Goal: Transaction & Acquisition: Purchase product/service

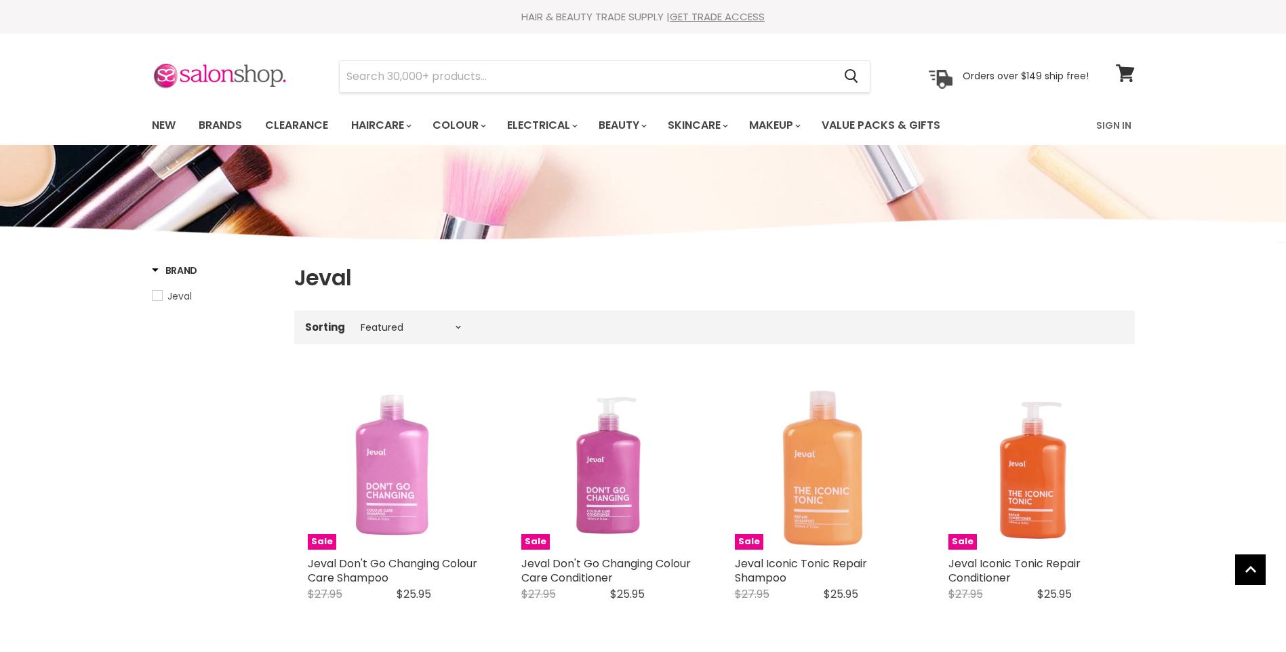
select select "manual"
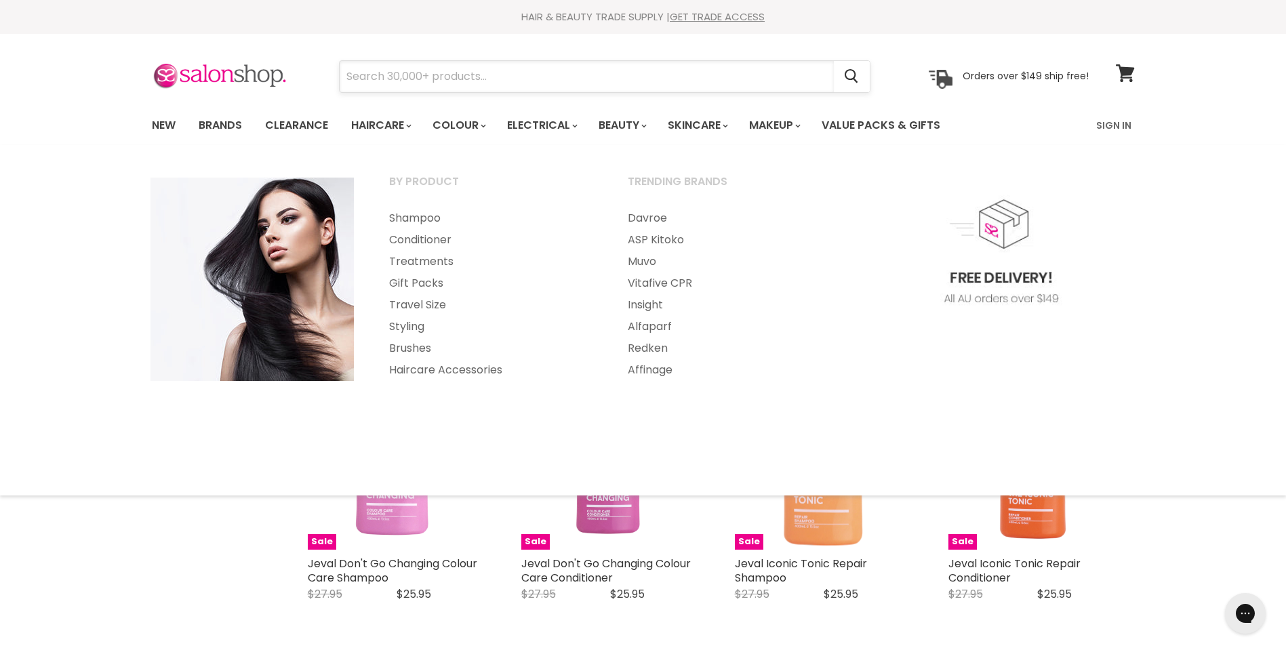
click at [380, 77] on input "Search" at bounding box center [587, 76] width 494 height 31
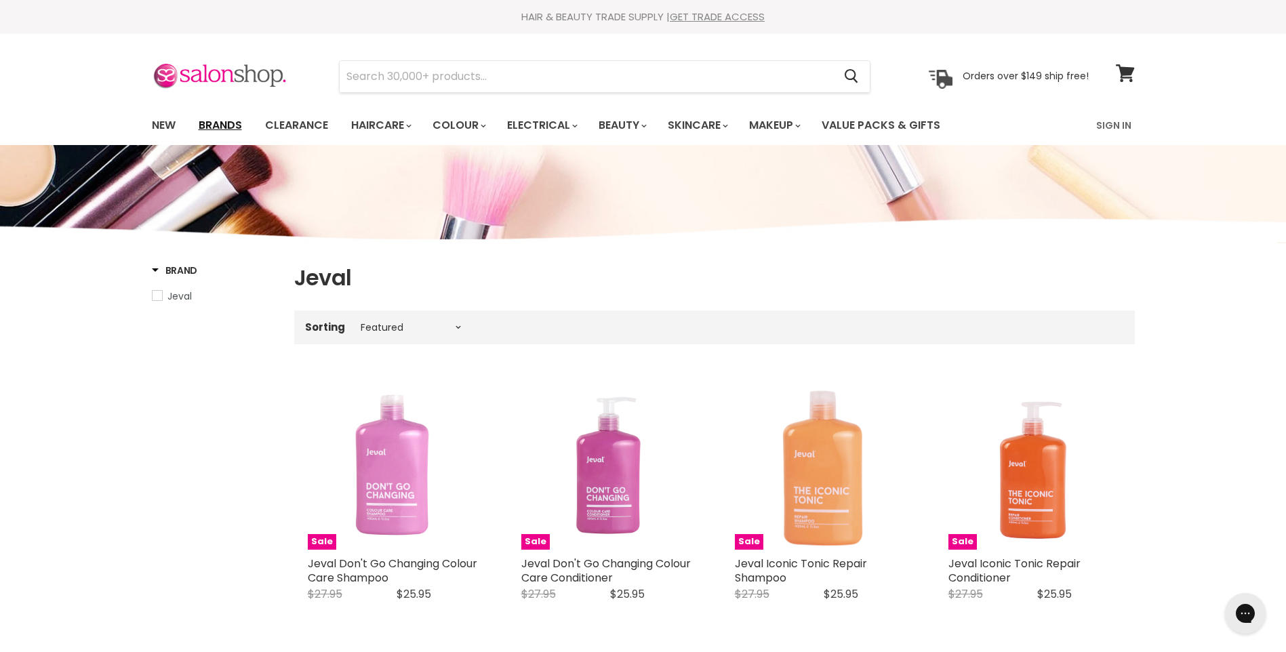
click at [245, 127] on link "Brands" at bounding box center [220, 125] width 64 height 28
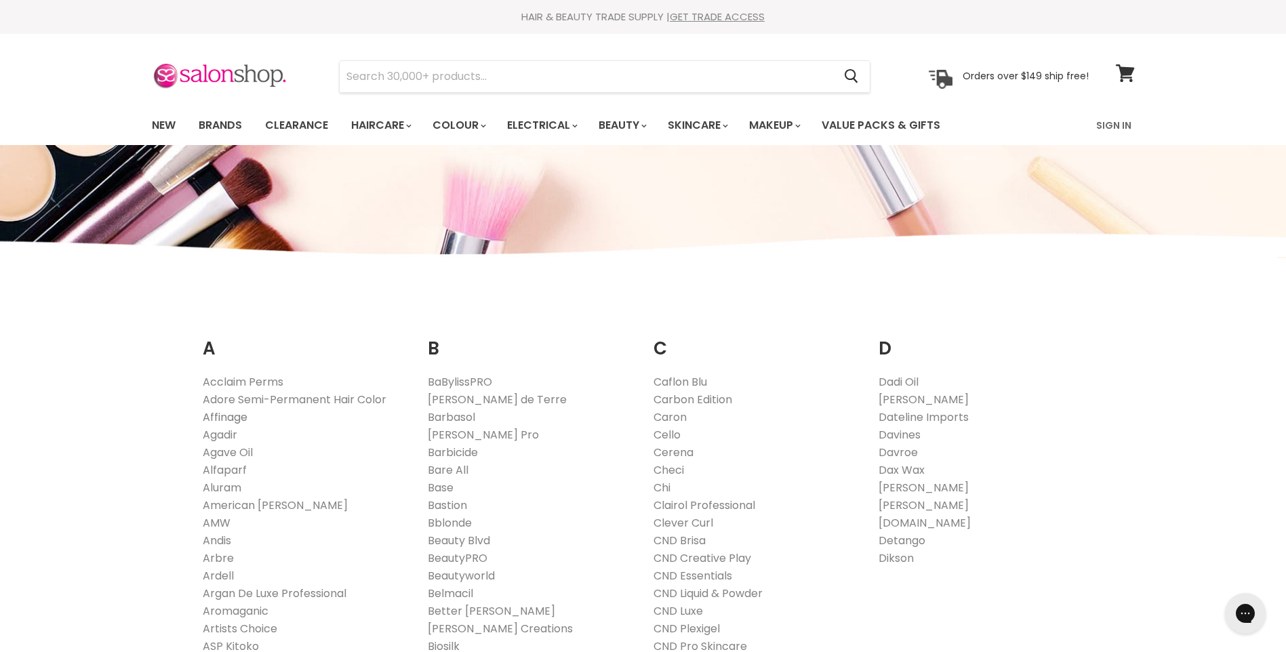
click at [226, 418] on link "Affinage" at bounding box center [225, 417] width 45 height 16
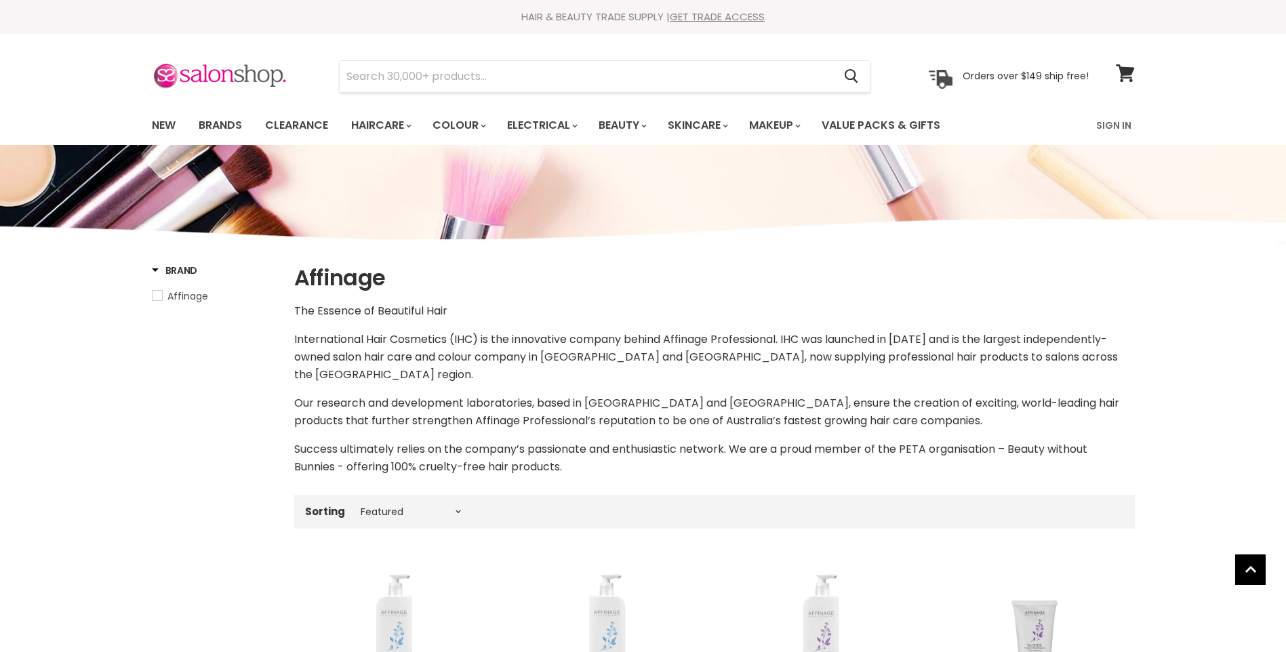
select select "manual"
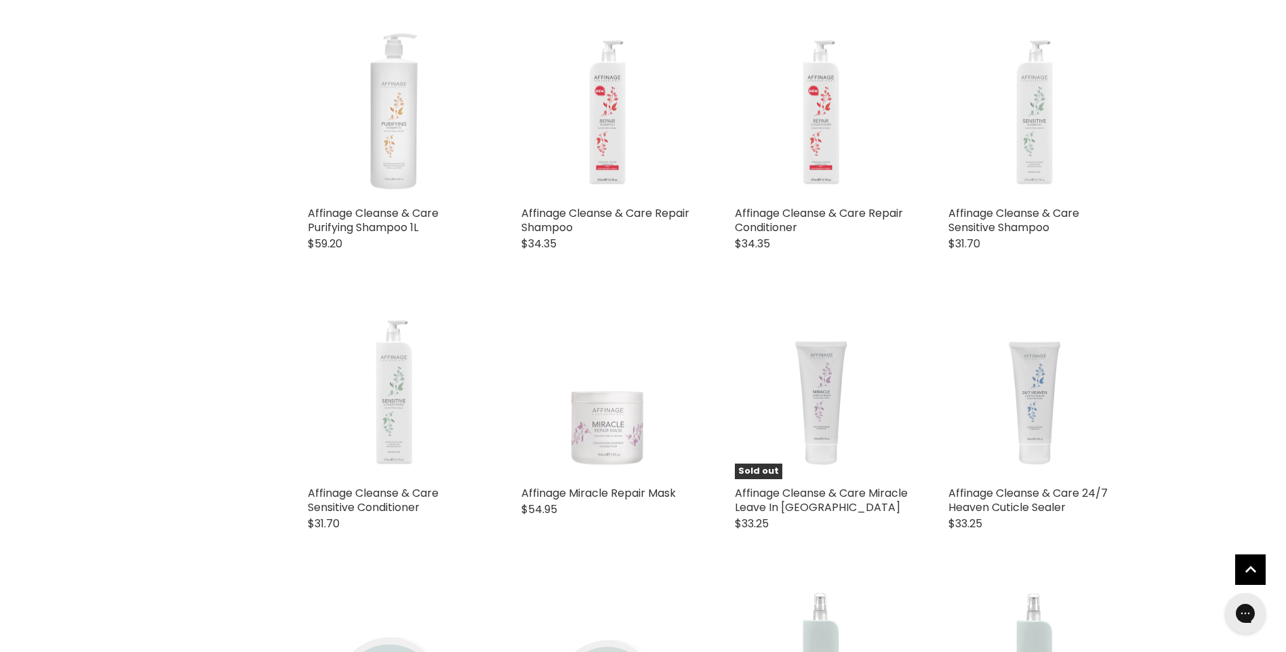
scroll to position [813, 0]
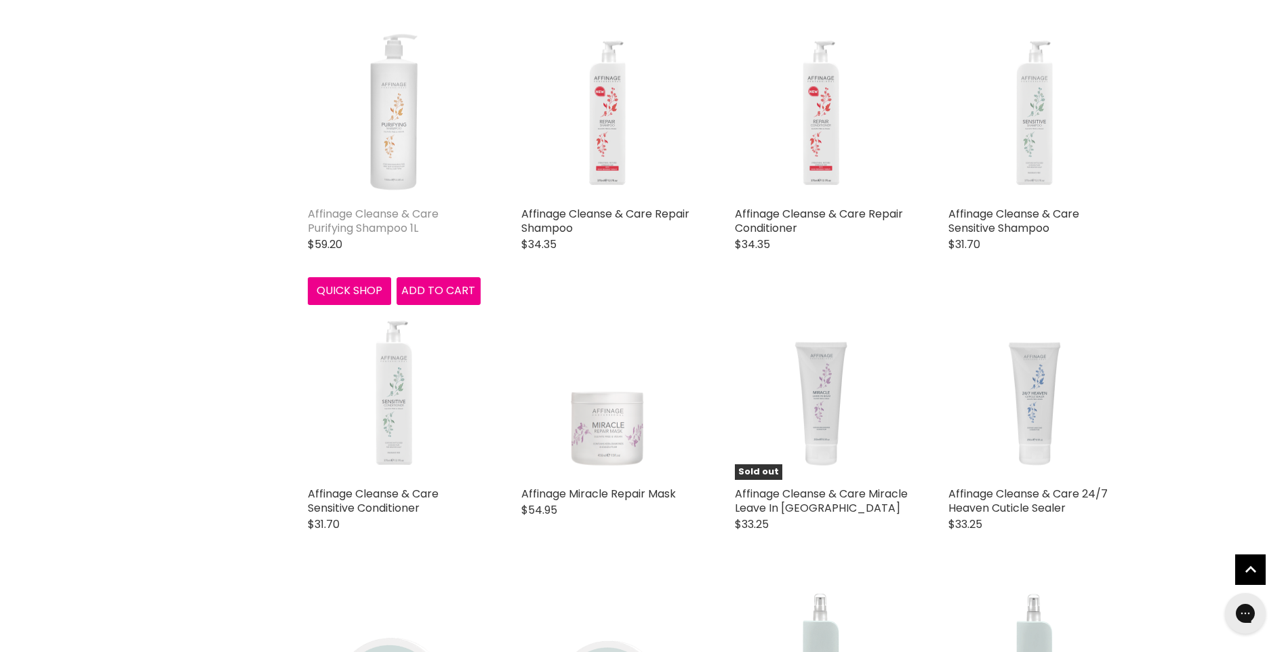
click at [350, 216] on link "Affinage Cleanse & Care Purifying Shampoo 1L" at bounding box center [373, 221] width 131 height 30
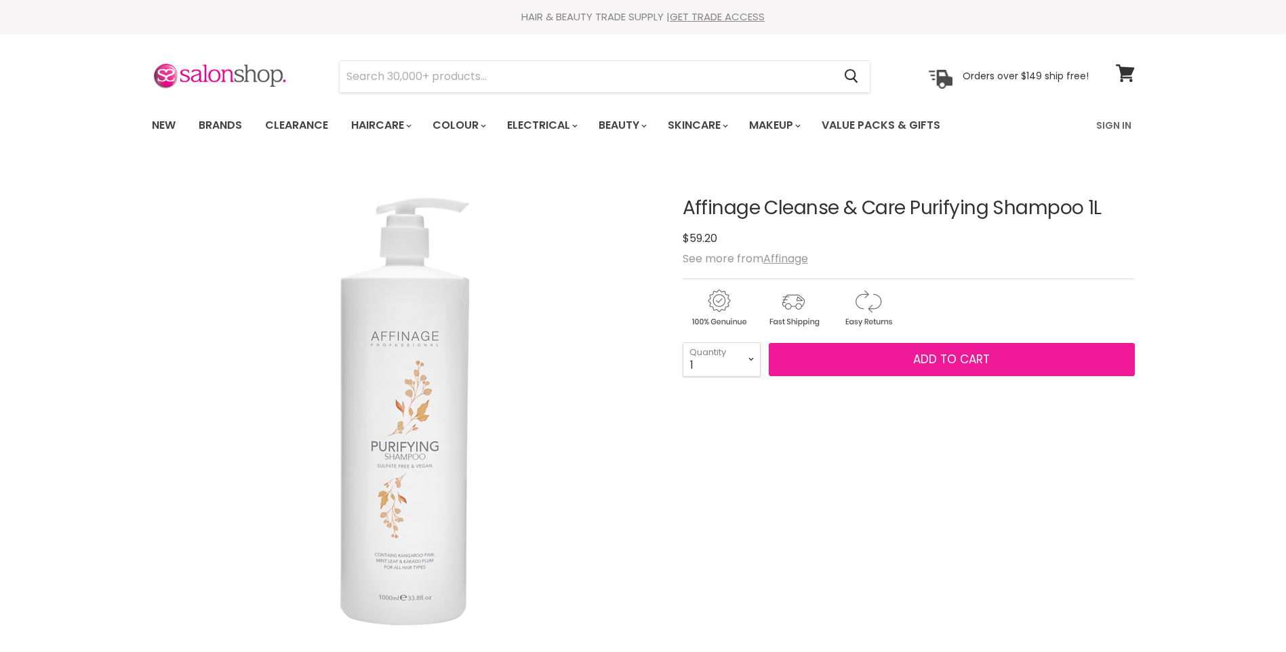
click at [919, 361] on span "Add to cart" at bounding box center [951, 359] width 77 height 16
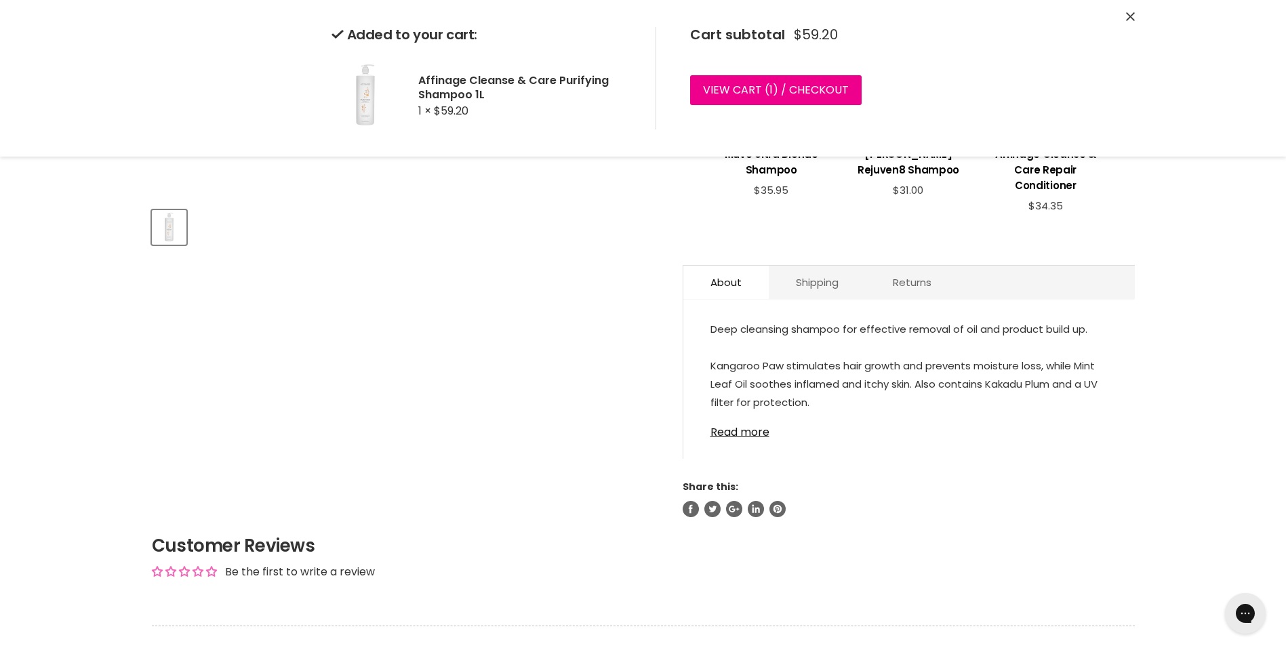
scroll to position [474, 0]
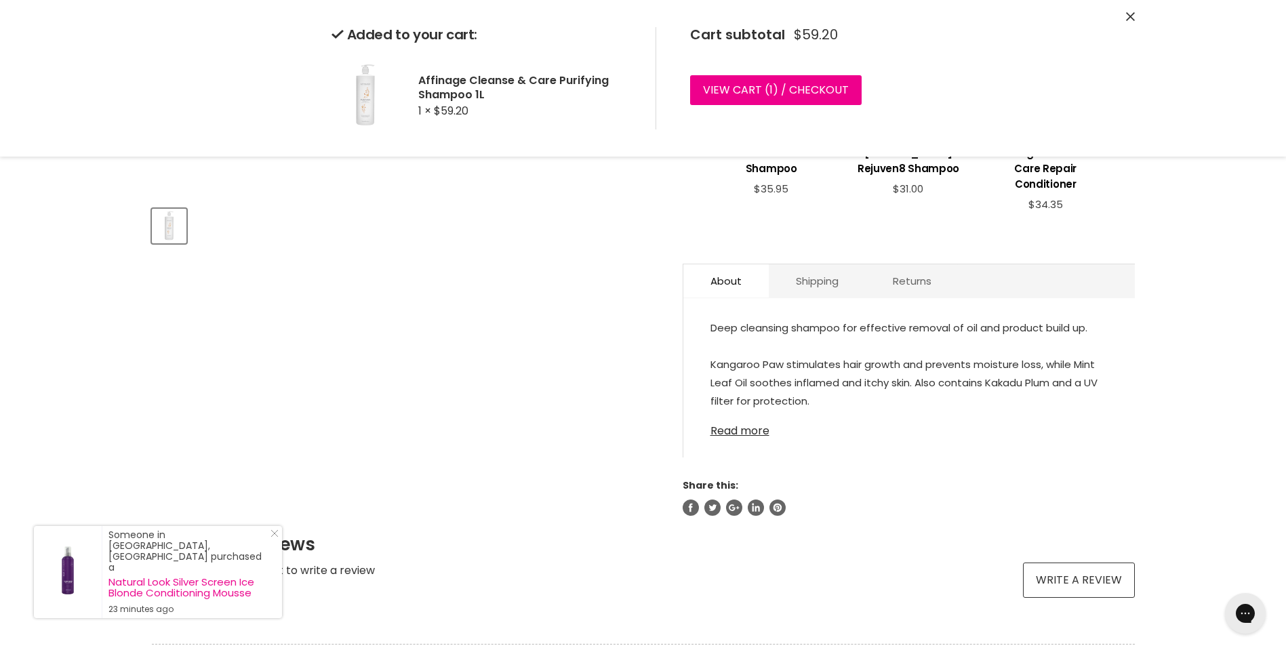
click at [747, 432] on link "Read more" at bounding box center [908, 427] width 397 height 20
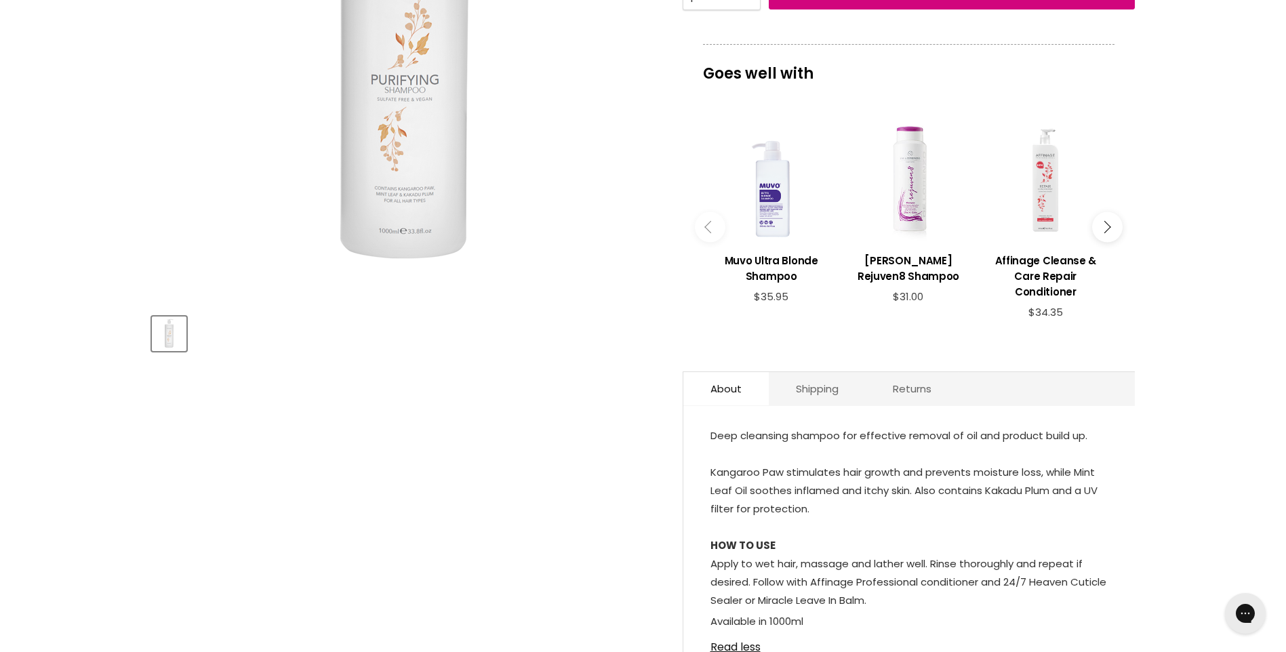
scroll to position [372, 0]
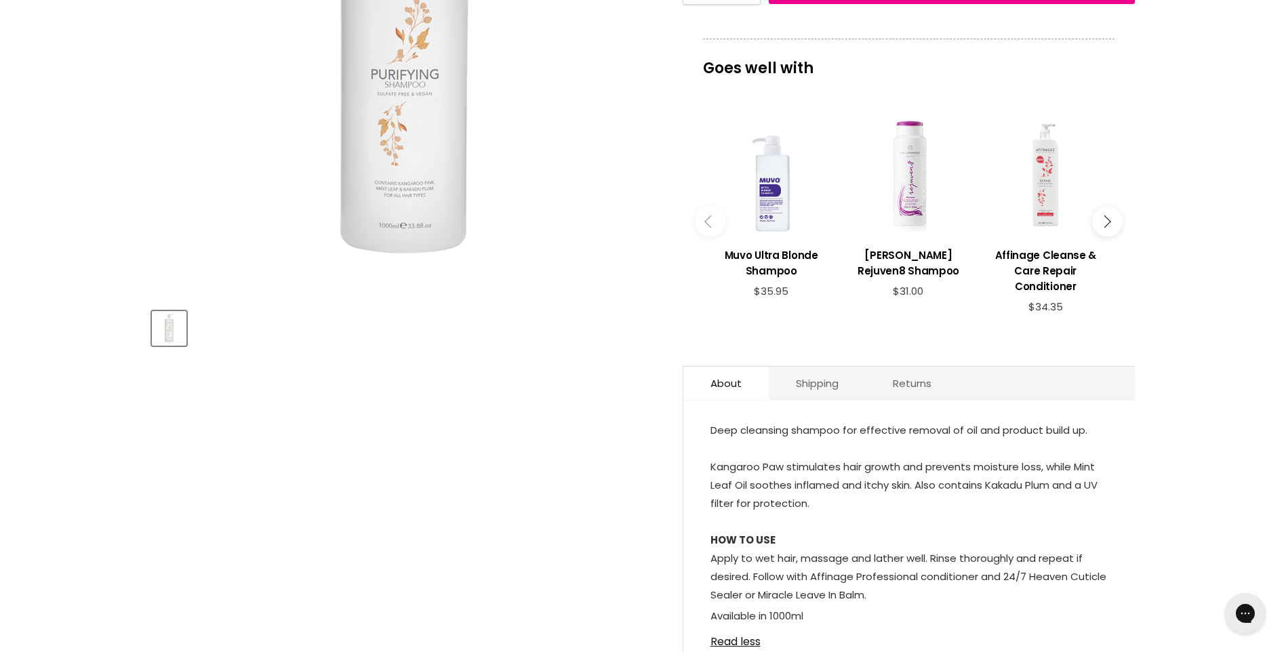
click at [1108, 218] on button "Main content" at bounding box center [1107, 222] width 31 height 31
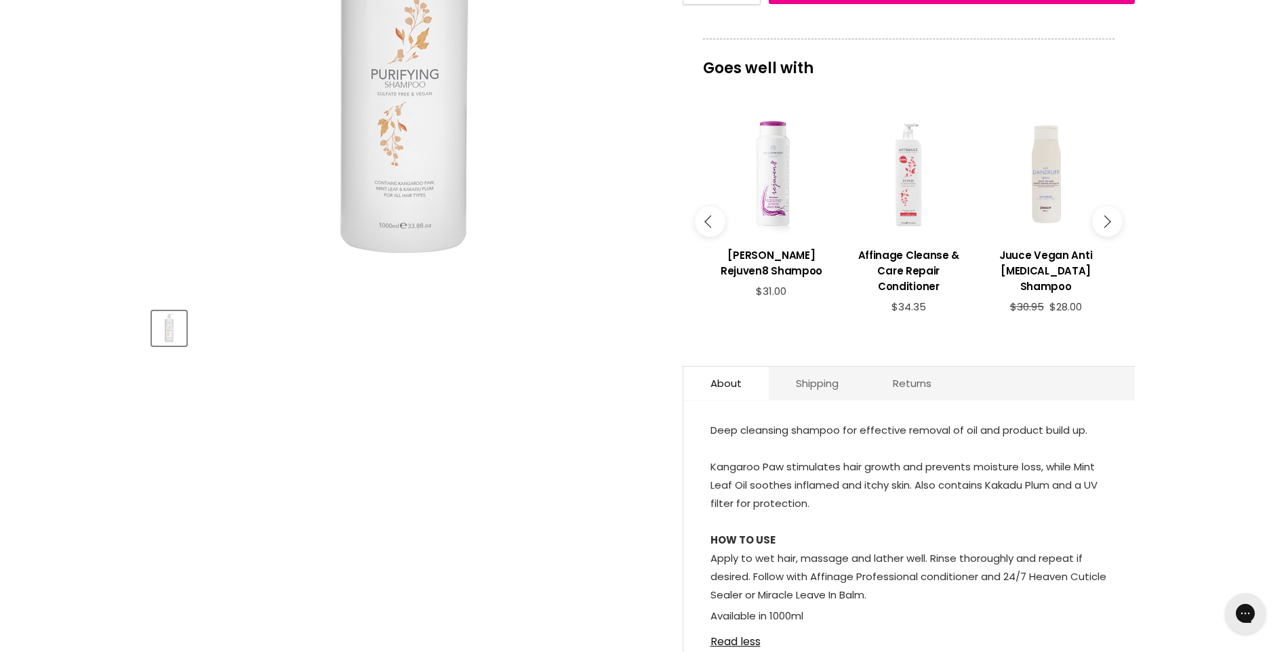
click at [1108, 218] on button "Main content" at bounding box center [1107, 222] width 31 height 31
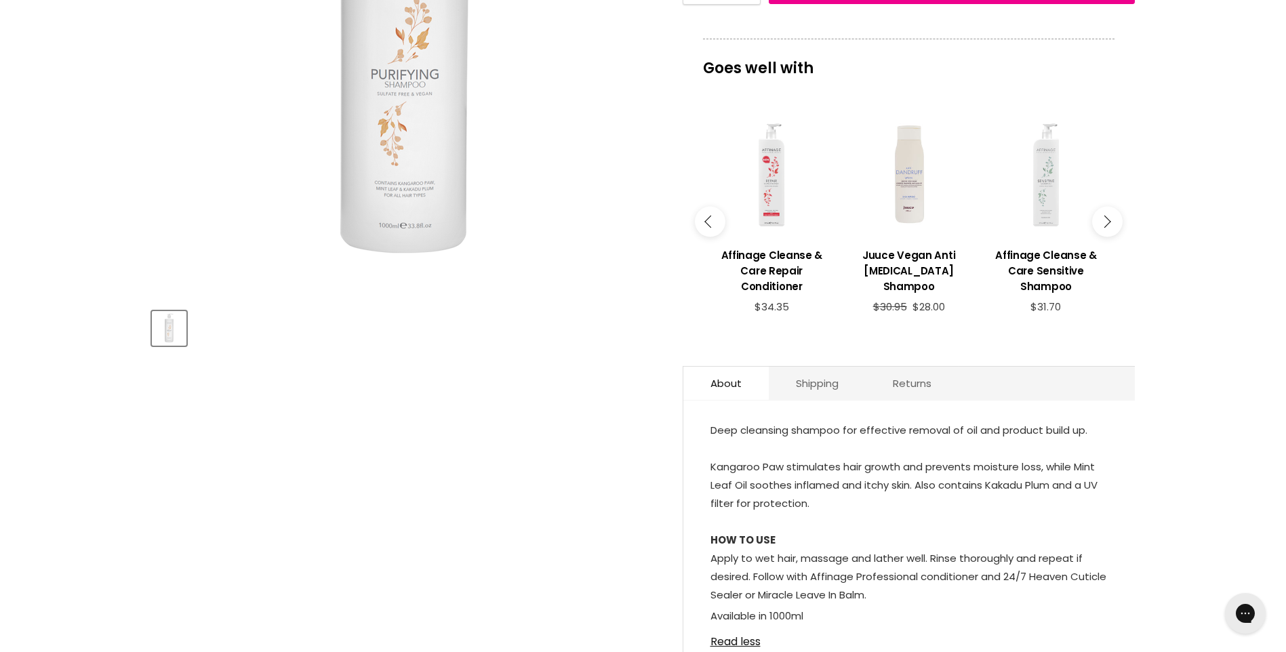
click at [1108, 218] on button "Main content" at bounding box center [1107, 222] width 31 height 31
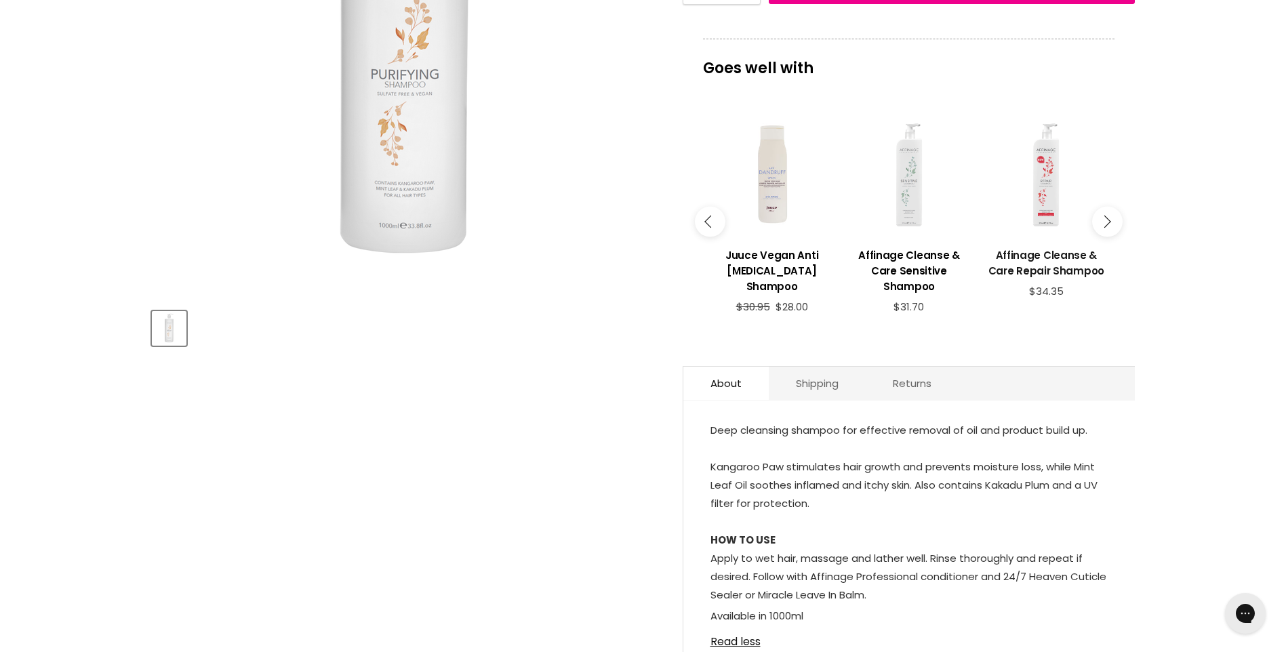
click at [1064, 253] on h3 "Affinage Cleanse & Care Repair Shampoo" at bounding box center [1045, 262] width 123 height 31
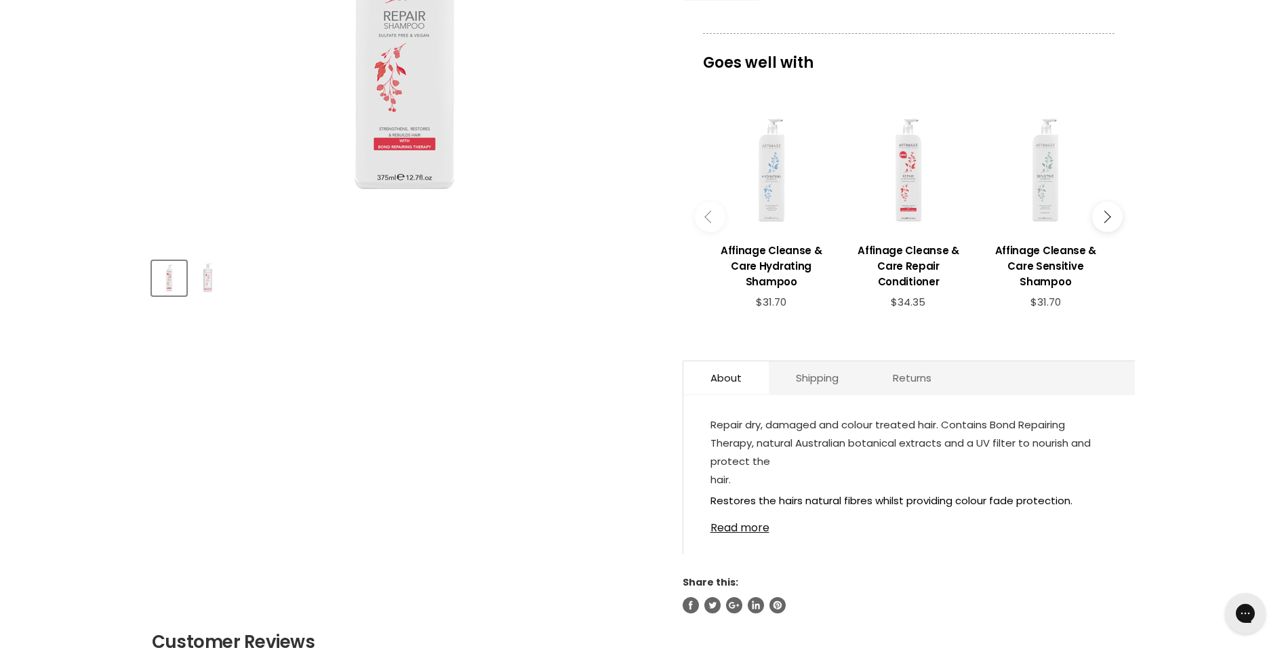
scroll to position [474, 0]
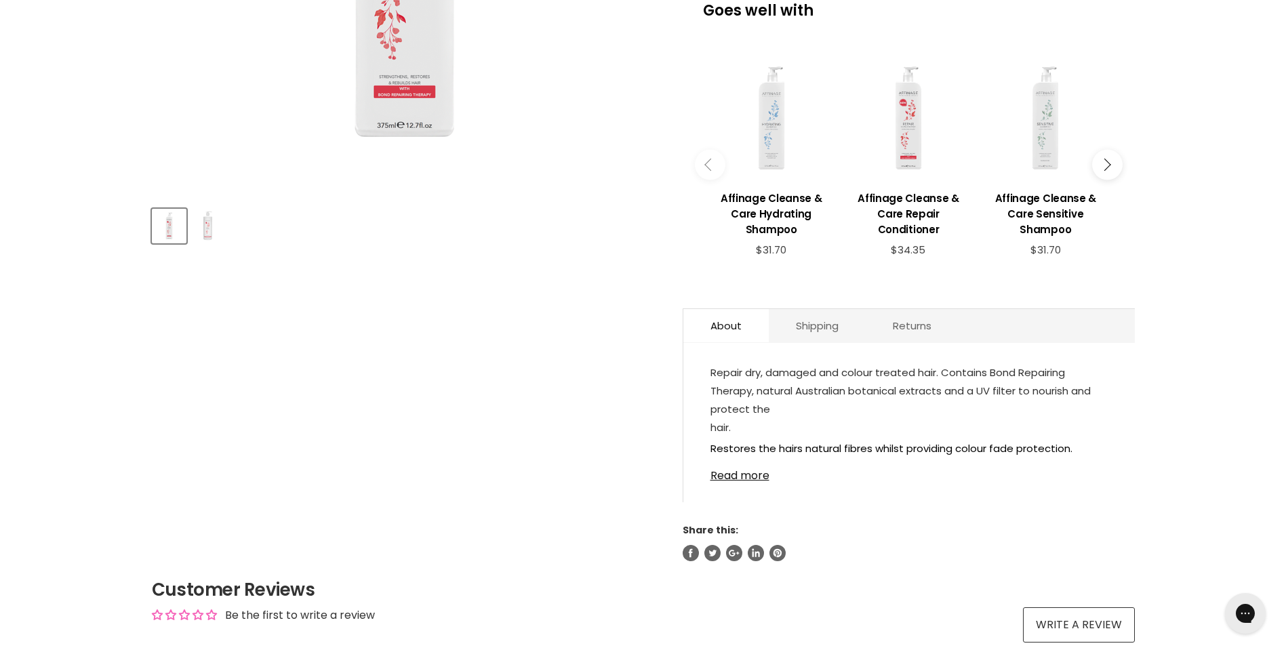
click at [1108, 158] on icon "Main content" at bounding box center [1104, 164] width 12 height 12
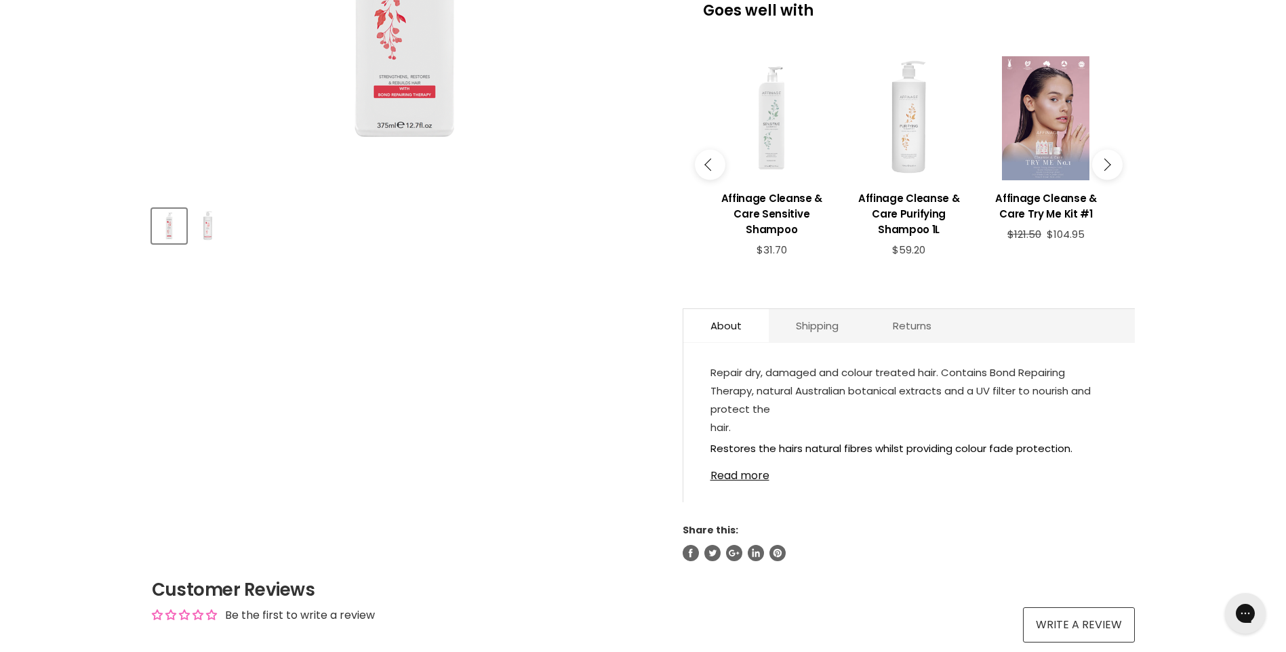
click at [1108, 158] on icon "Main content" at bounding box center [1104, 164] width 12 height 12
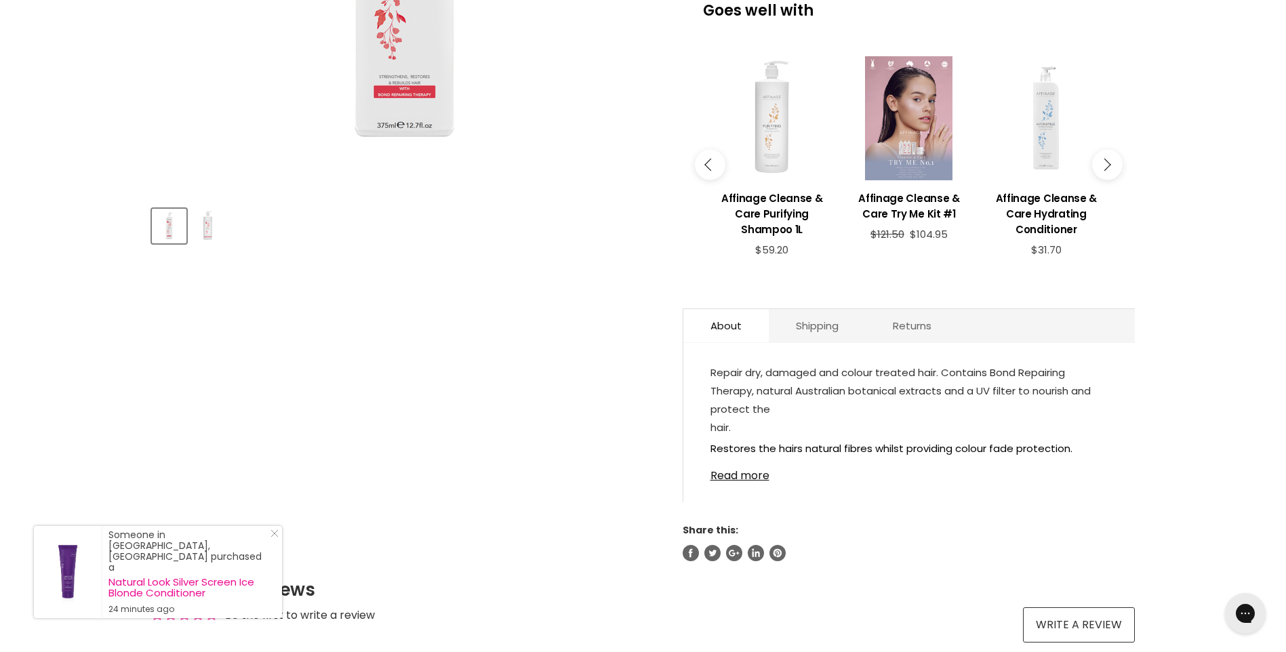
click at [1108, 158] on icon "Main content" at bounding box center [1104, 164] width 12 height 12
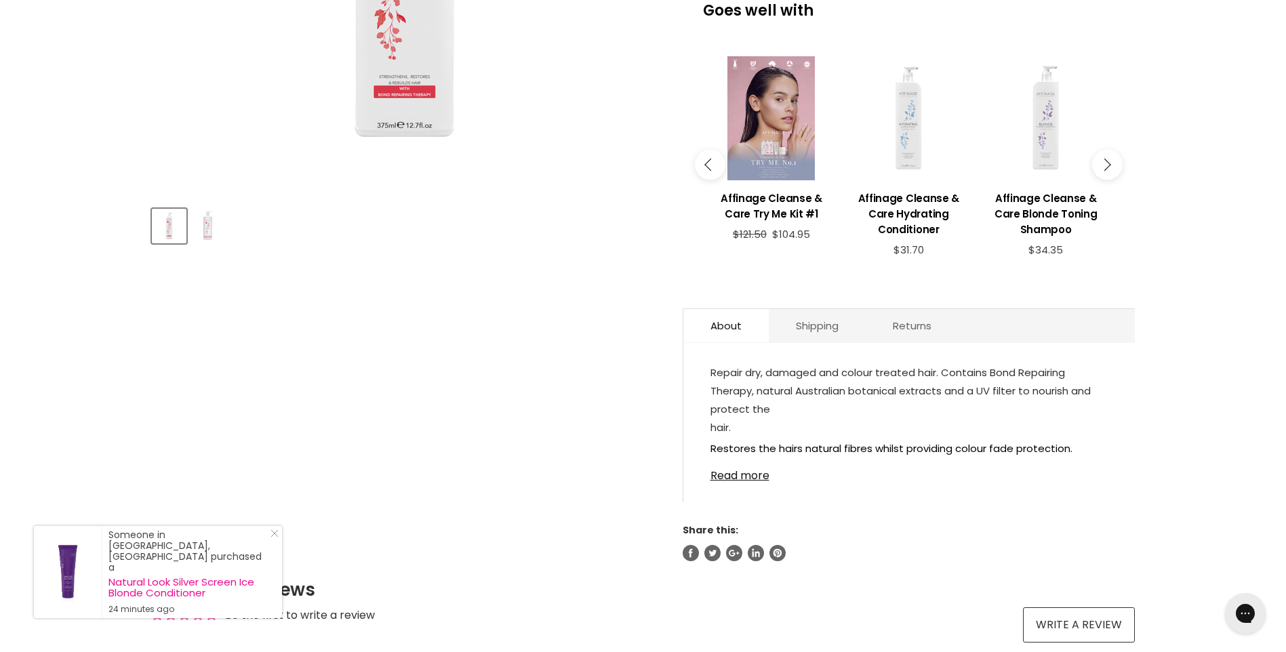
click at [1108, 158] on icon "Main content" at bounding box center [1104, 164] width 12 height 12
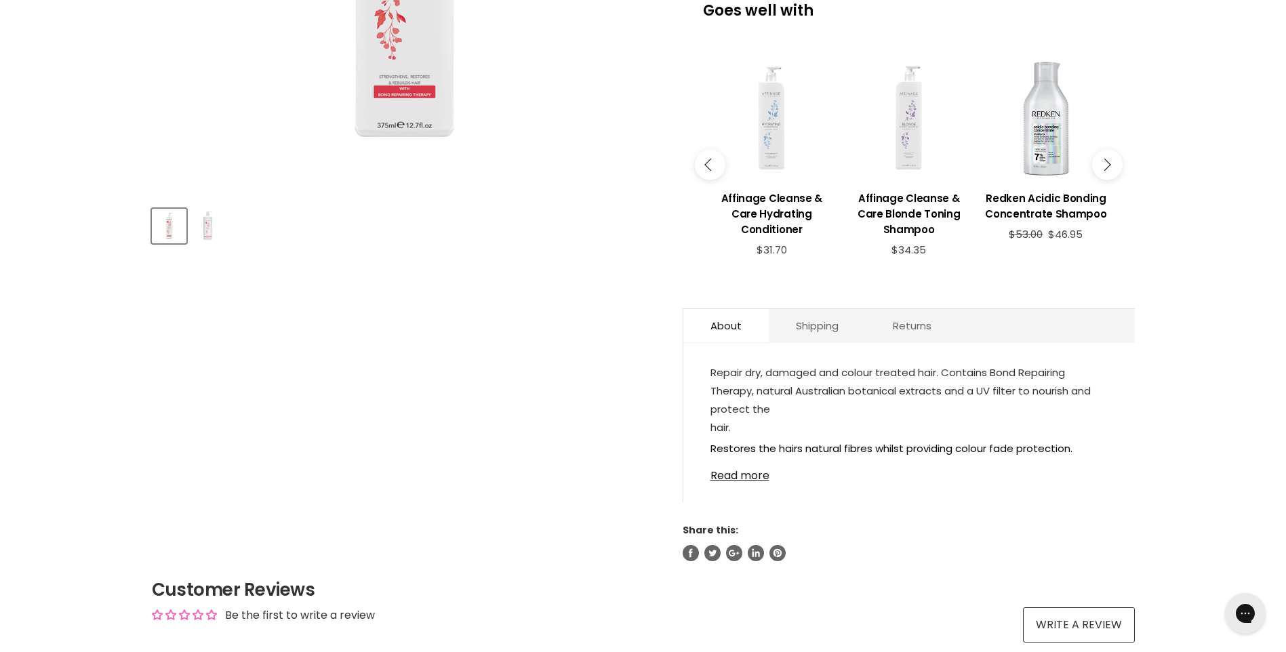
click at [1108, 158] on icon "Main content" at bounding box center [1104, 164] width 12 height 12
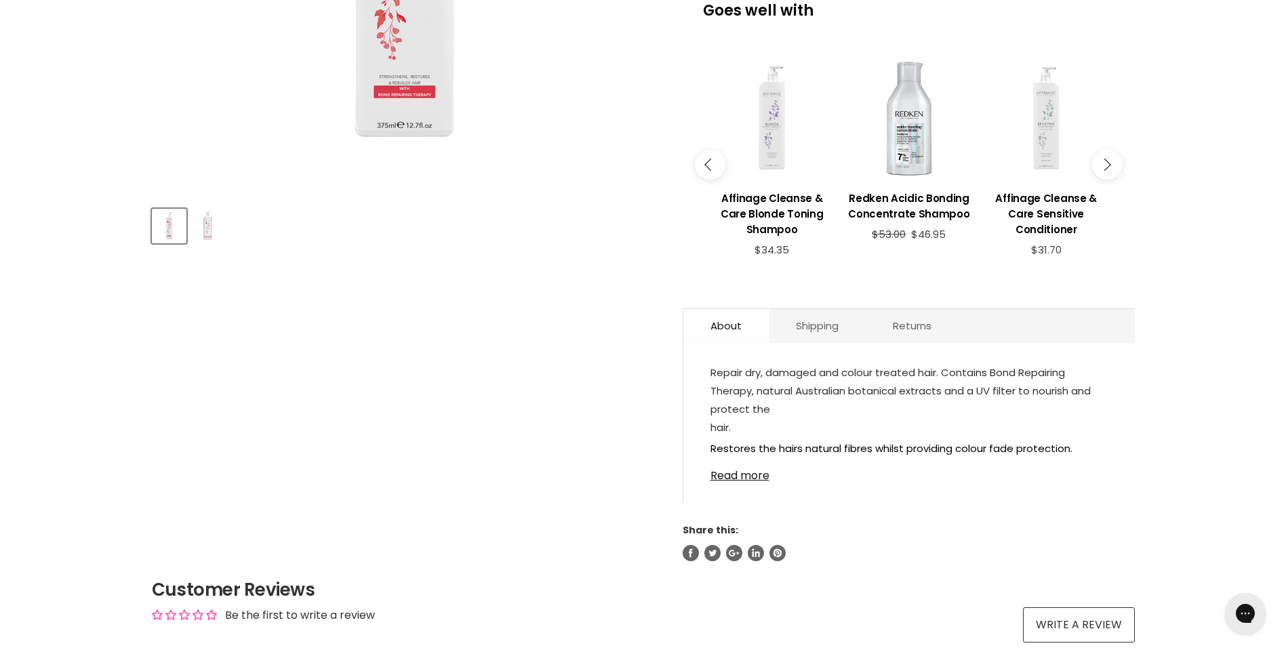
click at [1108, 158] on icon "Main content" at bounding box center [1104, 164] width 12 height 12
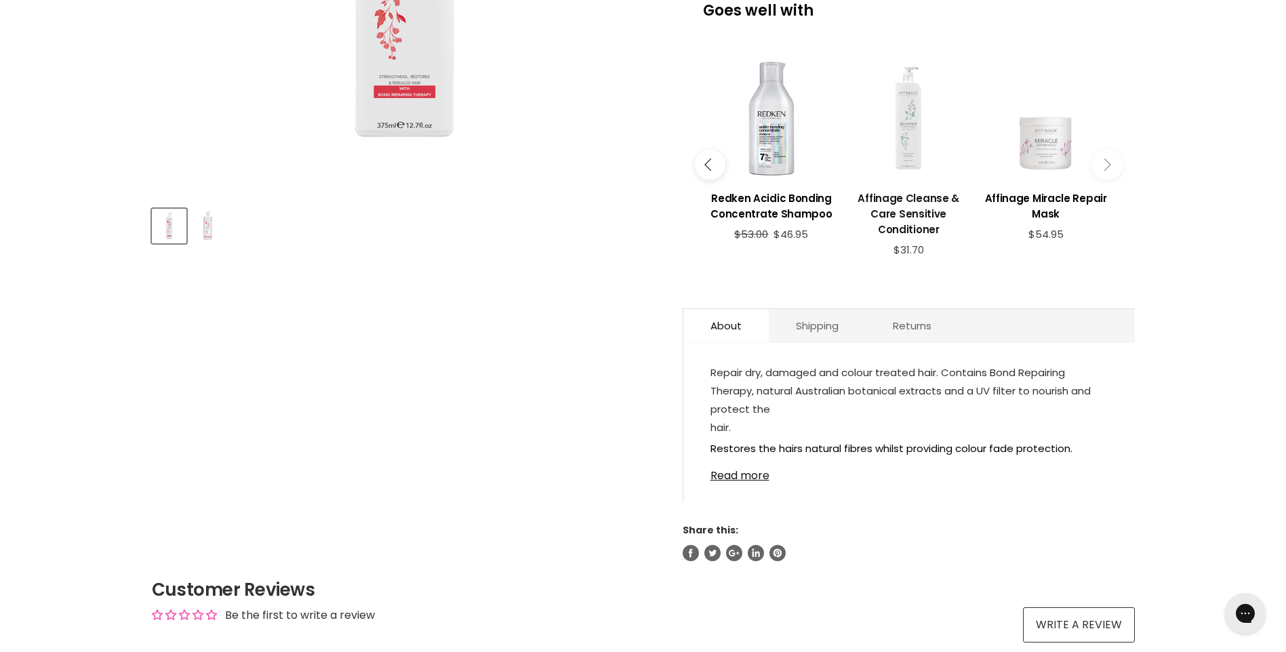
click at [910, 199] on h3 "Affinage Cleanse & Care Sensitive Conditioner" at bounding box center [908, 213] width 123 height 47
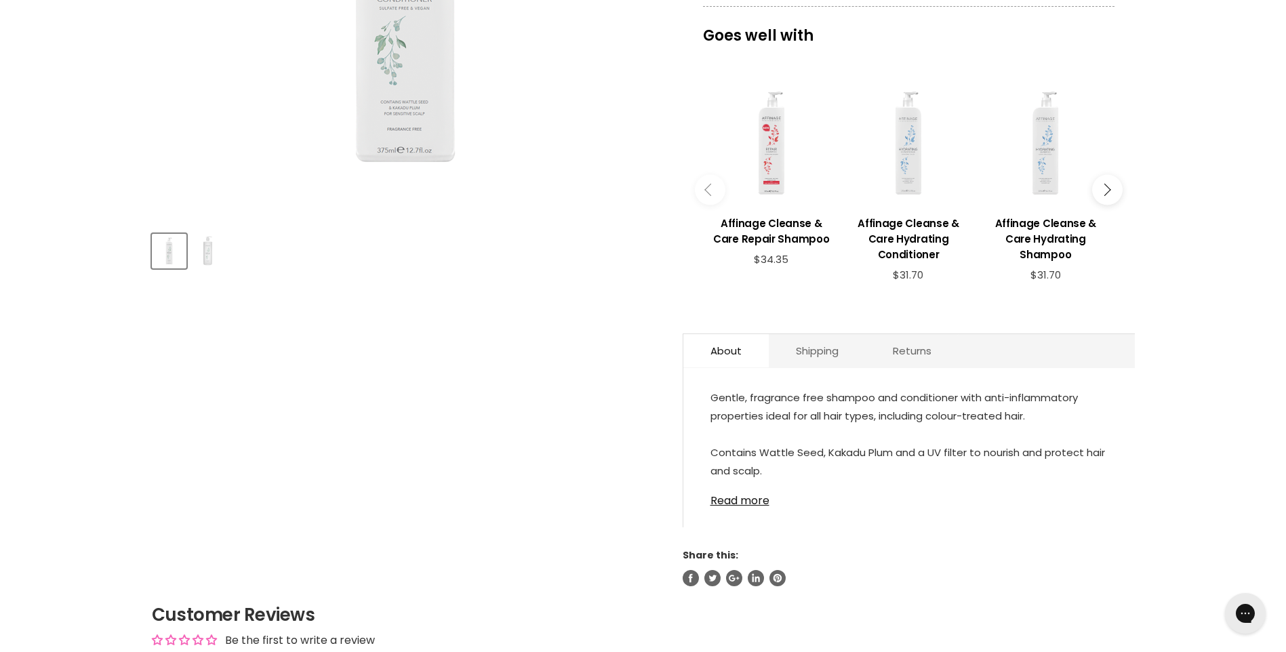
scroll to position [474, 0]
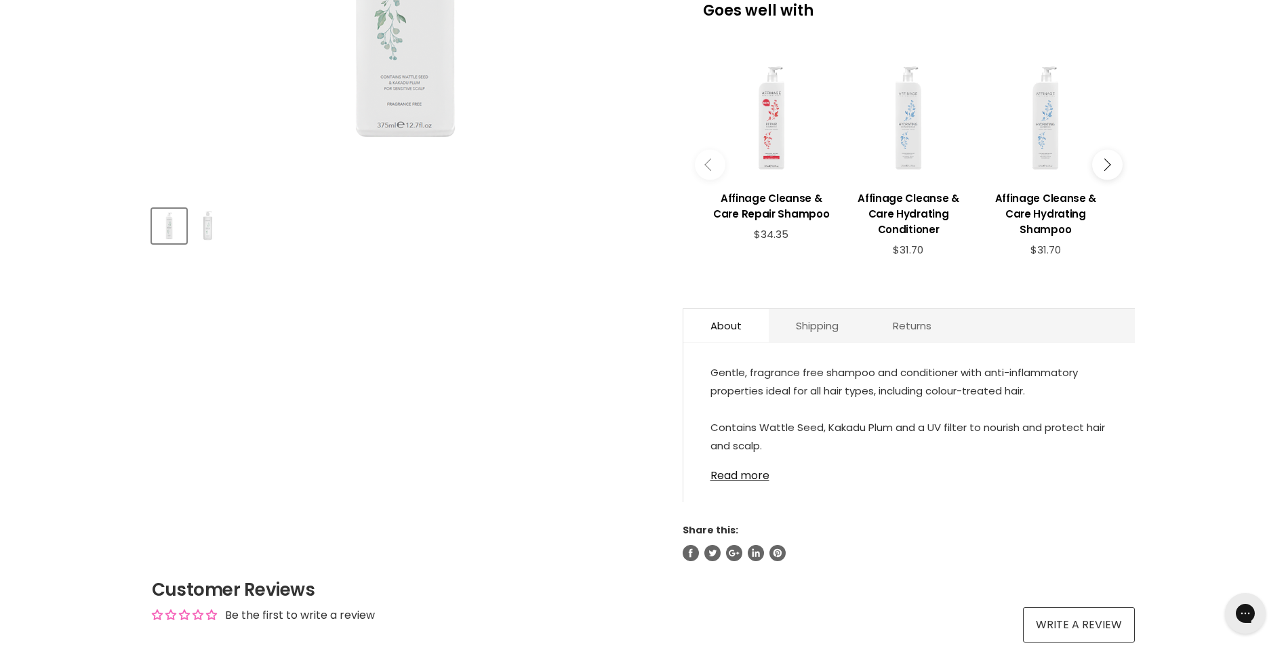
click at [1105, 165] on icon "Main content" at bounding box center [1104, 164] width 12 height 12
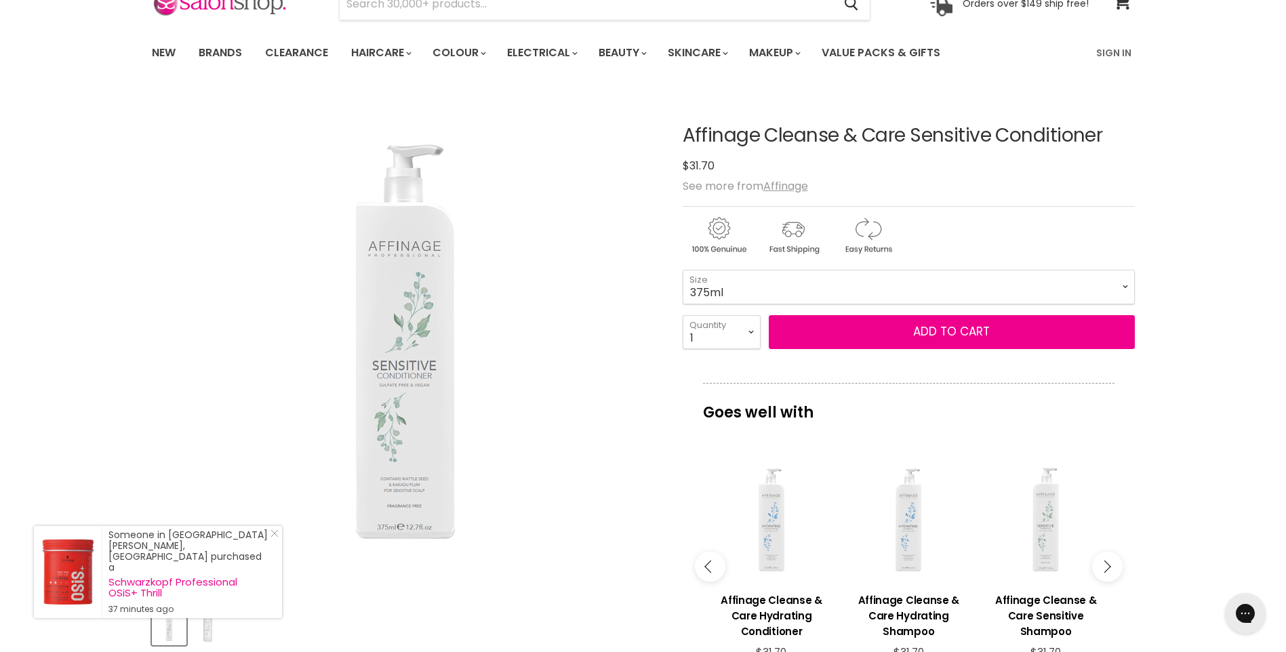
scroll to position [0, 0]
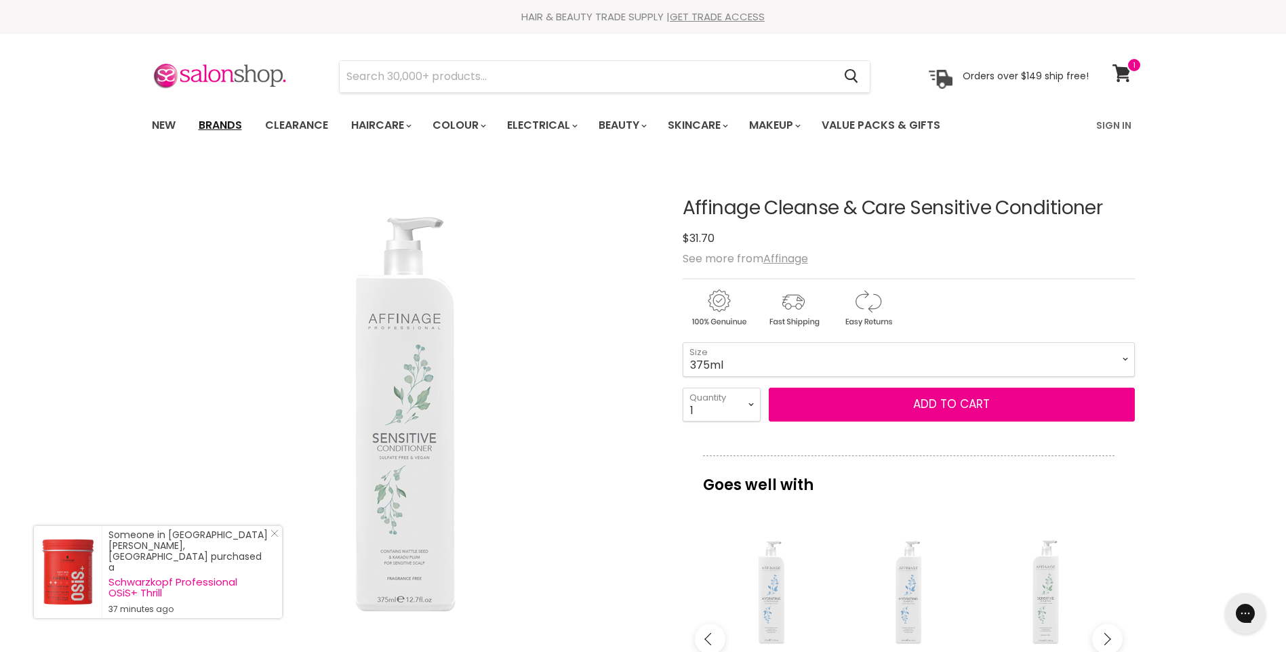
click at [222, 121] on link "Brands" at bounding box center [220, 125] width 64 height 28
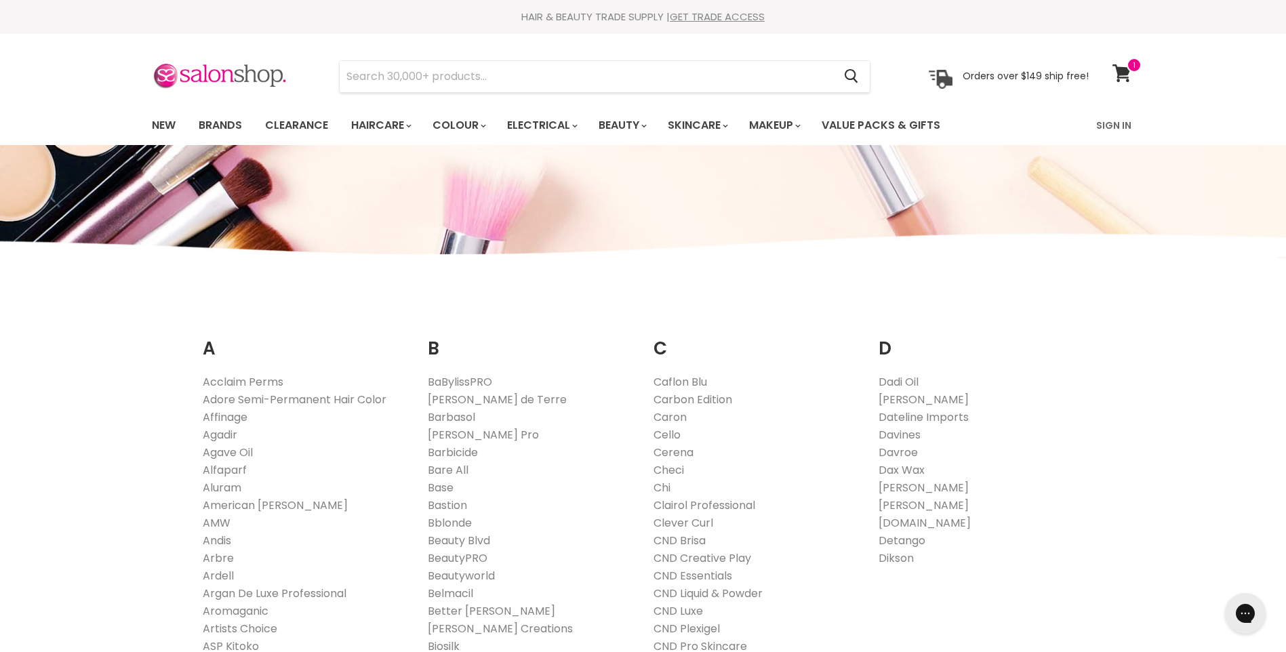
click at [219, 419] on link "Affinage" at bounding box center [225, 417] width 45 height 16
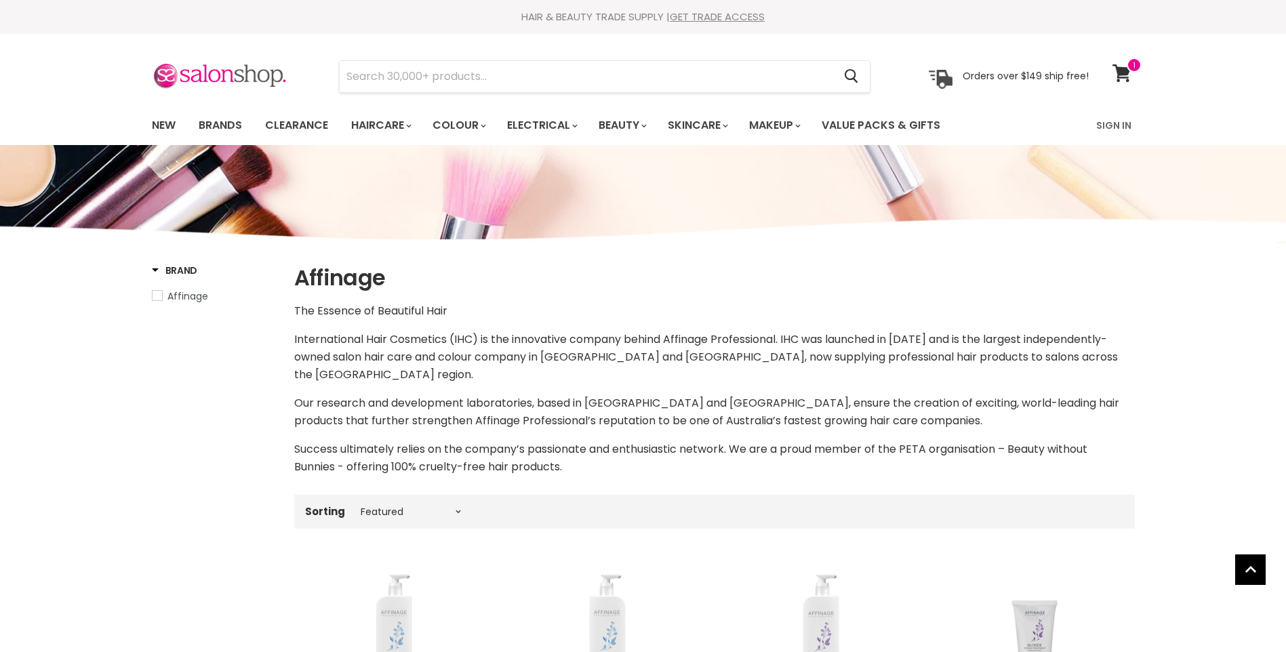
select select "manual"
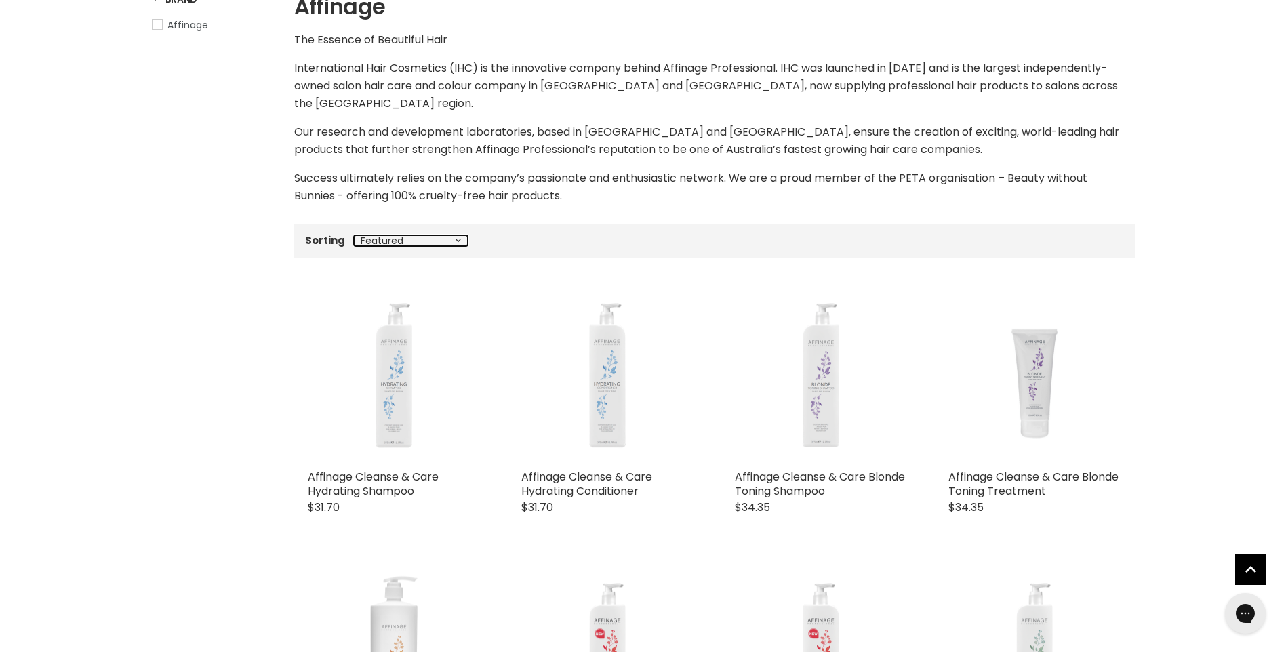
click at [456, 237] on select "Best selling Featured Price, low to high Price, high to low Alphabetically, A-Z…" at bounding box center [411, 240] width 114 height 11
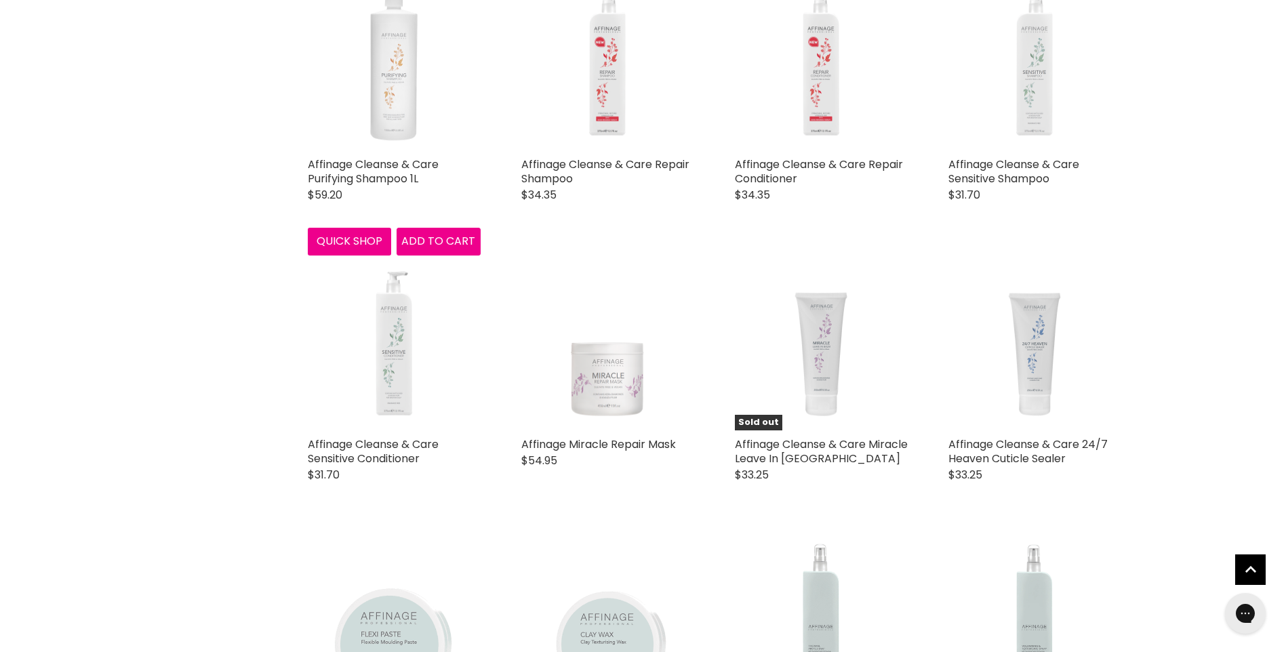
scroll to position [949, 0]
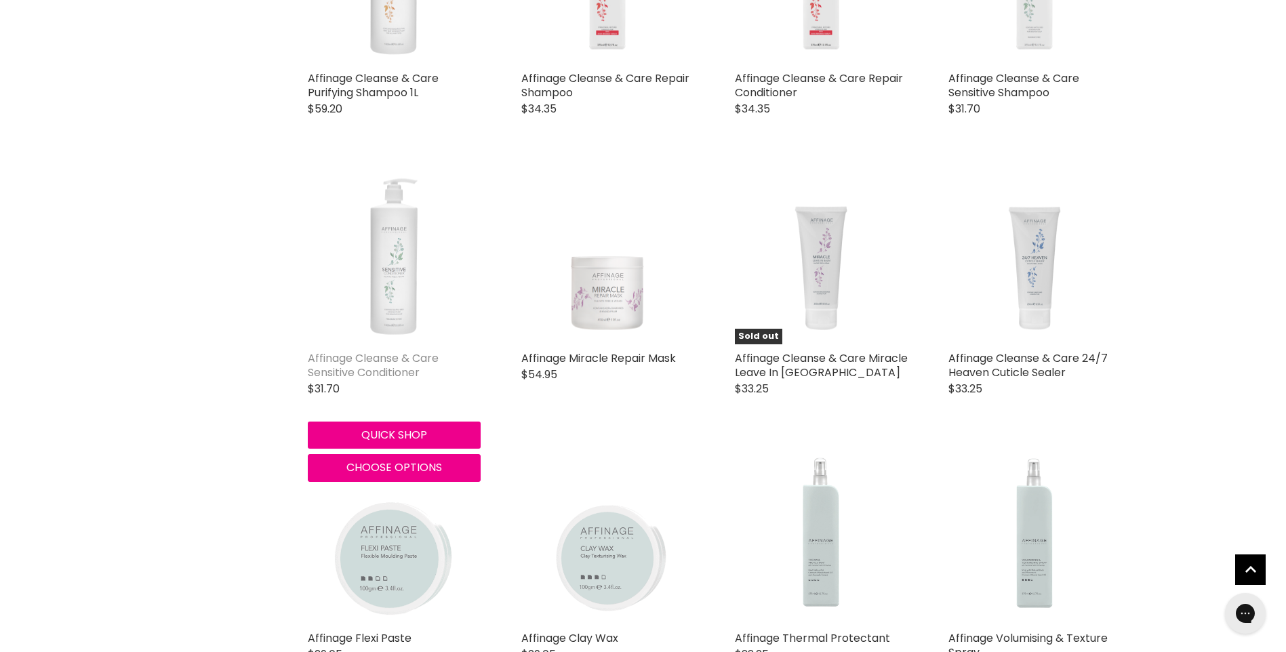
click at [391, 357] on link "Affinage Cleanse & Care Sensitive Conditioner" at bounding box center [373, 365] width 131 height 30
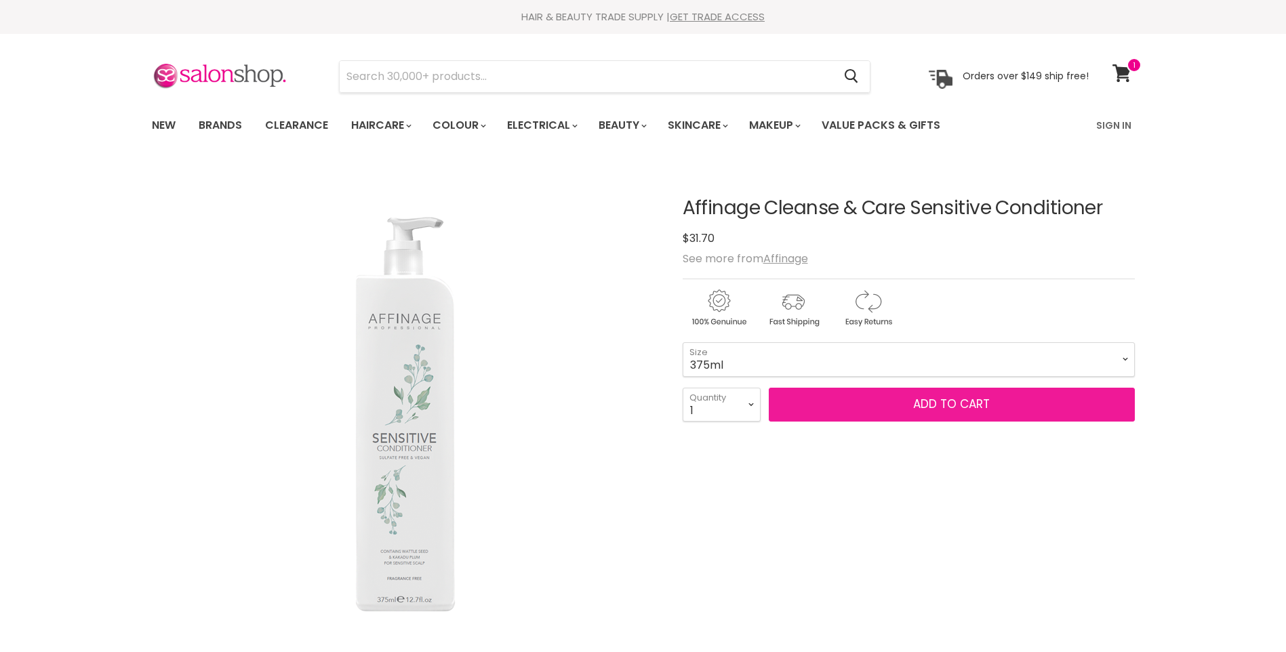
click at [939, 406] on span "Add to cart" at bounding box center [951, 404] width 77 height 16
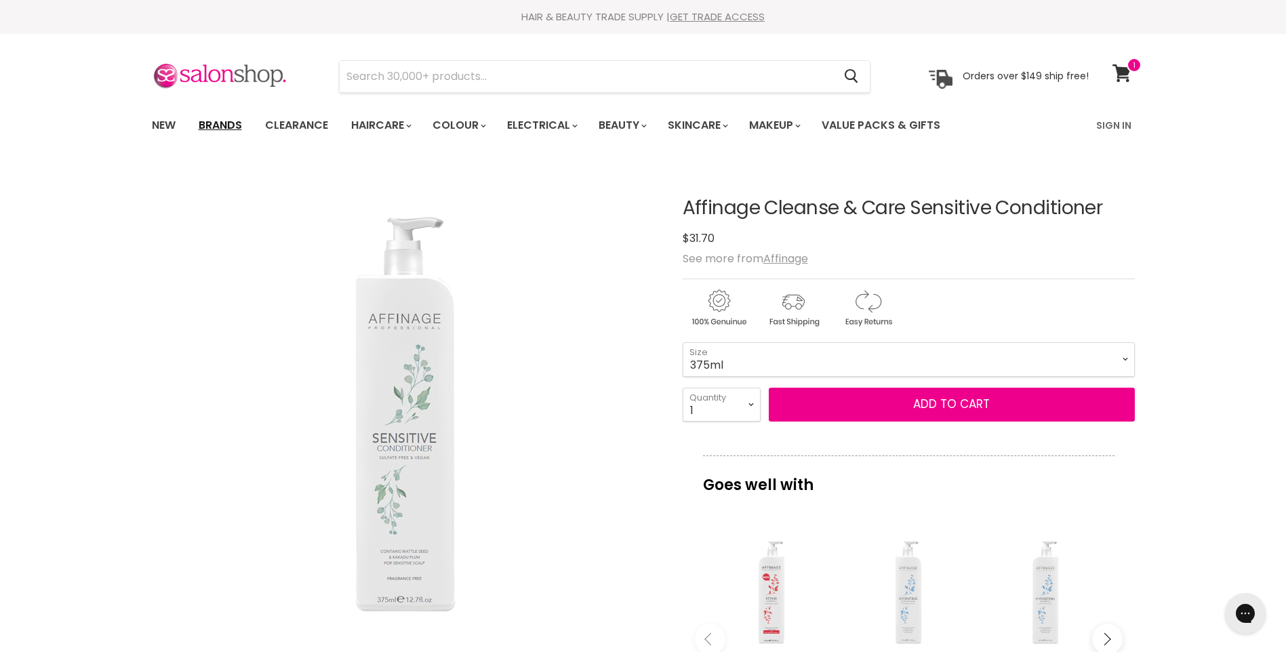
click at [226, 126] on link "Brands" at bounding box center [220, 125] width 64 height 28
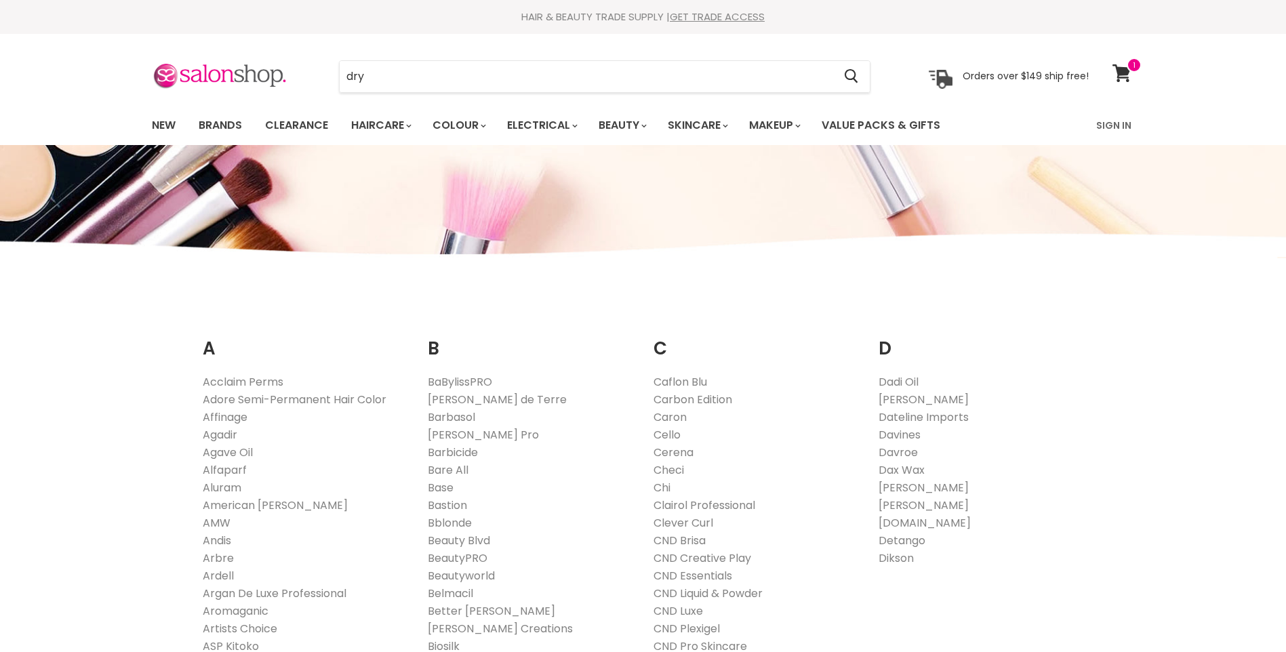
type input "dry"
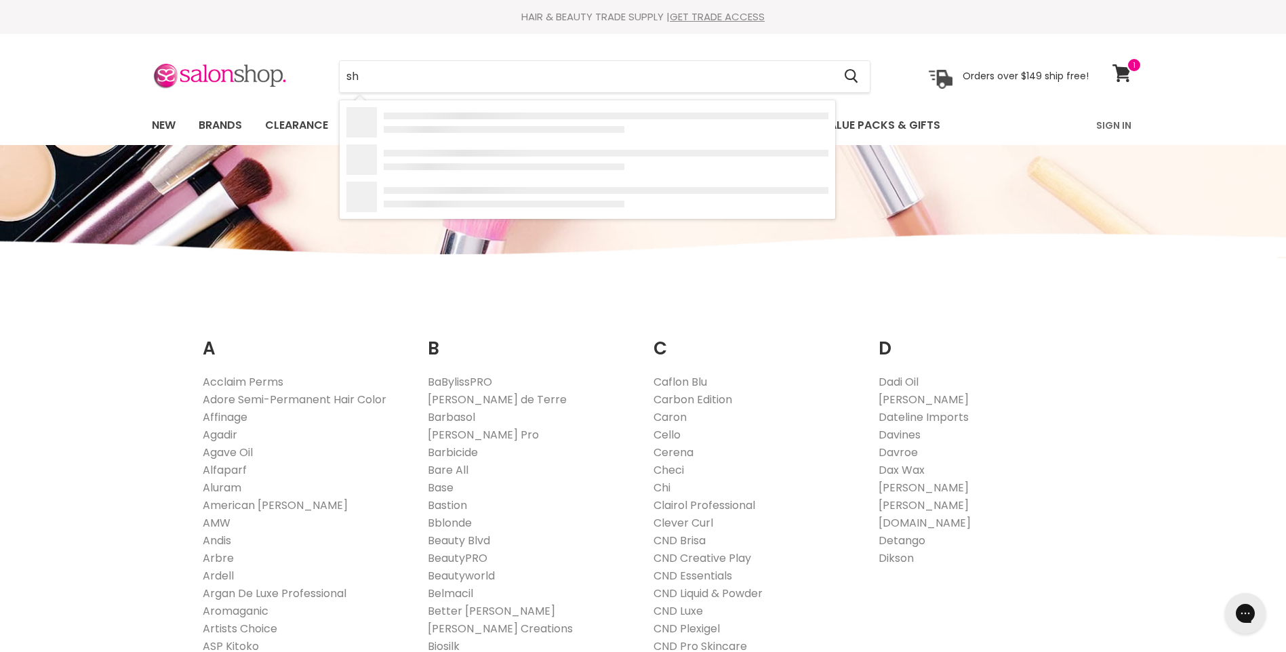
type input "s"
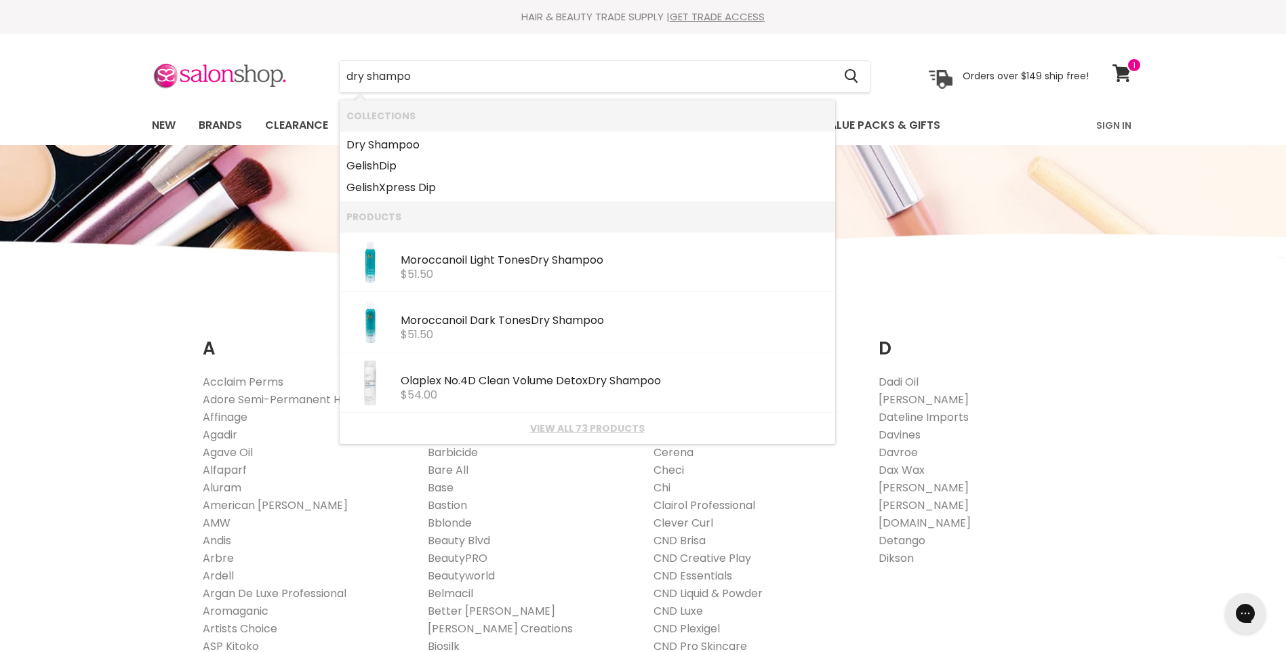
type input "dry shampoo"
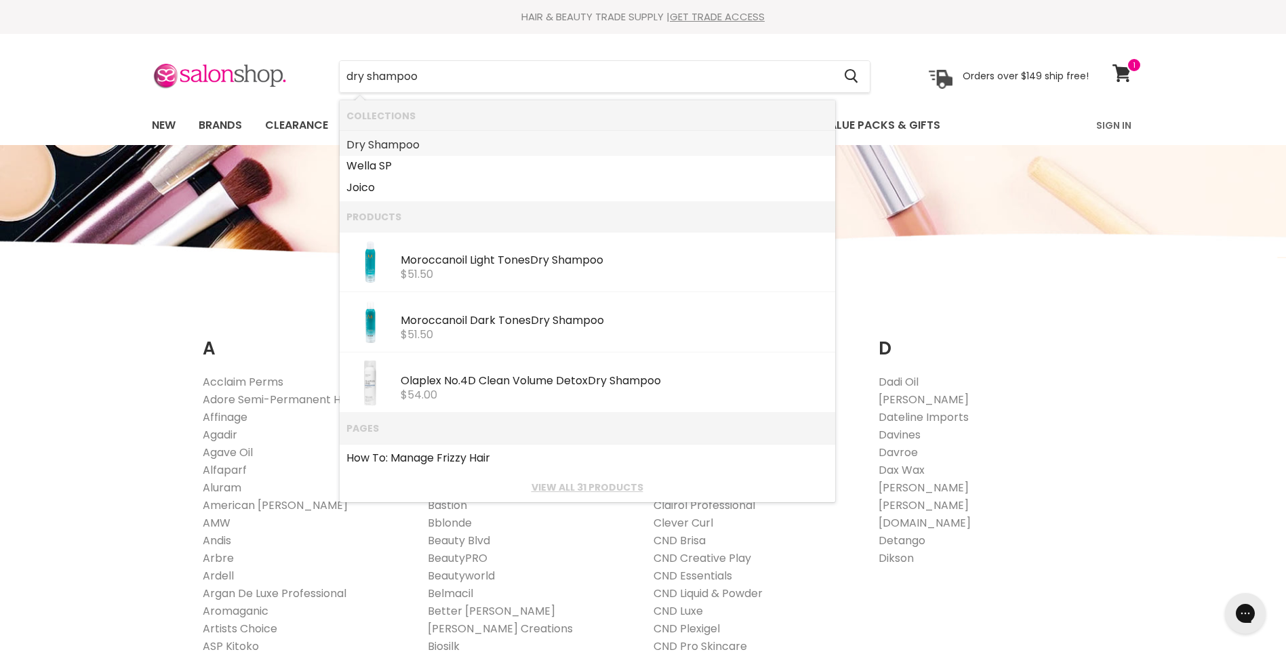
click at [411, 145] on b "Shampoo" at bounding box center [394, 145] width 52 height 16
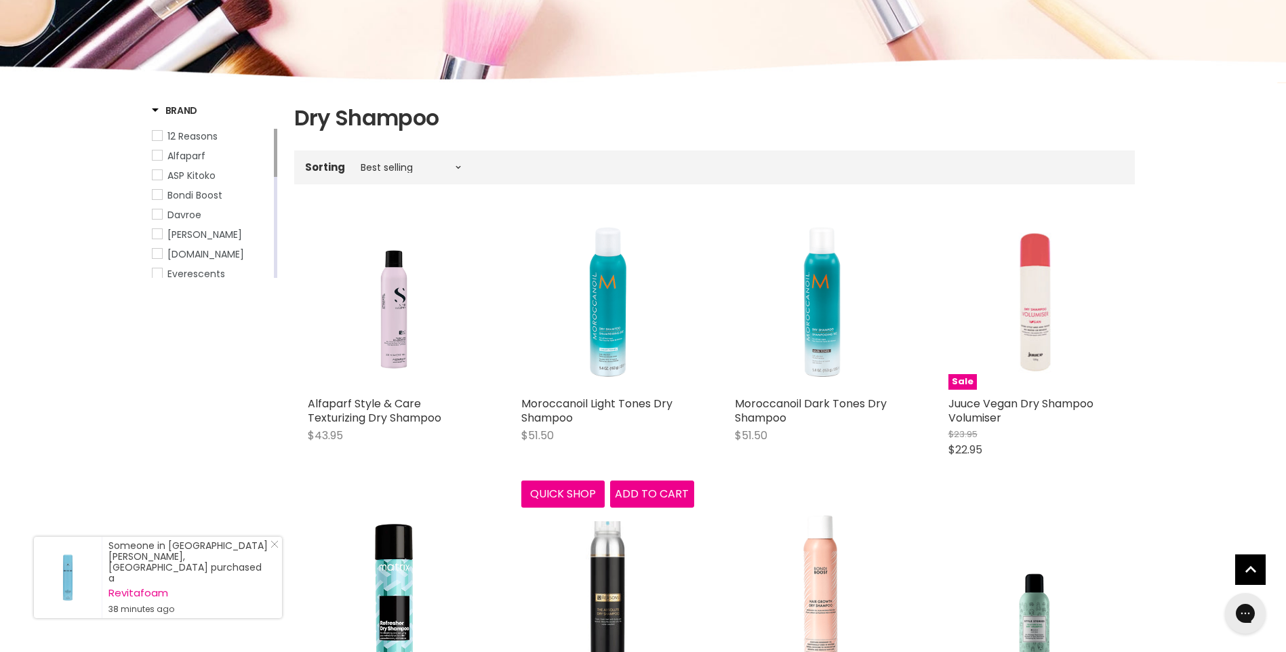
scroll to position [136, 0]
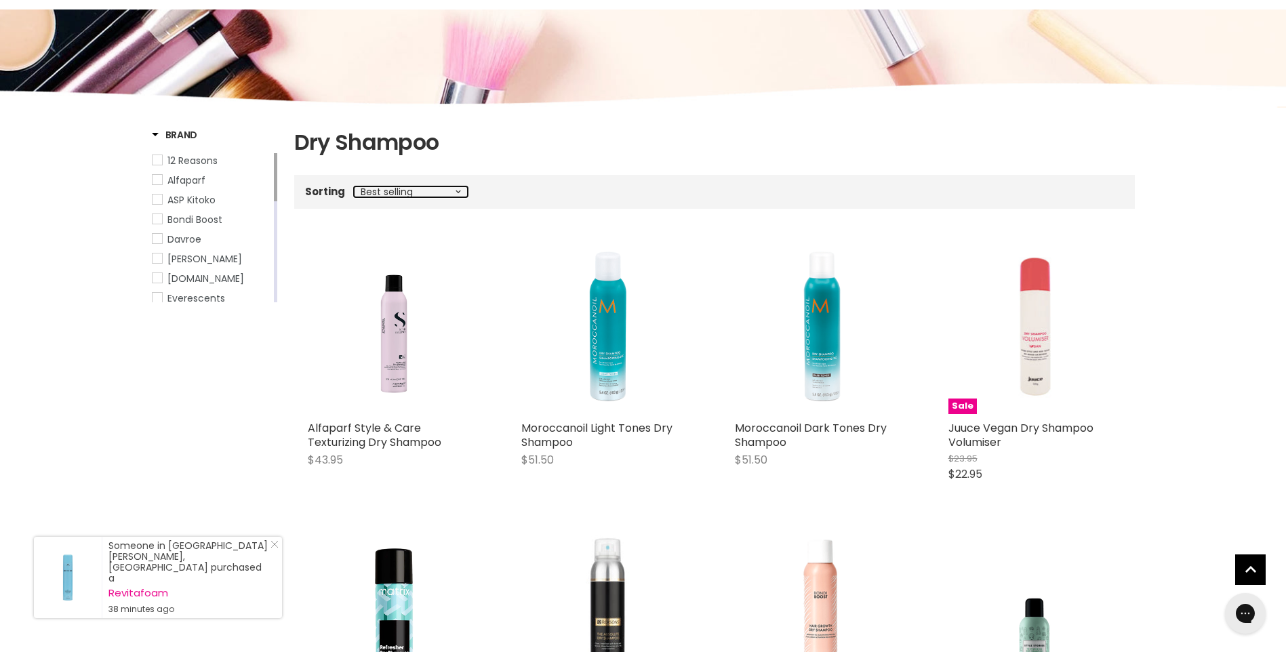
click at [454, 190] on select "Best selling Featured Price, low to high Price, high to low Alphabetically, A-Z…" at bounding box center [411, 191] width 114 height 11
select select "price-ascending"
click at [354, 186] on select "Best selling Featured Price, low to high Price, high to low Alphabetically, A-Z…" at bounding box center [411, 191] width 114 height 11
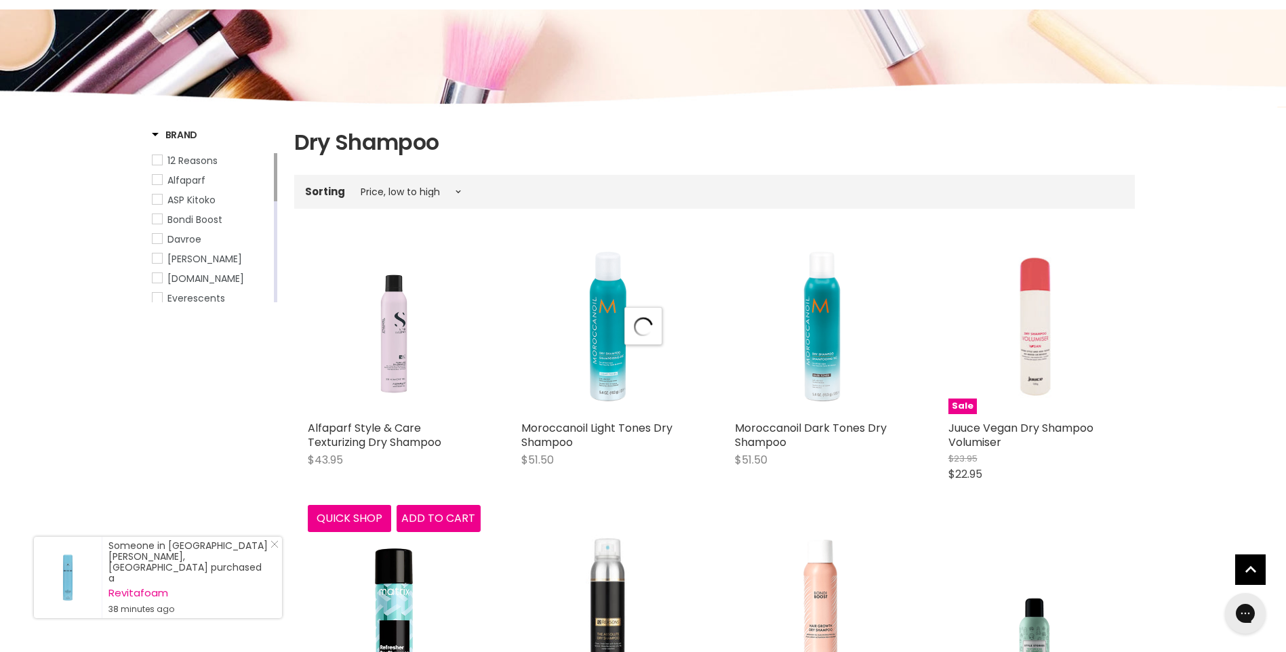
select select "price-ascending"
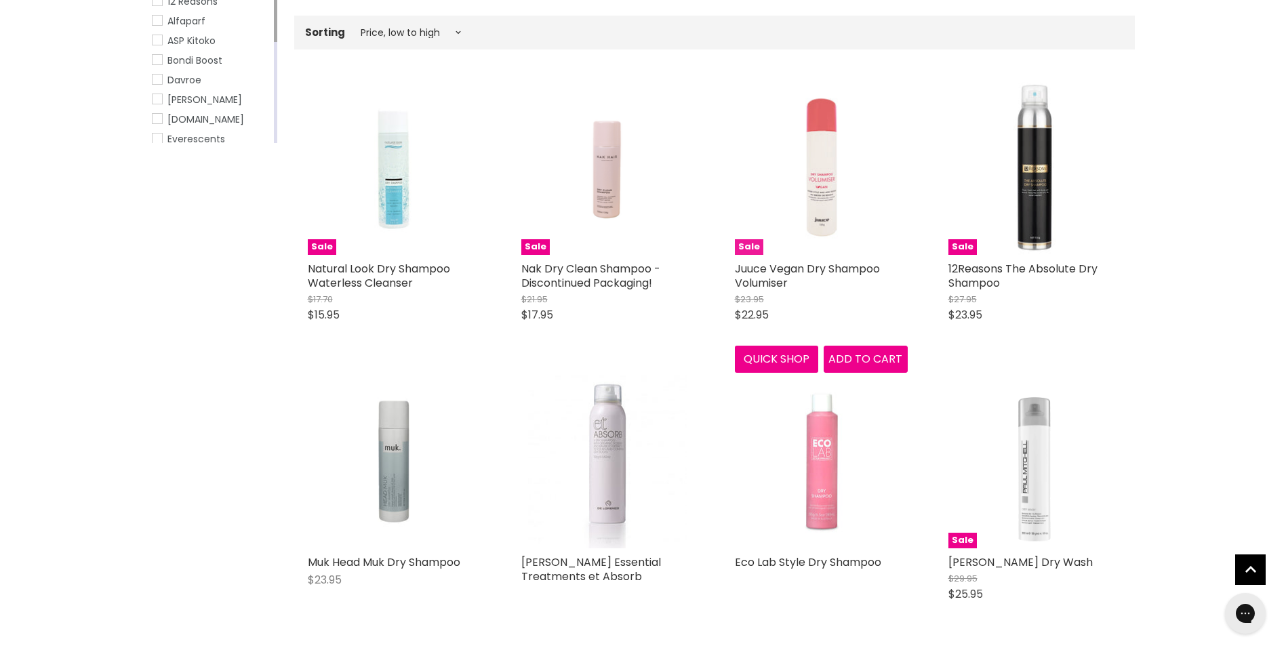
scroll to position [407, 0]
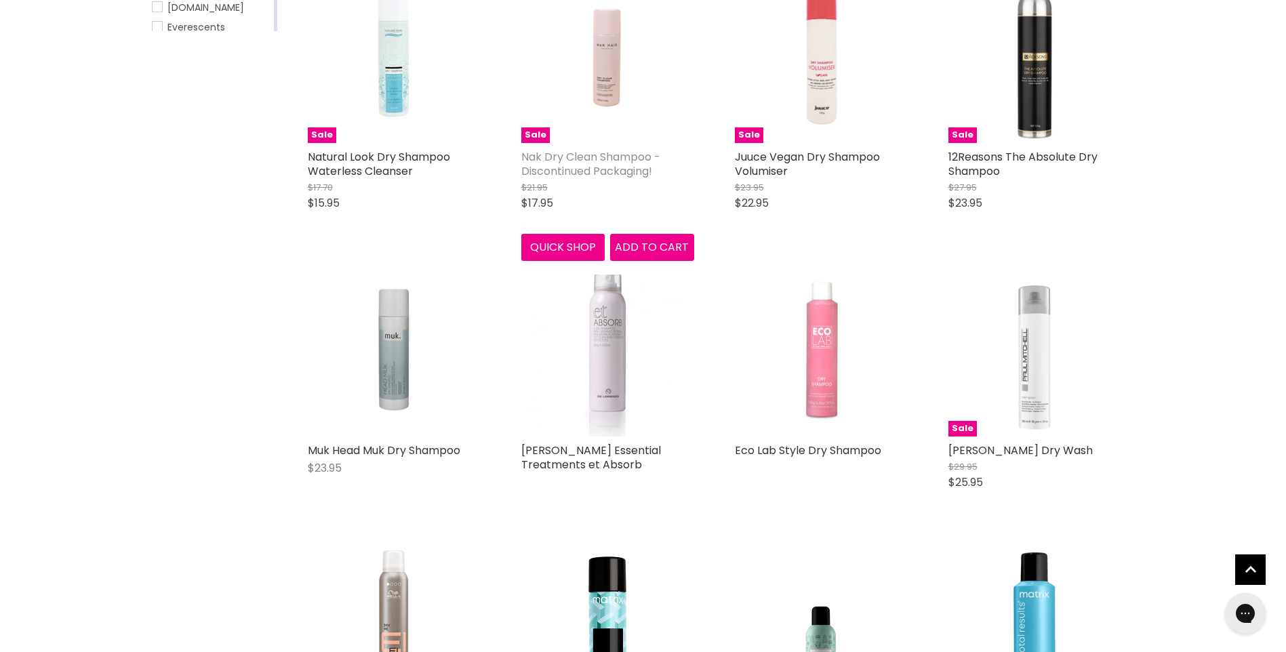
click at [601, 159] on link "Nak Dry Clean Shampoo - Discontinued Packaging!" at bounding box center [590, 164] width 139 height 30
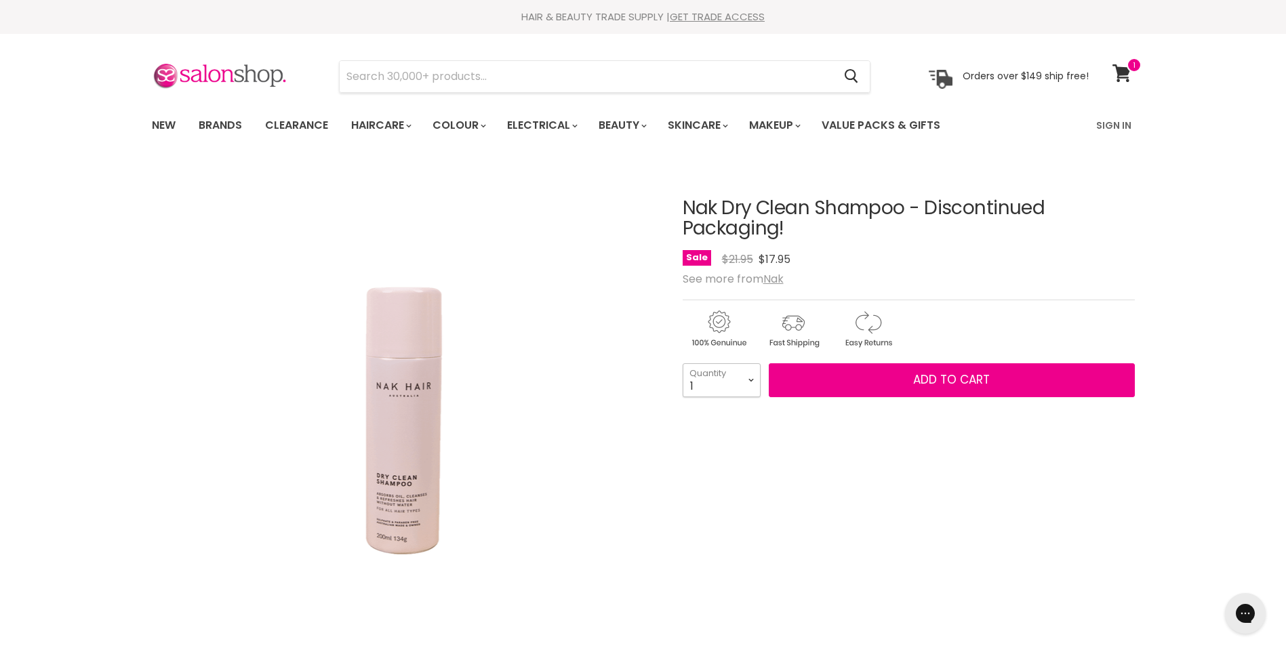
drag, startPoint x: 0, startPoint y: 0, endPoint x: 746, endPoint y: 380, distance: 837.2
click at [746, 380] on select "1 2 3 4 5 6 7 8 9 10+" at bounding box center [722, 380] width 78 height 34
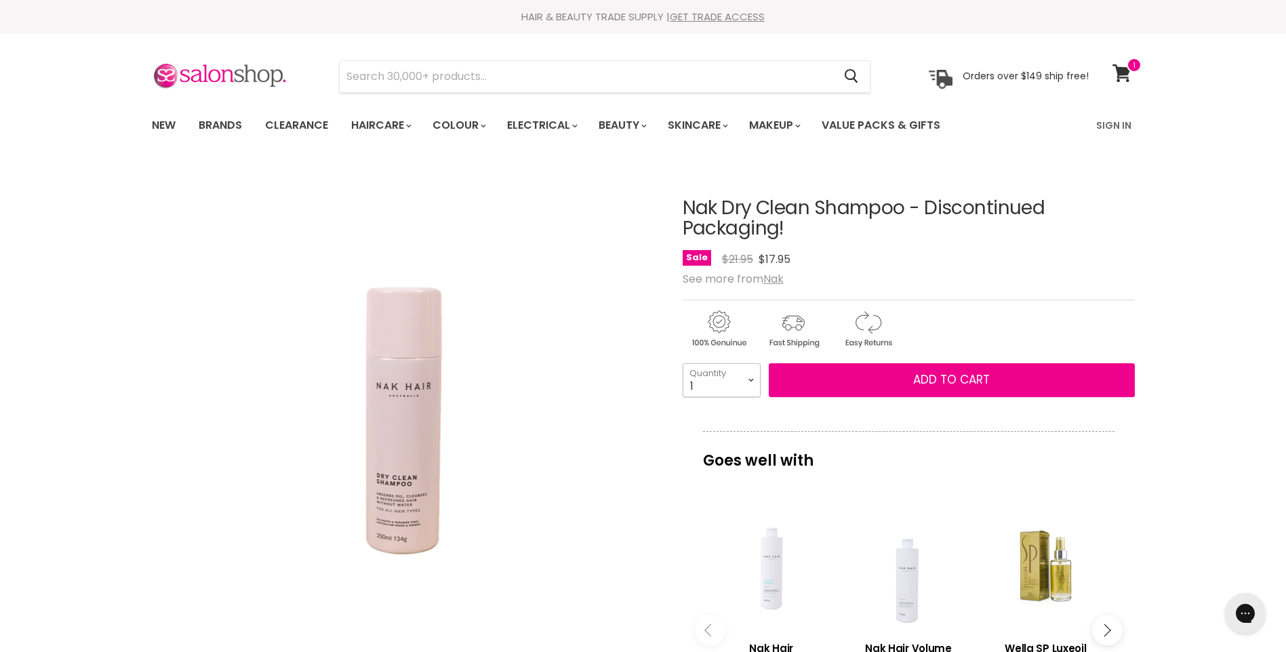
select select "2"
click at [683, 363] on select "1 2 3 4 5 6 7 8 9 10+" at bounding box center [722, 380] width 78 height 34
type input "2"
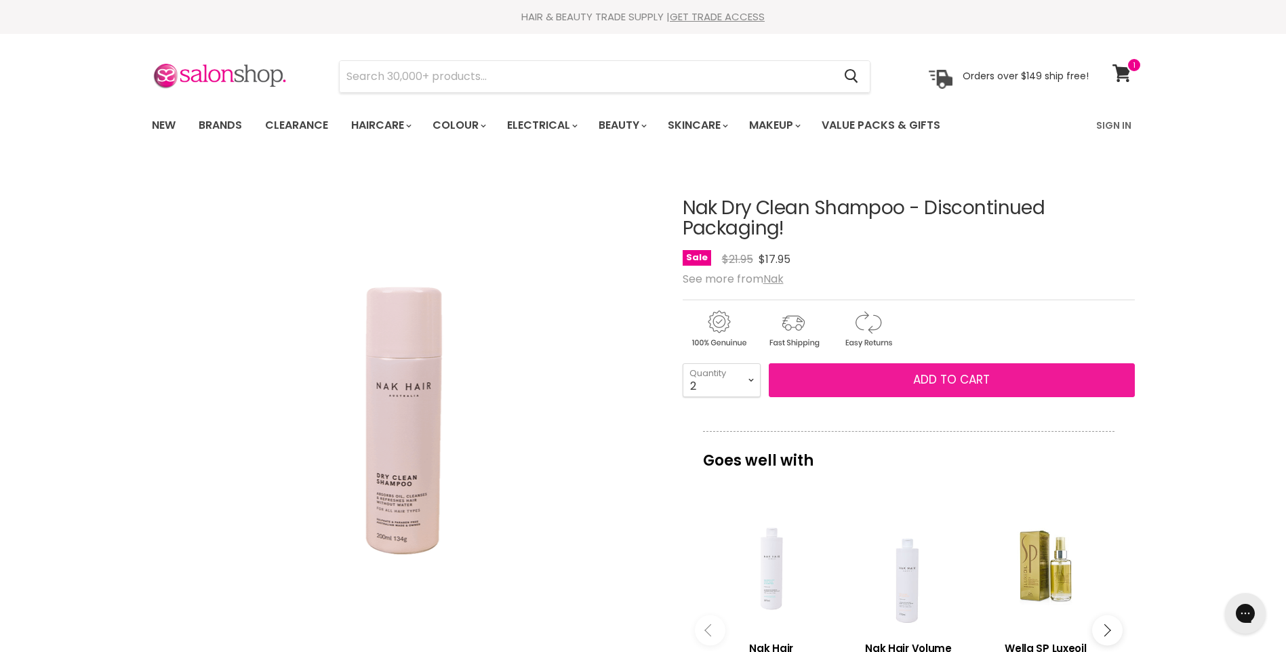
click at [939, 375] on span "Add to cart" at bounding box center [951, 379] width 77 height 16
click at [946, 378] on span "Add to cart" at bounding box center [951, 379] width 77 height 16
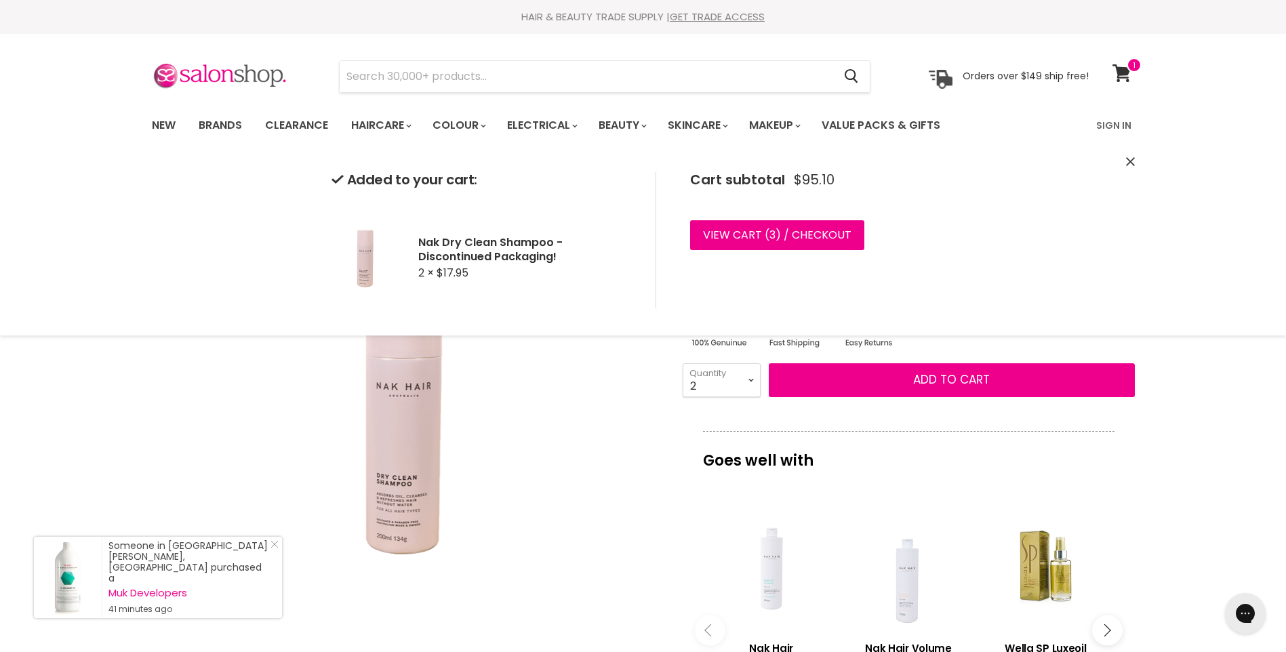
click at [605, 422] on div "Click or scroll to zoom Tap or pinch to zoom" at bounding box center [405, 417] width 506 height 506
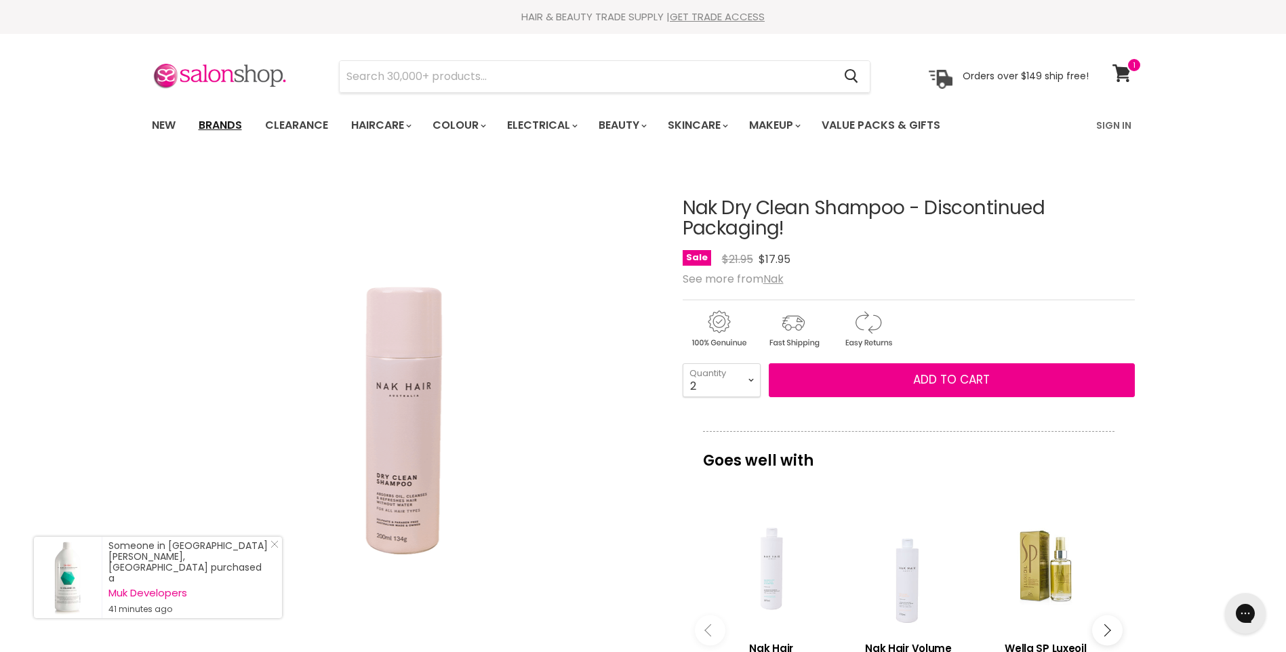
click at [207, 126] on link "Brands" at bounding box center [220, 125] width 64 height 28
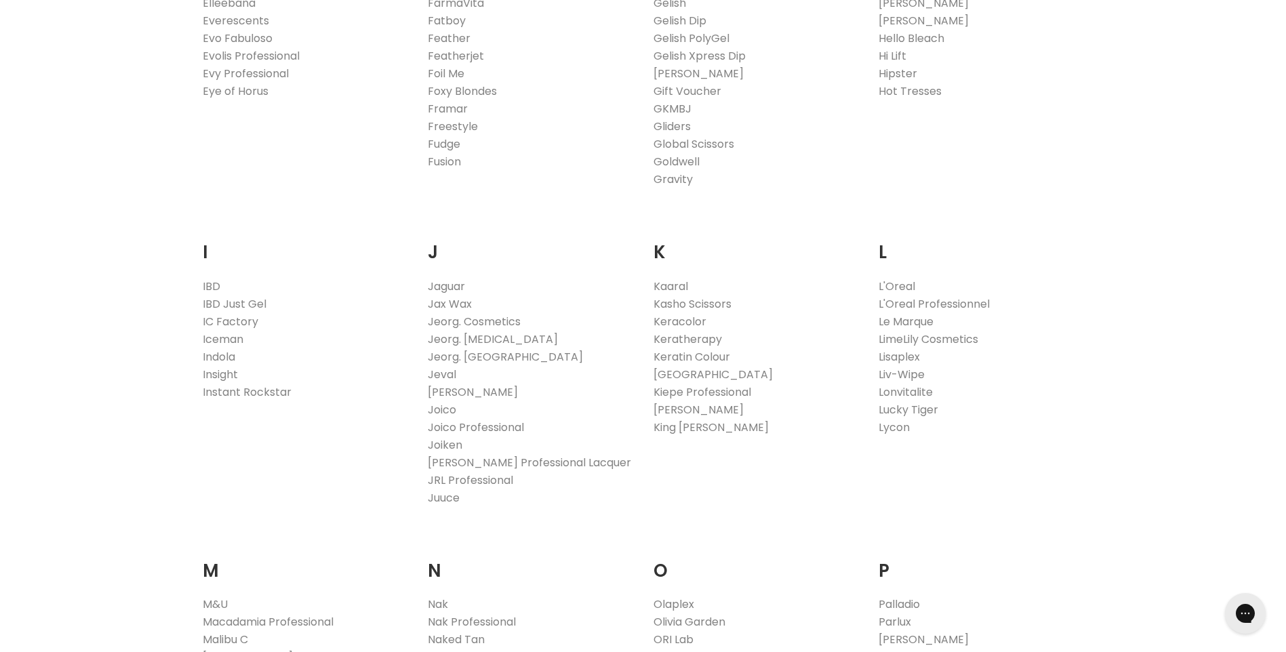
scroll to position [1017, 0]
click at [449, 373] on link "Jeval" at bounding box center [442, 372] width 28 height 16
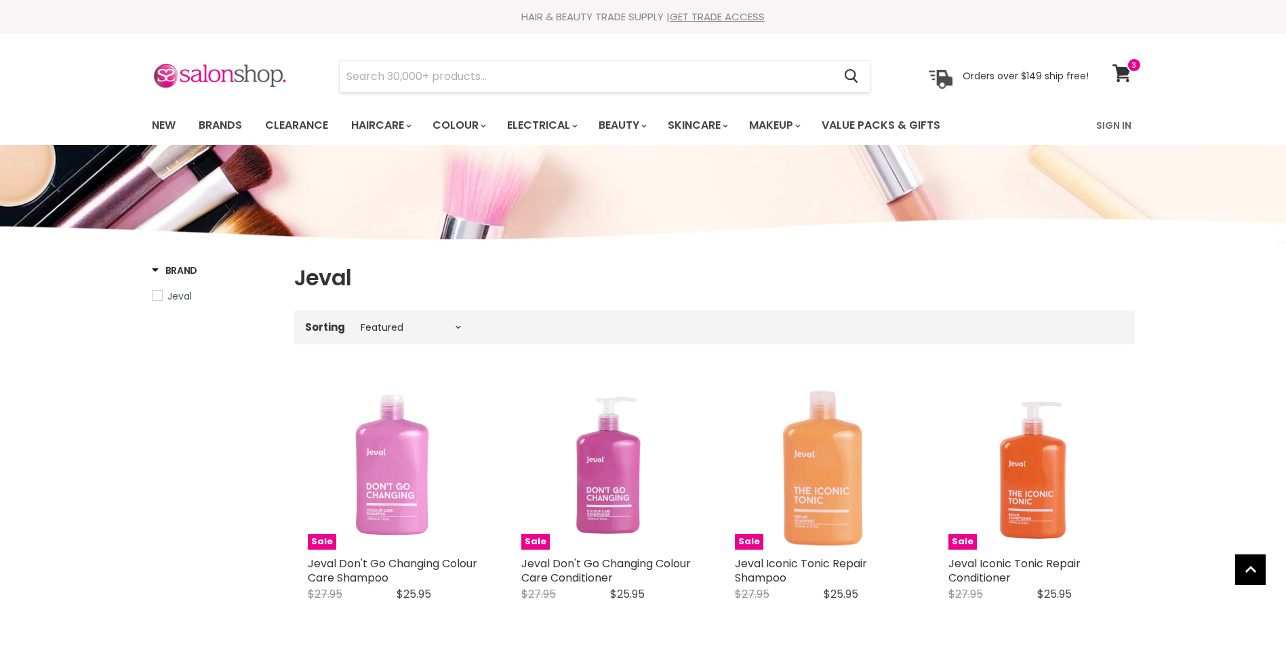
select select "manual"
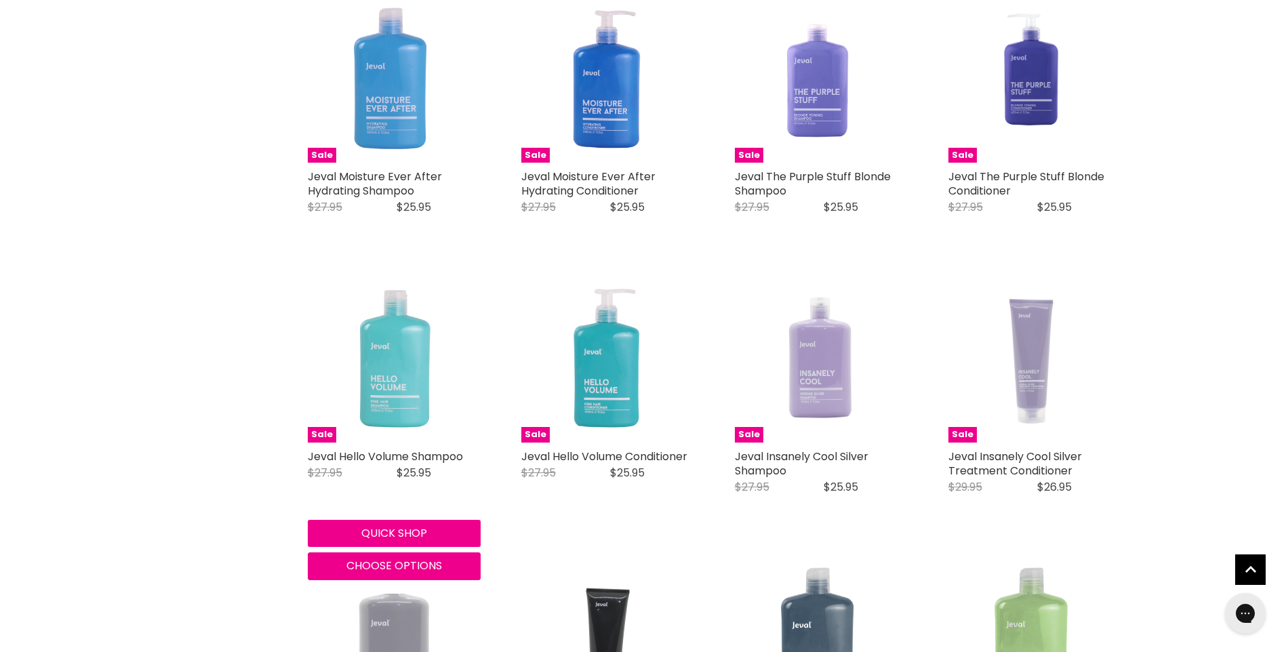
scroll to position [746, 0]
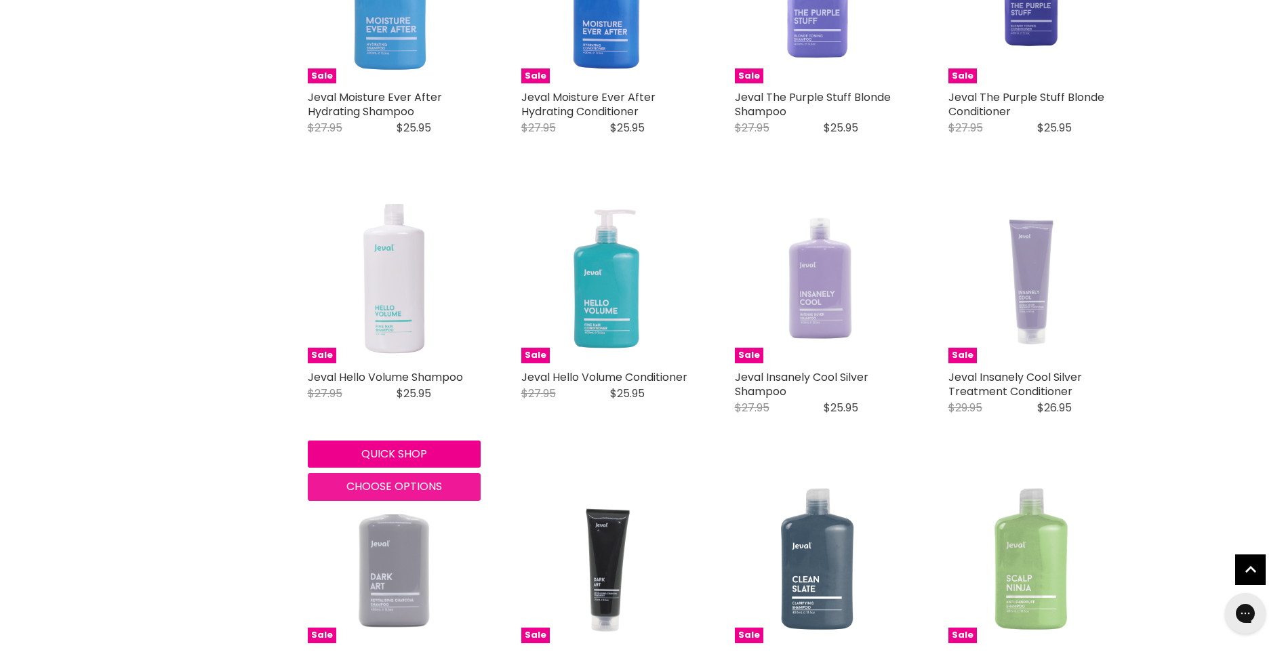
click at [397, 485] on span "Choose options" at bounding box center [394, 487] width 96 height 16
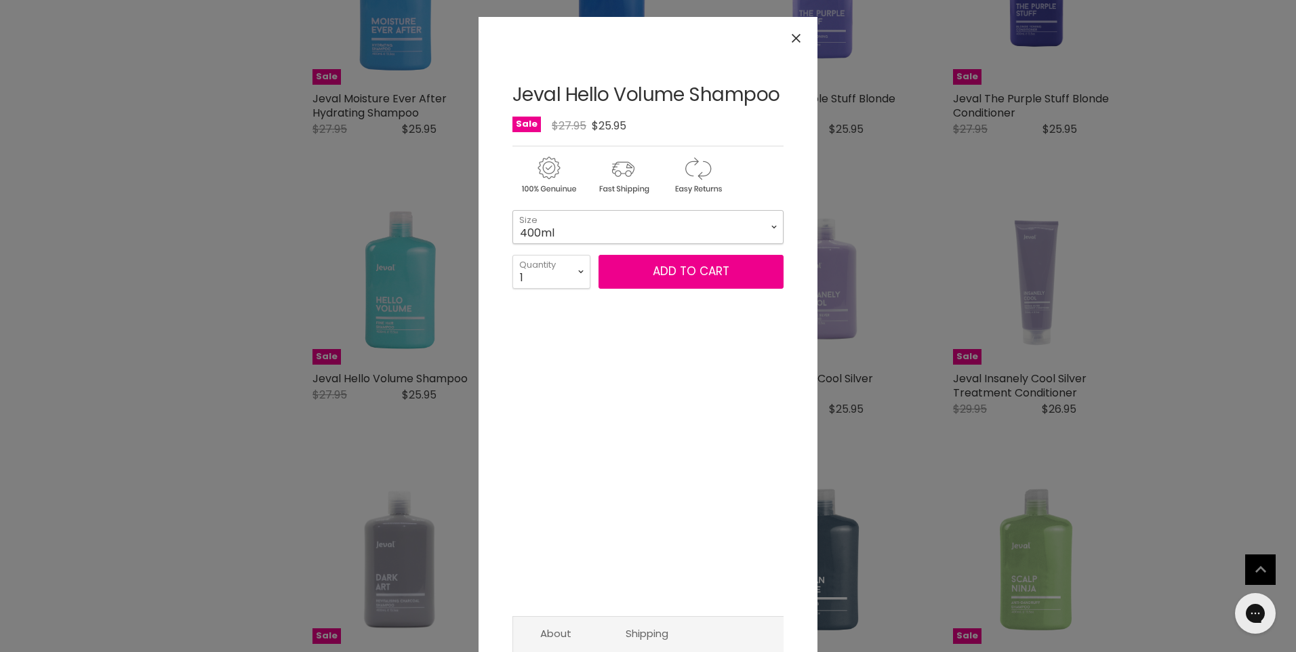
click at [773, 226] on select "400ml 1 Litre" at bounding box center [647, 227] width 271 height 34
click at [512, 210] on select "400ml 1 Litre" at bounding box center [647, 227] width 271 height 34
select select "1 Litre"
click at [676, 268] on button "Add to cart" at bounding box center [690, 272] width 185 height 34
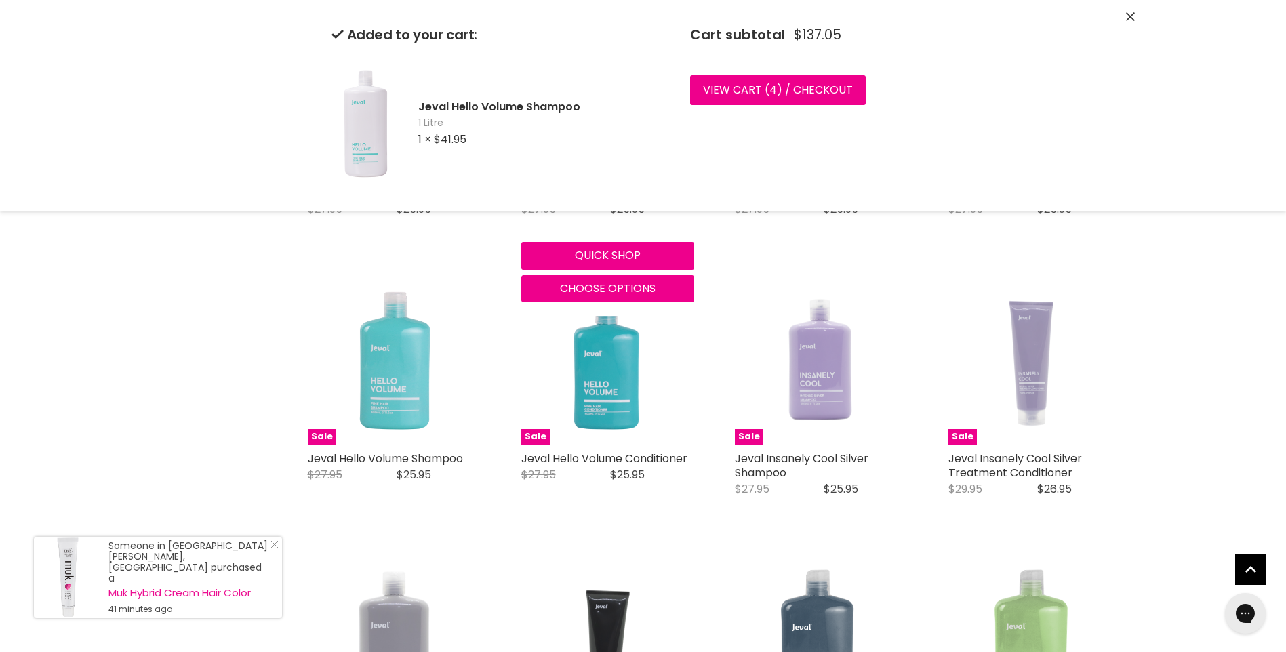
scroll to position [678, 0]
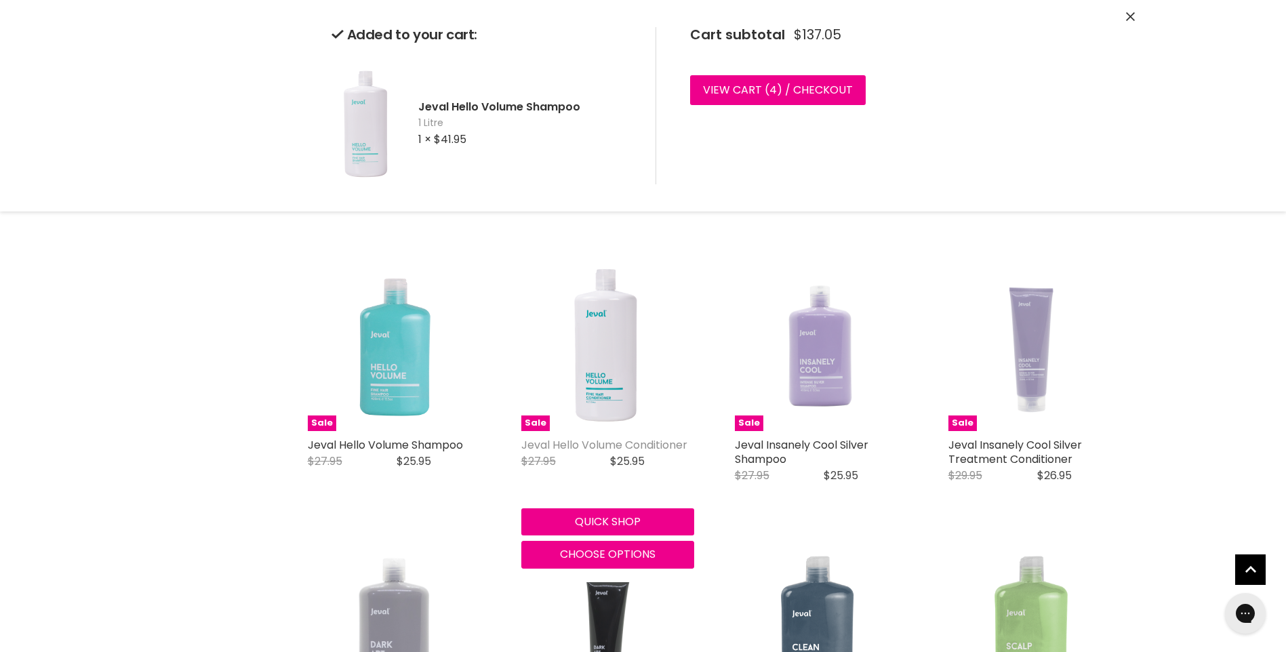
click at [595, 439] on link "Jeval Hello Volume Conditioner" at bounding box center [604, 445] width 166 height 16
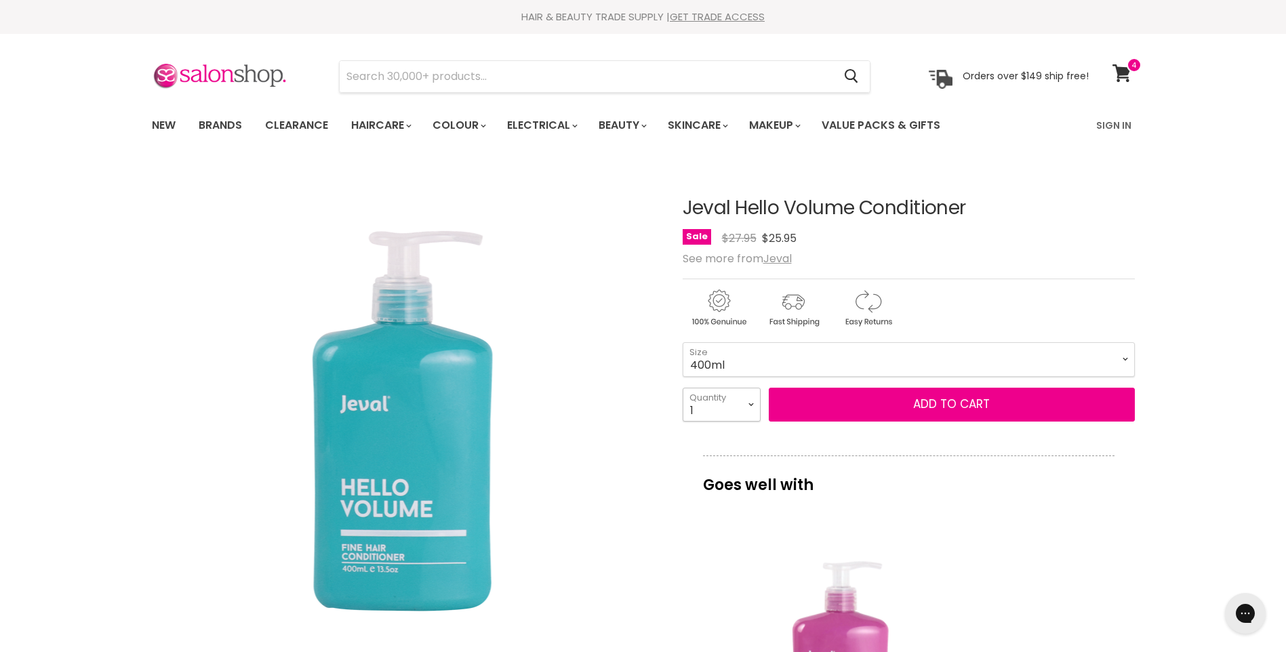
click at [752, 401] on select "1 2 3 4 5 6 7 8 9 10+" at bounding box center [722, 405] width 78 height 34
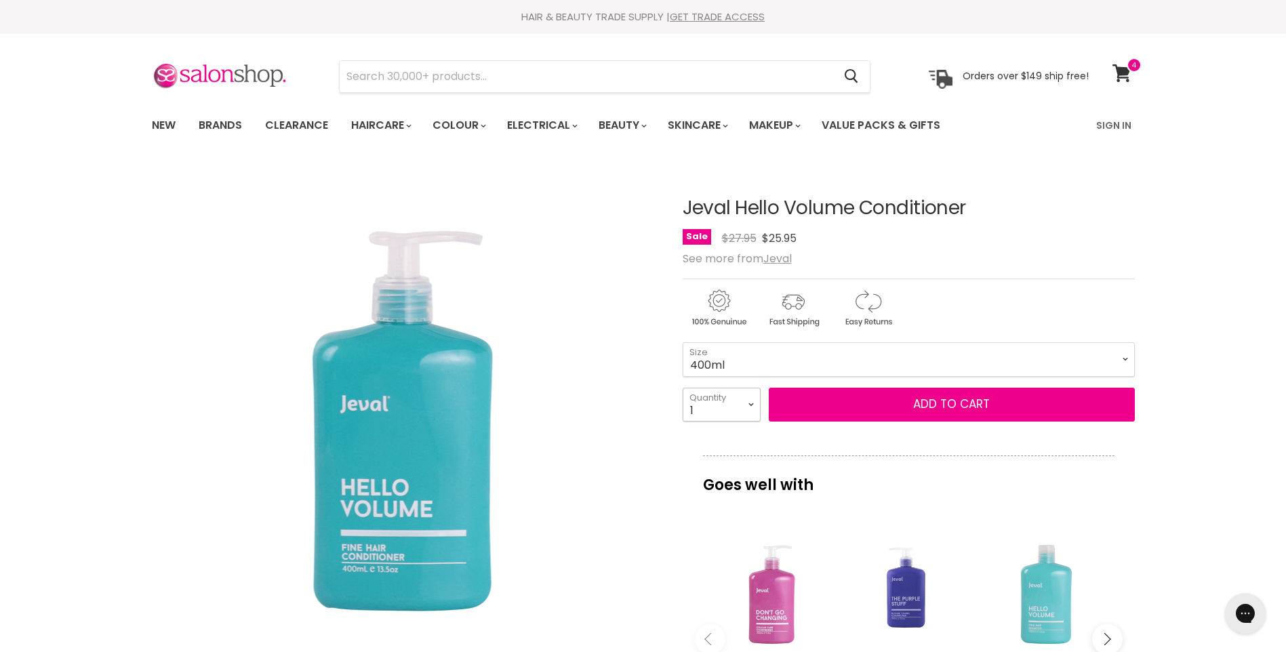
click at [683, 388] on select "1 2 3 4 5 6 7 8 9 10+" at bounding box center [722, 405] width 78 height 34
click at [729, 361] on select "400ml 1 Litre" at bounding box center [909, 359] width 452 height 34
click at [683, 342] on select "400ml 1 Litre" at bounding box center [909, 359] width 452 height 34
select select "1 Litre"
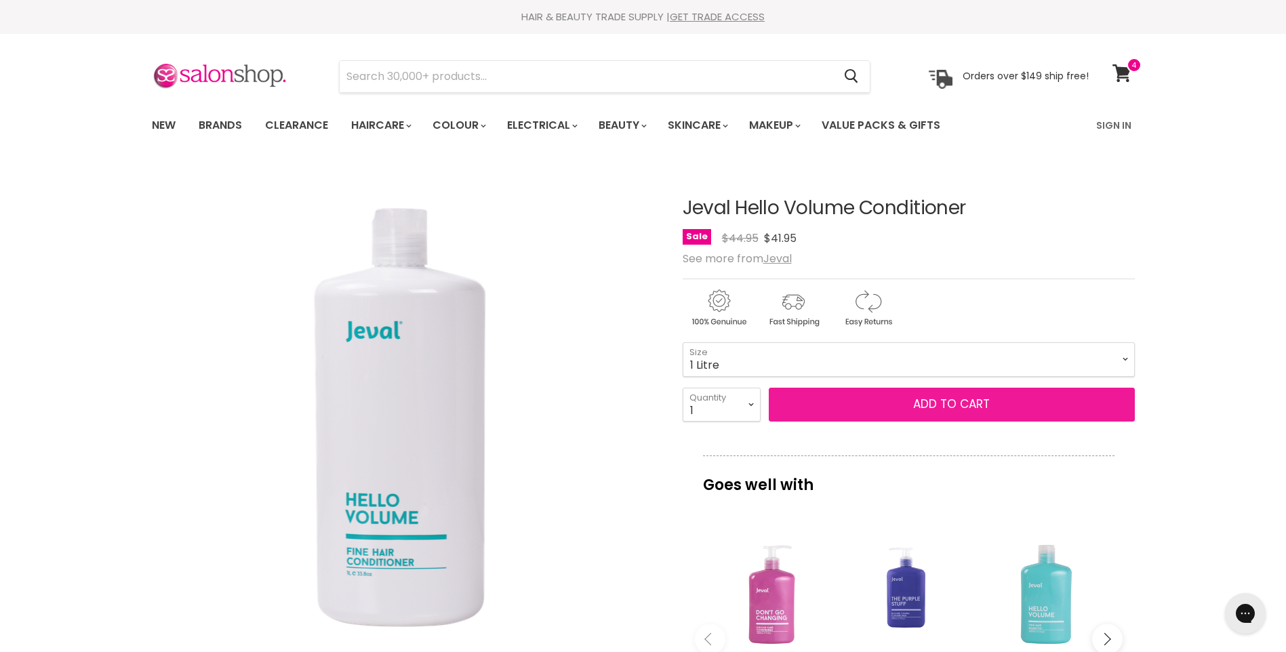
click at [939, 404] on button "Add to cart" at bounding box center [952, 405] width 366 height 34
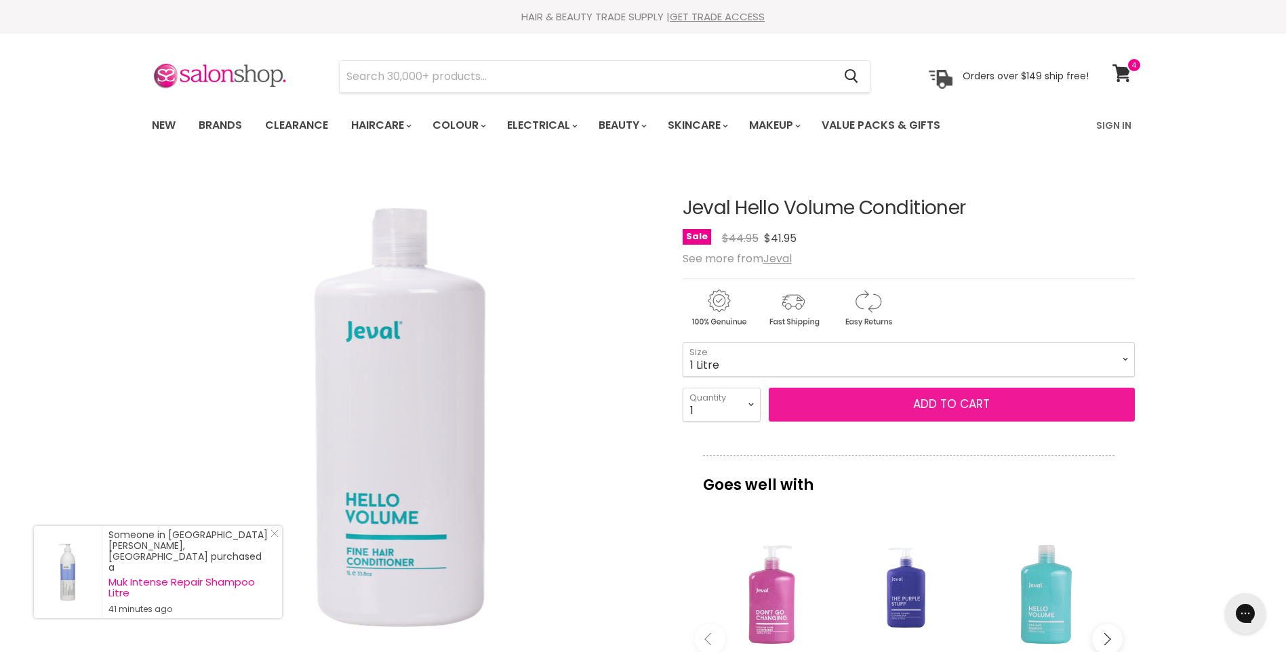
click at [946, 402] on button "Add to cart" at bounding box center [952, 405] width 366 height 34
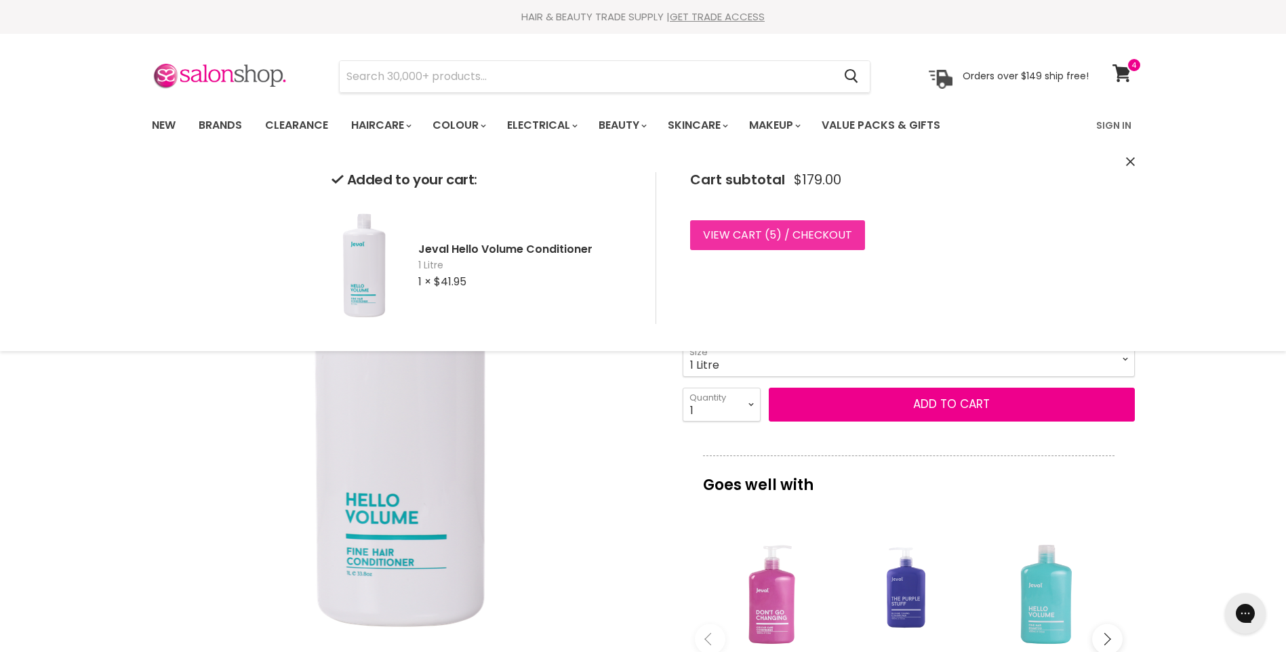
click at [791, 232] on link "View cart ( 5 ) / Checkout" at bounding box center [777, 235] width 175 height 30
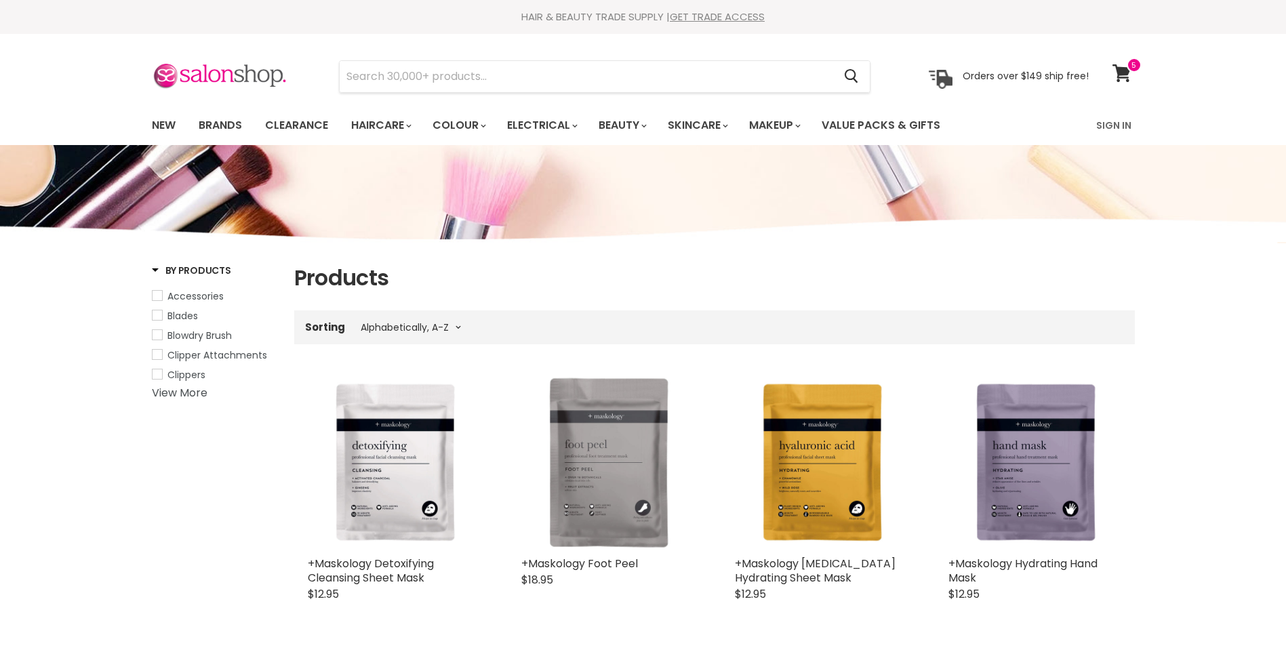
select select "title-ascending"
click at [207, 124] on link "Brands" at bounding box center [220, 125] width 64 height 28
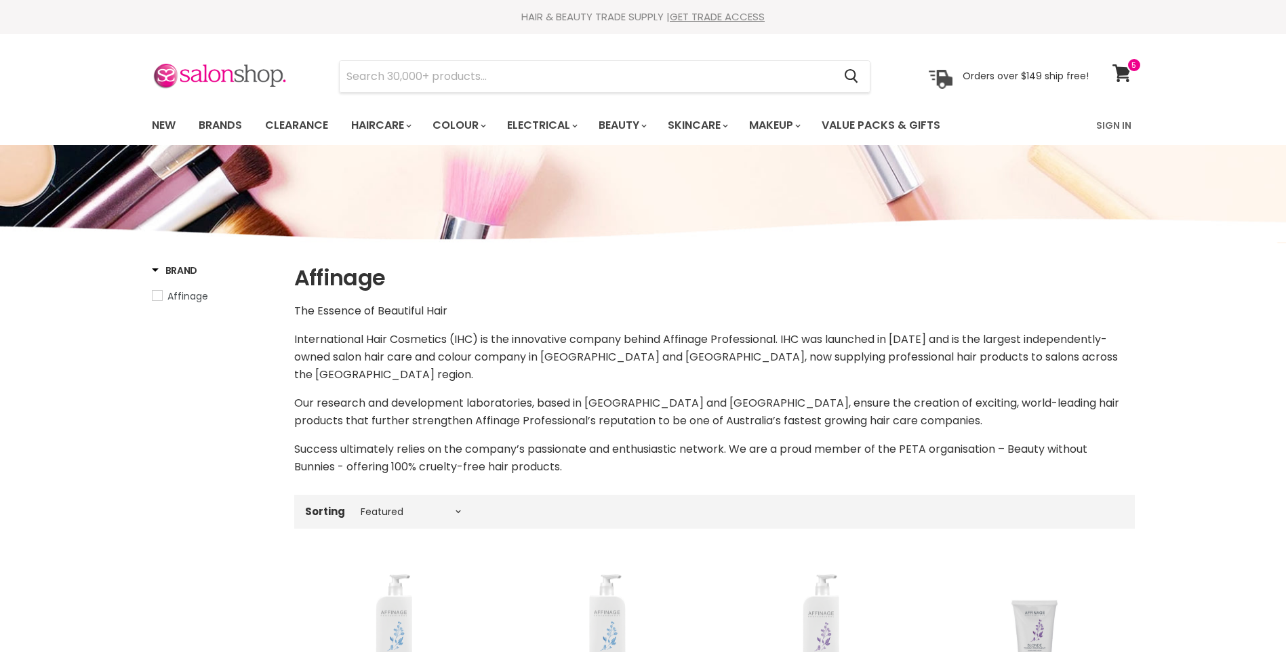
select select "manual"
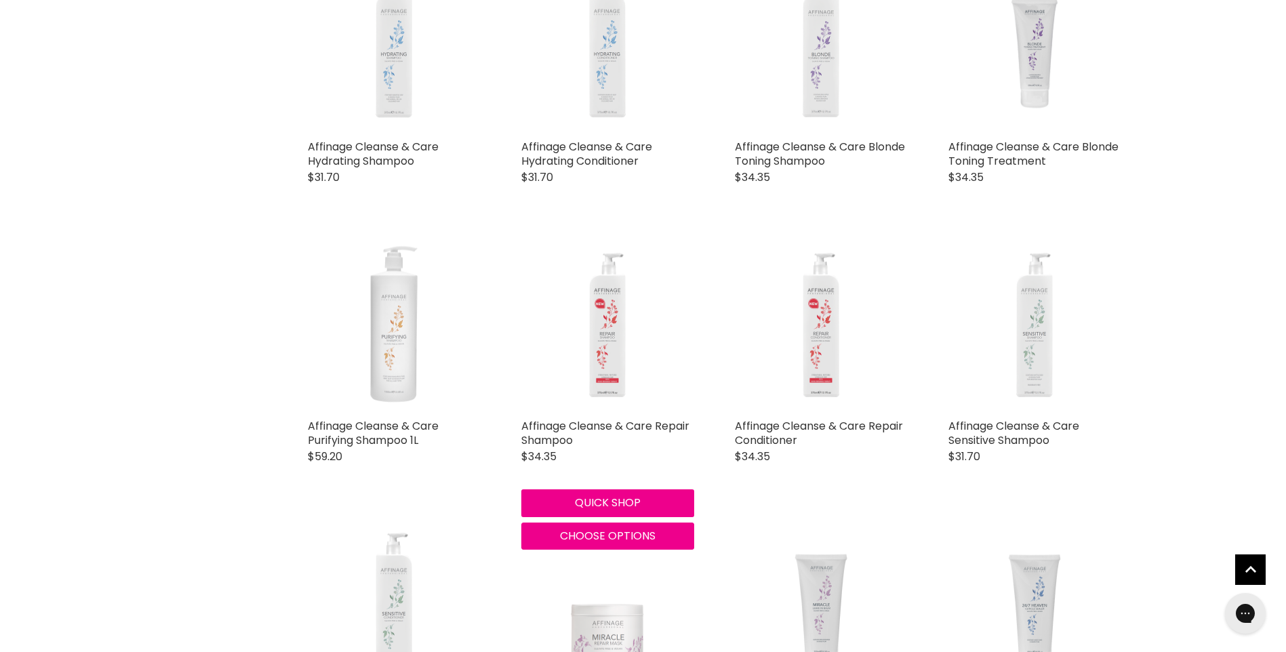
scroll to position [610, 0]
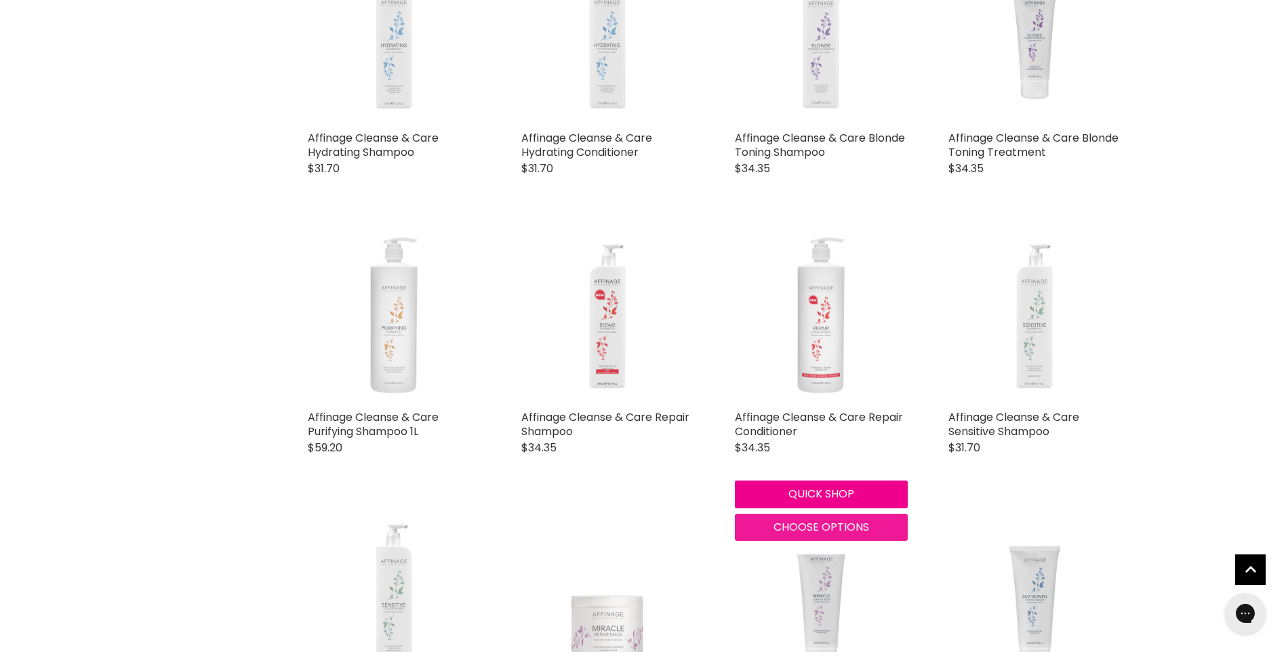
click at [813, 523] on span "Choose options" at bounding box center [821, 527] width 96 height 16
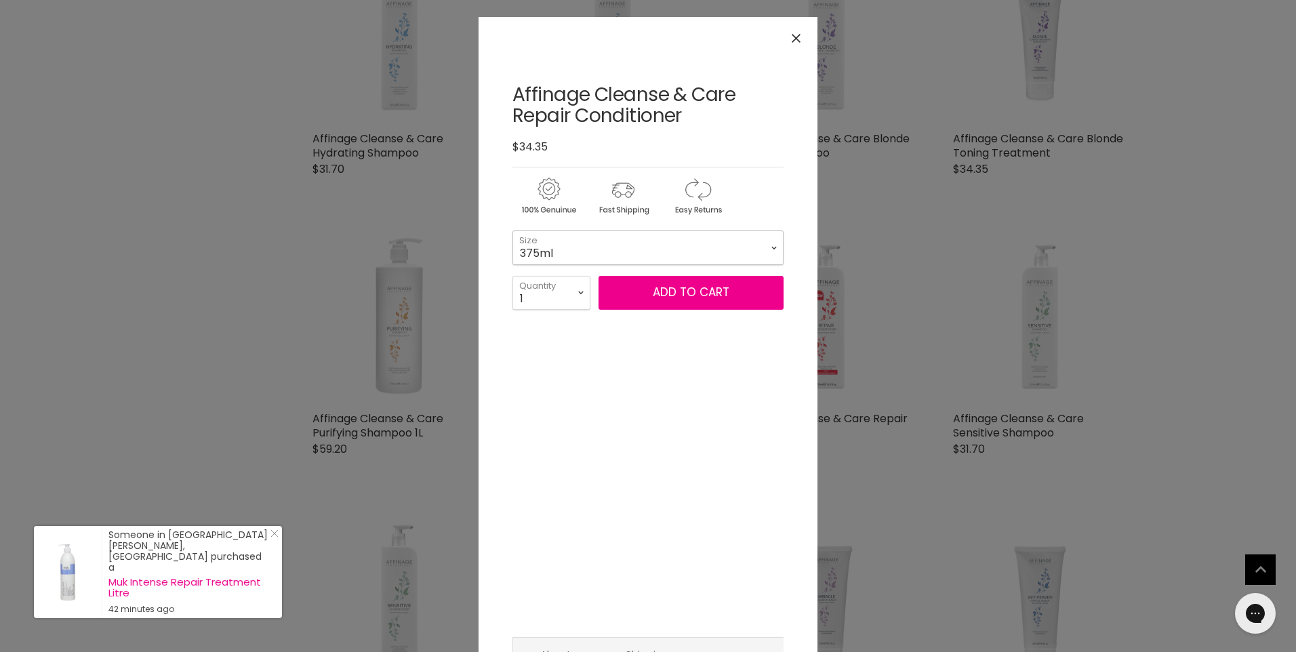
click at [667, 255] on select "375ml 1L" at bounding box center [647, 247] width 271 height 34
click at [680, 291] on span "Add to cart" at bounding box center [691, 292] width 77 height 16
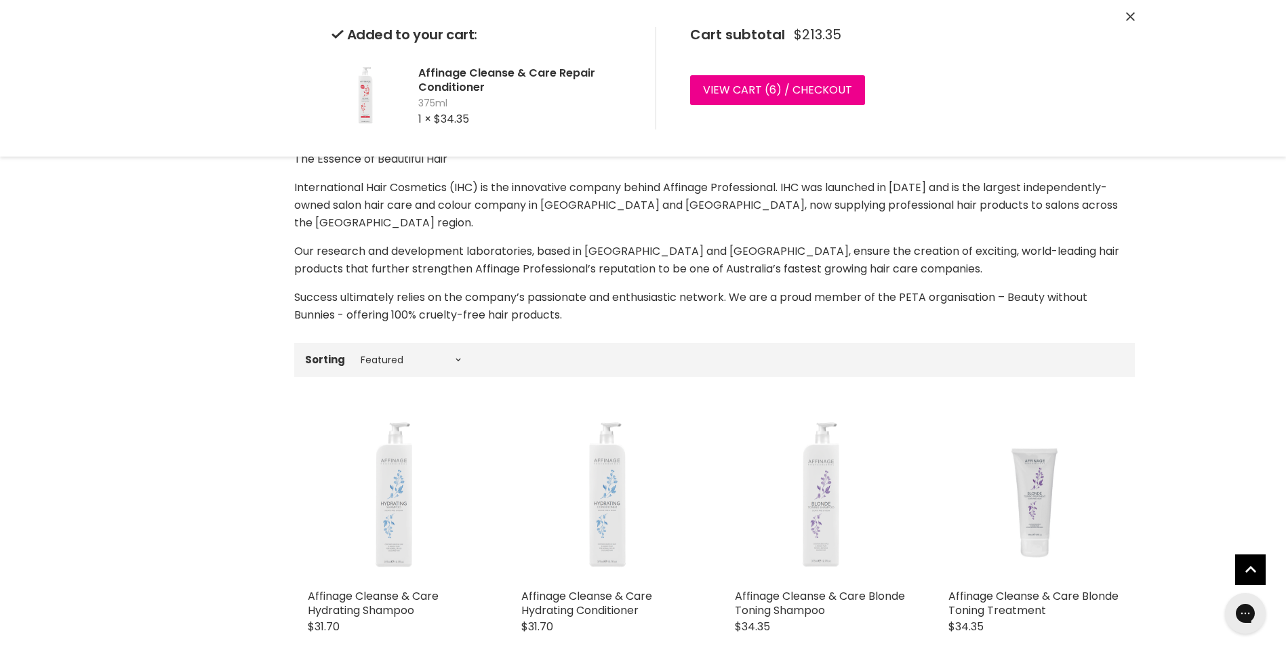
scroll to position [0, 0]
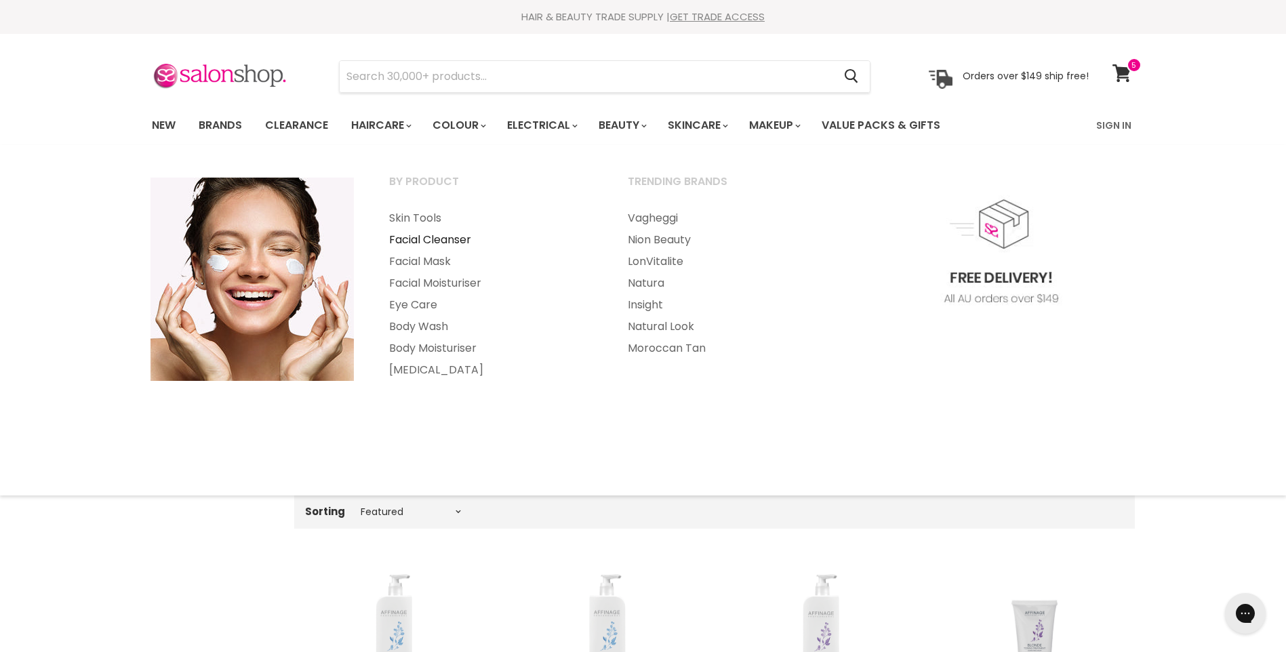
click at [441, 239] on link "Facial Cleanser" at bounding box center [490, 240] width 236 height 22
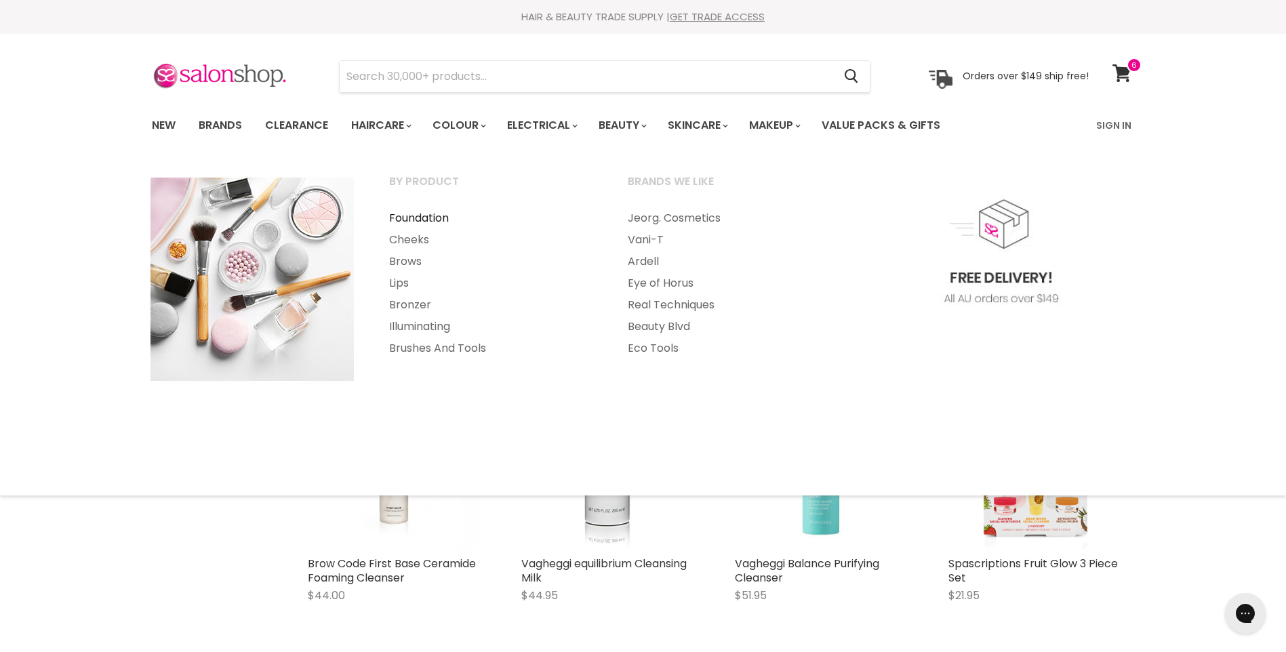
click at [431, 216] on link "Foundation" at bounding box center [490, 218] width 236 height 22
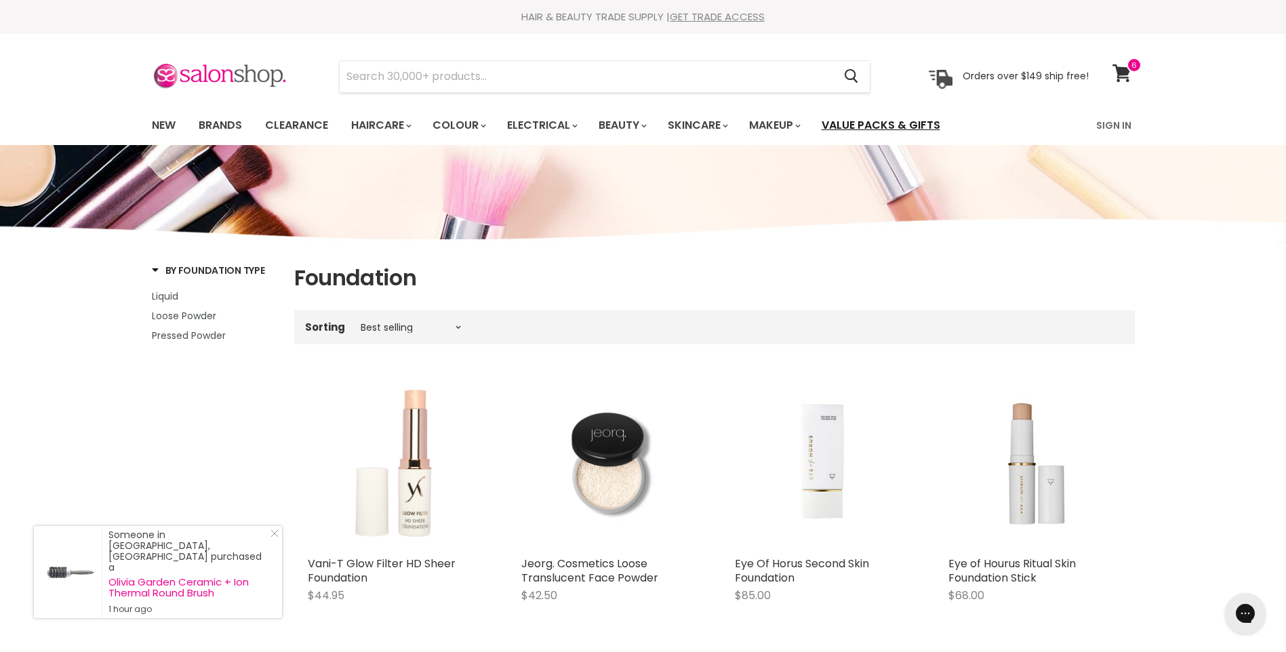
click at [888, 125] on link "Value Packs & Gifts" at bounding box center [880, 125] width 139 height 28
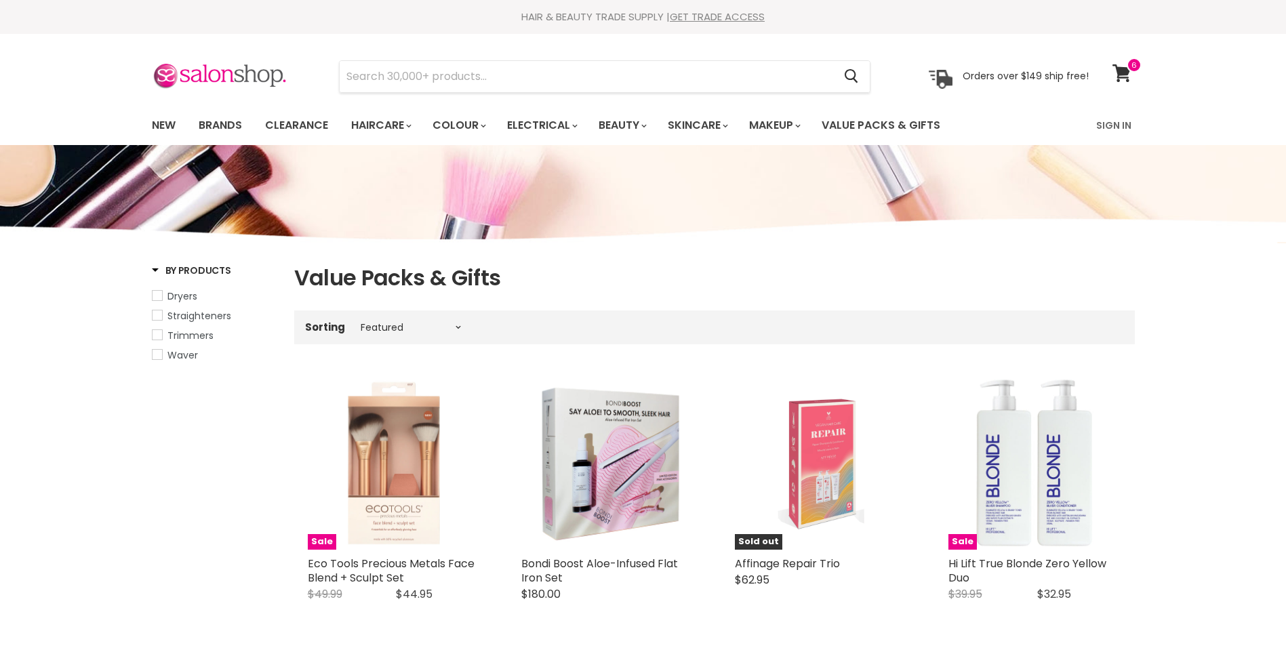
select select "manual"
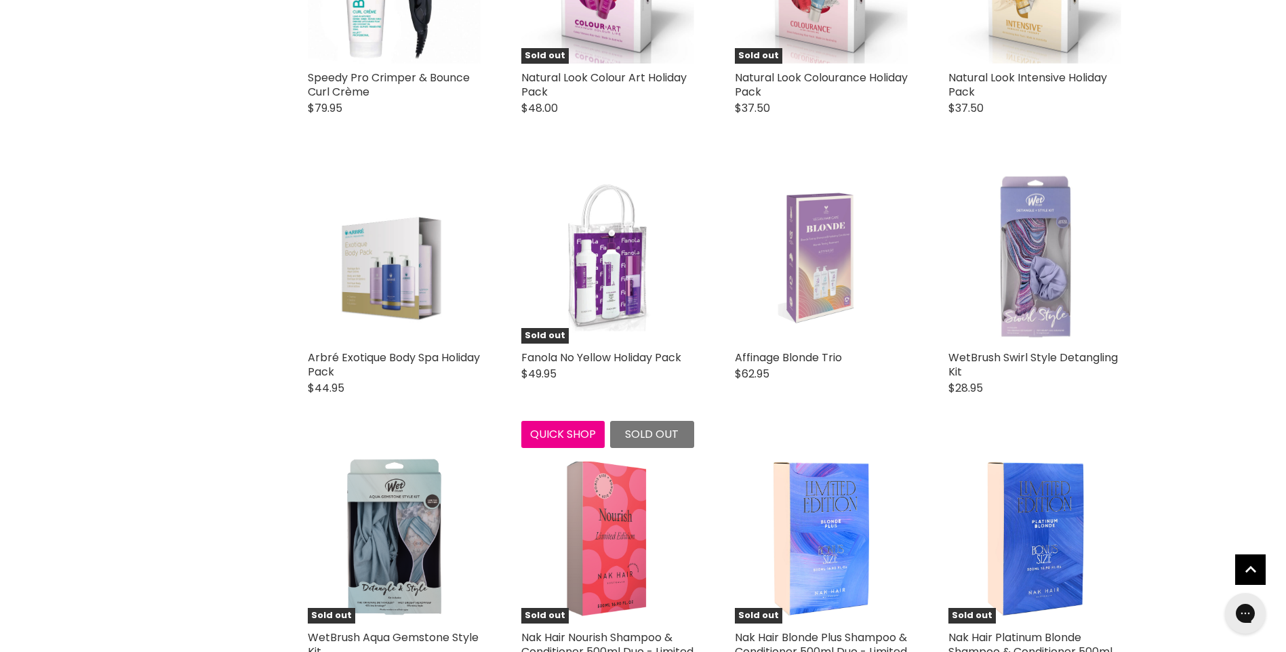
scroll to position [2779, 0]
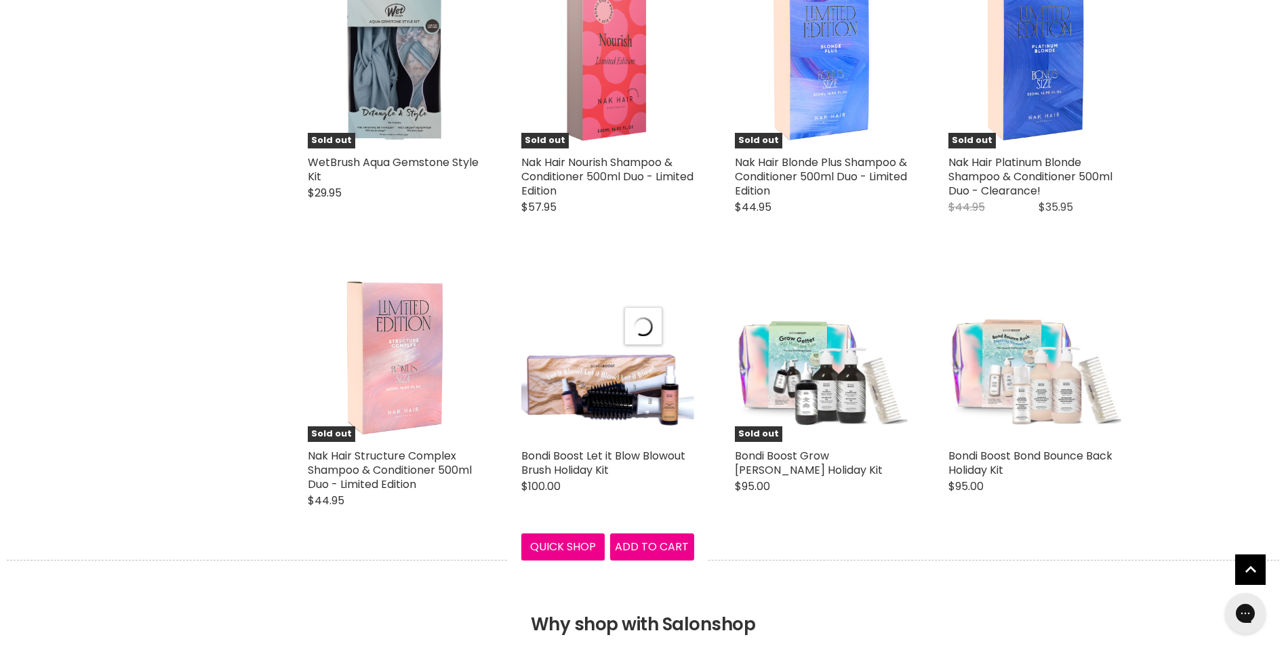
scroll to position [3253, 0]
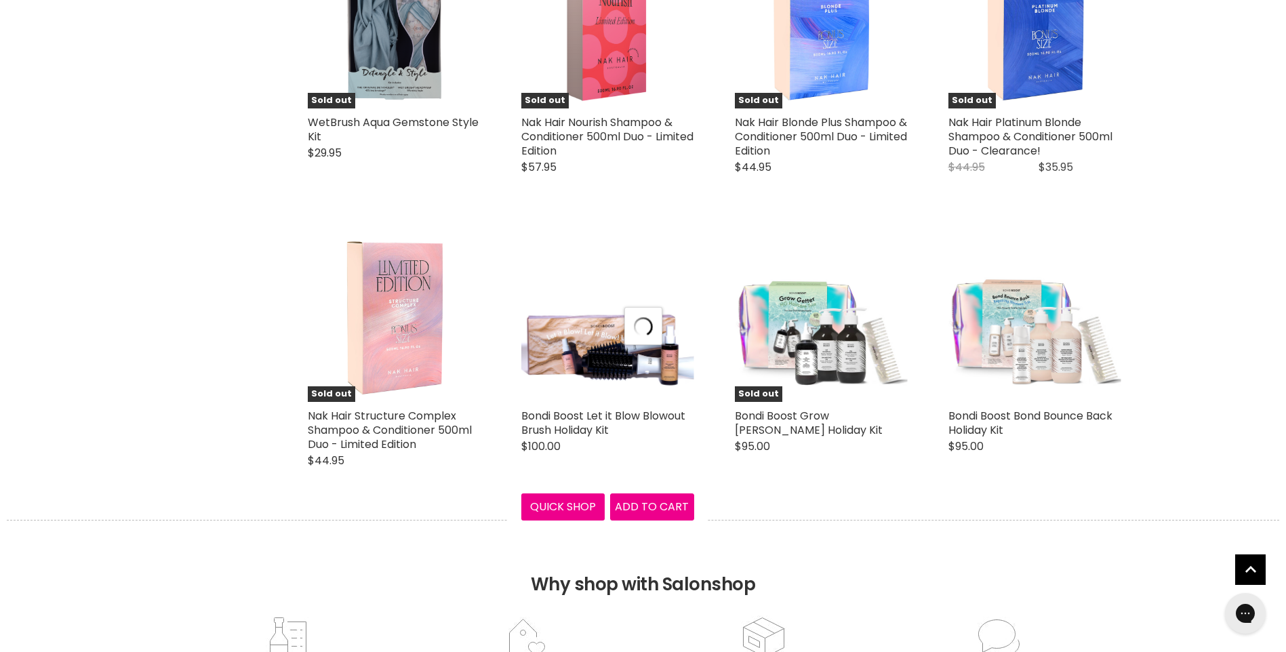
select select "manual"
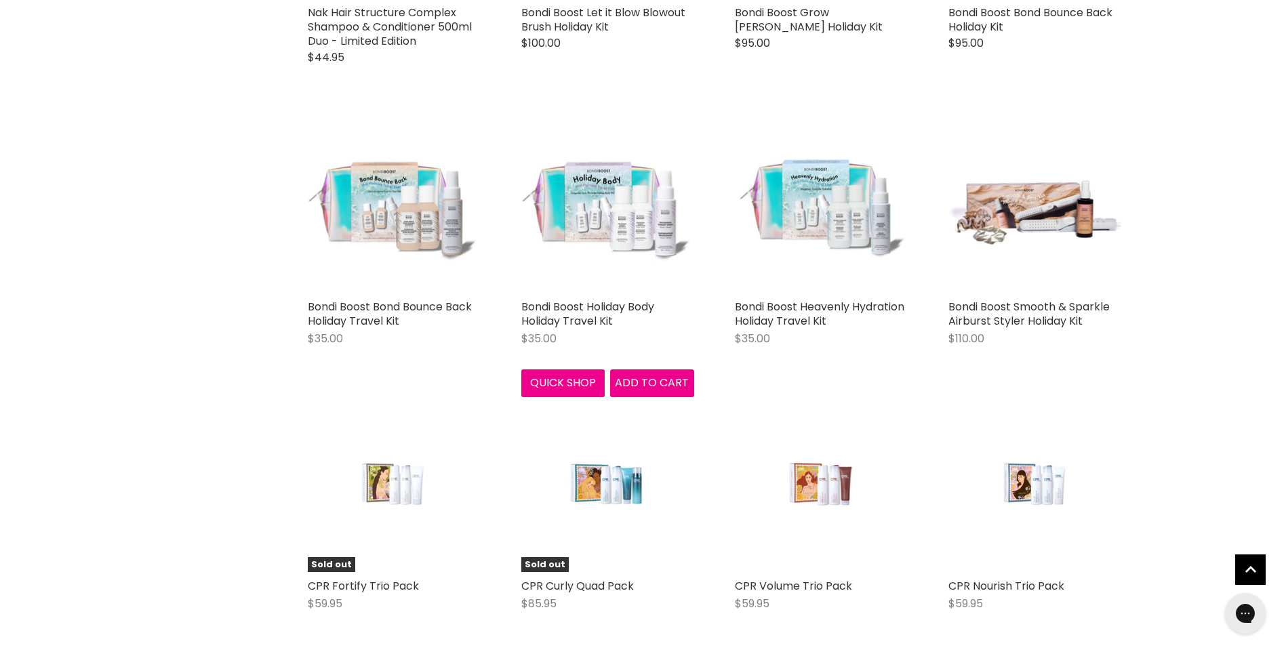
scroll to position [3660, 0]
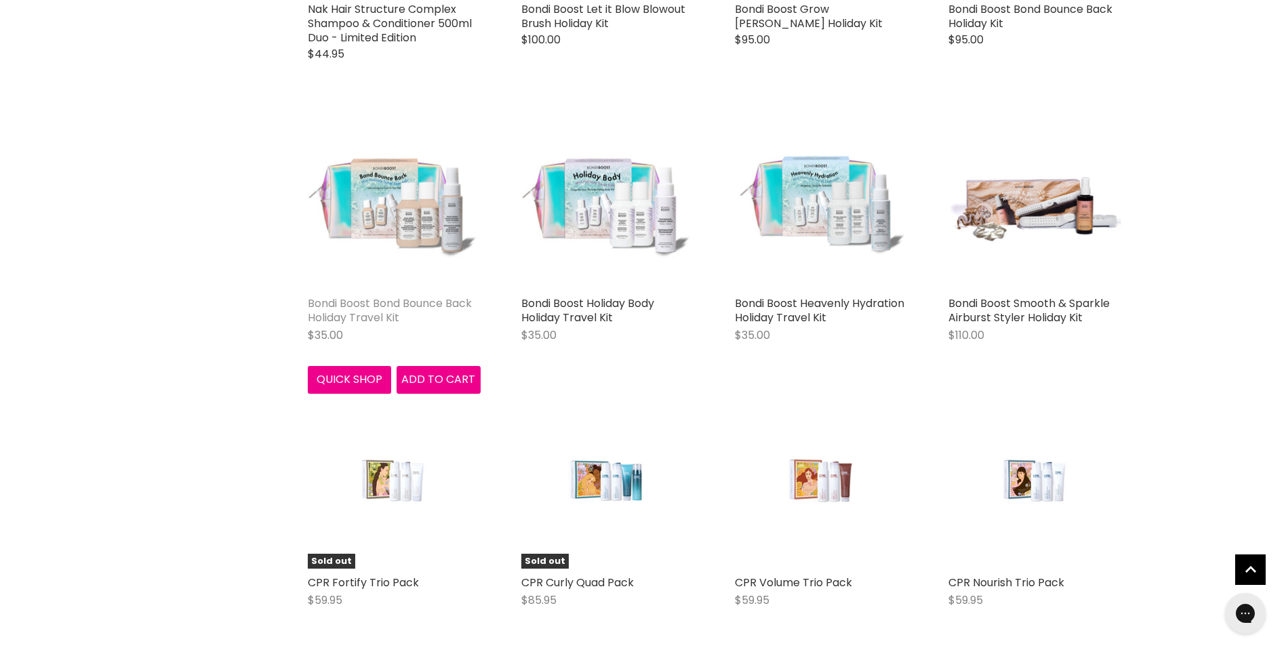
click at [426, 300] on link "Bondi Boost Bond Bounce Back Holiday Travel Kit" at bounding box center [390, 311] width 164 height 30
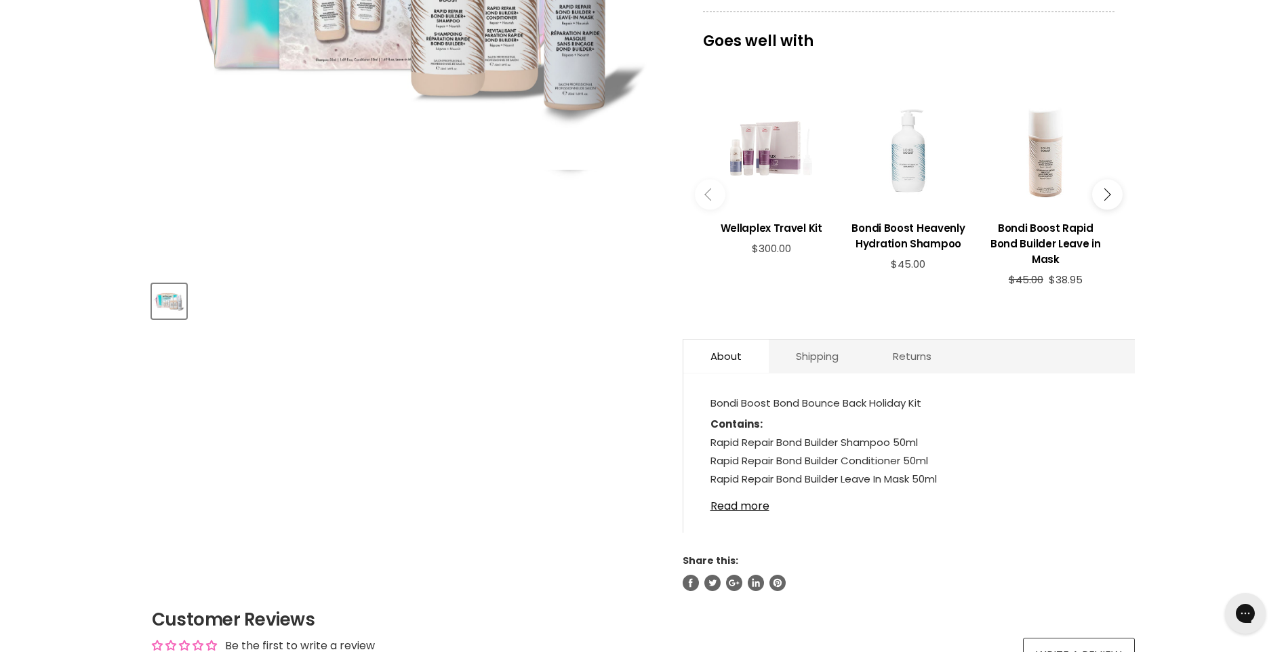
scroll to position [407, 0]
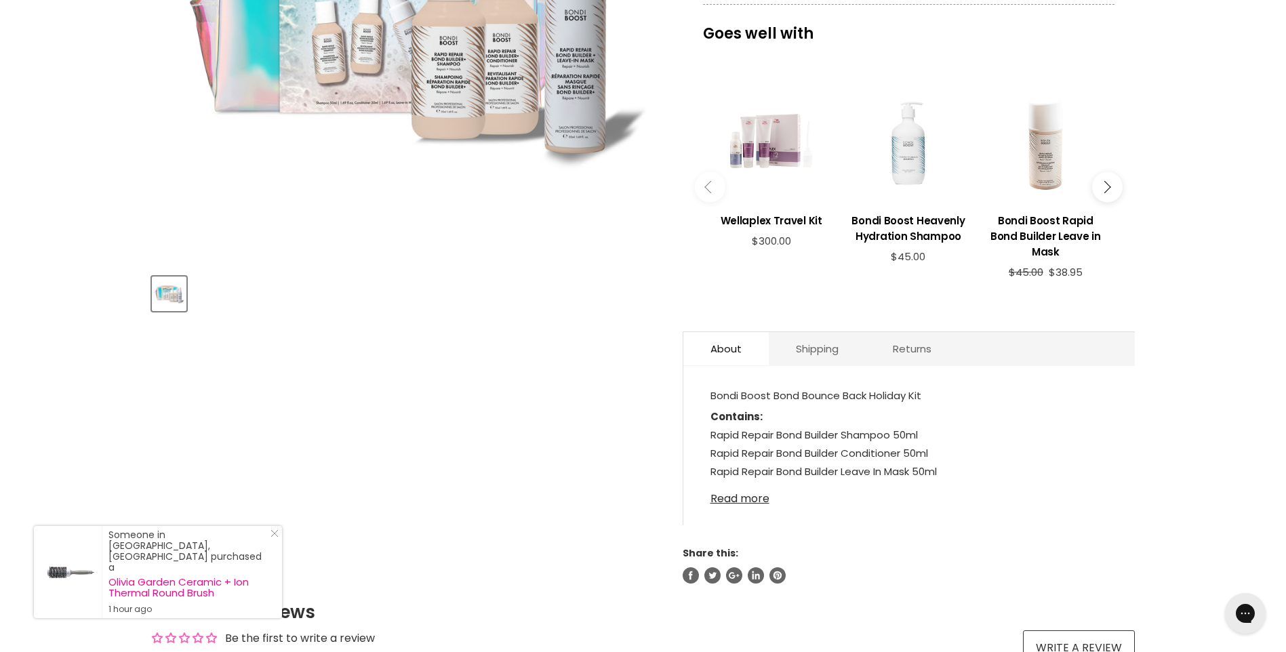
click at [739, 495] on link "Read more" at bounding box center [908, 495] width 397 height 20
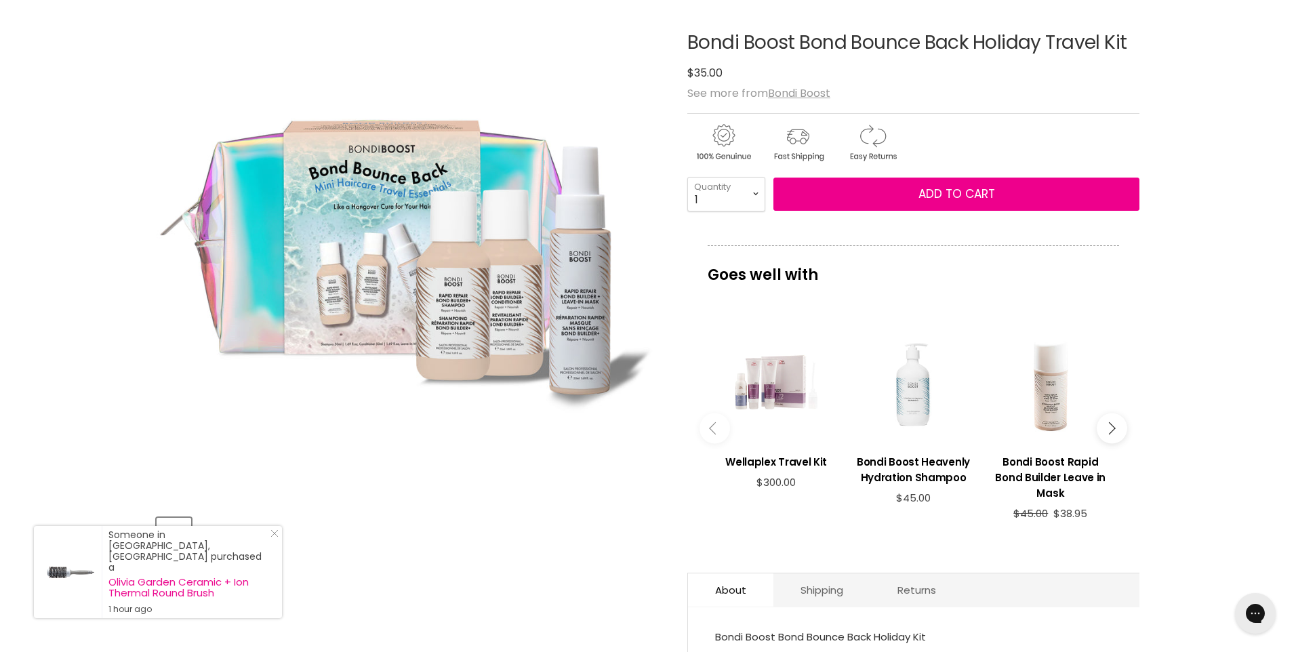
scroll to position [136, 0]
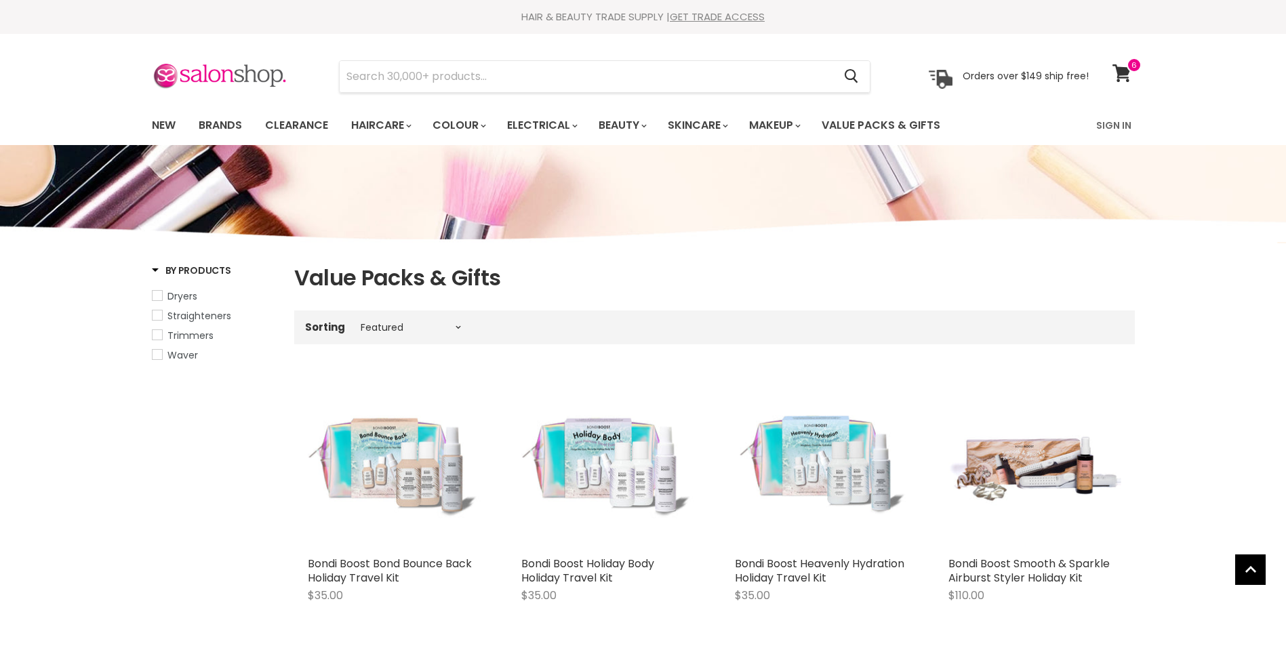
select select "manual"
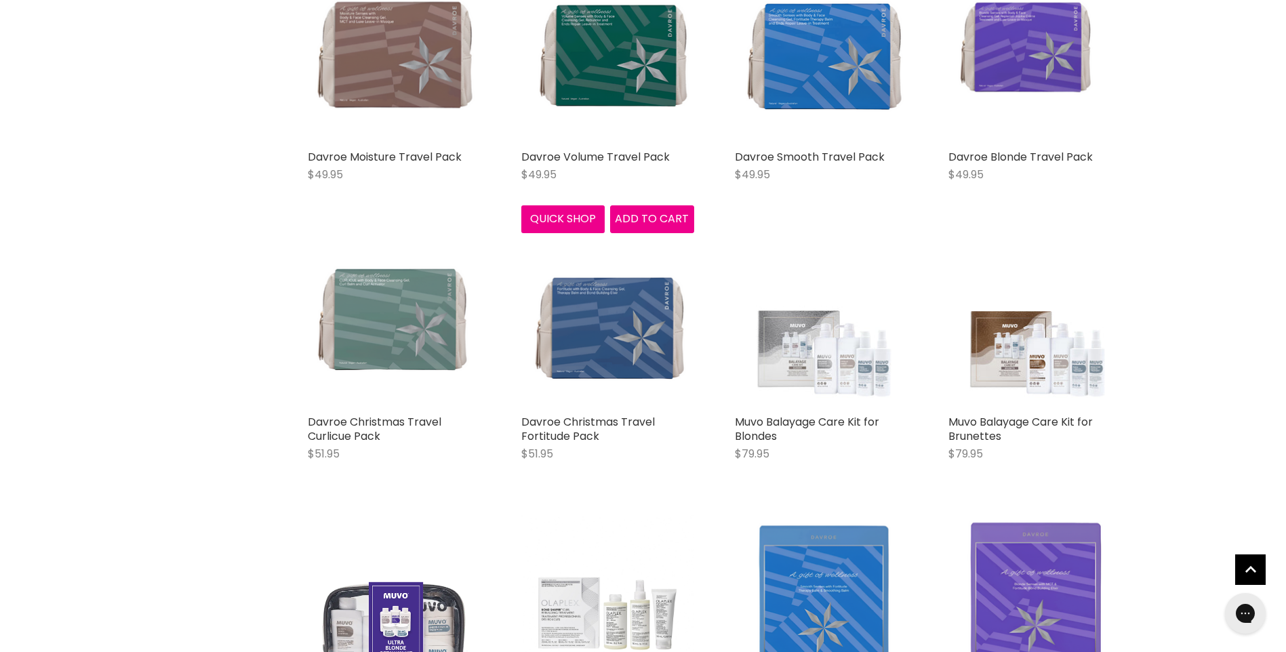
scroll to position [2939, 0]
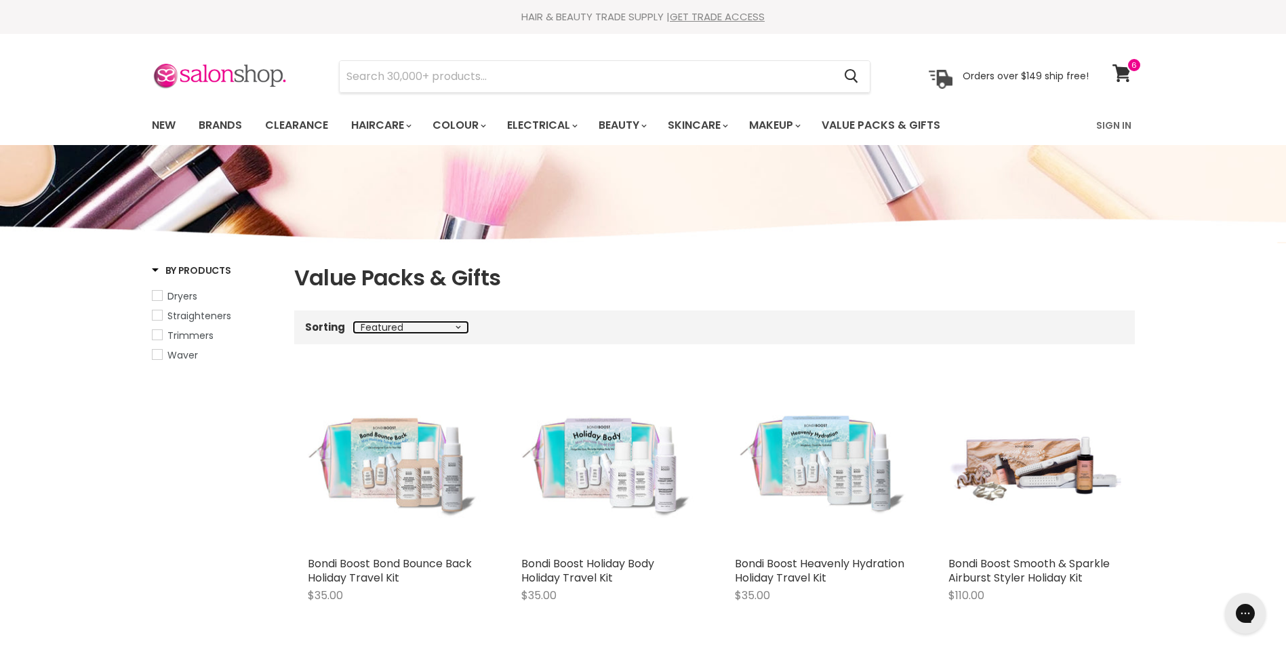
click at [462, 326] on select "Best selling Featured Price, low to high Price, high to low Alphabetically, A-Z…" at bounding box center [411, 327] width 114 height 11
select select "title-ascending"
click at [354, 322] on select "Best selling Featured Price, low to high Price, high to low Alphabetically, A-Z…" at bounding box center [411, 327] width 114 height 11
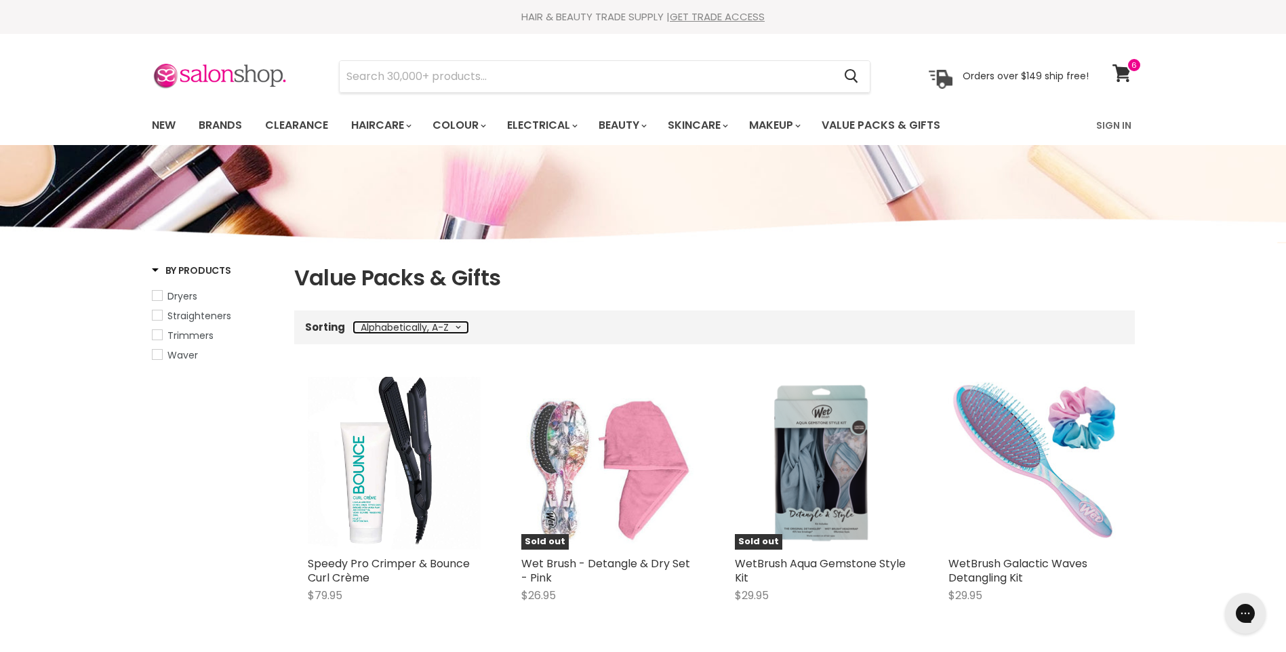
click at [458, 327] on select "Best selling Featured Price, low to high Price, high to low Alphabetically, A-Z…" at bounding box center [411, 327] width 114 height 11
select select "best-selling"
click at [354, 322] on select "Best selling Featured Price, low to high Price, high to low Alphabetically, A-Z…" at bounding box center [411, 327] width 114 height 11
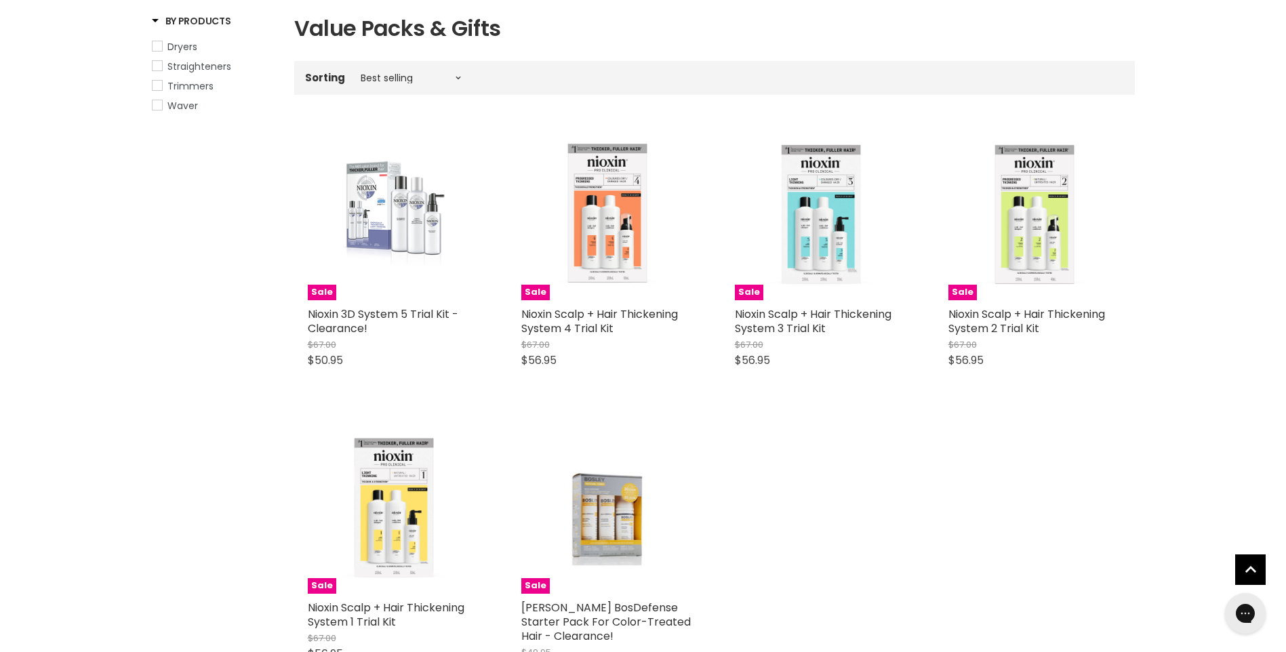
scroll to position [407, 0]
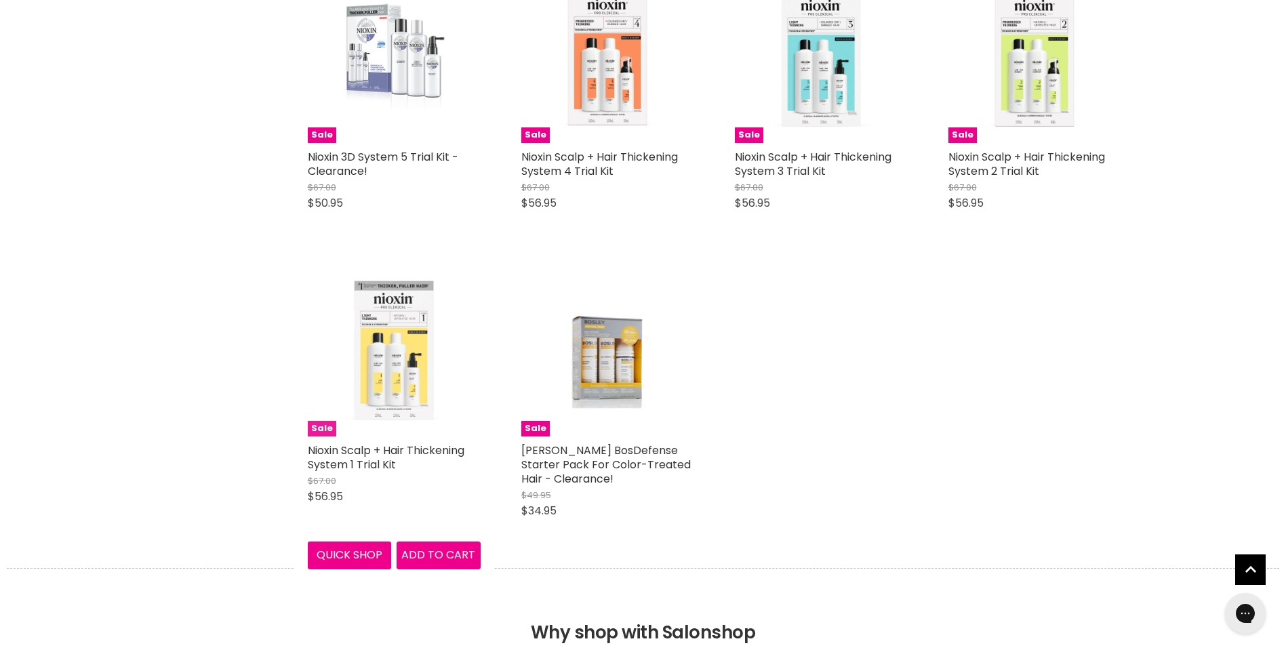
click at [423, 373] on img "Main content" at bounding box center [394, 350] width 173 height 173
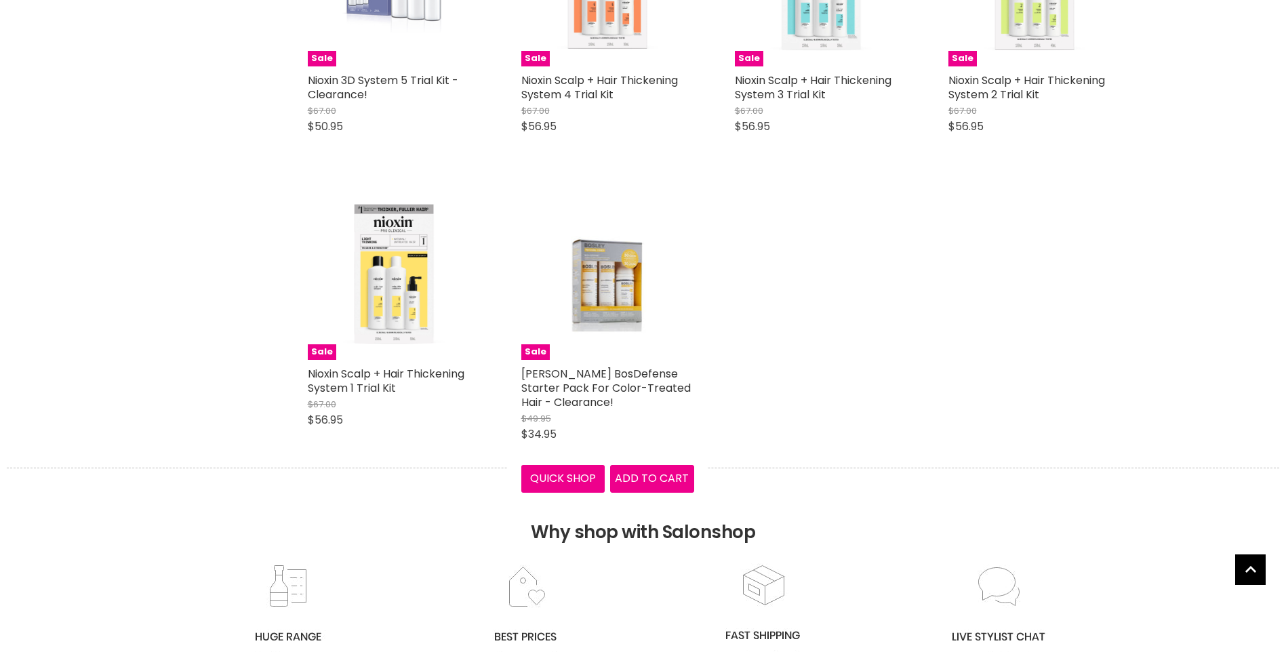
scroll to position [340, 0]
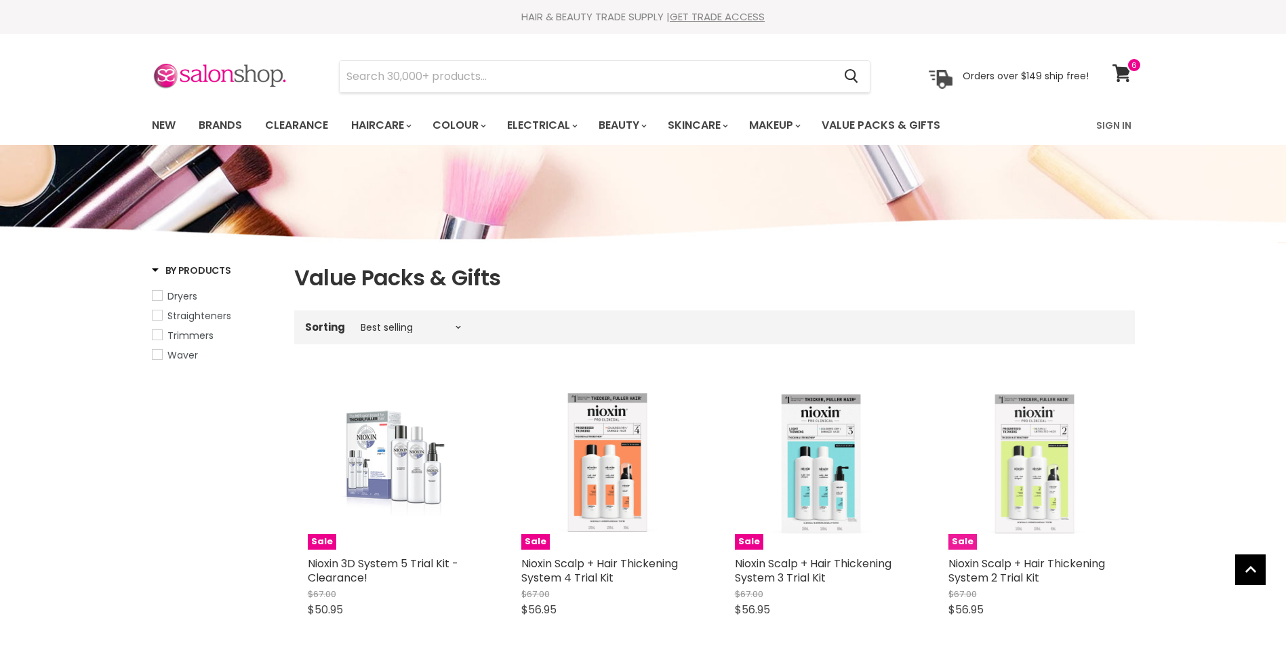
scroll to position [363, 0]
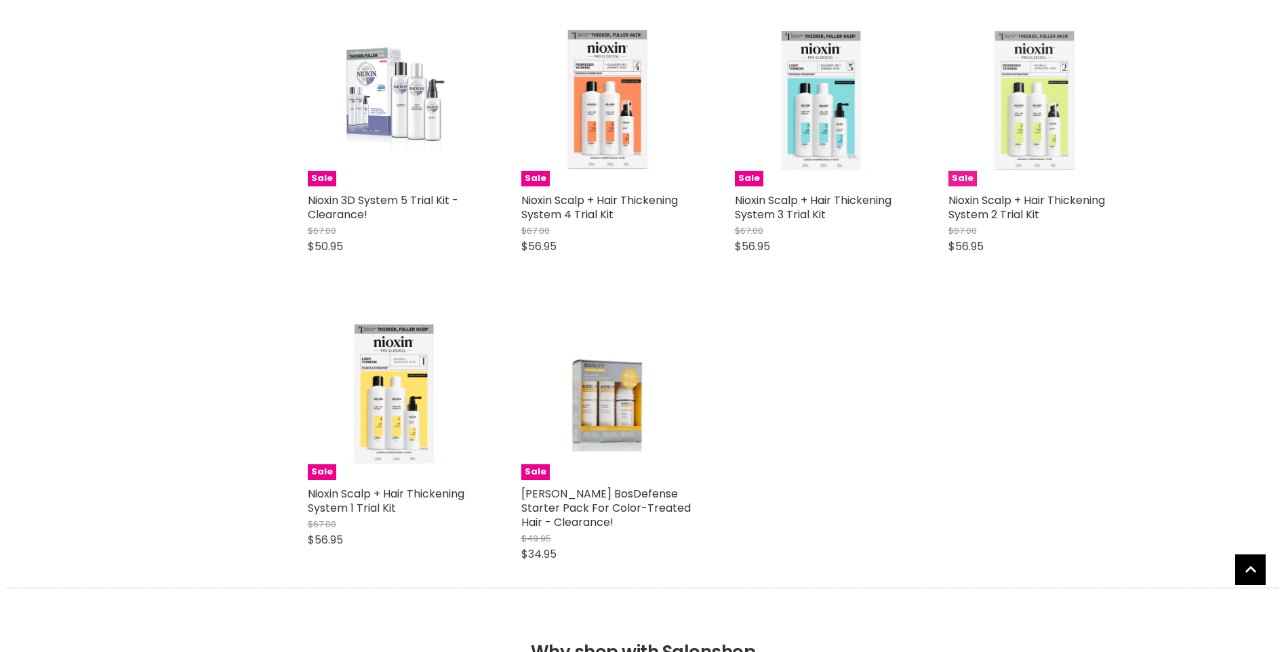
click at [1028, 134] on img "Main content" at bounding box center [1034, 100] width 173 height 173
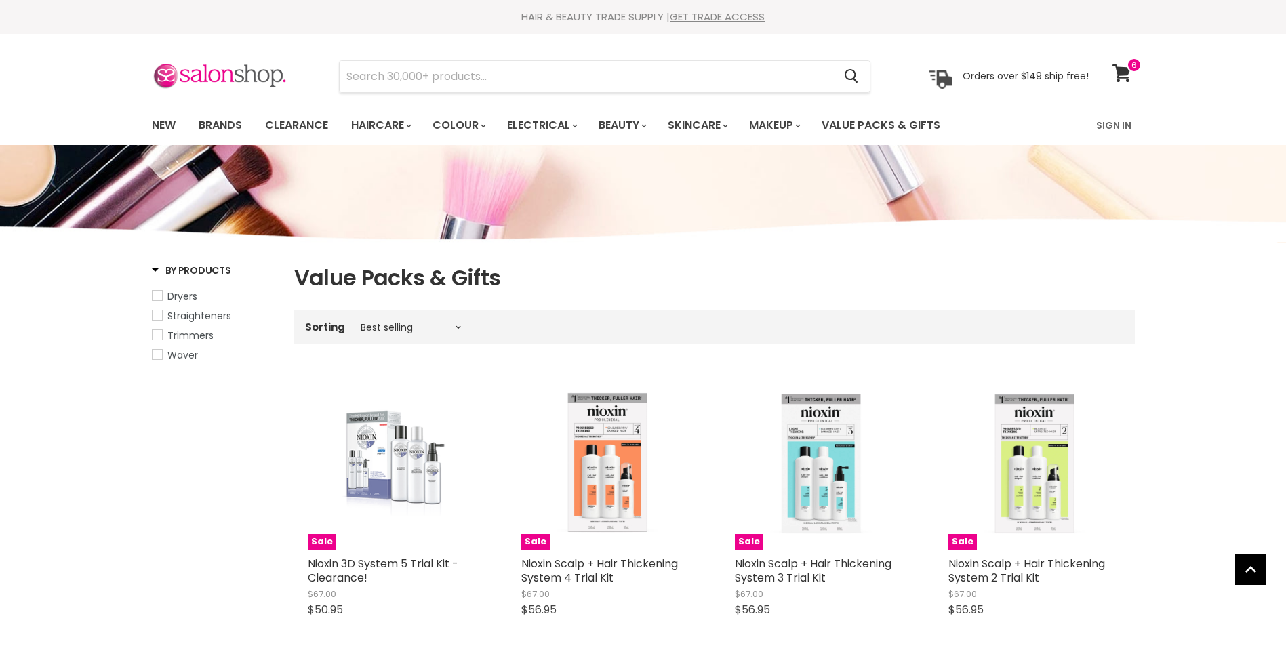
scroll to position [363, 0]
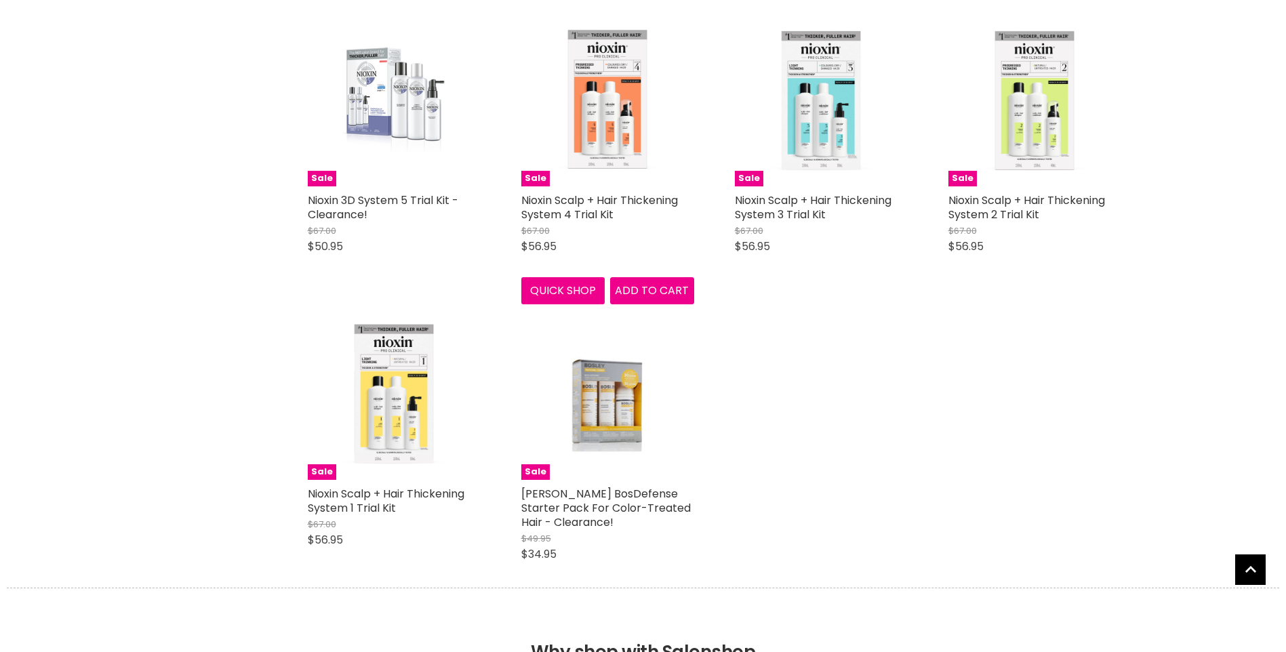
click at [615, 108] on img "Main content" at bounding box center [607, 100] width 173 height 173
click at [332, 206] on link "Nioxin 3D System 5 Trial Kit - Clearance!" at bounding box center [383, 207] width 150 height 30
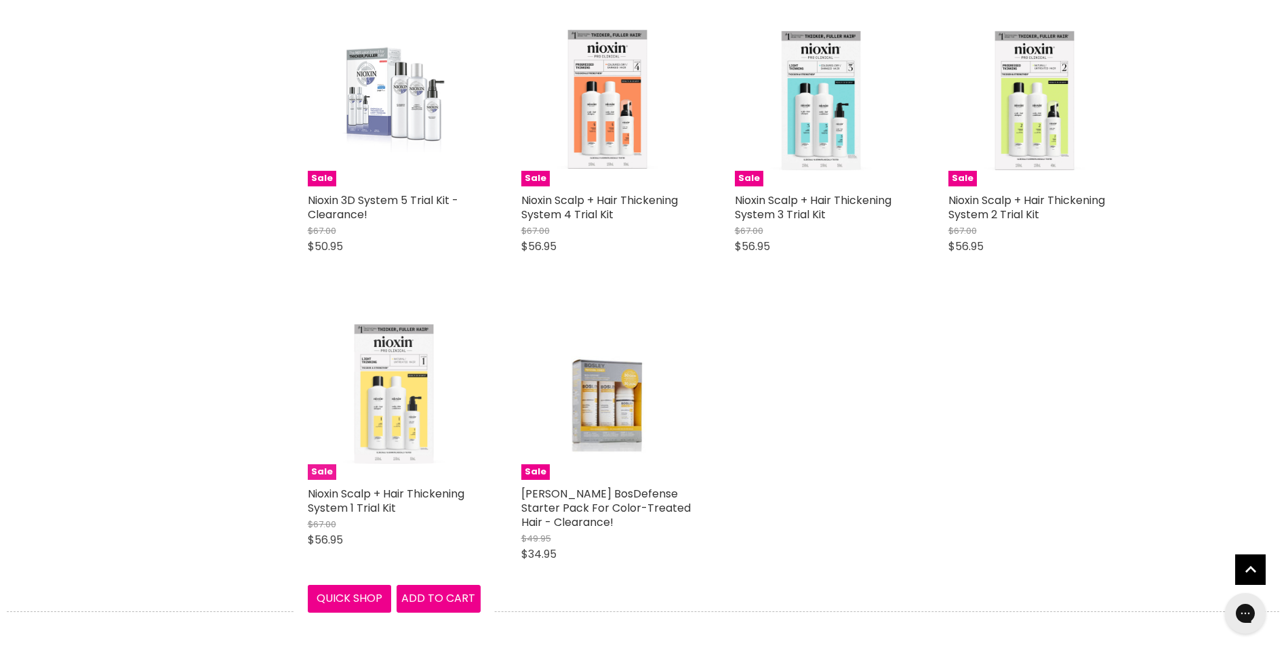
click at [420, 383] on img "Main content" at bounding box center [394, 393] width 173 height 173
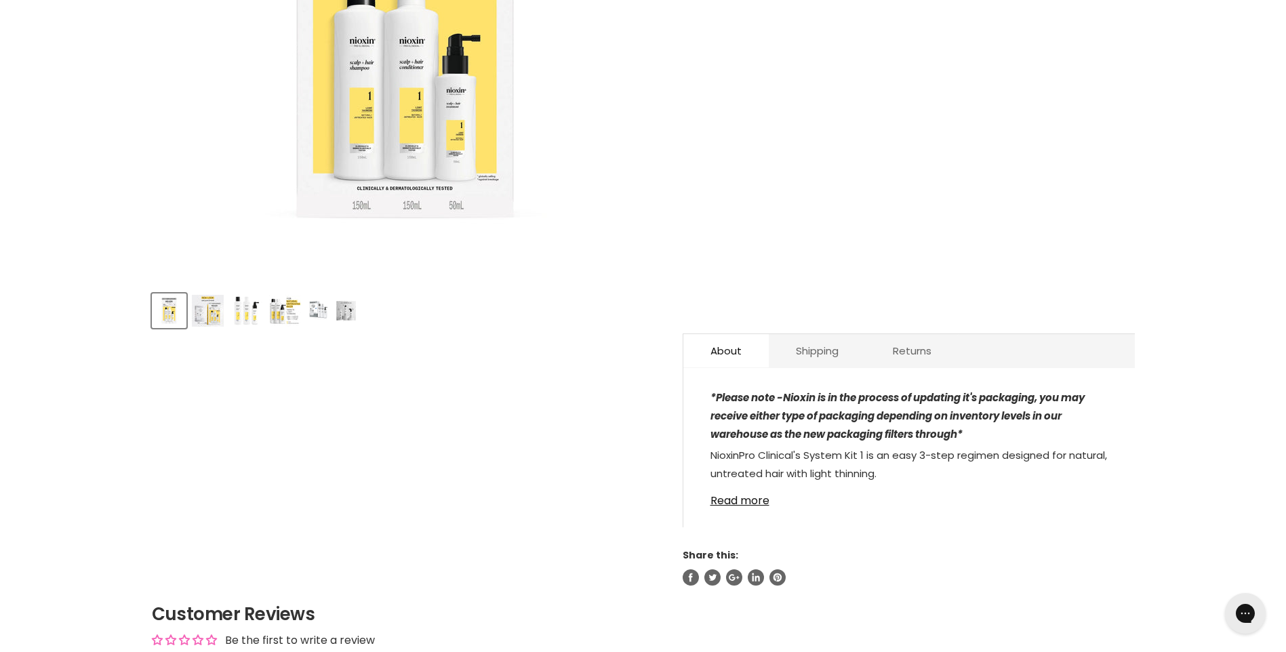
scroll to position [407, 0]
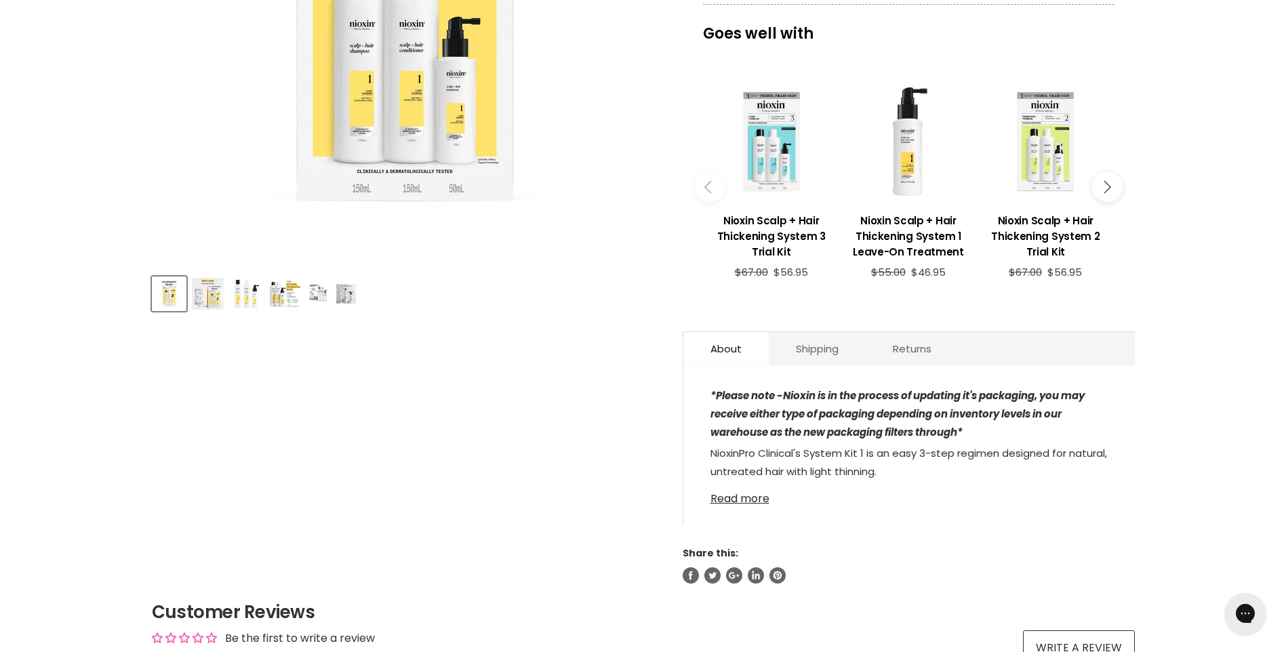
click at [743, 502] on link "Read more" at bounding box center [908, 495] width 397 height 20
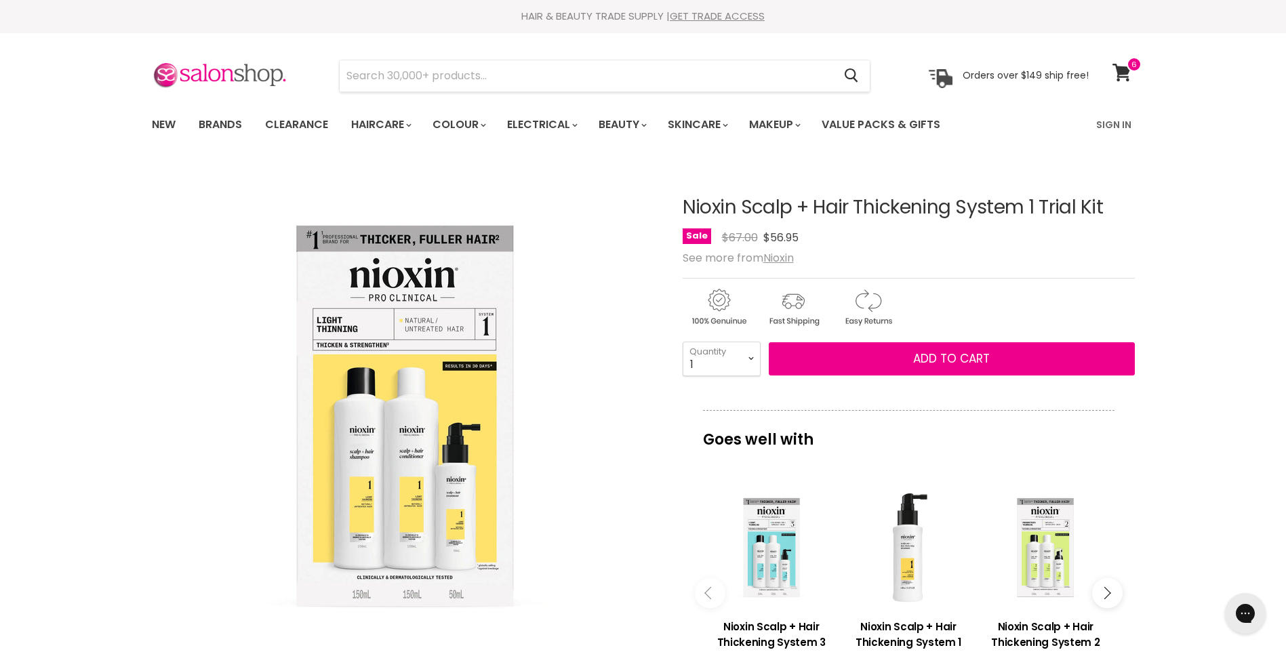
scroll to position [0, 0]
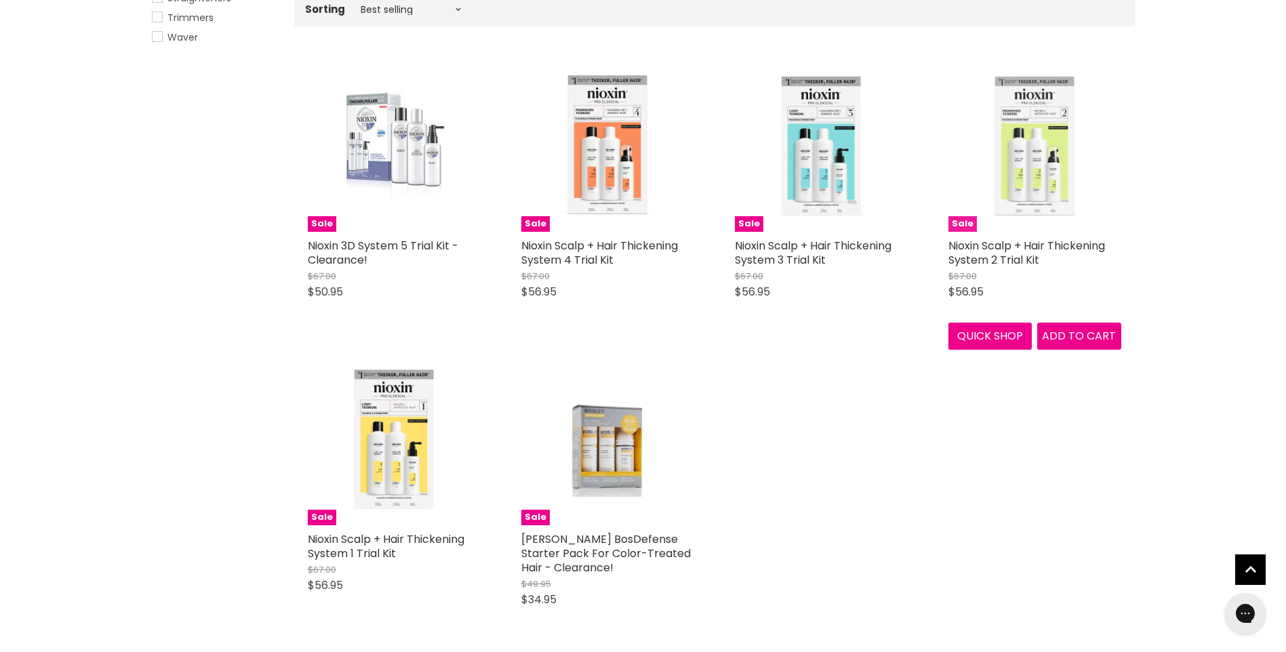
click at [1042, 155] on img "Main content" at bounding box center [1034, 145] width 173 height 173
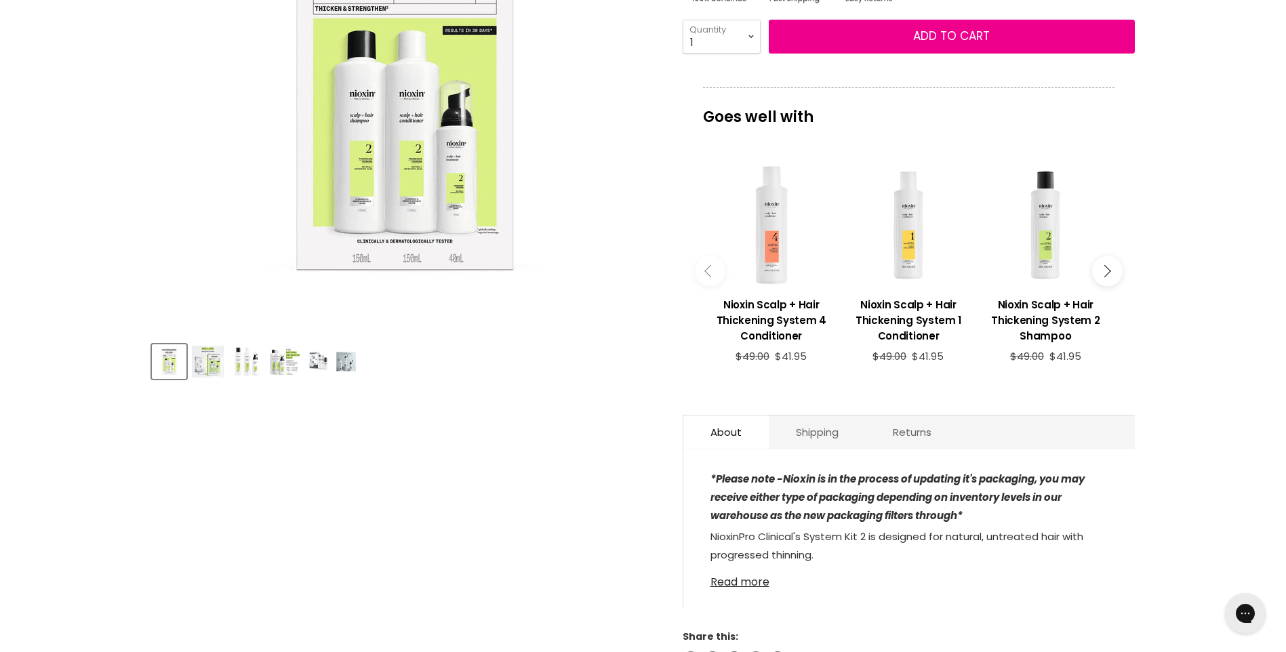
click at [736, 580] on link "Read more" at bounding box center [908, 578] width 397 height 20
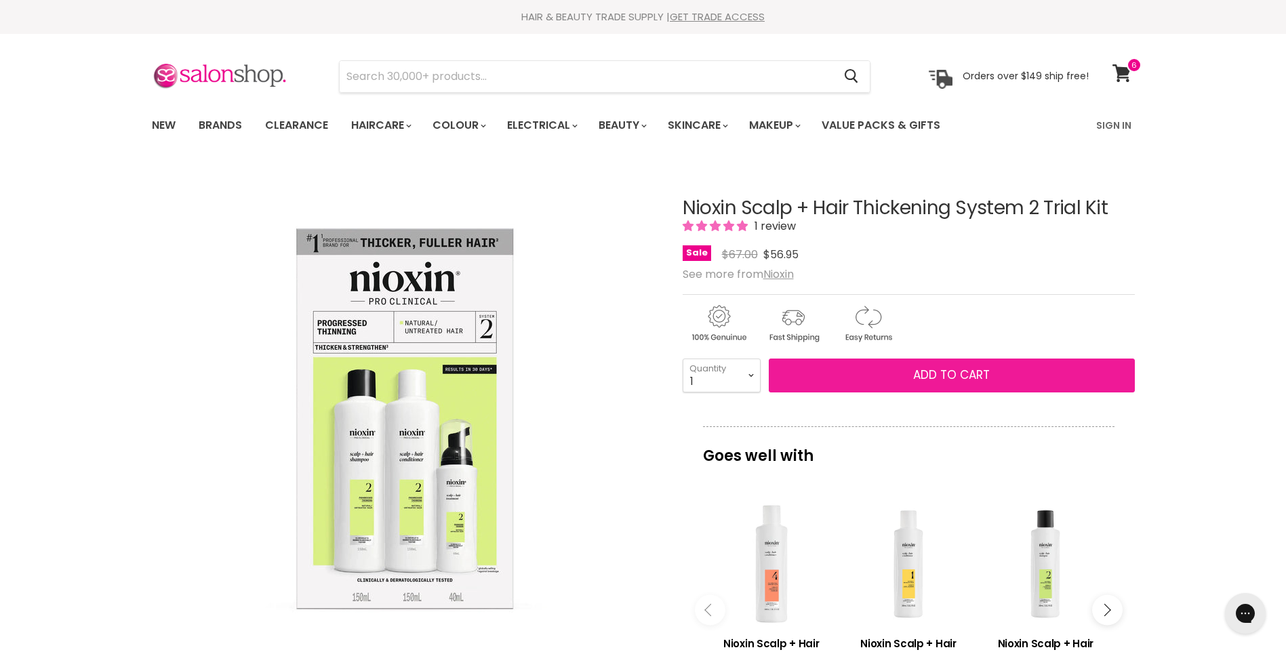
click at [942, 373] on span "Add to cart" at bounding box center [951, 375] width 77 height 16
click at [943, 371] on span "Add to cart" at bounding box center [951, 375] width 77 height 16
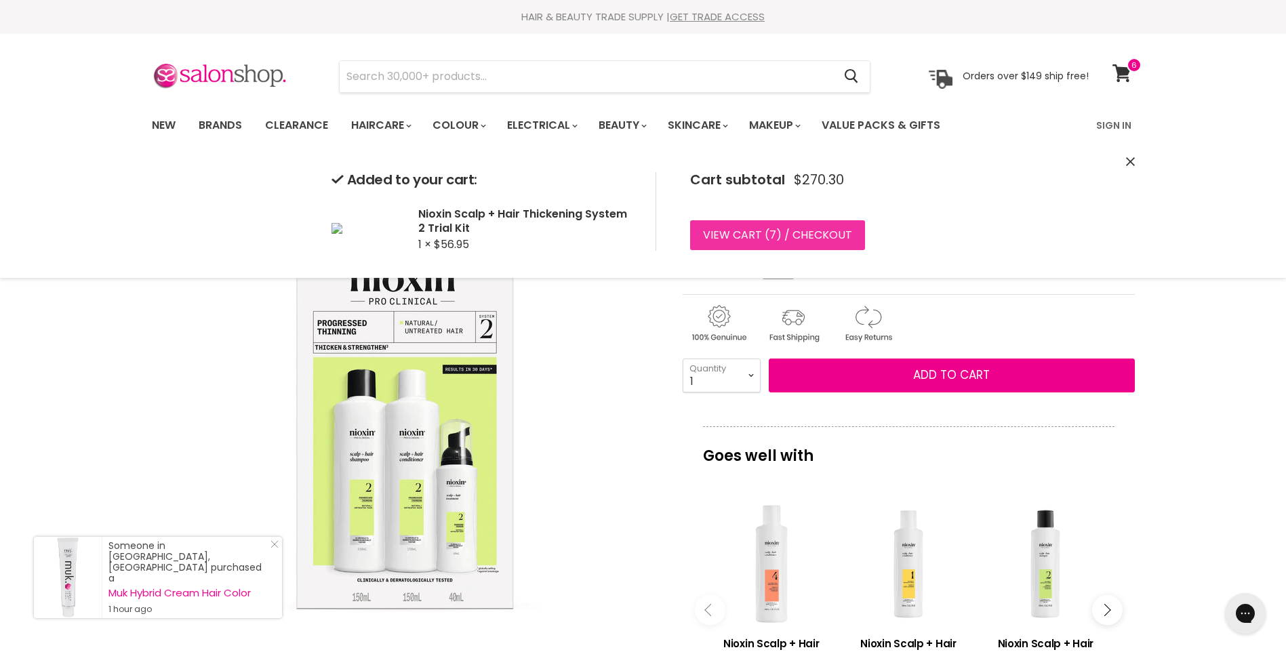
click at [788, 235] on link "View cart ( 7 ) / Checkout" at bounding box center [777, 235] width 175 height 30
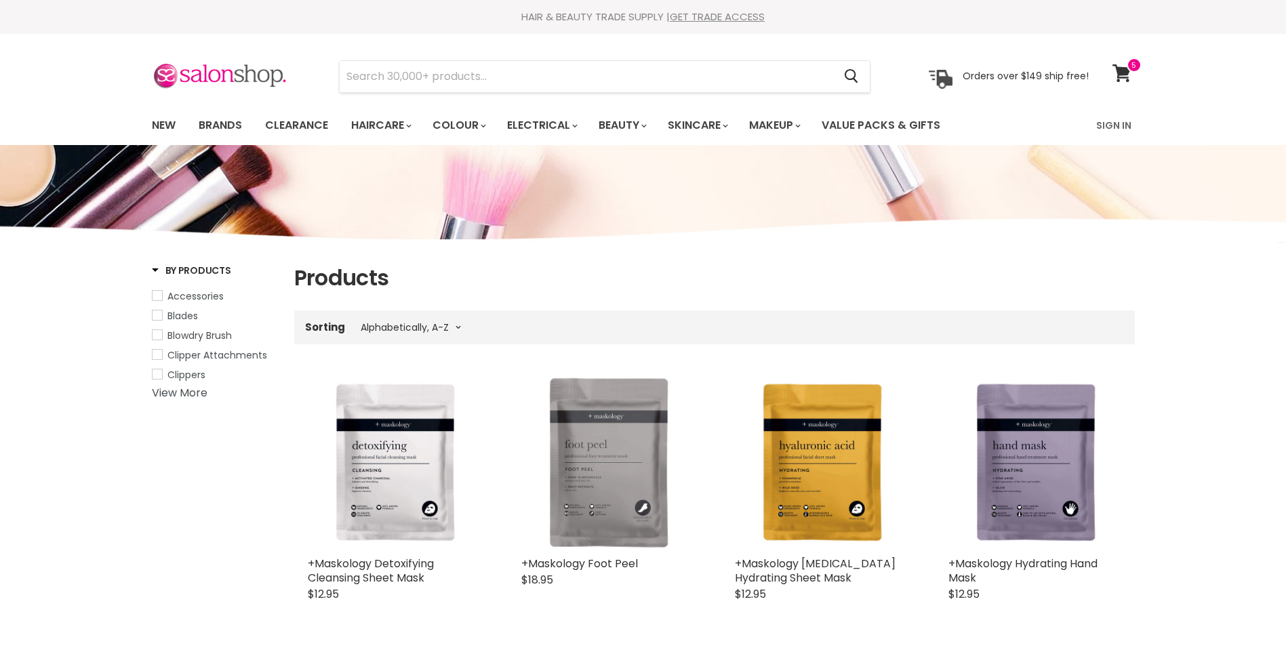
select select "title-ascending"
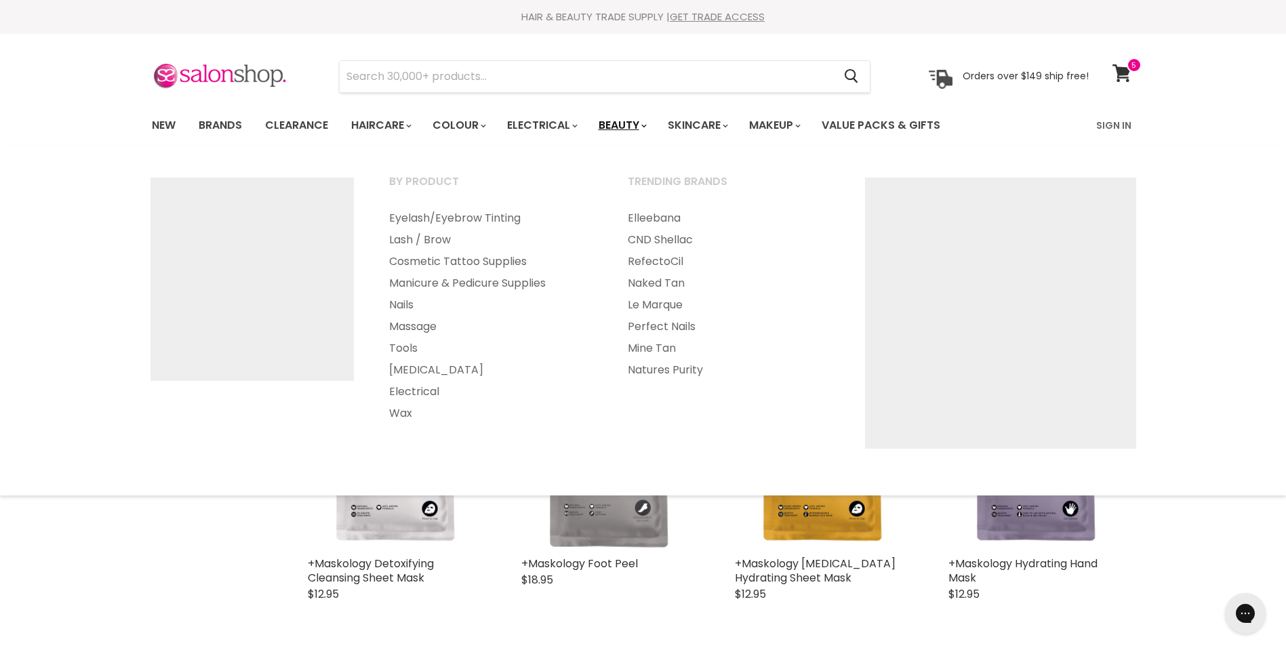
click at [647, 119] on link "Beauty" at bounding box center [621, 125] width 66 height 28
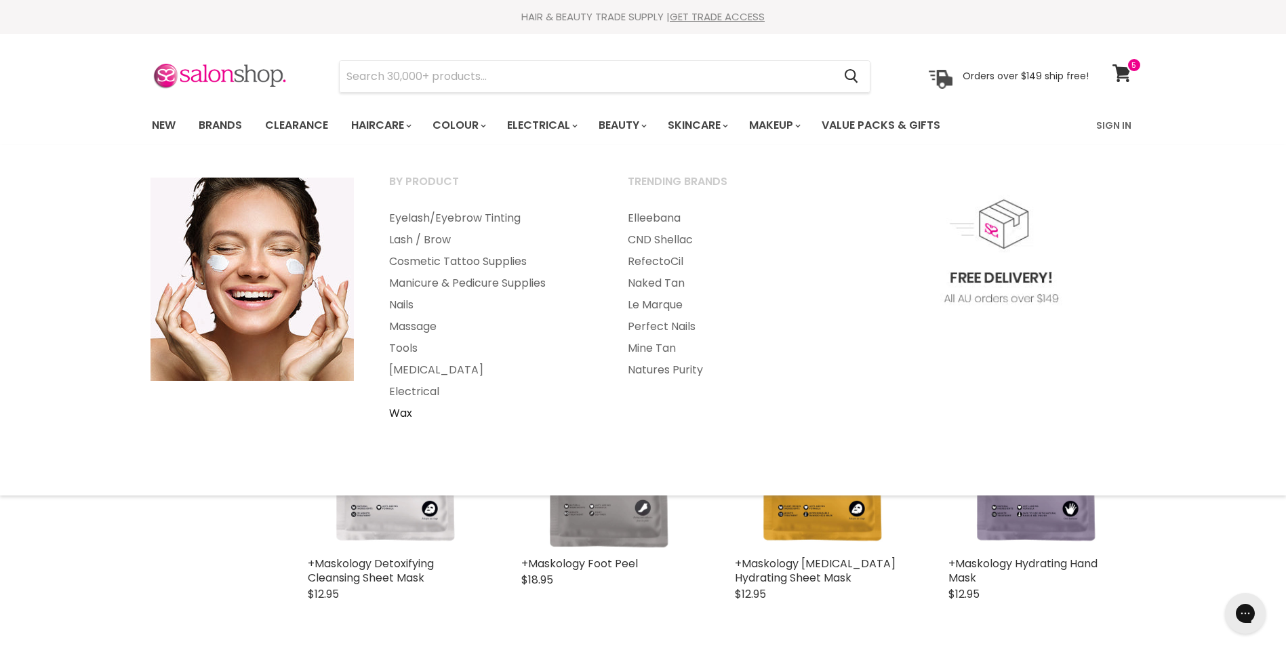
click at [404, 412] on link "Wax" at bounding box center [490, 414] width 236 height 22
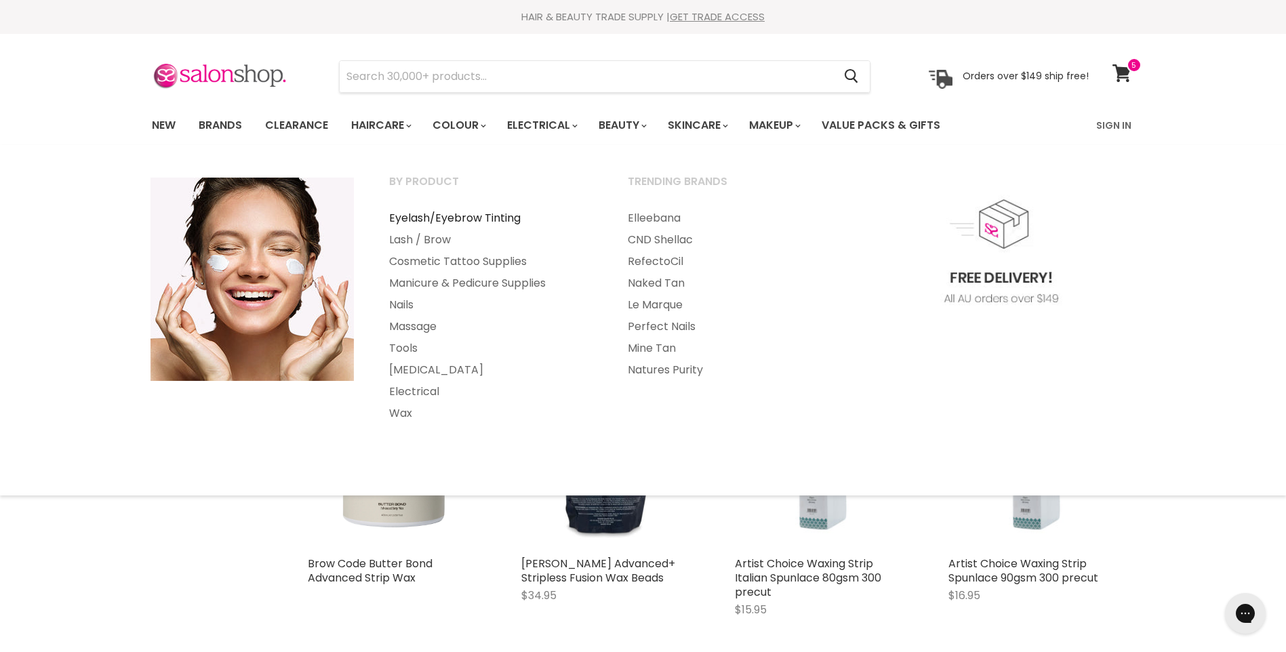
click at [443, 214] on link "Eyelash/Eyebrow Tinting" at bounding box center [490, 218] width 236 height 22
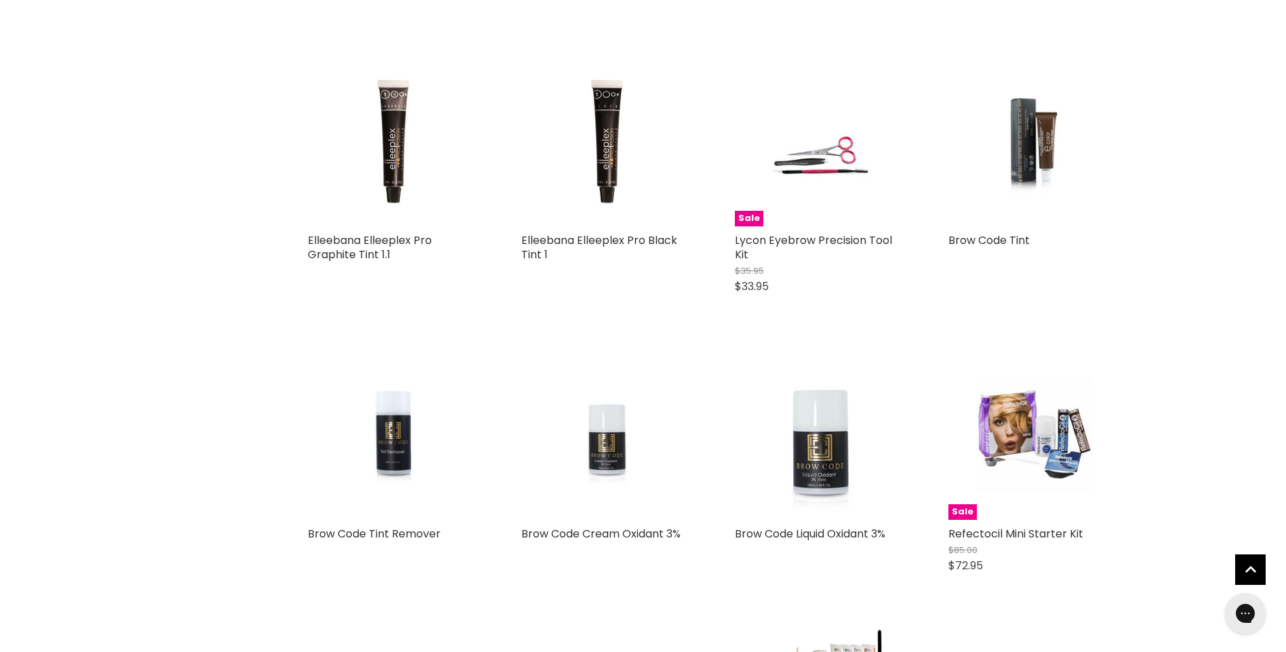
scroll to position [2643, 0]
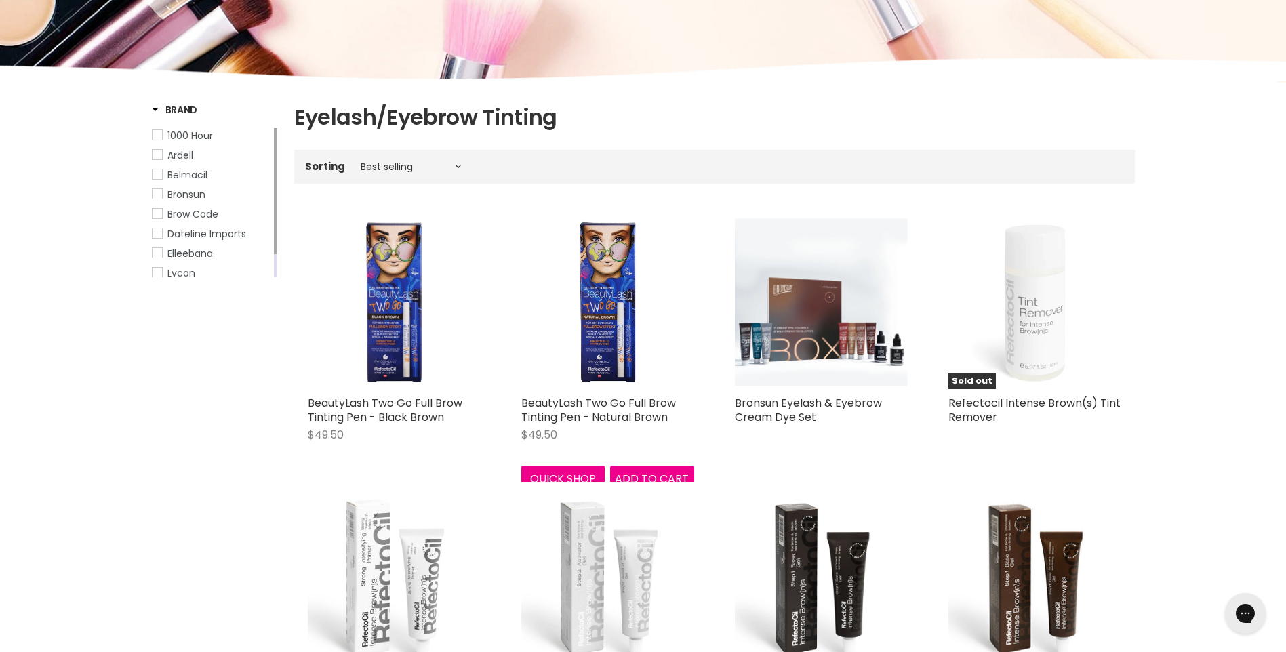
scroll to position [203, 0]
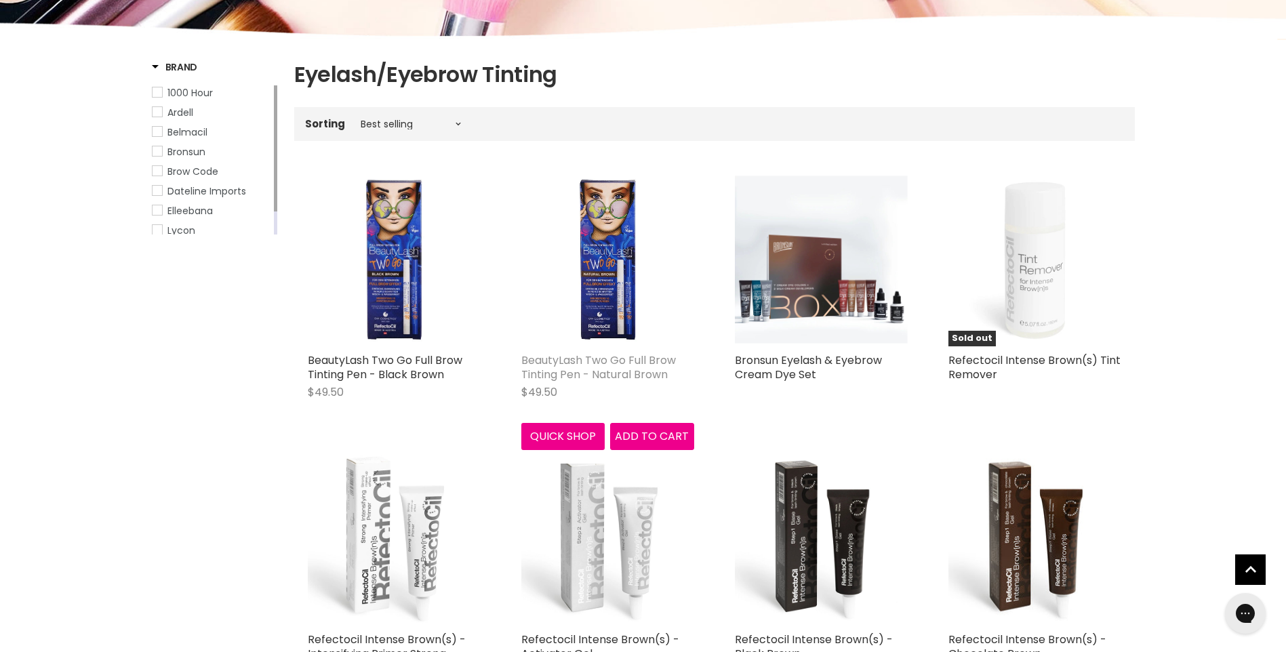
click at [609, 353] on link "BeautyLash Two Go Full Brow Tinting Pen - Natural Brown" at bounding box center [598, 367] width 155 height 30
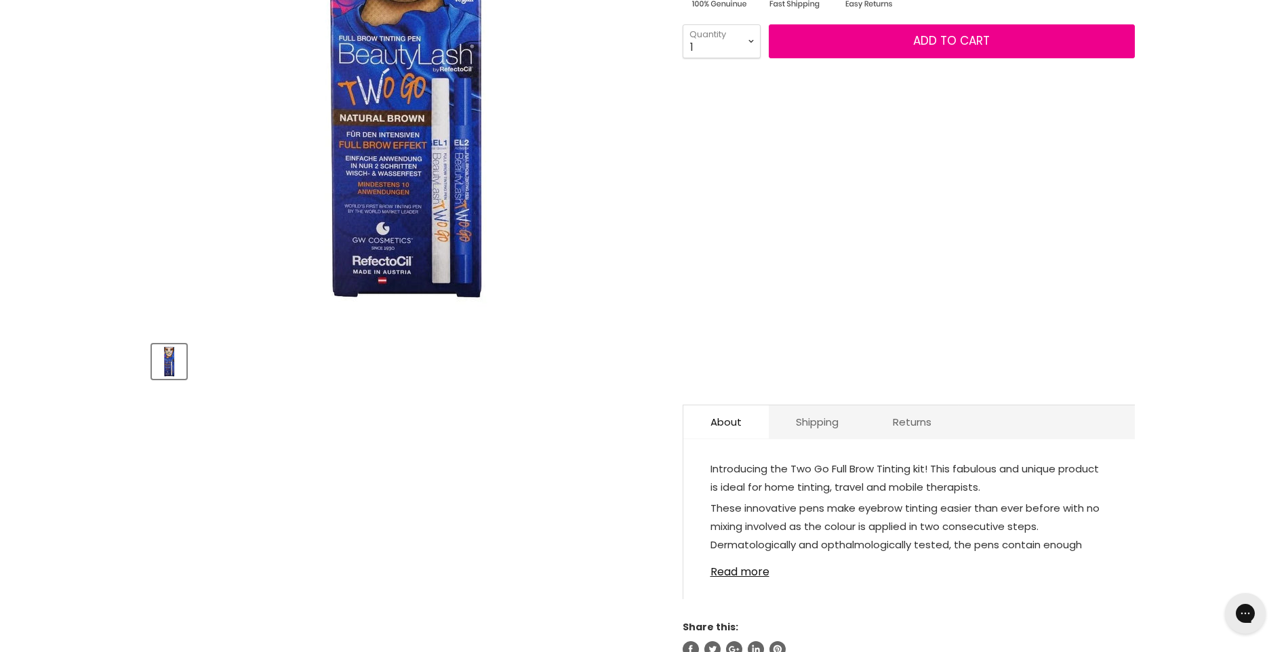
scroll to position [407, 0]
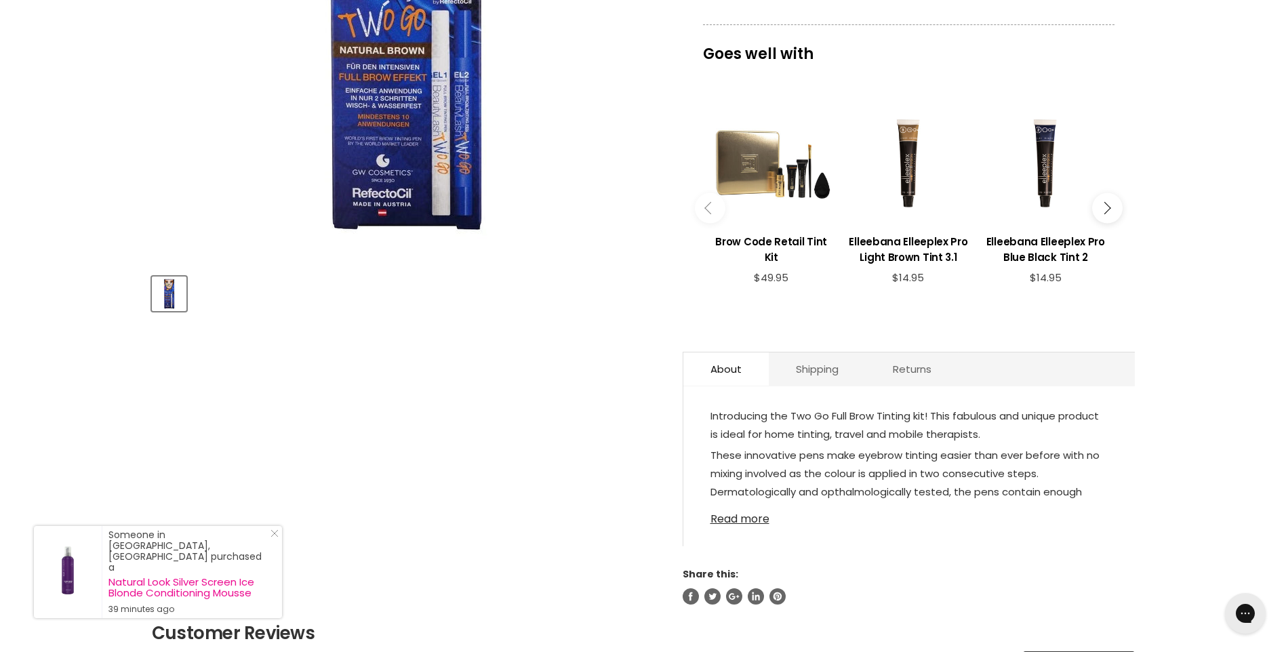
click at [758, 518] on link "Read more" at bounding box center [908, 515] width 397 height 20
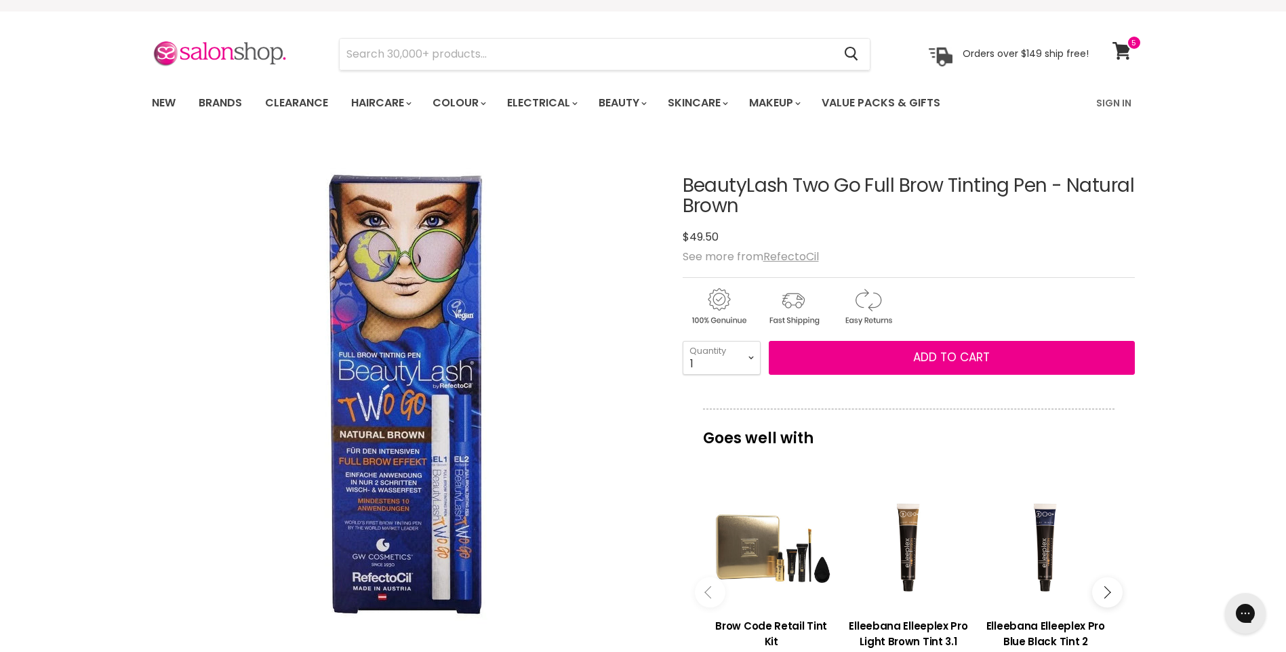
scroll to position [0, 0]
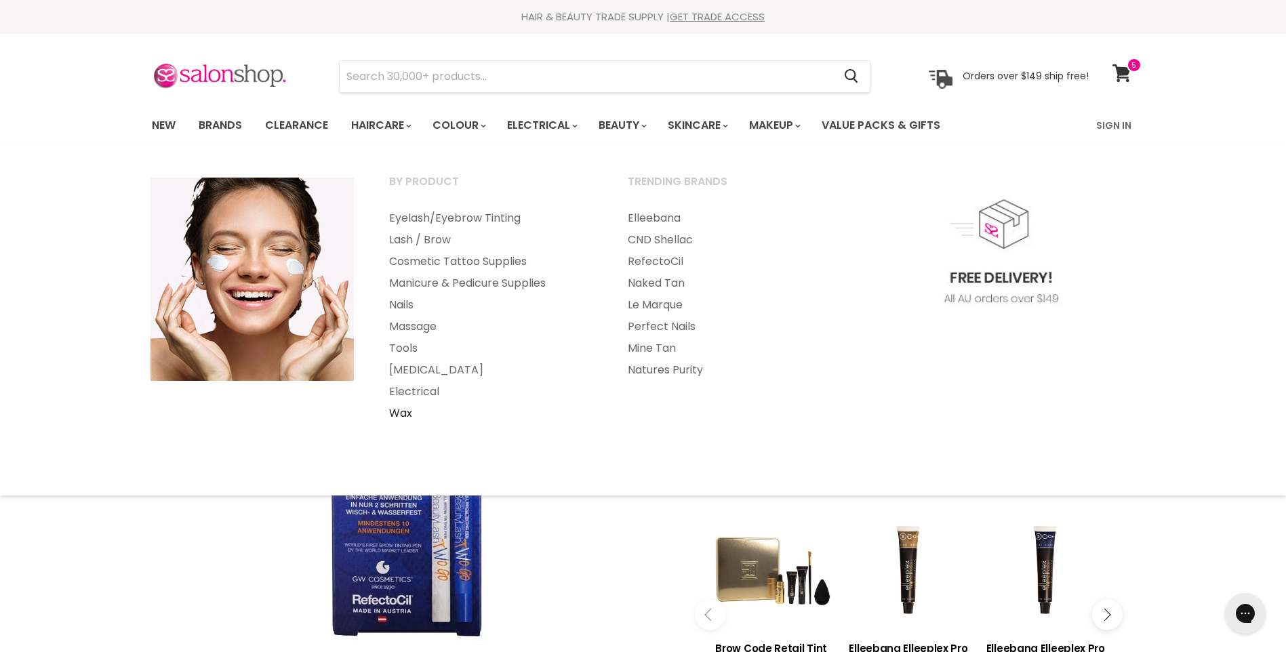
click at [403, 411] on link "Wax" at bounding box center [490, 414] width 236 height 22
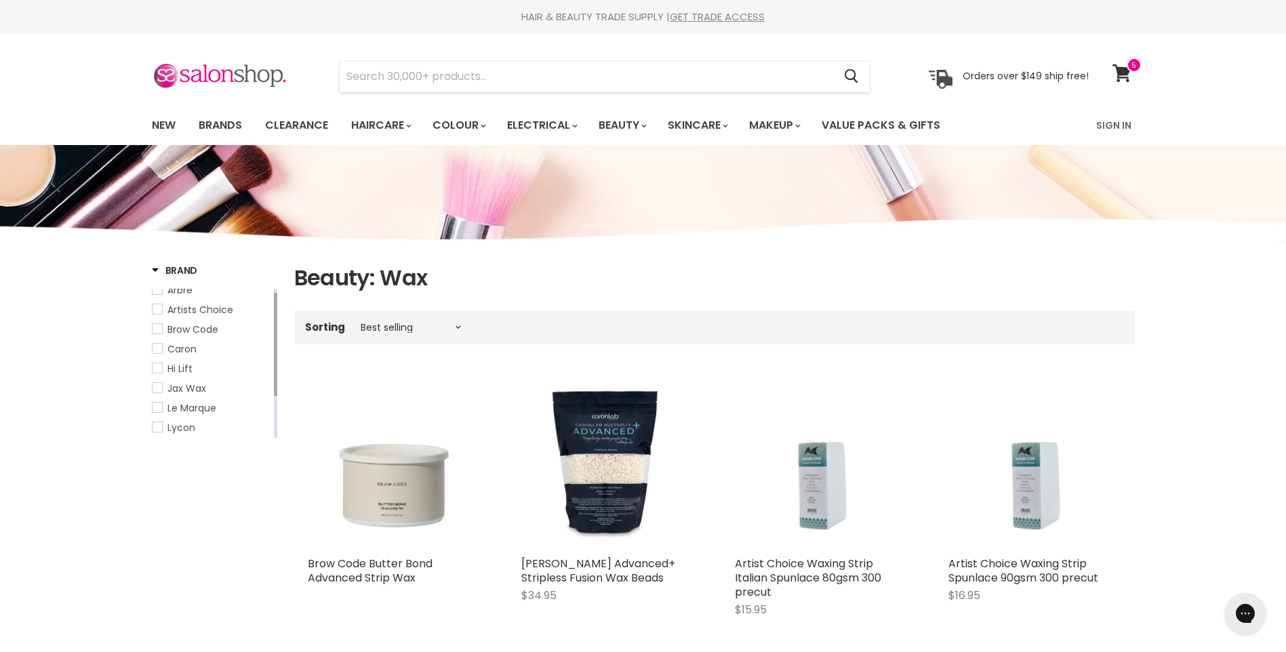
click at [184, 435] on ul "Arbre Artists Choice Brow Code Caron Hi Lift Jax Wax Le Marque Lycon Mancine Sa…" at bounding box center [211, 388] width 119 height 211
click at [183, 425] on span "Lycon" at bounding box center [181, 428] width 28 height 14
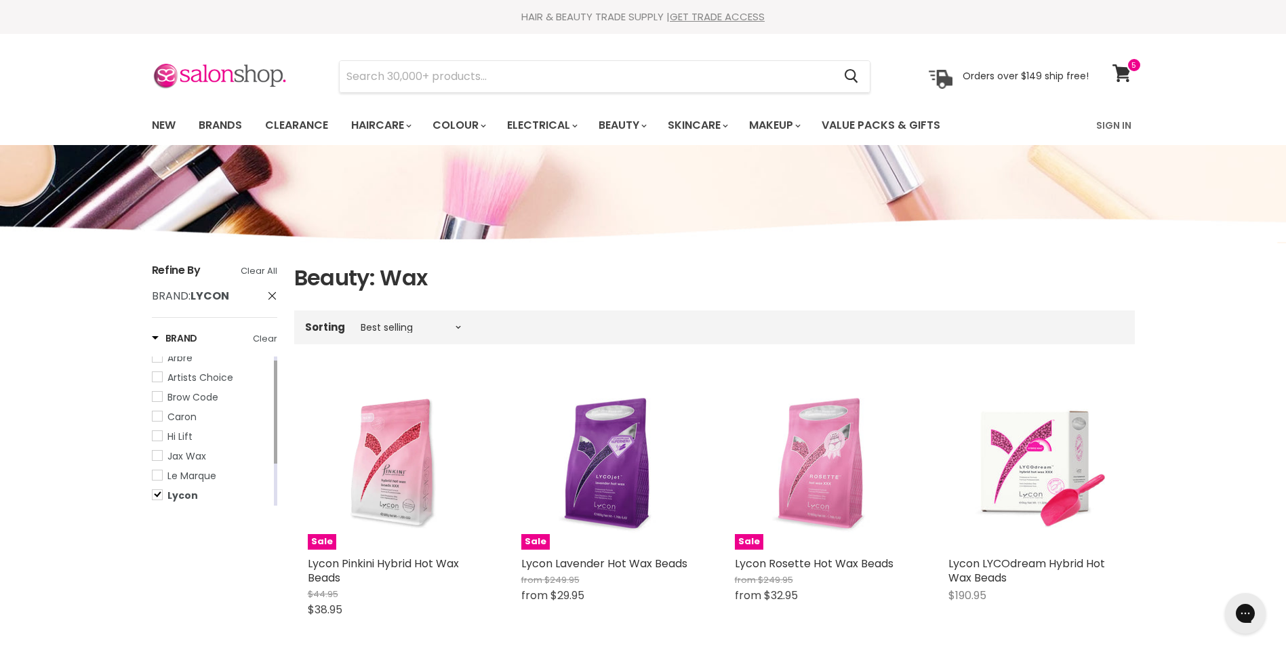
click at [458, 321] on div "Sorting Best selling Featured Price, low to high Price, high to low Alphabetica…" at bounding box center [714, 327] width 840 height 22
click at [455, 329] on select "Best selling Featured Price, low to high Price, high to low Alphabetically, A-Z…" at bounding box center [411, 327] width 114 height 11
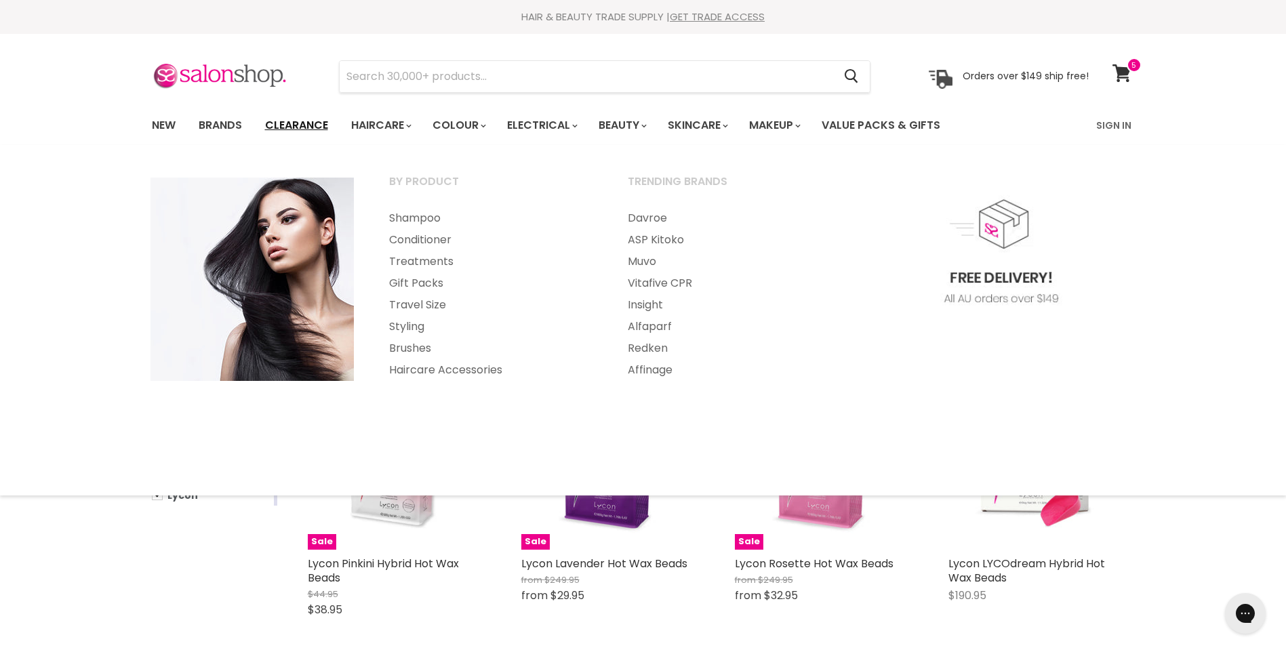
click at [304, 124] on link "Clearance" at bounding box center [296, 125] width 83 height 28
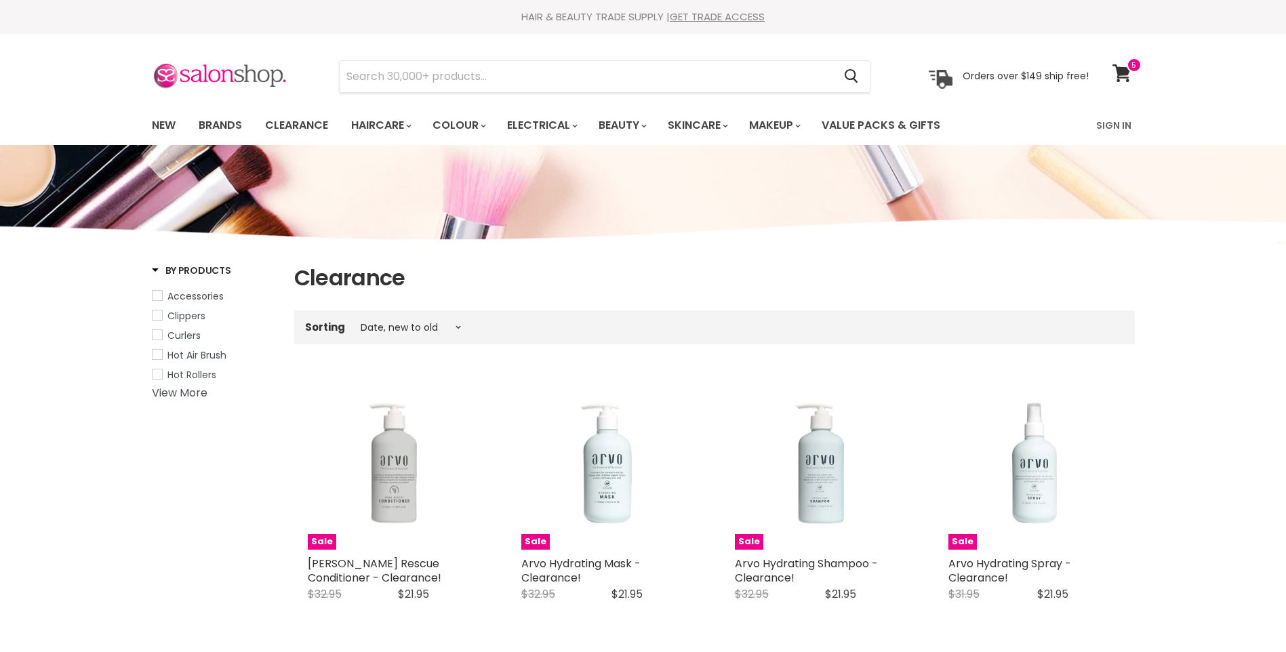
select select "created-descending"
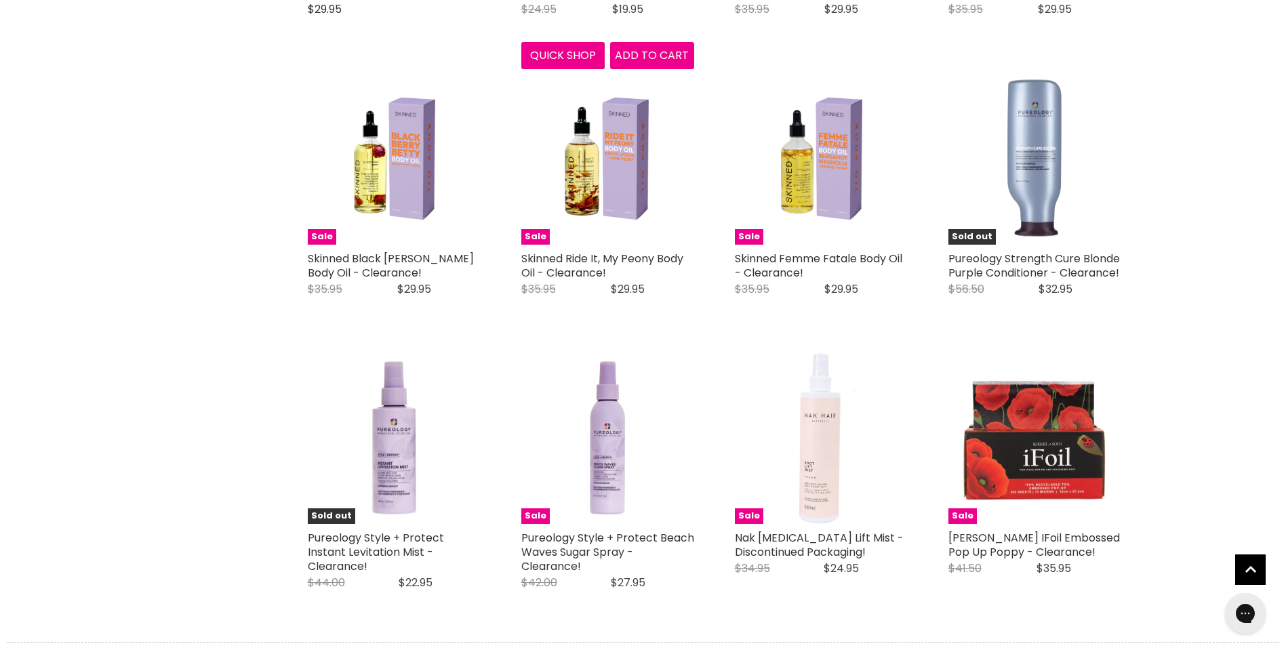
scroll to position [3118, 0]
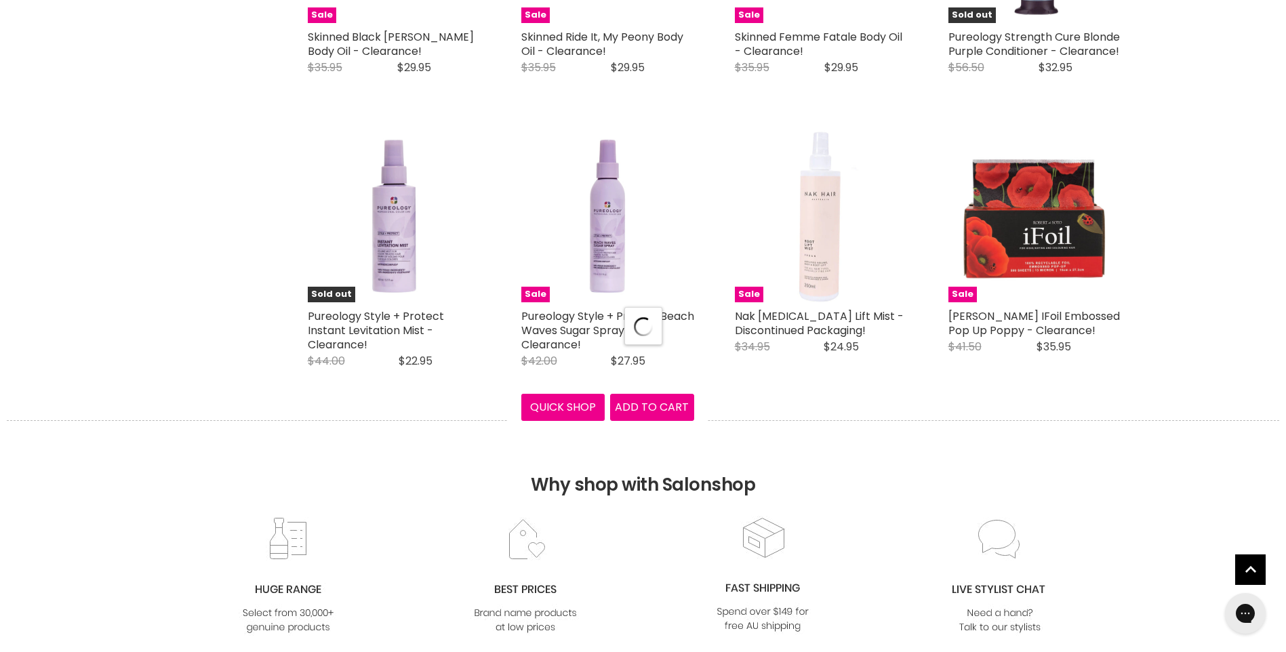
select select "created-descending"
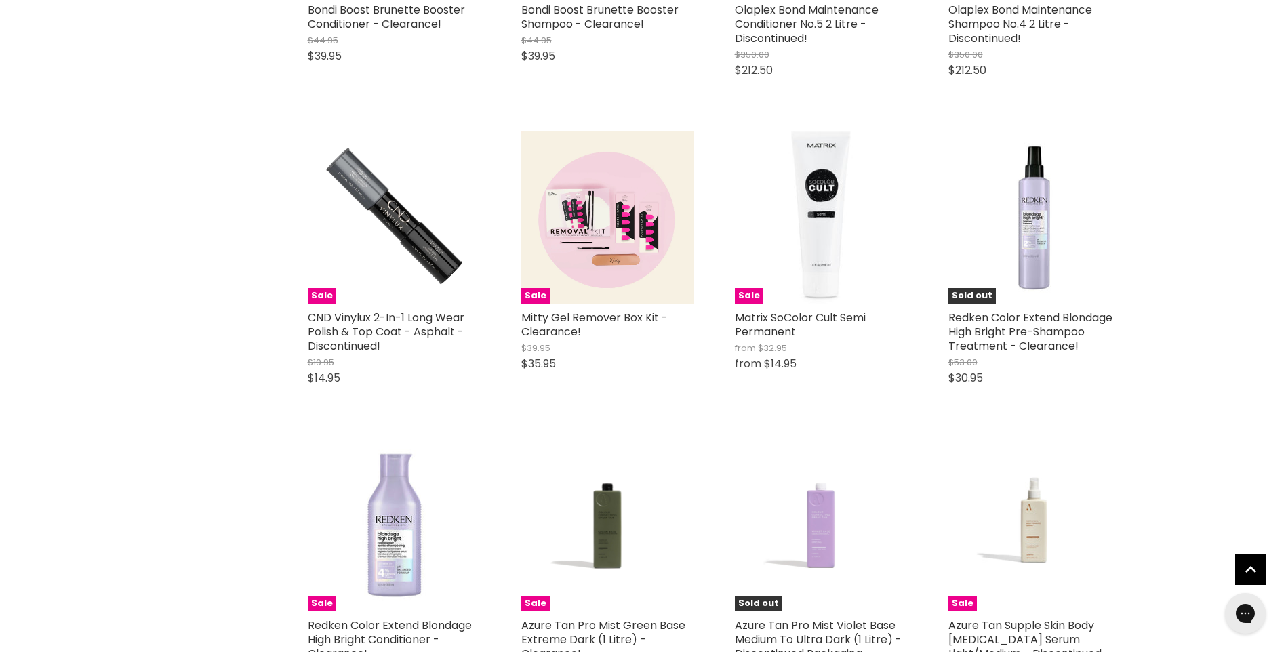
scroll to position [6371, 0]
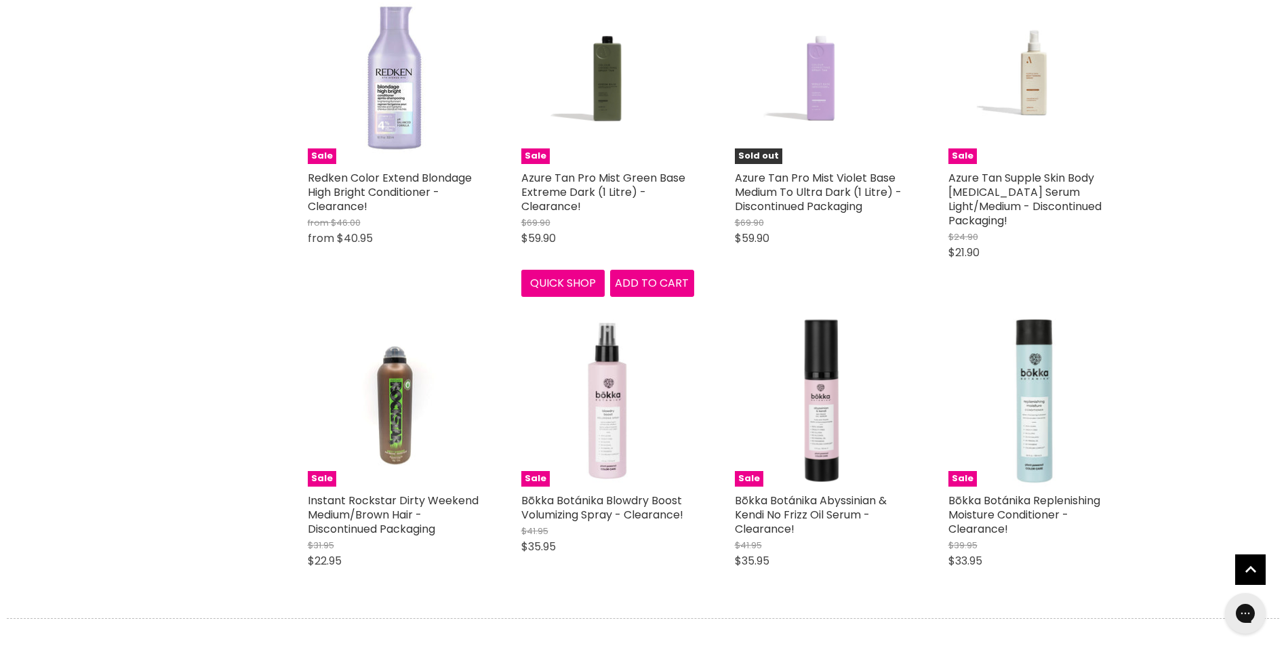
scroll to position [6846, 0]
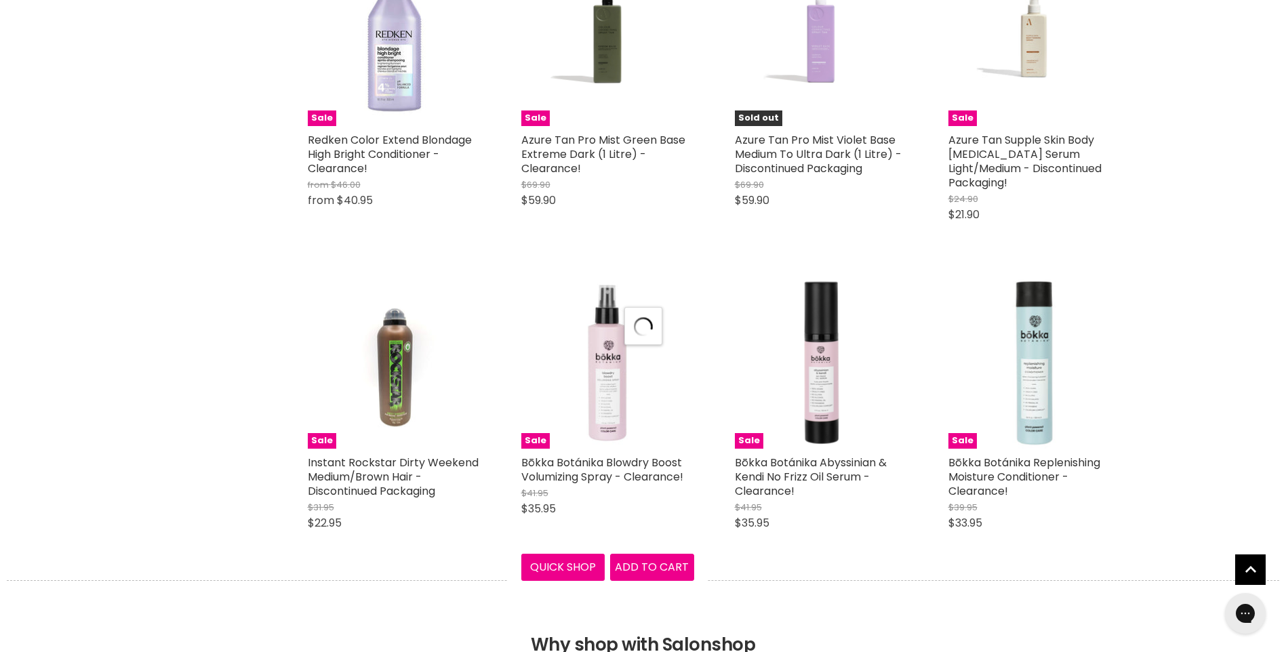
select select "created-descending"
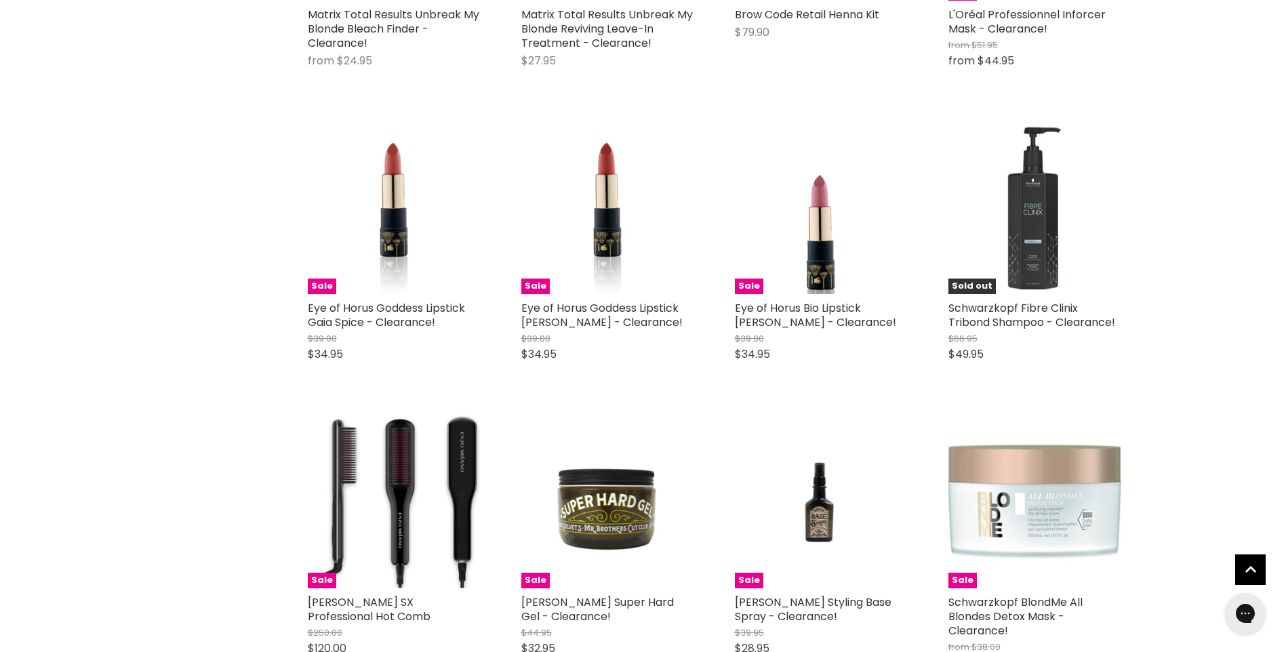
scroll to position [10303, 0]
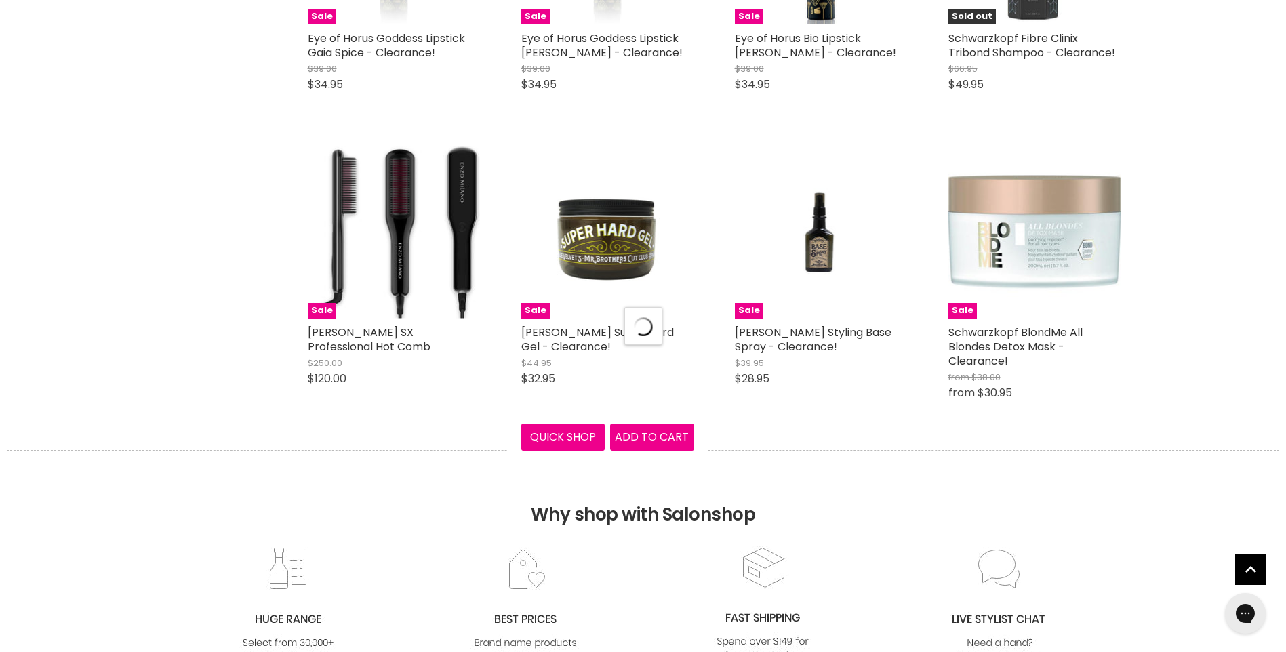
scroll to position [10574, 0]
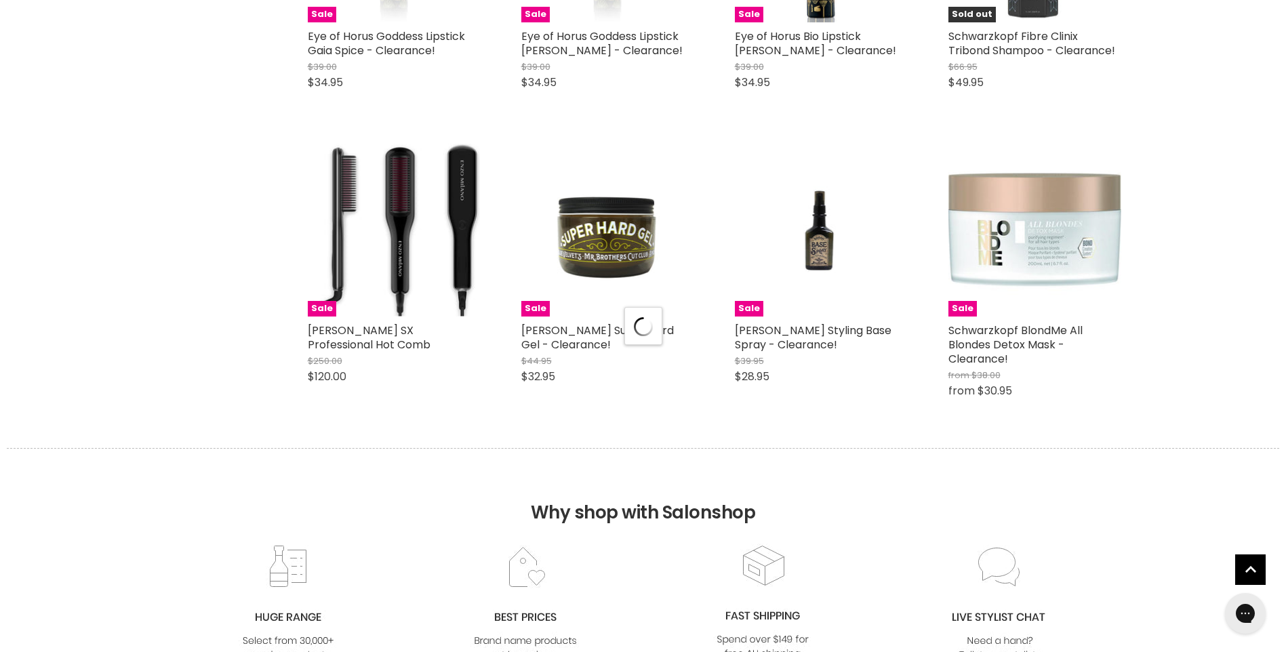
select select "created-descending"
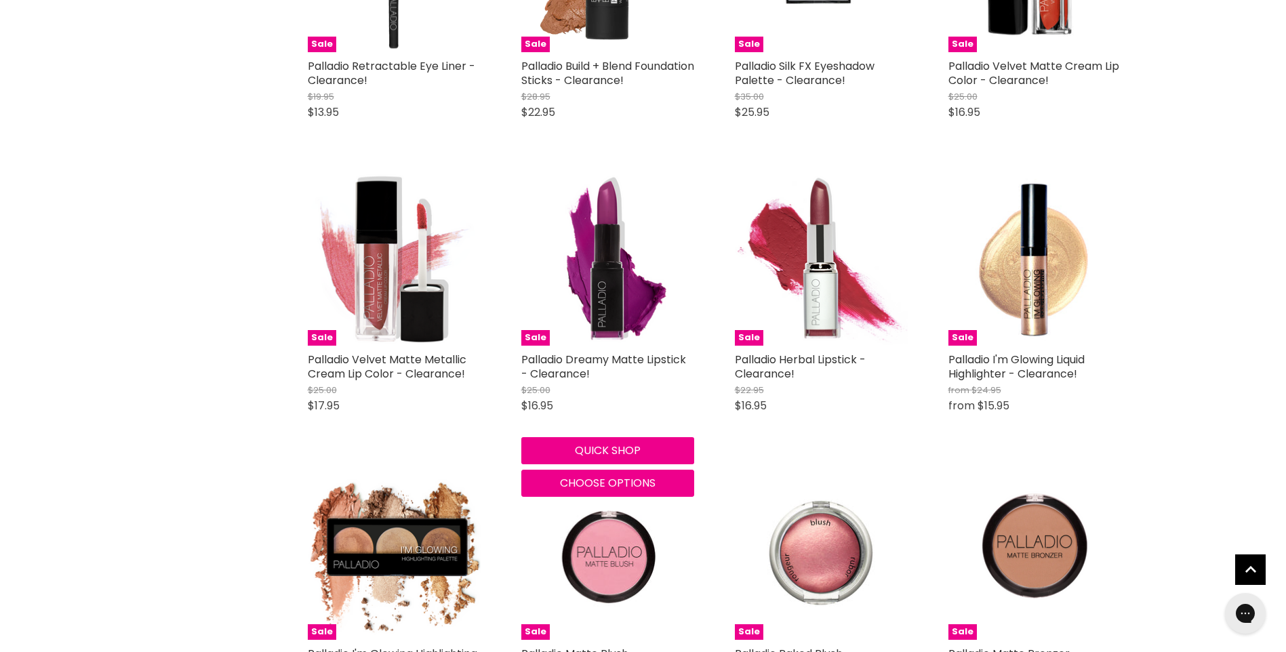
scroll to position [13963, 0]
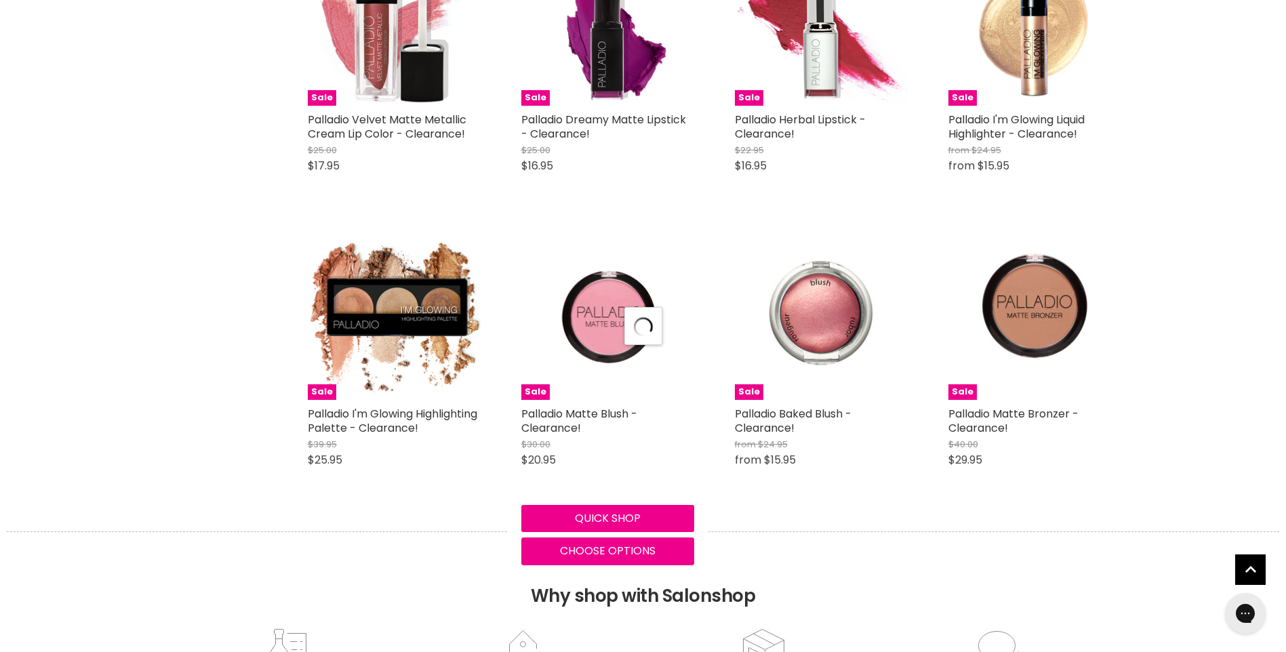
scroll to position [14234, 0]
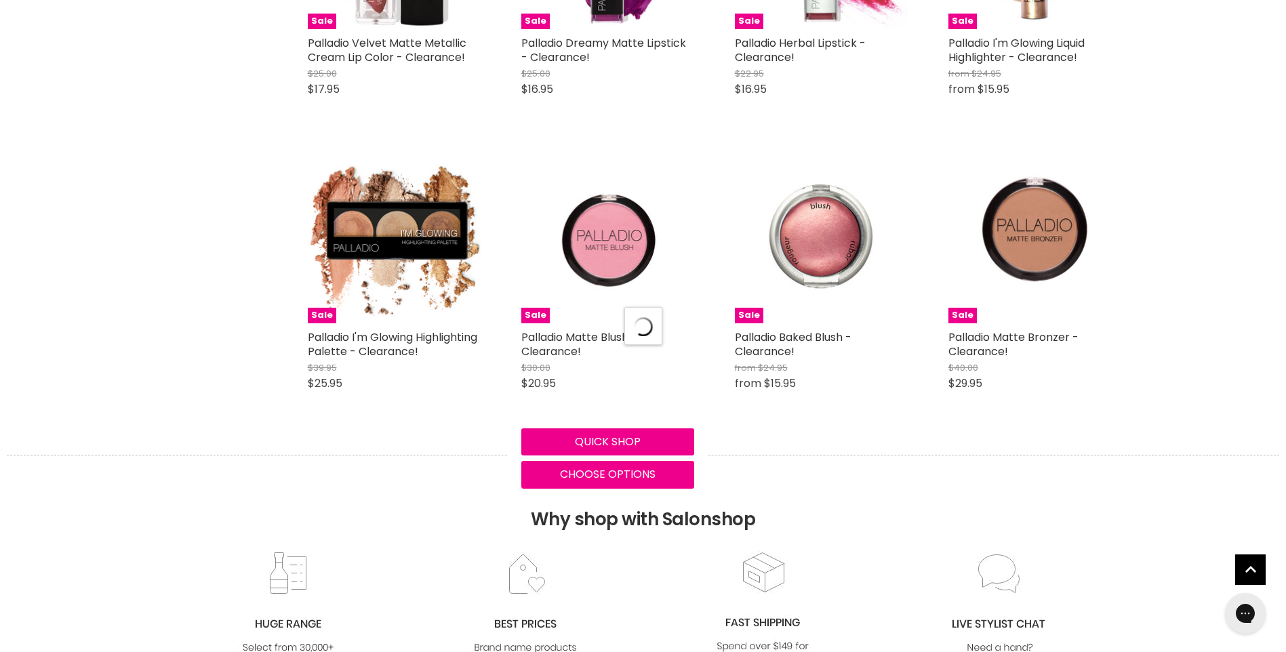
select select "created-descending"
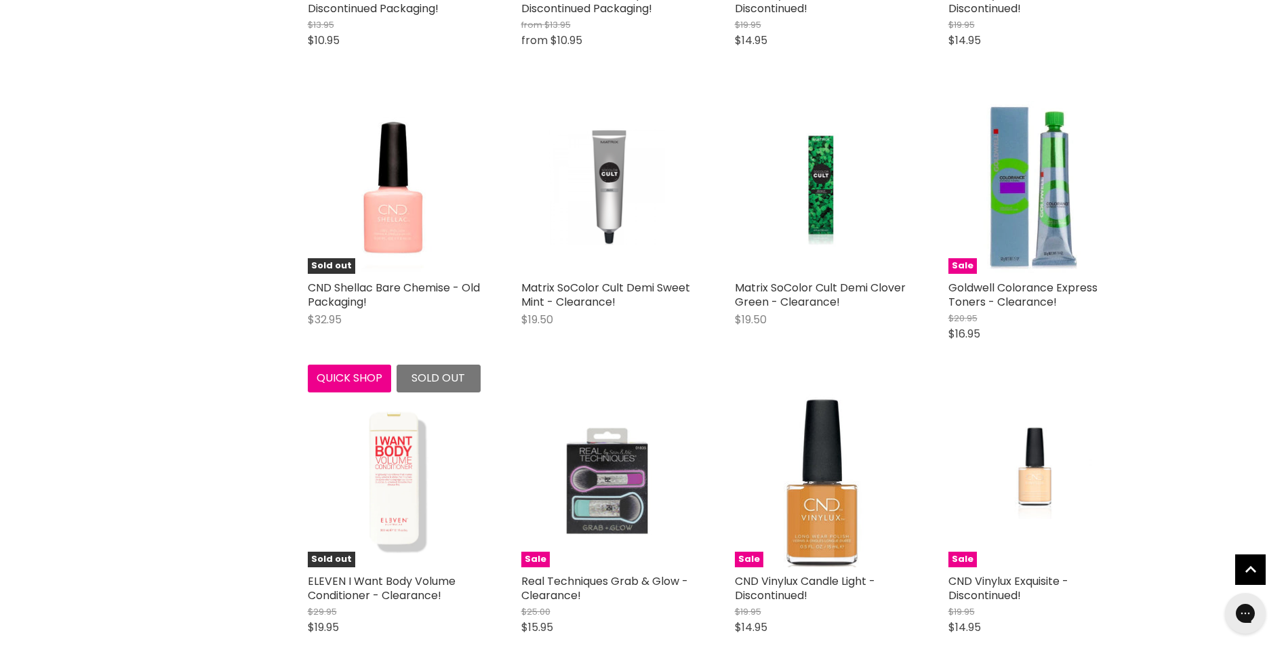
scroll to position [17284, 0]
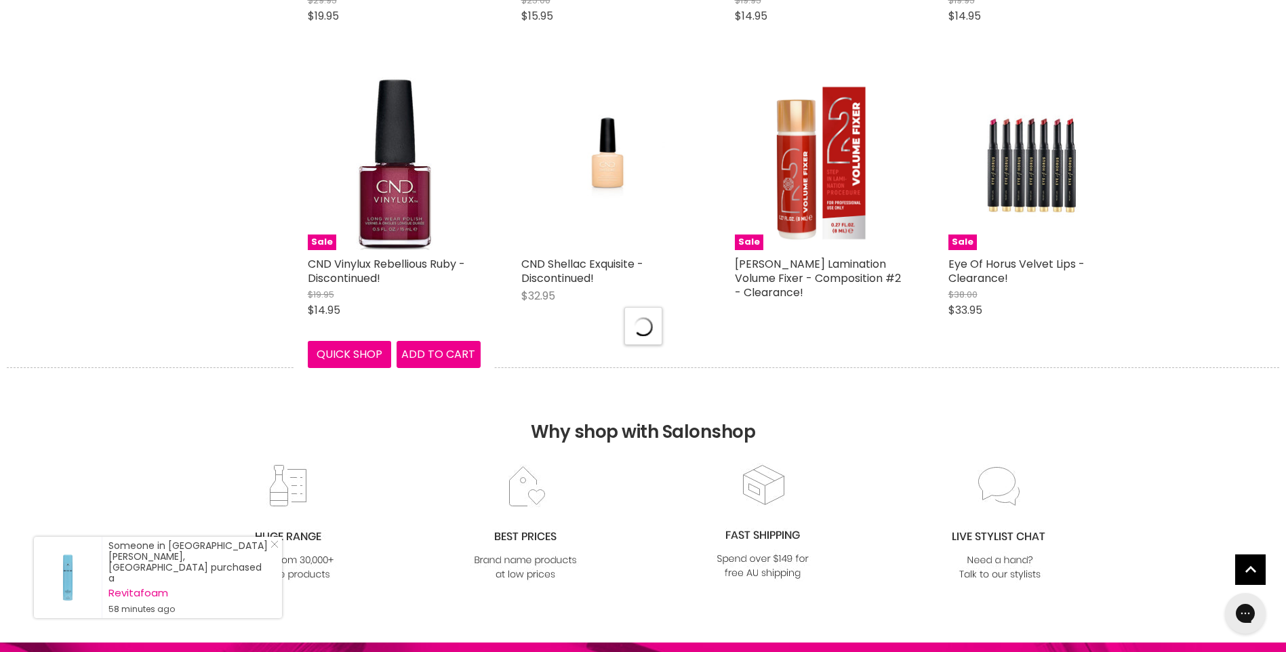
scroll to position [17894, 0]
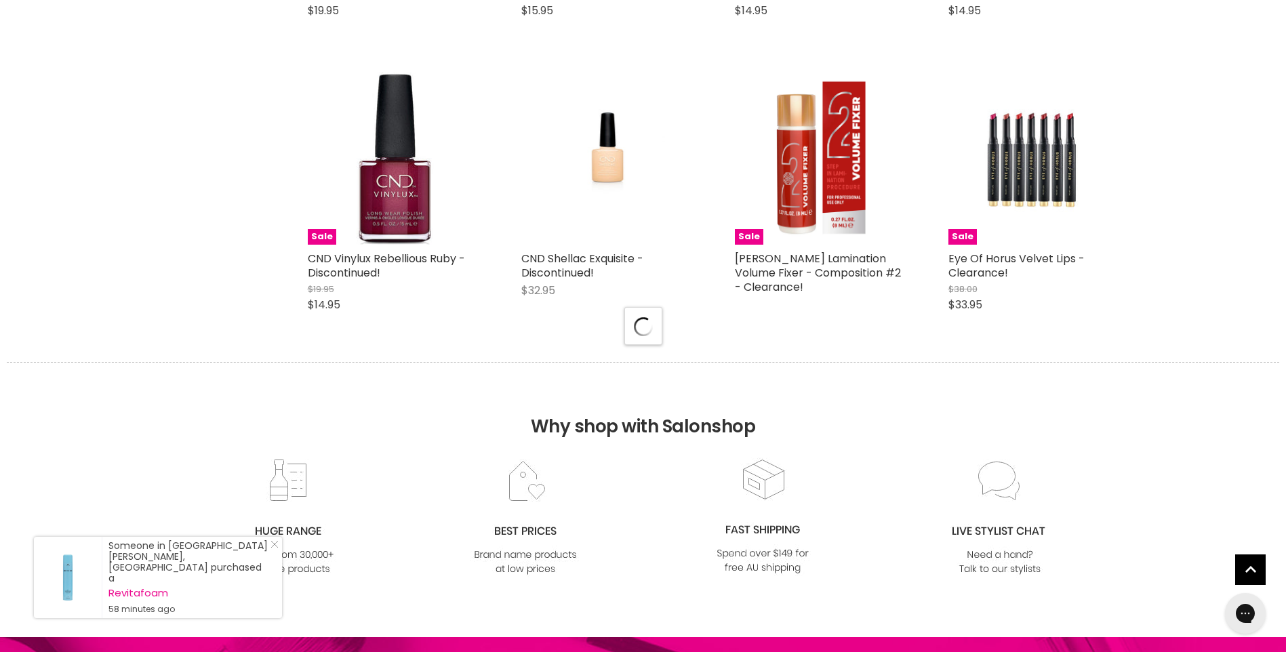
select select "created-descending"
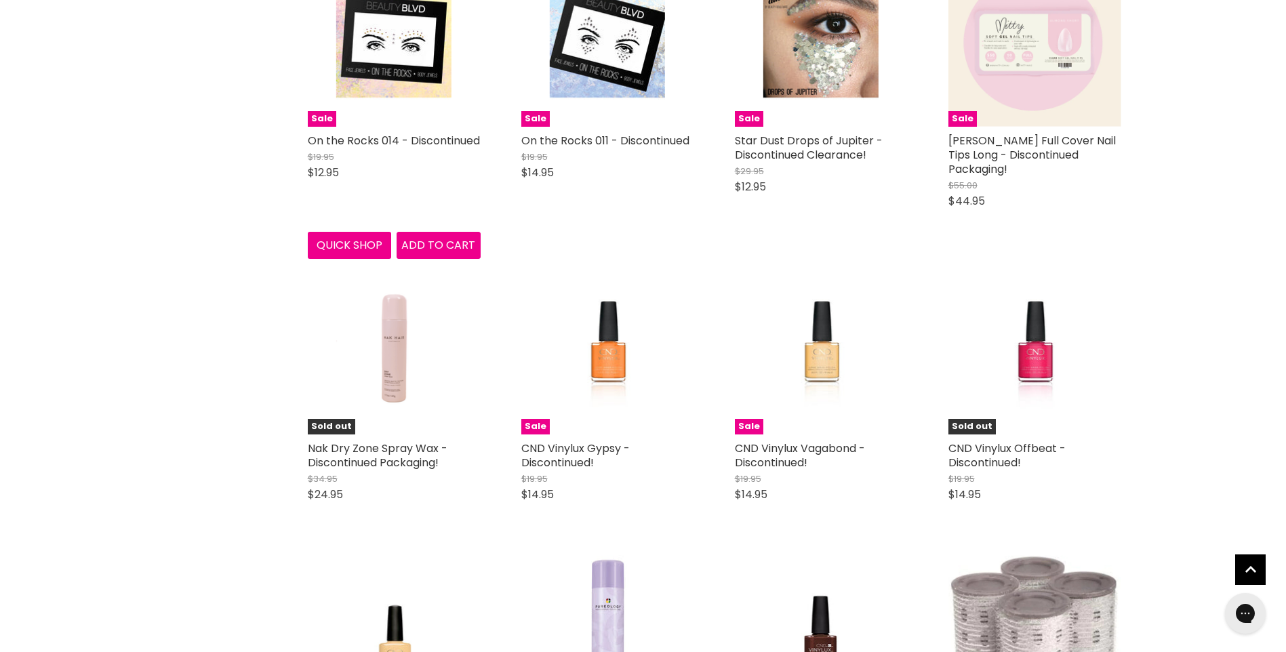
scroll to position [19859, 0]
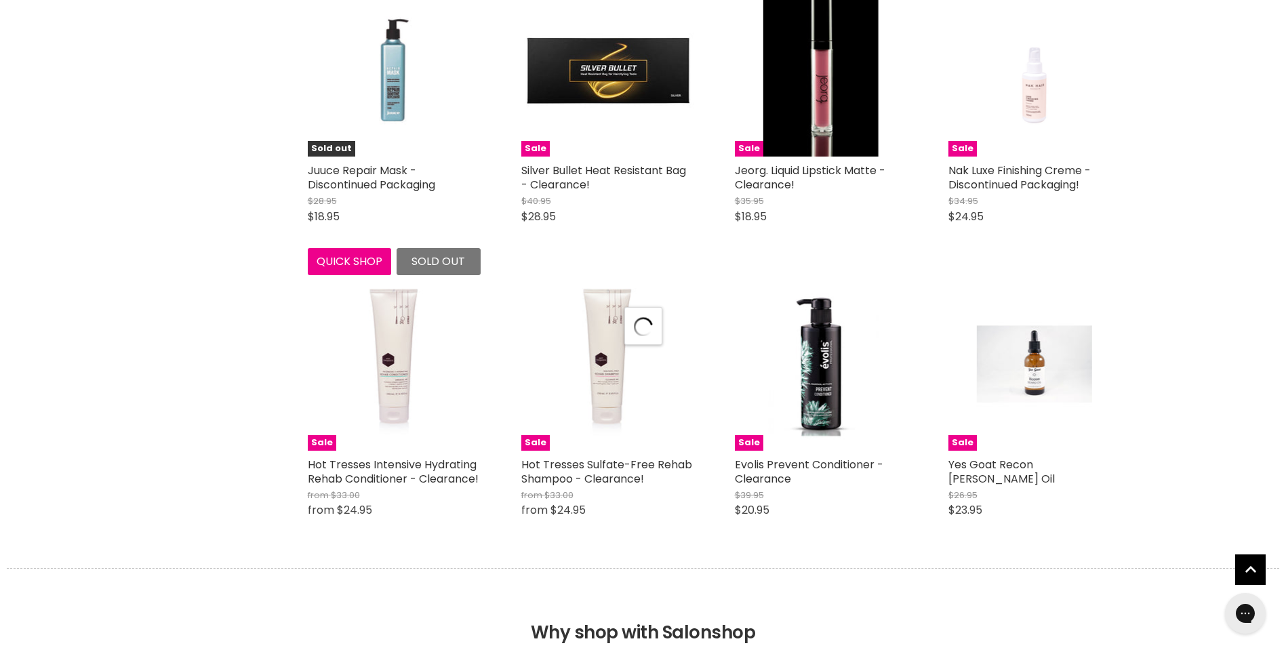
scroll to position [21283, 0]
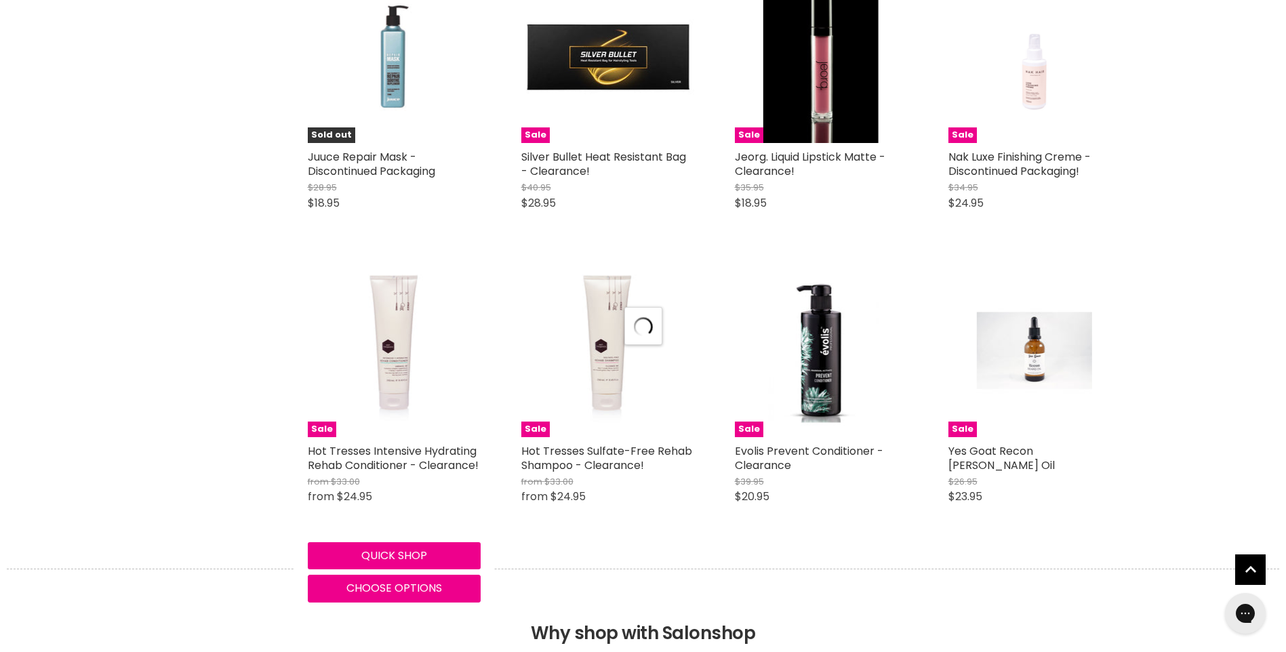
select select "created-descending"
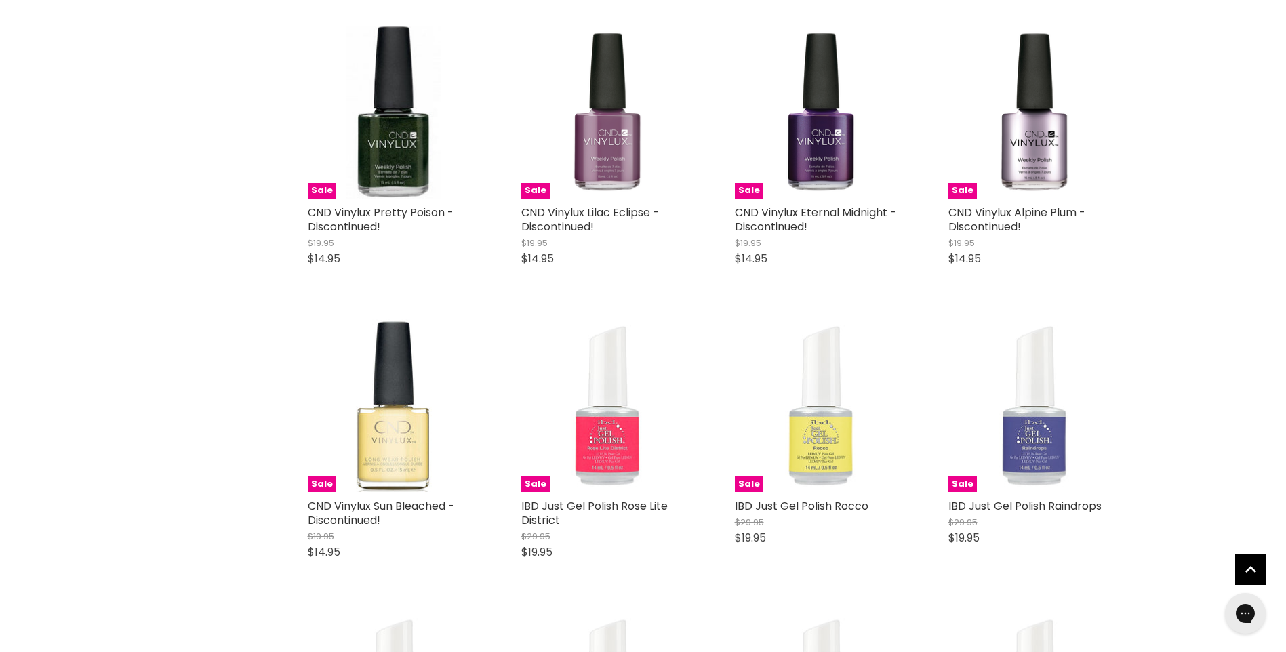
scroll to position [21825, 0]
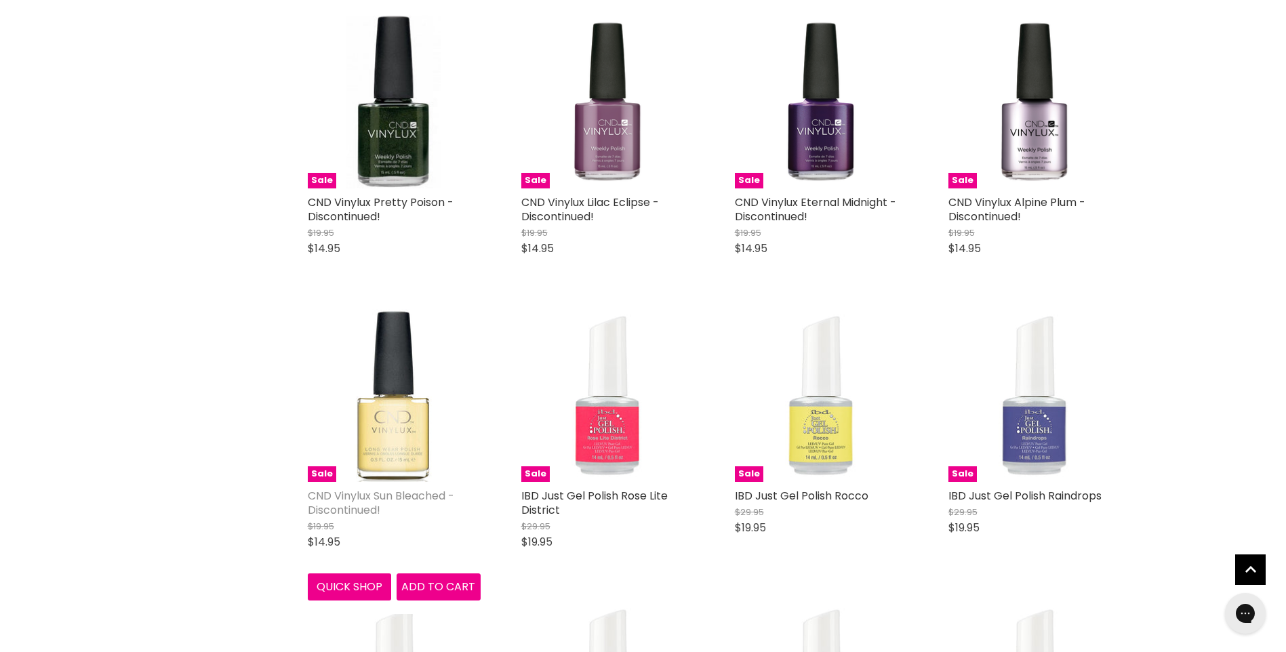
click at [428, 488] on link "CND Vinylux Sun Bleached - Discontinued!" at bounding box center [381, 503] width 146 height 30
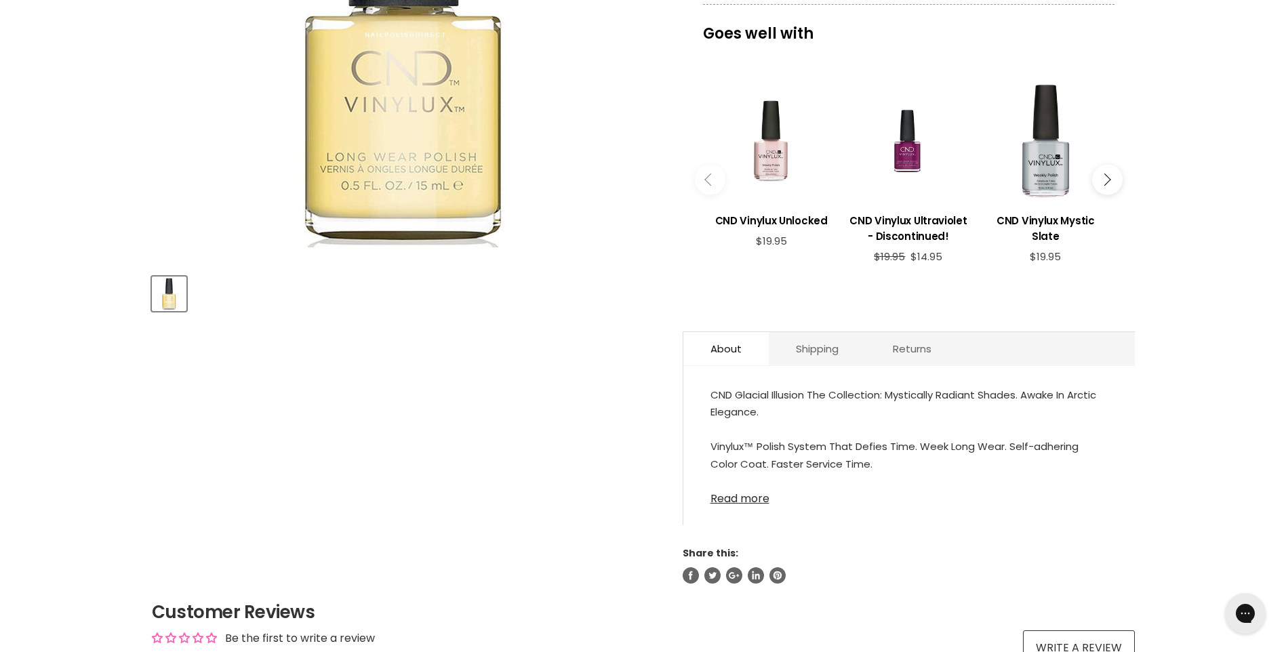
click at [749, 498] on link "Read more" at bounding box center [908, 495] width 397 height 20
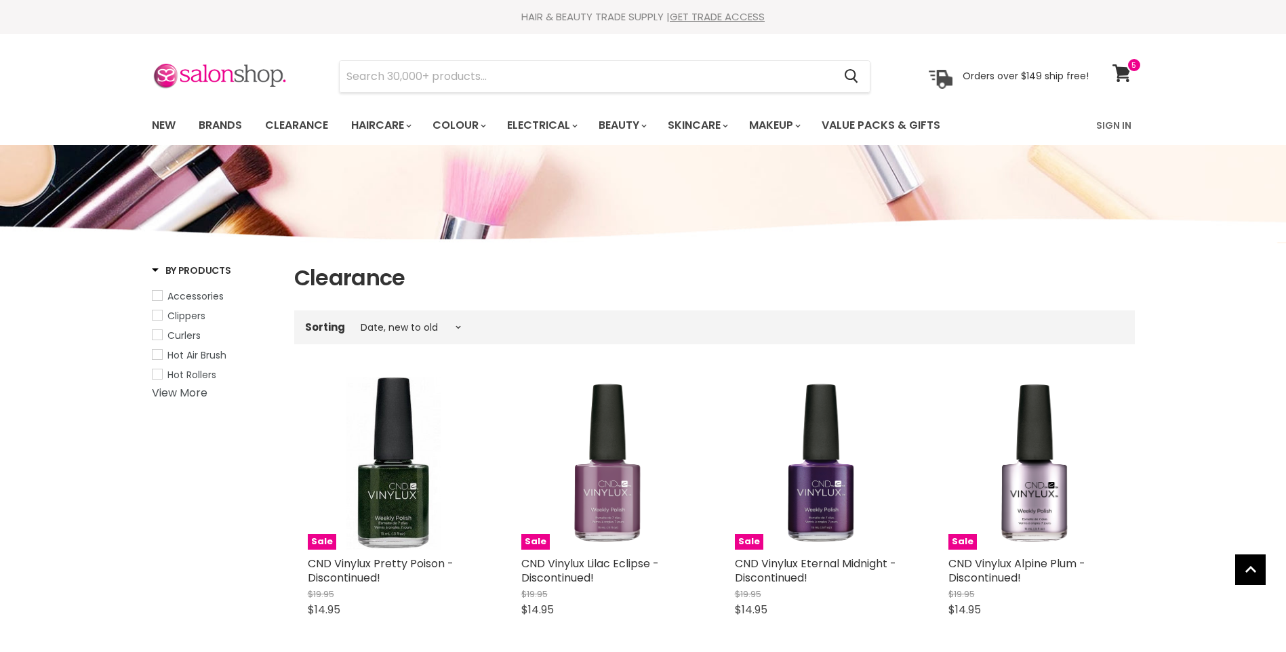
select select "created-descending"
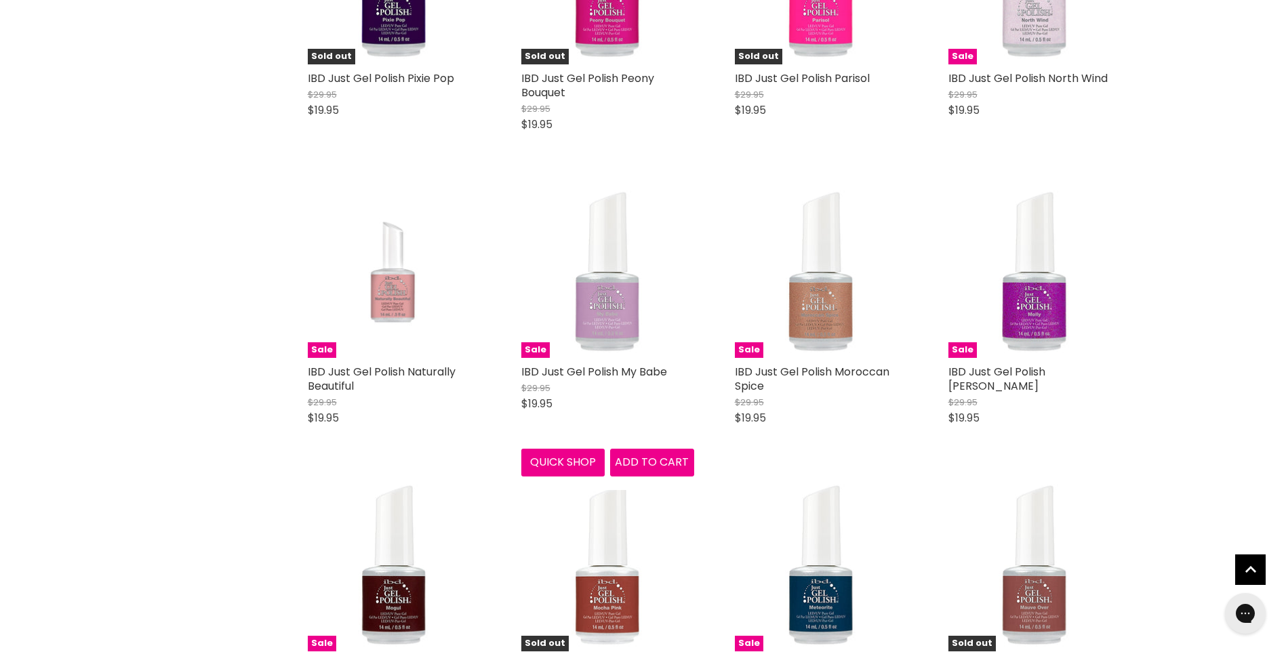
scroll to position [1377, 0]
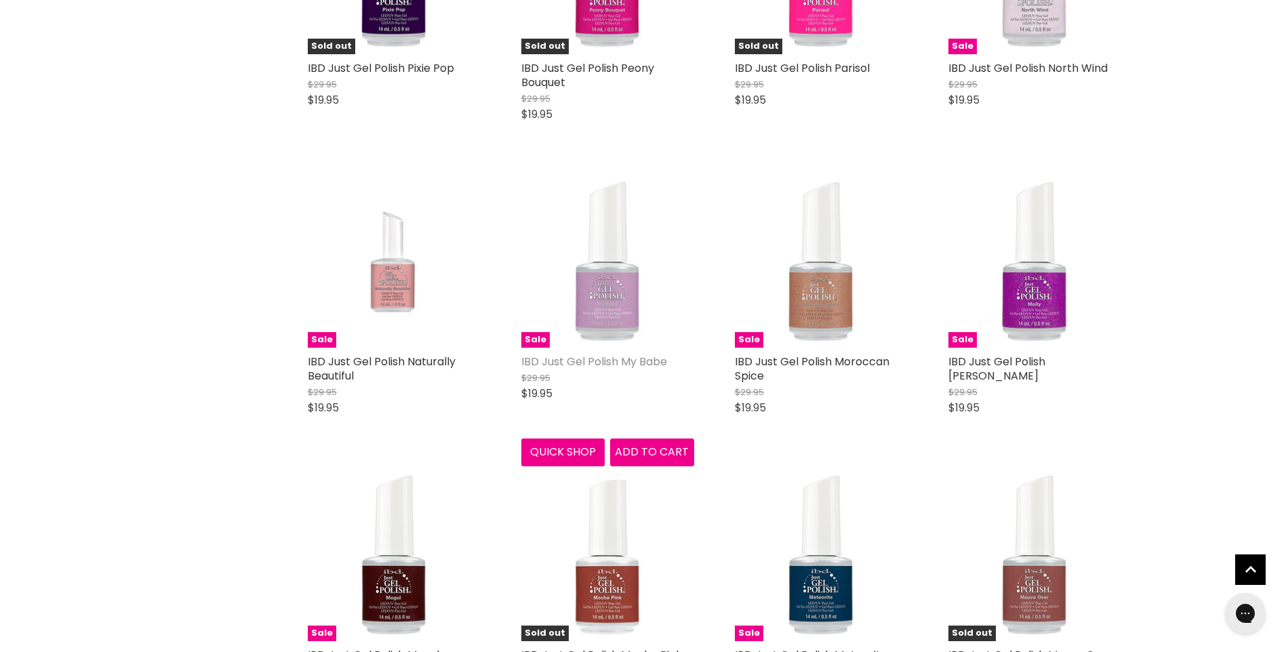
click at [628, 361] on link "IBD Just Gel Polish My Babe" at bounding box center [594, 362] width 146 height 16
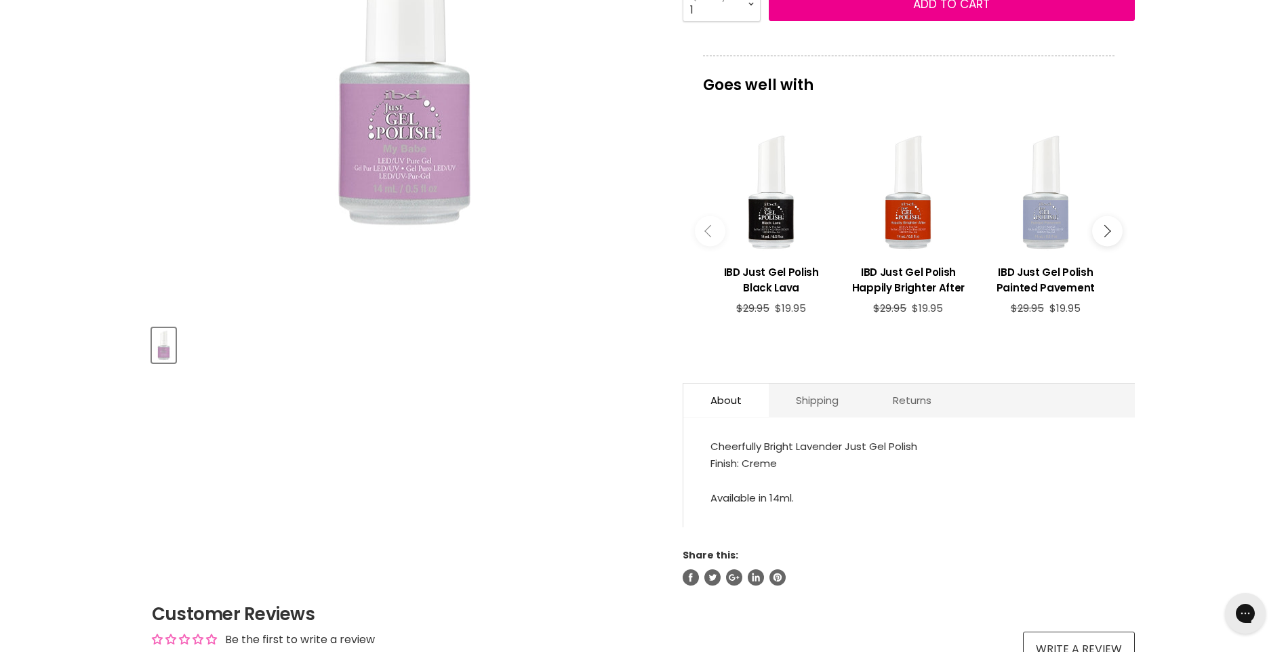
scroll to position [407, 0]
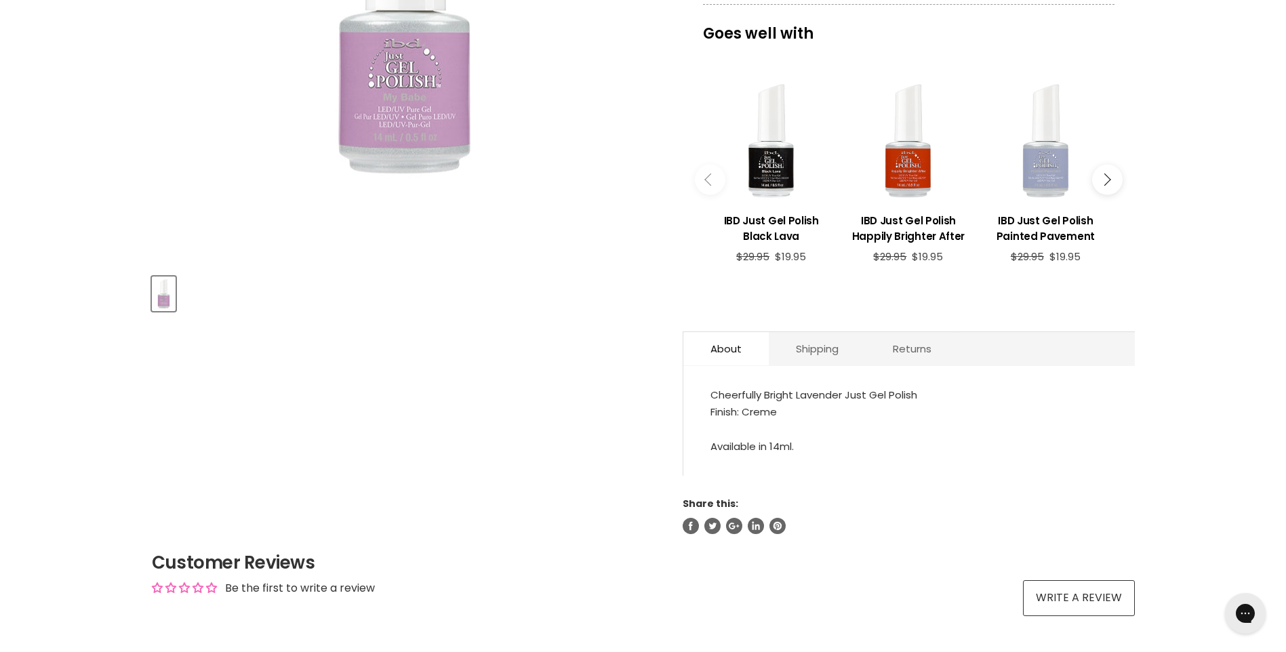
click at [731, 477] on div "IBD Just Gel Polish My Babe No reviews Sale Original Price $29.95 Current Price…" at bounding box center [909, 145] width 452 height 777
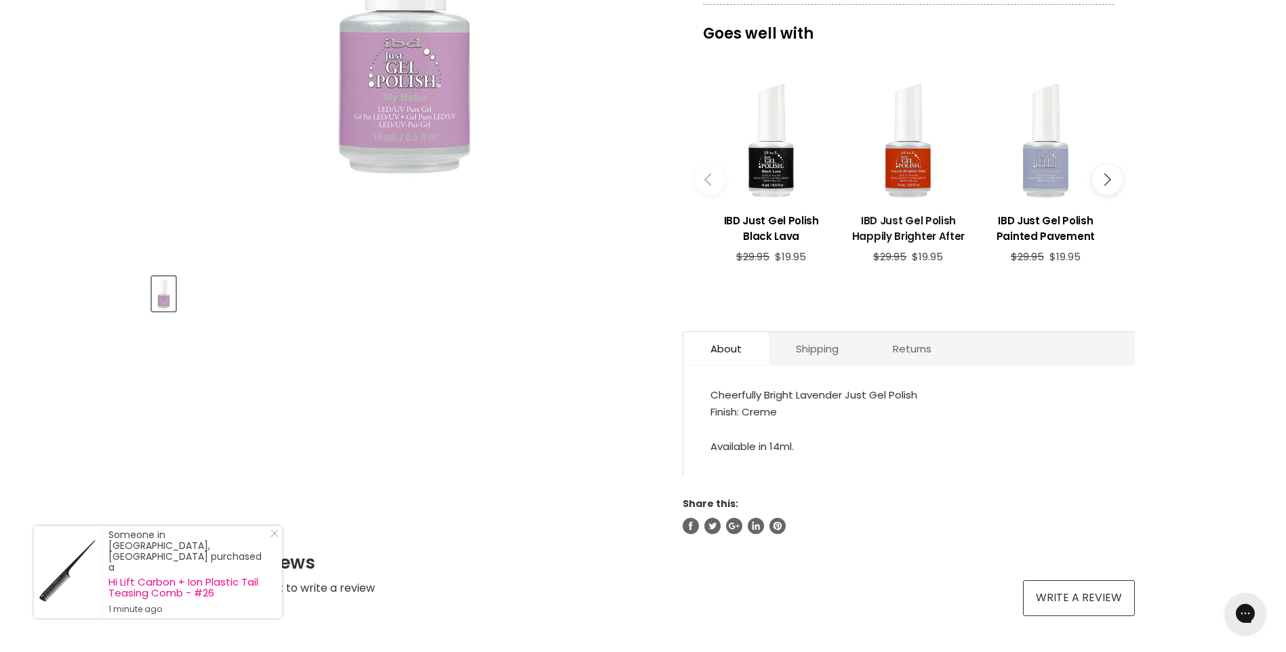
click at [913, 220] on h3 "IBD Just Gel Polish Happily Brighter After" at bounding box center [908, 228] width 123 height 31
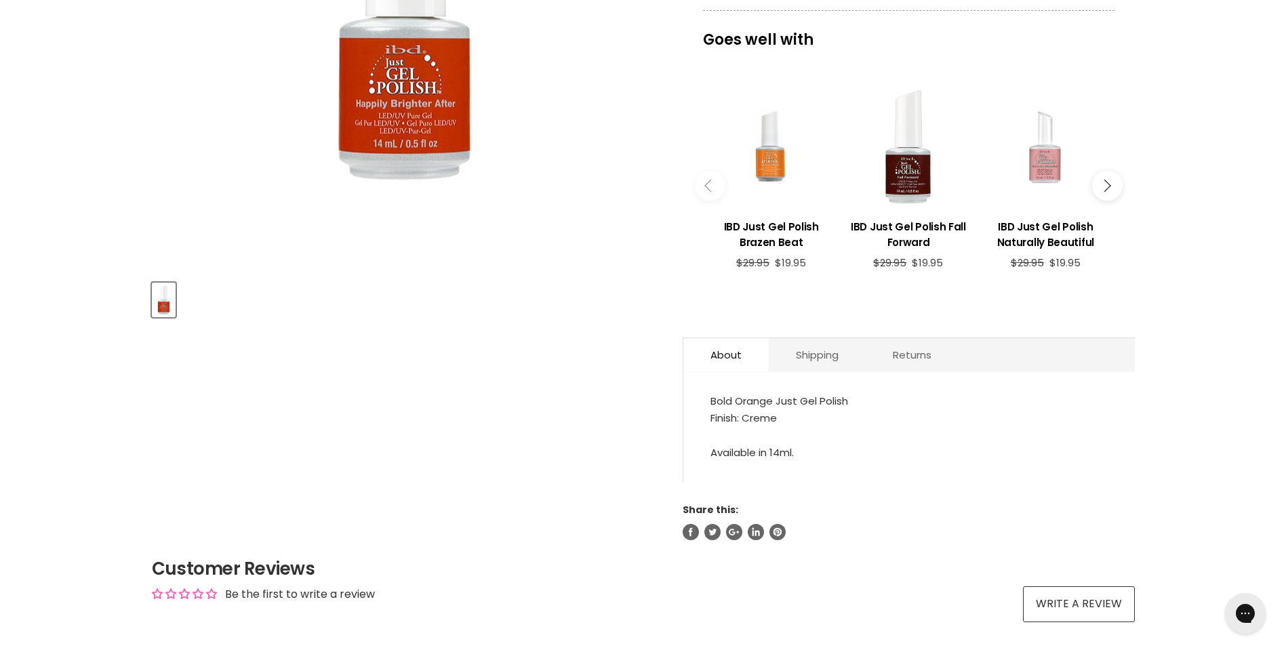
scroll to position [339, 0]
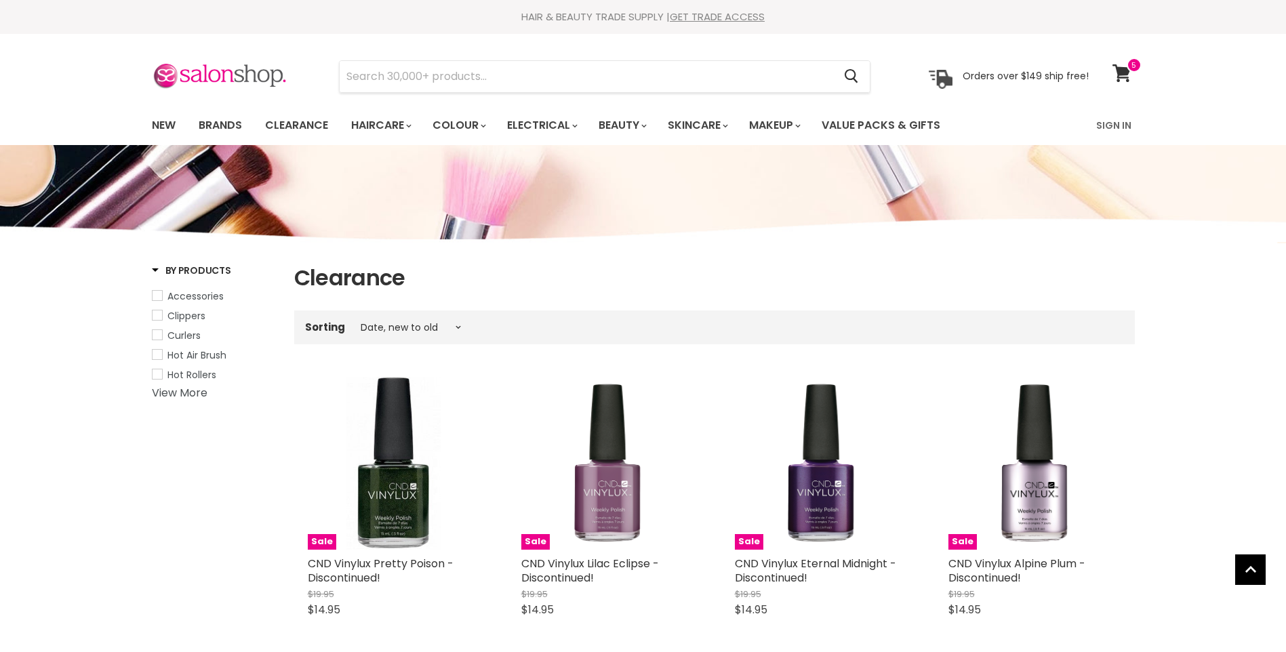
select select "created-descending"
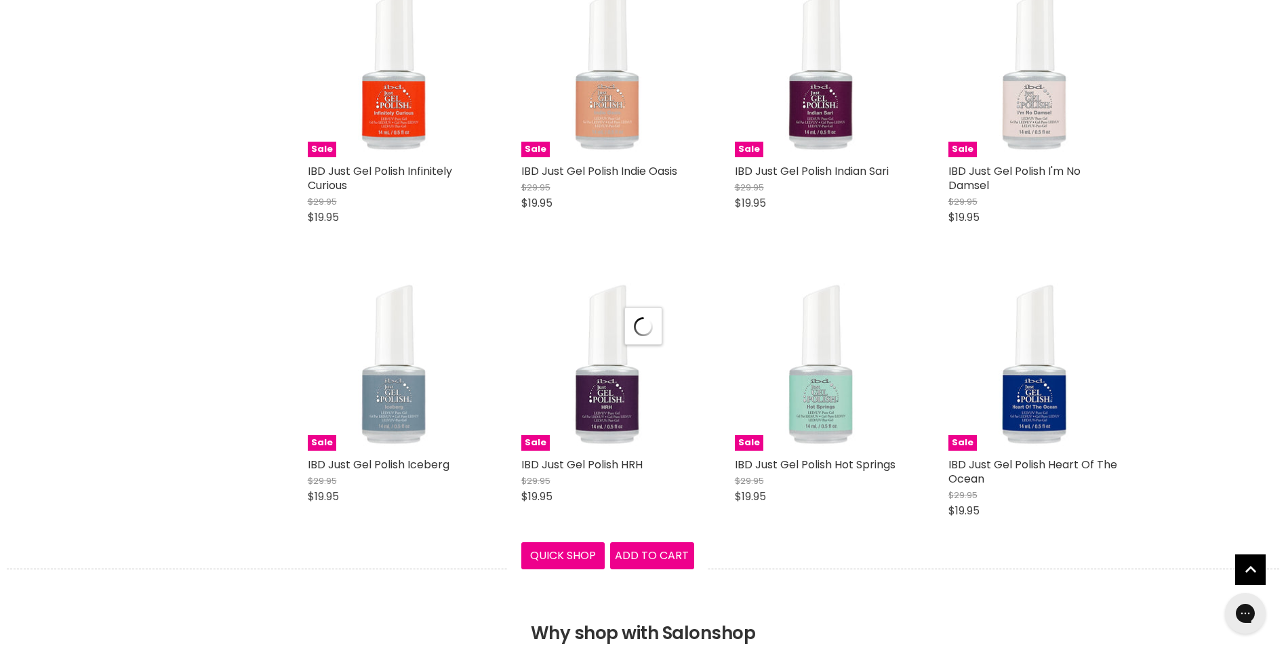
scroll to position [3571, 0]
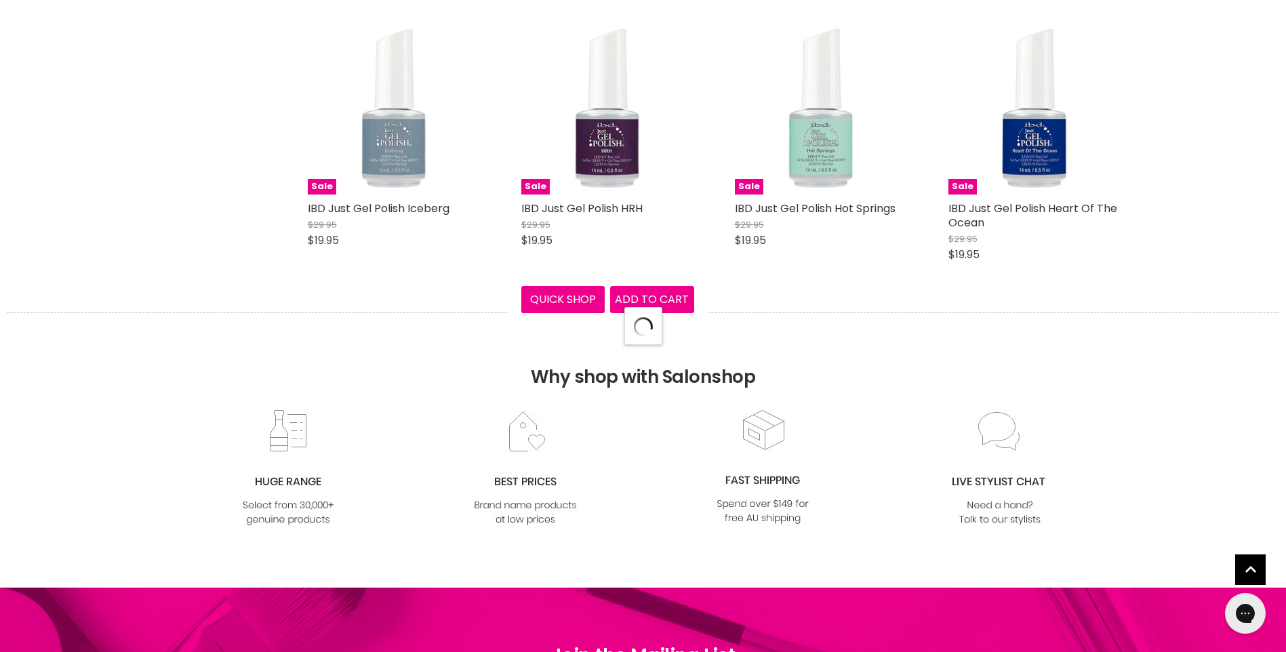
select select "created-descending"
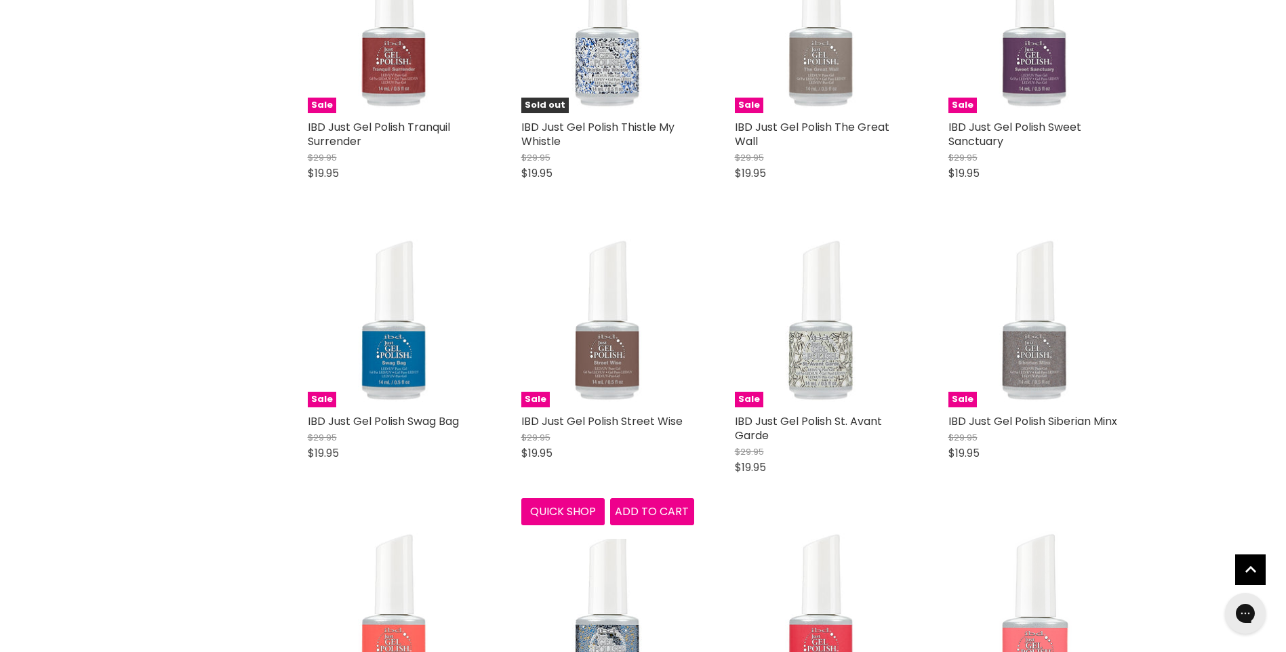
scroll to position [6283, 0]
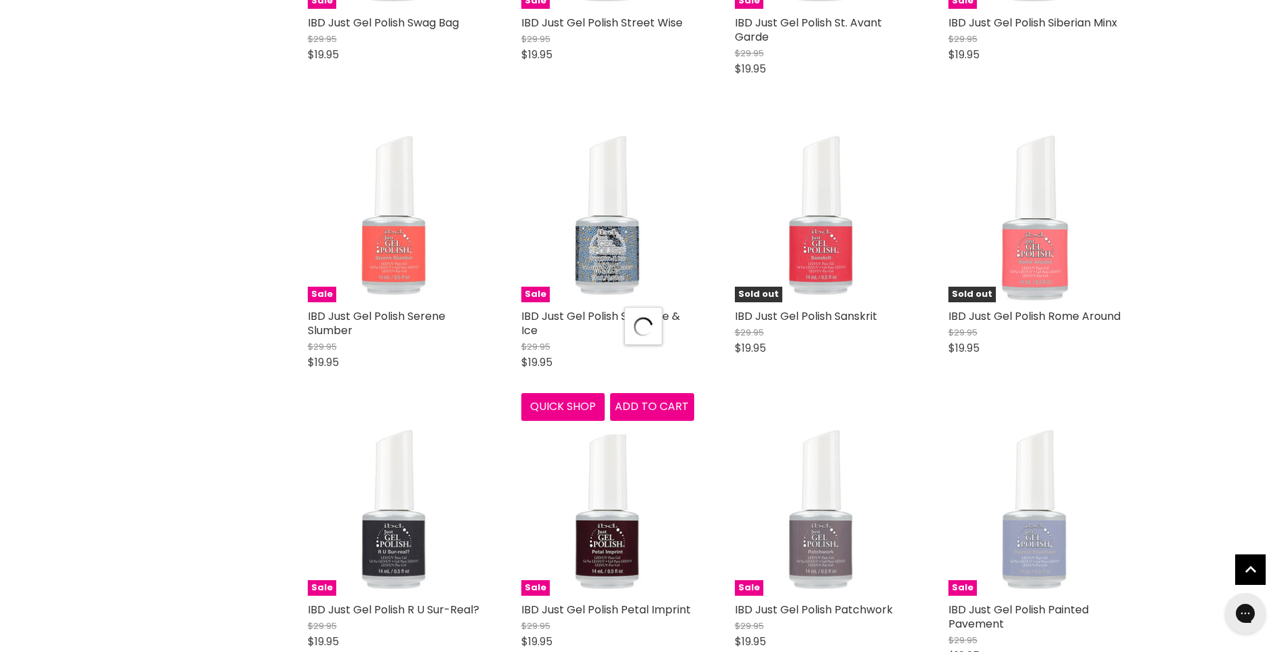
scroll to position [6960, 0]
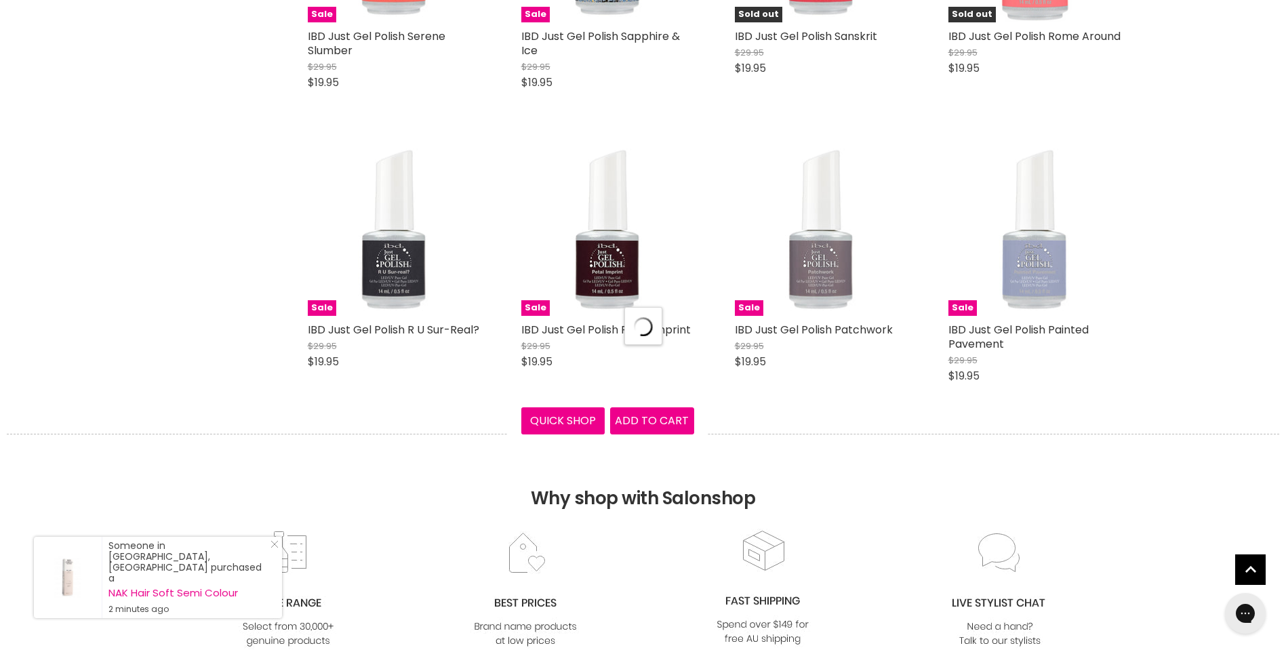
select select "created-descending"
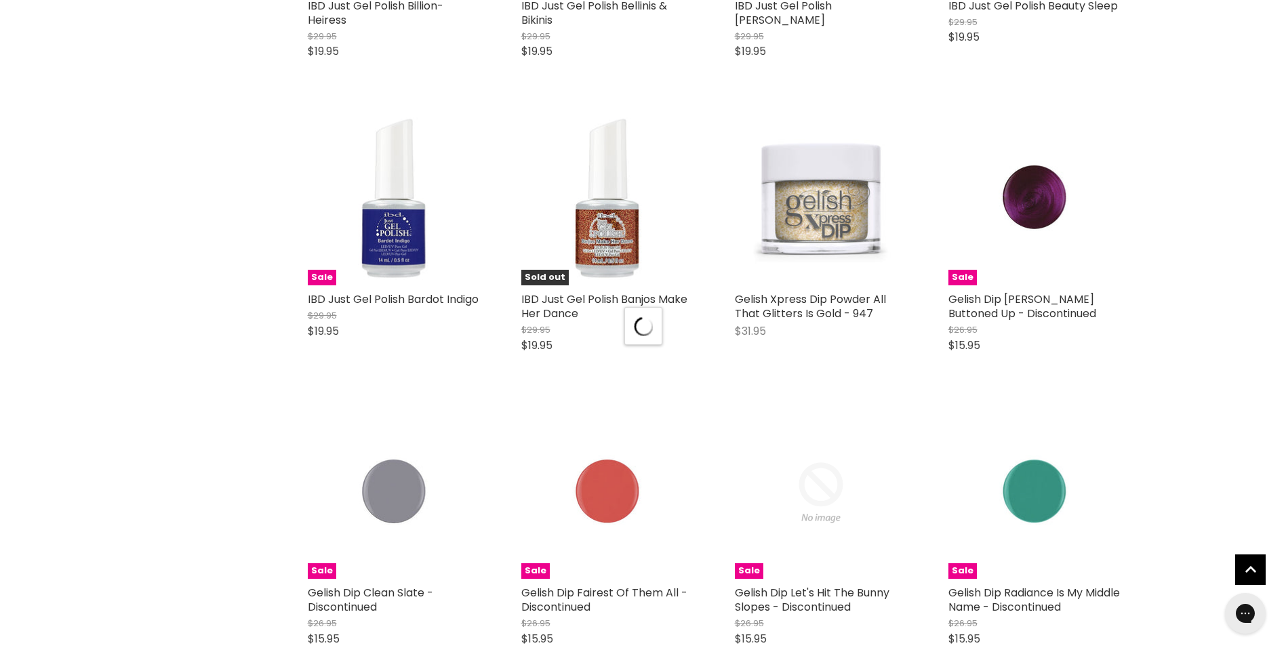
scroll to position [10417, 0]
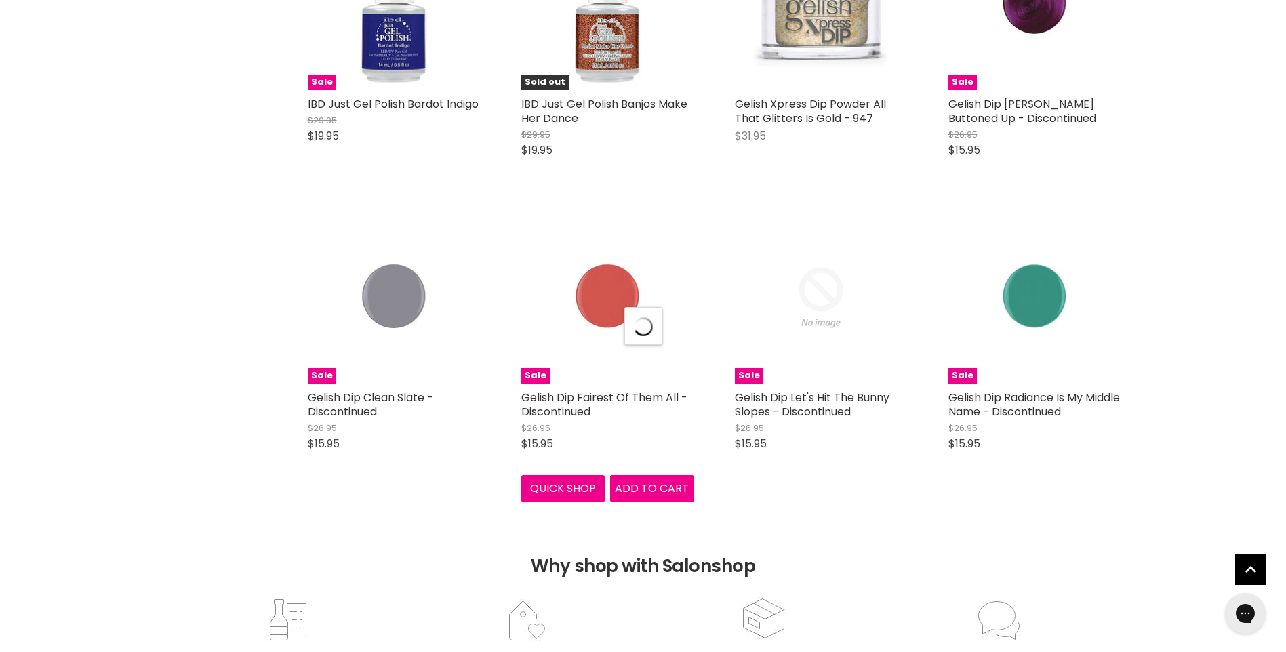
select select "created-descending"
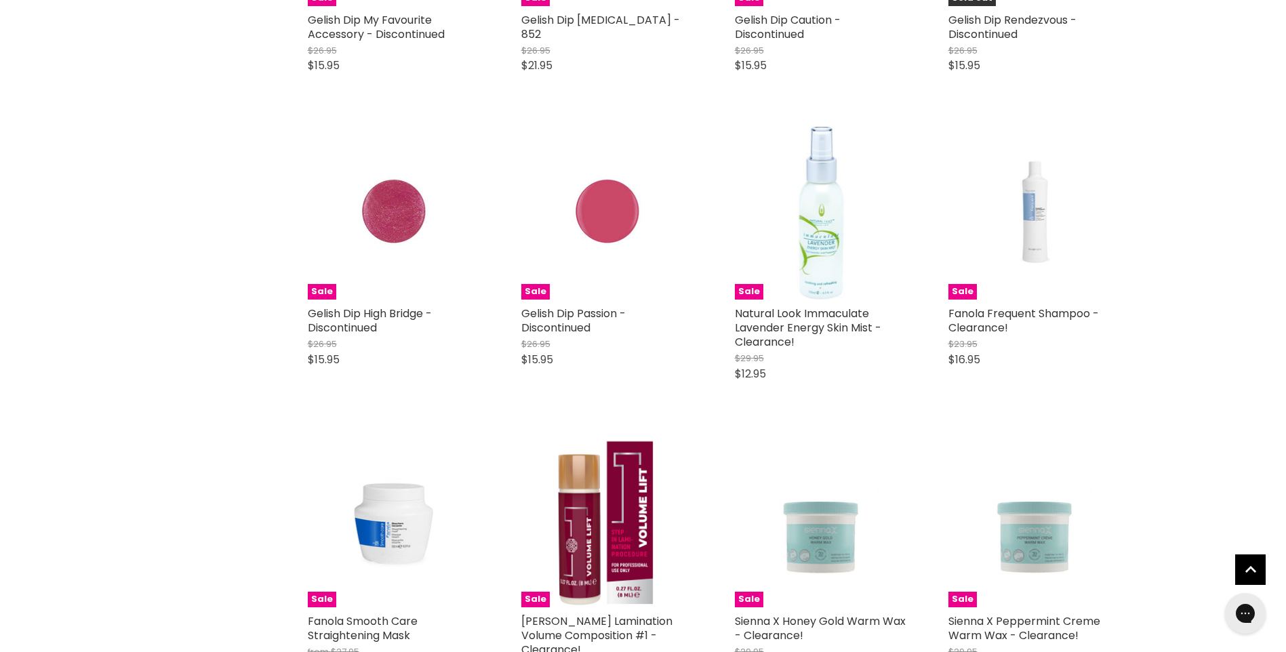
scroll to position [10892, 0]
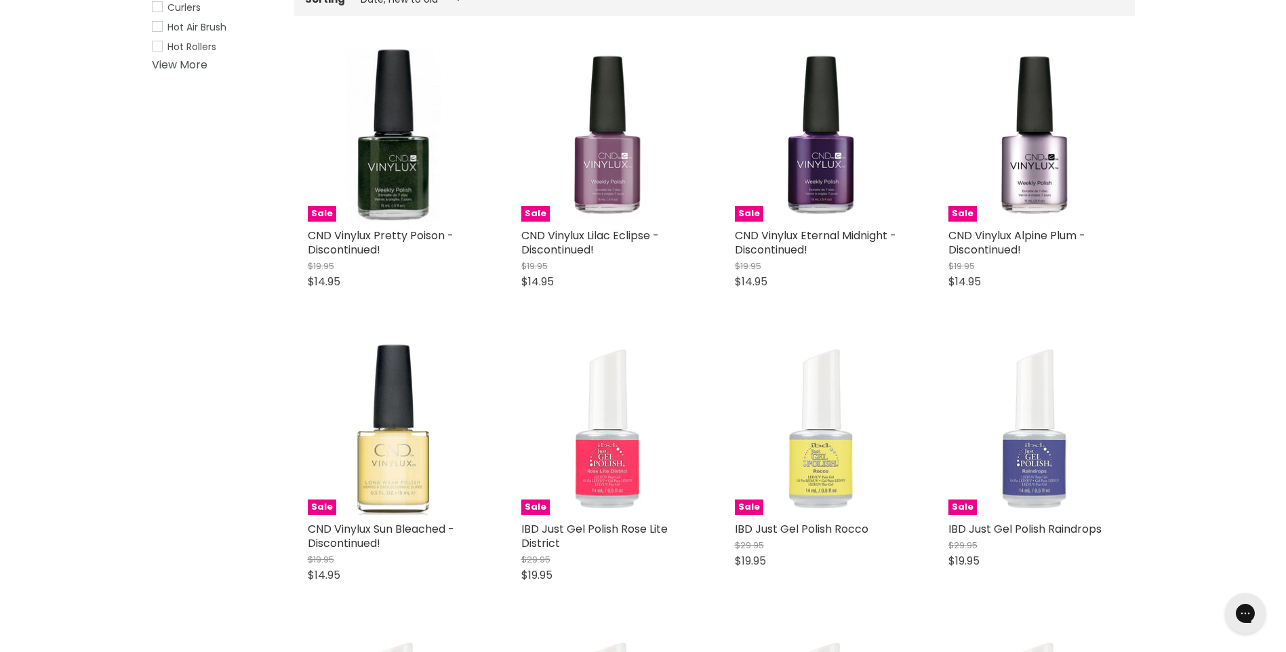
scroll to position [0, 0]
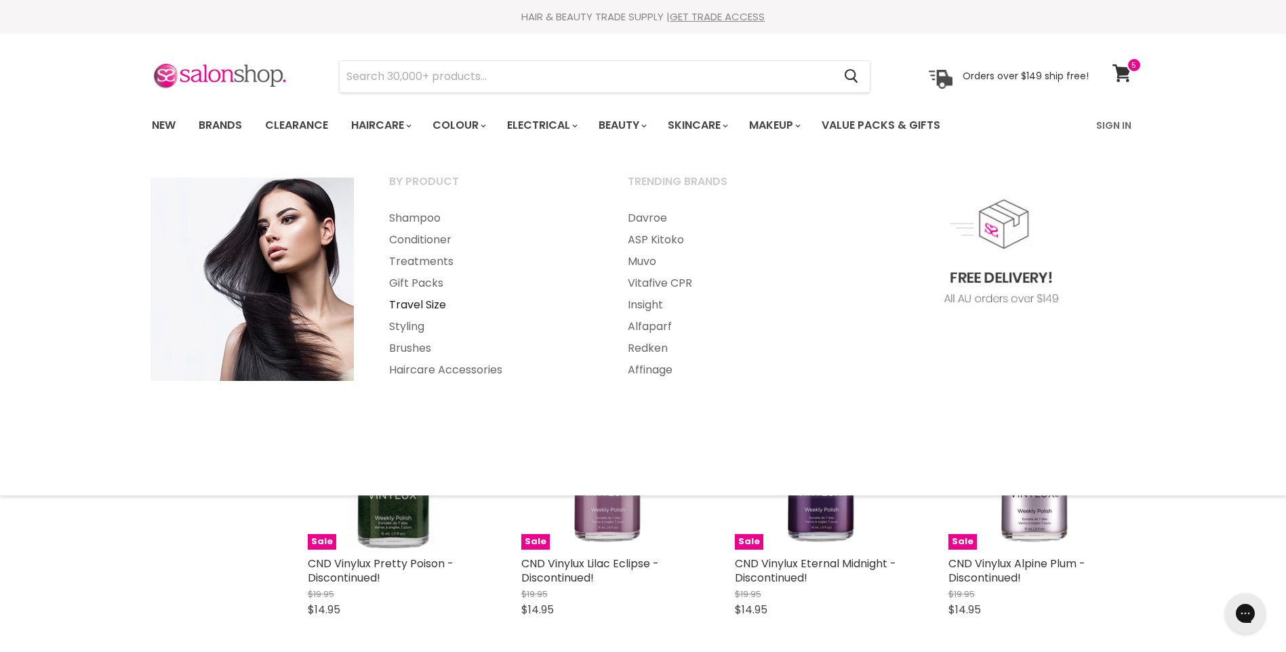
click at [404, 301] on link "Travel Size" at bounding box center [490, 305] width 236 height 22
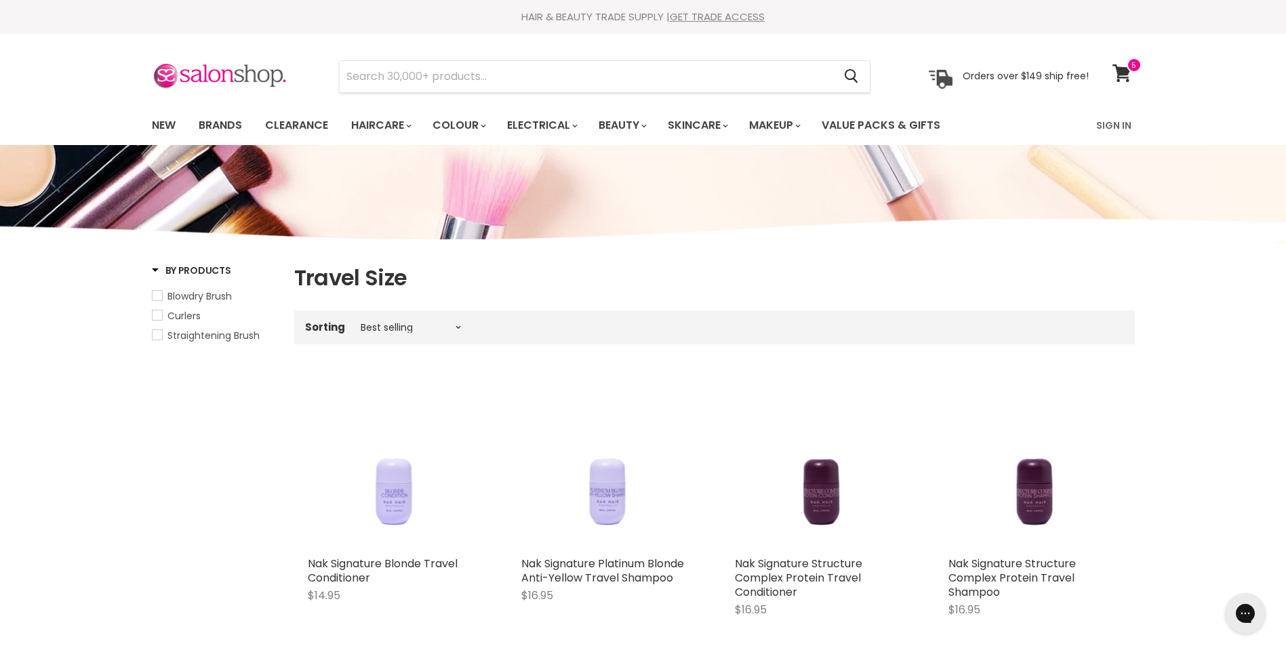
click at [153, 269] on span "By Products" at bounding box center [191, 271] width 79 height 14
click at [154, 269] on span "By Products" at bounding box center [191, 271] width 79 height 14
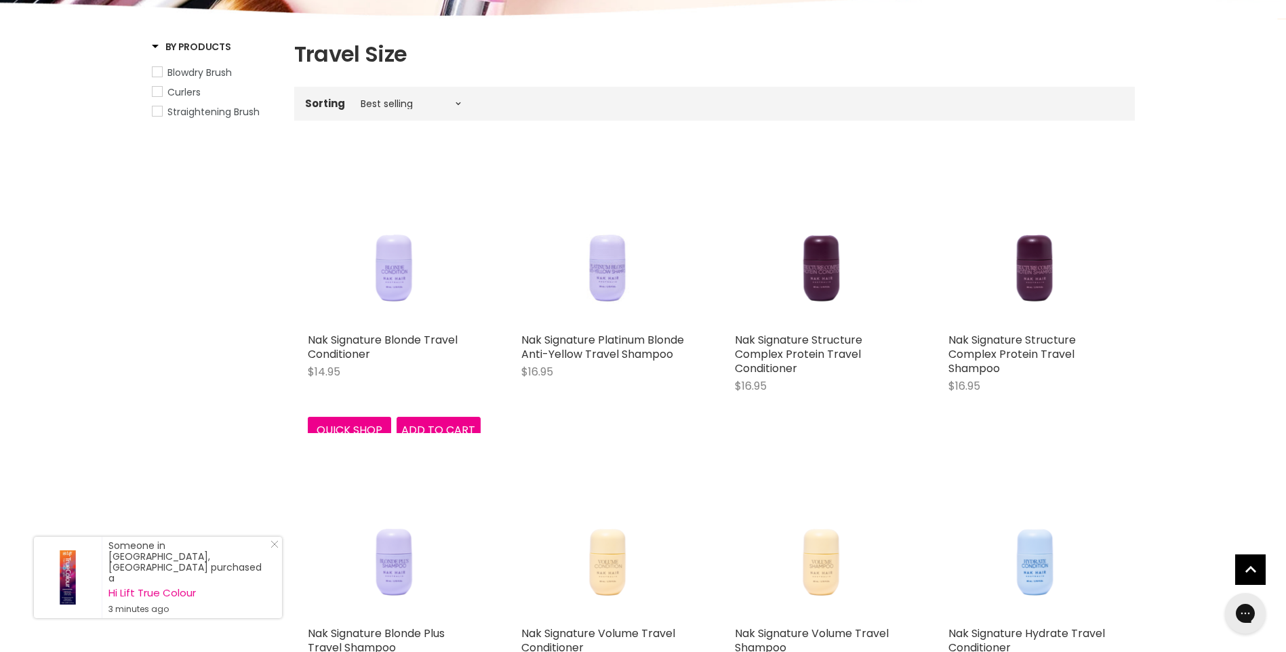
scroll to position [203, 0]
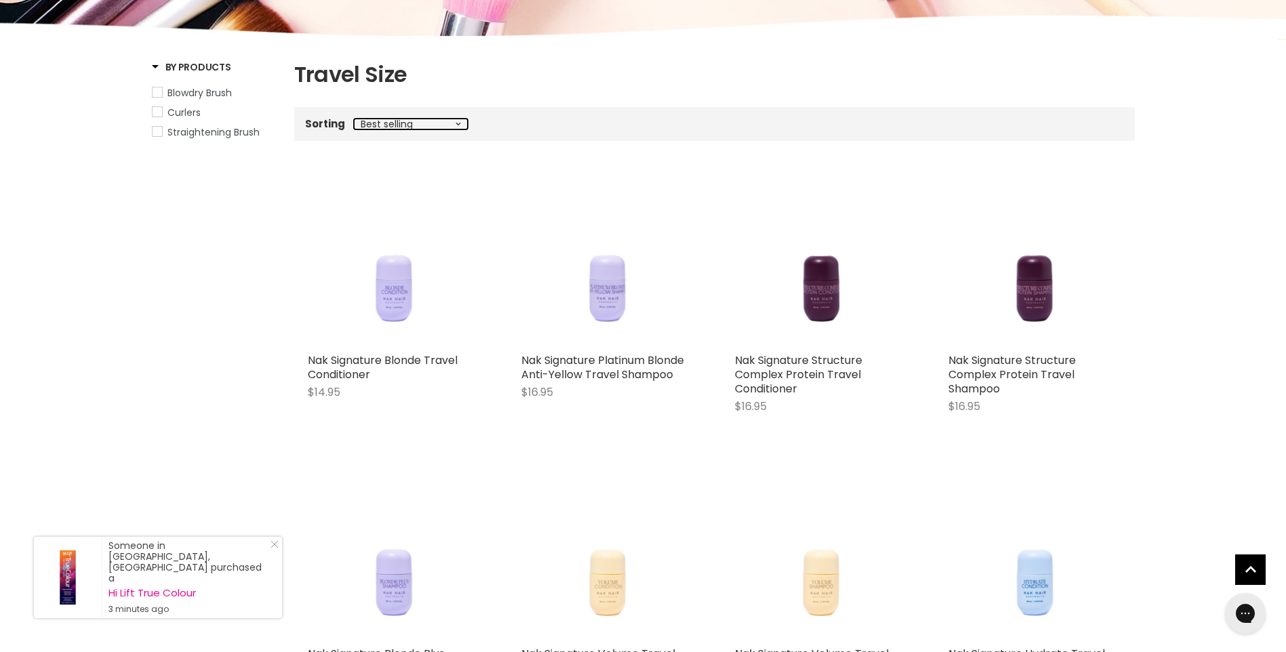
click at [460, 121] on select "Best selling Featured Price, low to high Price, high to low Alphabetically, A-Z…" at bounding box center [411, 124] width 114 height 11
select select "title-ascending"
click at [354, 119] on select "Best selling Featured Price, low to high Price, high to low Alphabetically, A-Z…" at bounding box center [411, 124] width 114 height 11
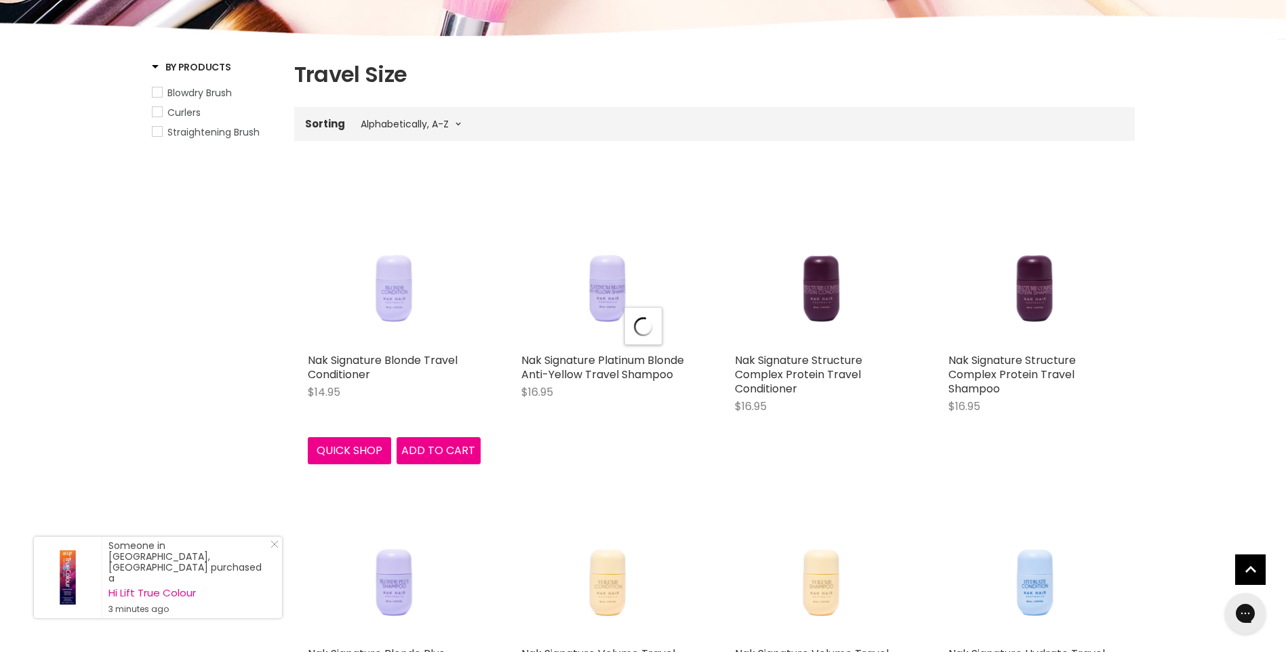
select select "title-ascending"
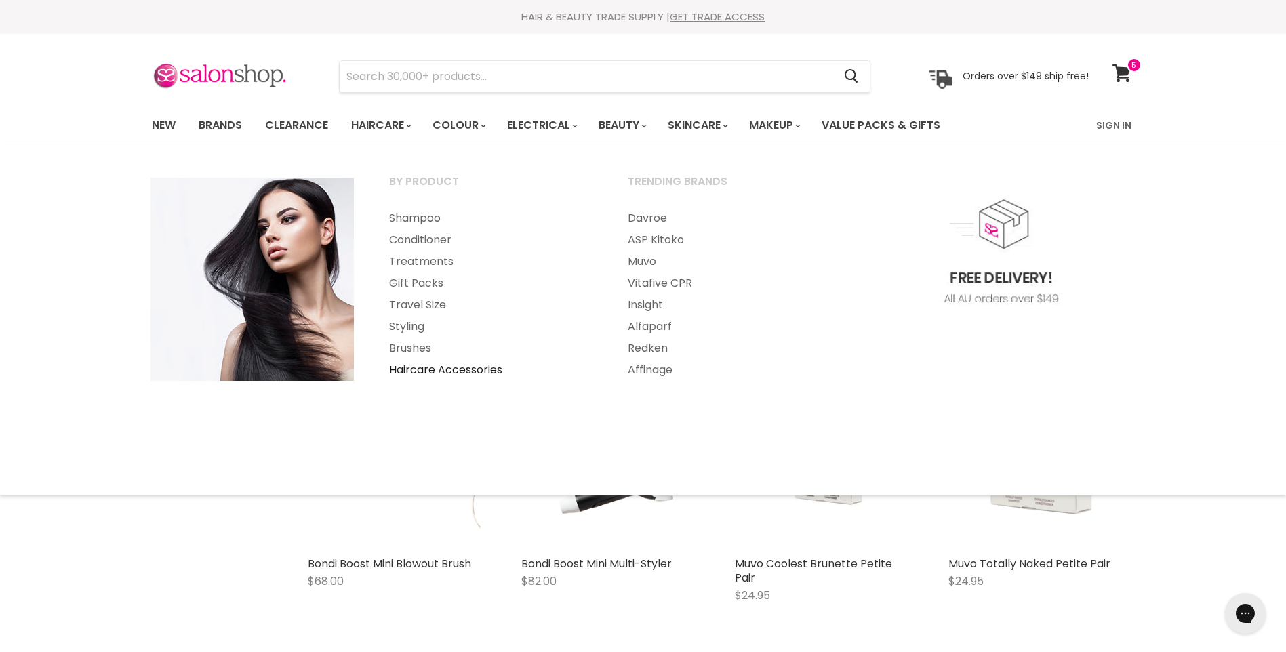
click at [439, 369] on link "Haircare Accessories" at bounding box center [490, 370] width 236 height 22
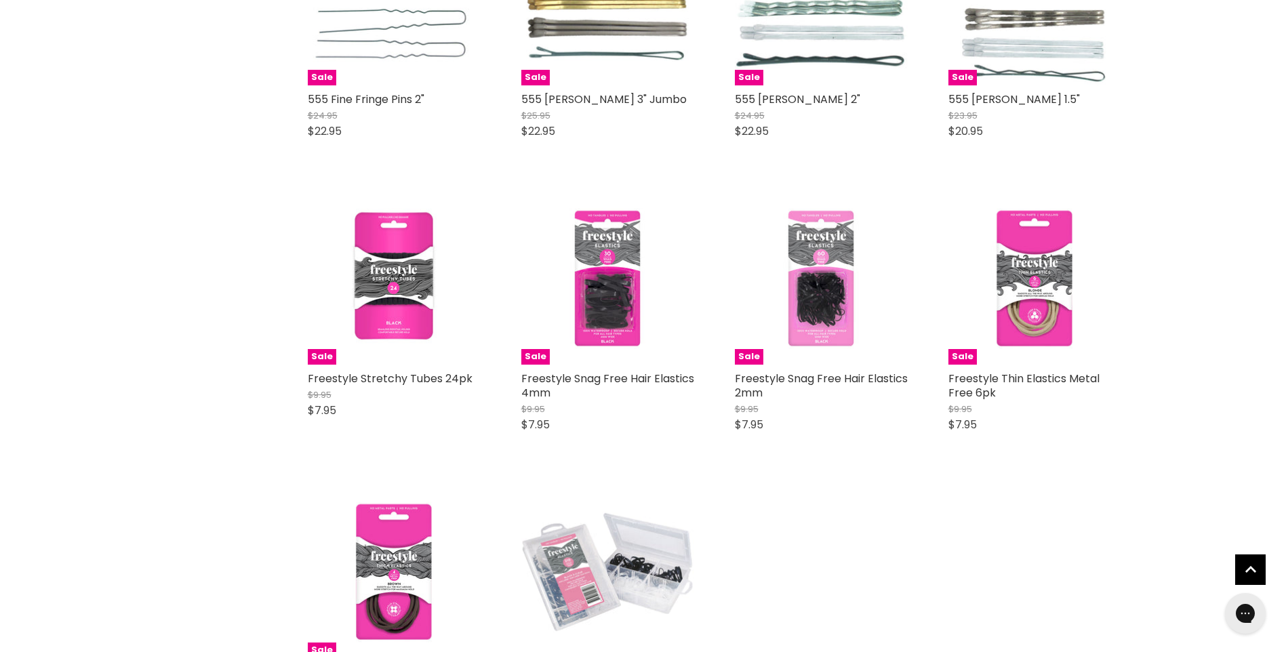
scroll to position [2169, 0]
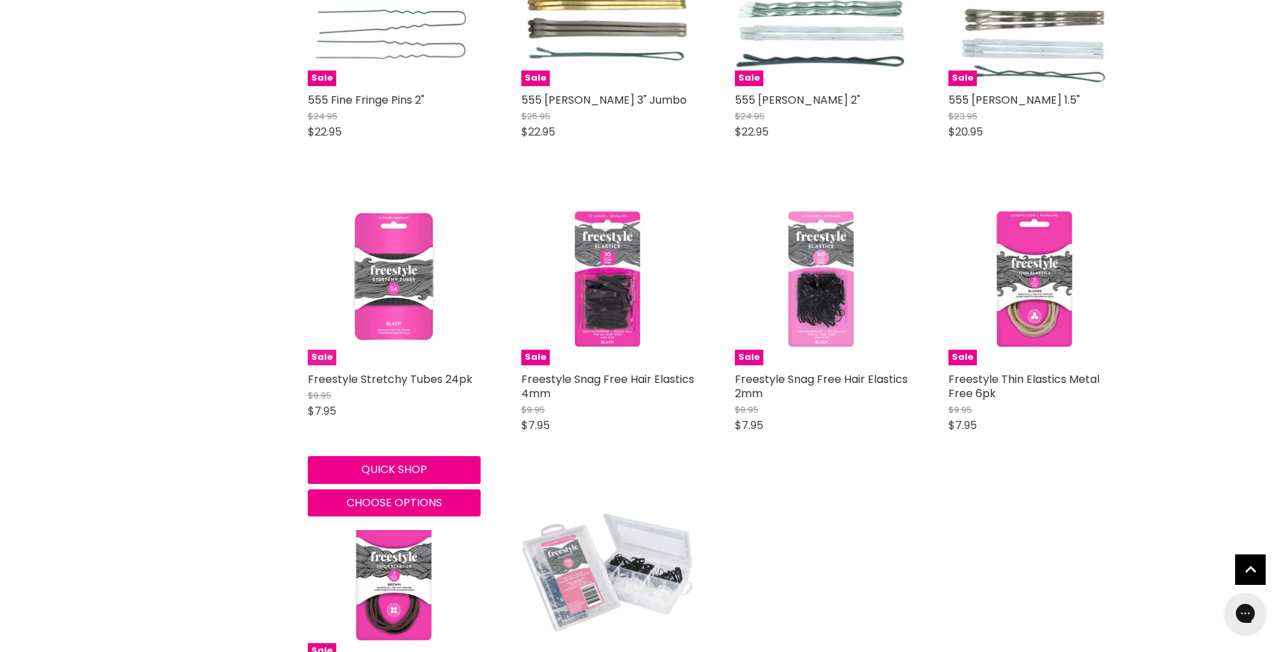
click at [417, 293] on img "Main content" at bounding box center [394, 278] width 173 height 173
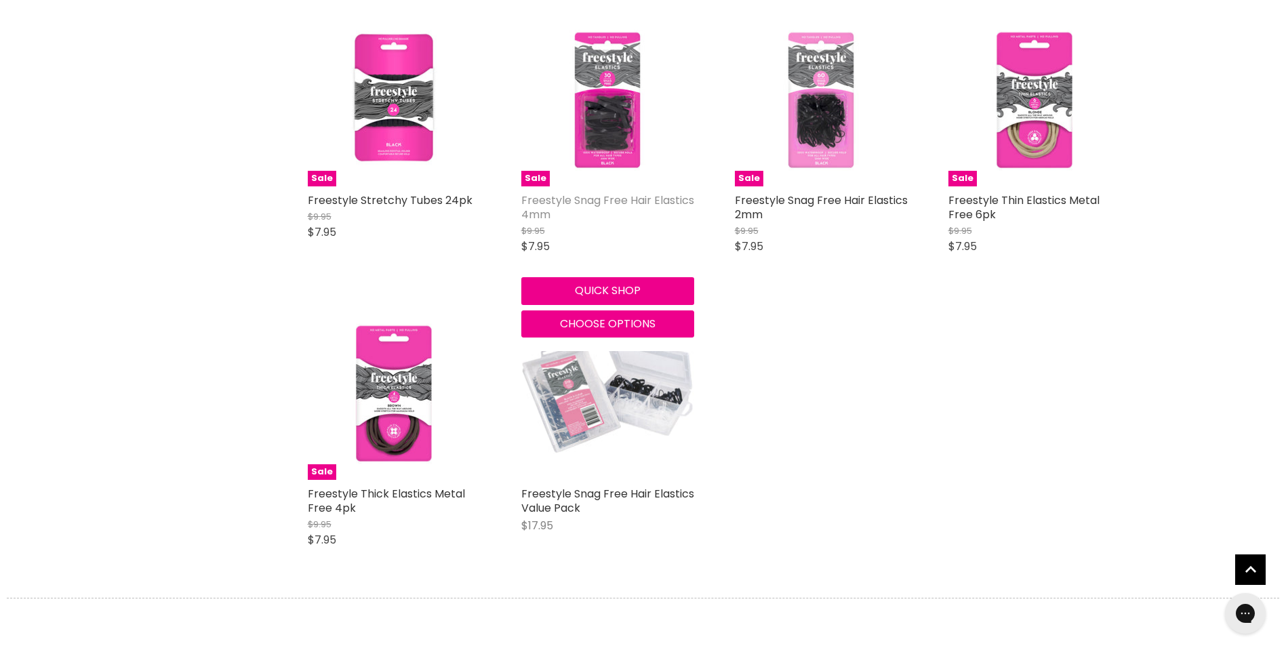
click at [640, 203] on link "Freestyle Snag Free Hair Elastics 4mm" at bounding box center [607, 207] width 173 height 30
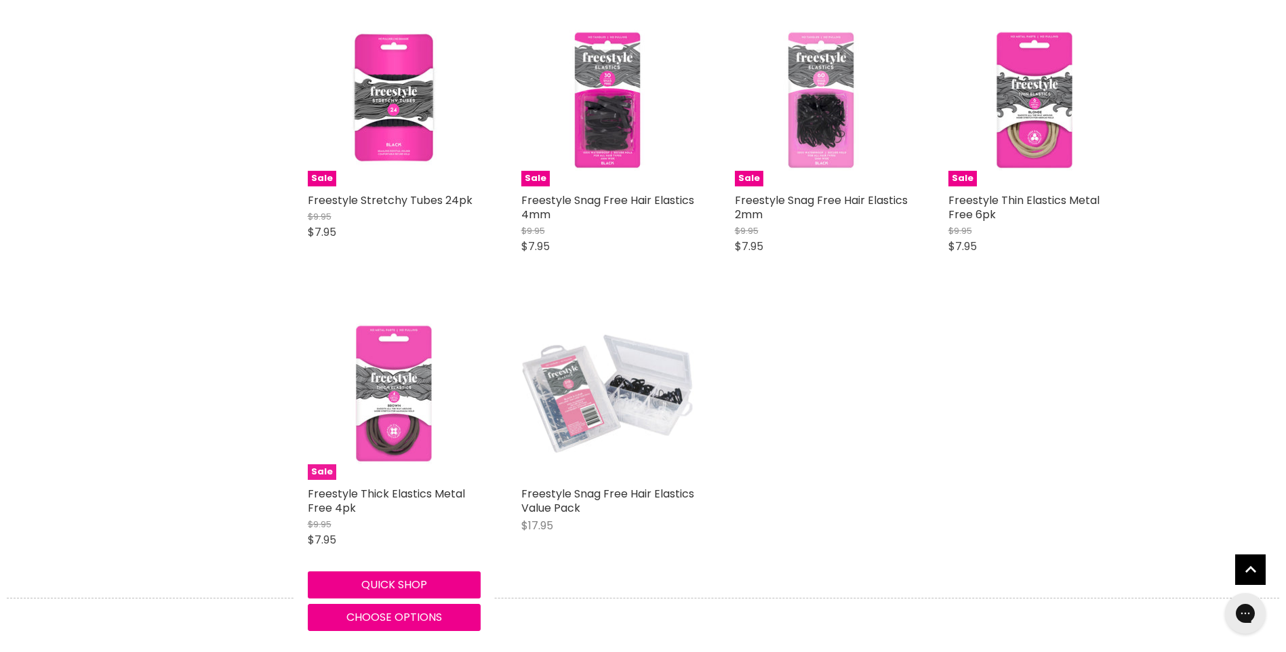
click at [407, 442] on img "Main content" at bounding box center [394, 393] width 173 height 173
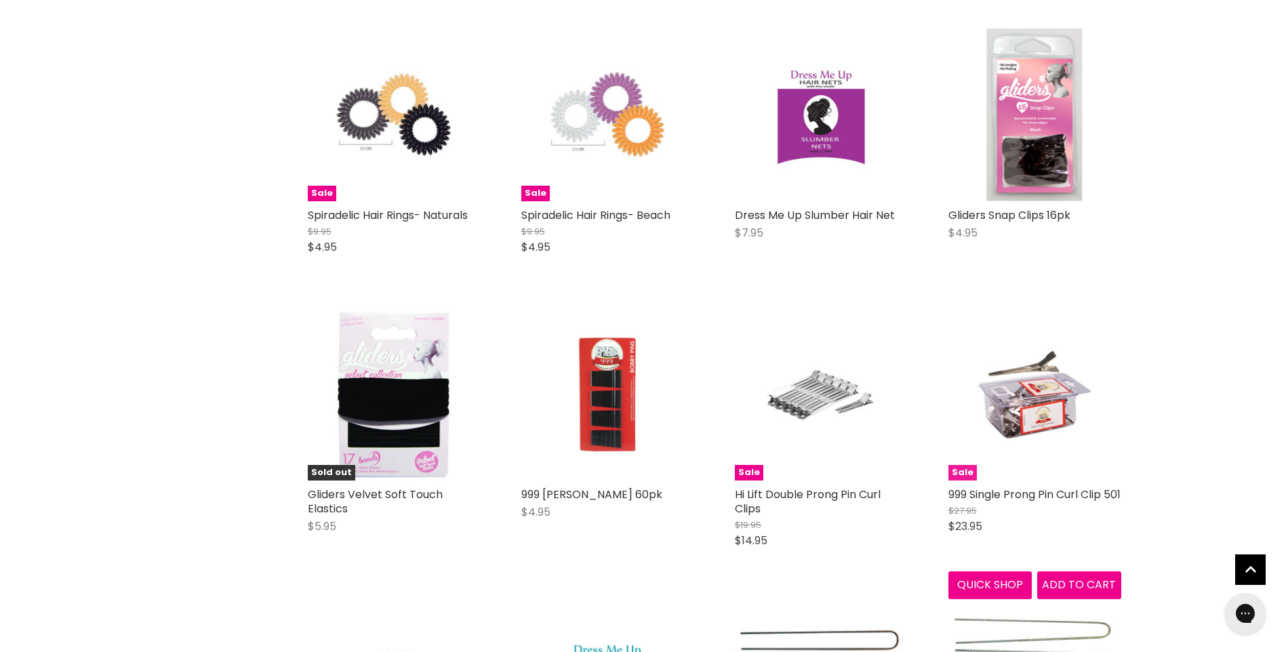
scroll to position [1150, 0]
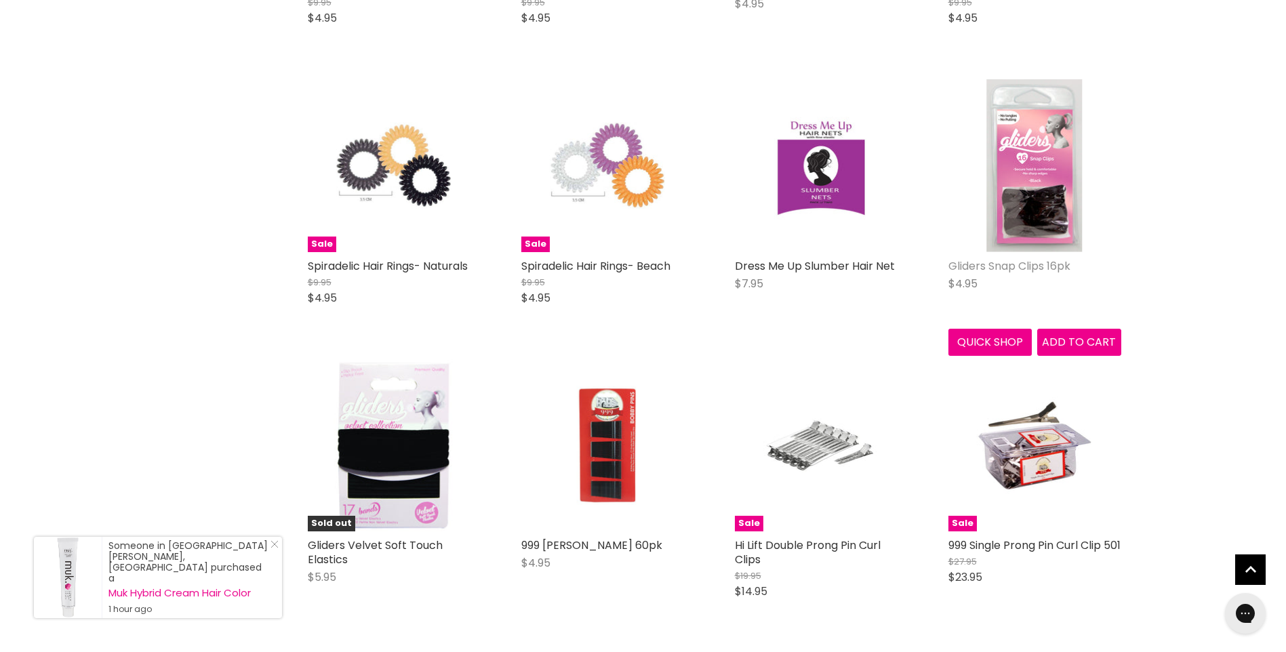
click at [1036, 264] on link "Gliders Snap Clips 16pk" at bounding box center [1009, 266] width 122 height 16
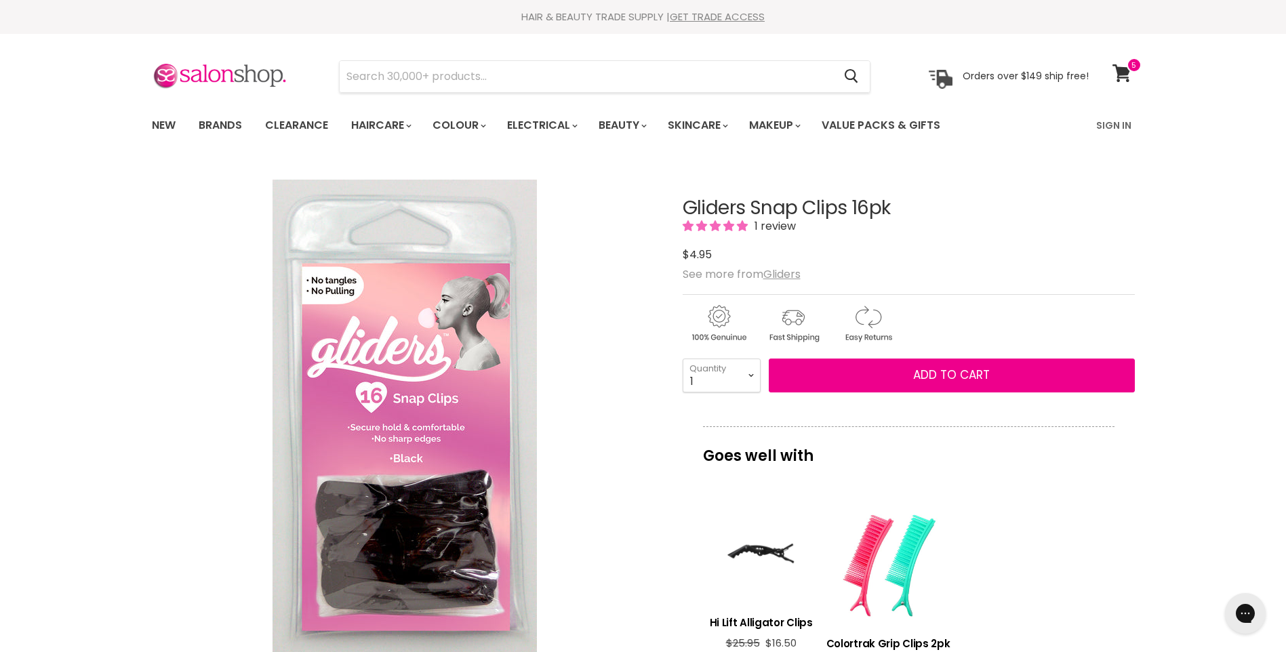
click at [420, 491] on img "Gliders Snap Clips 16pk image. Click or Scroll to Zoom." at bounding box center [404, 417] width 264 height 474
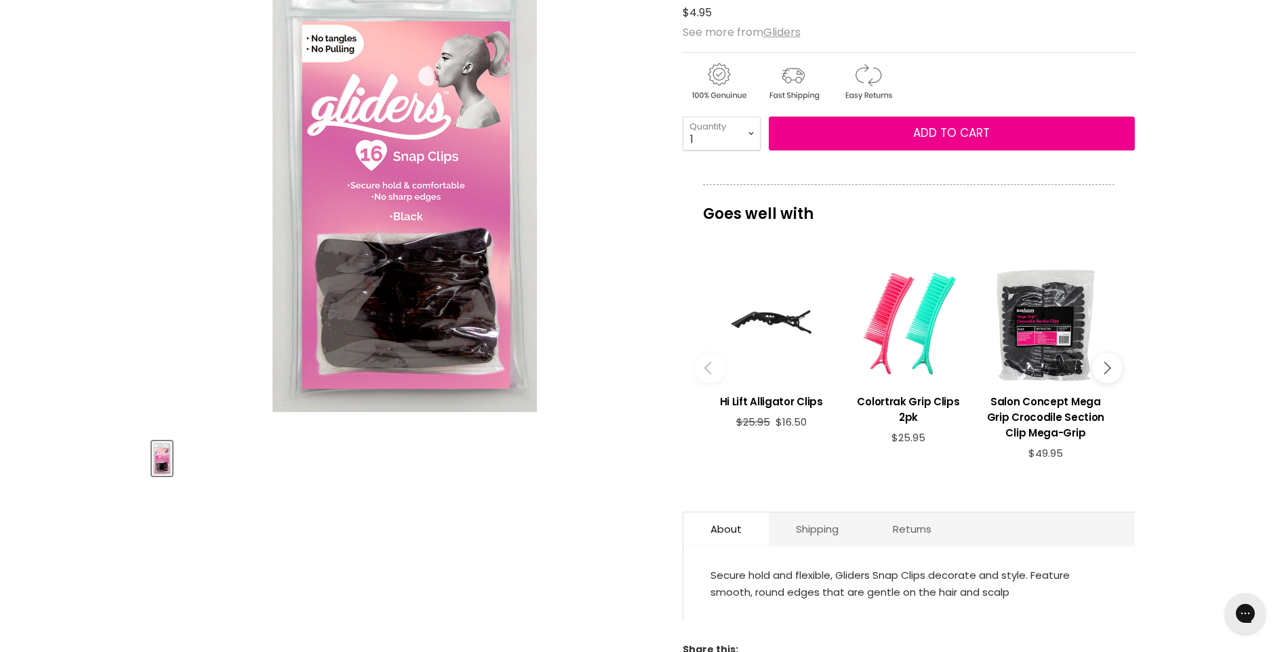
scroll to position [271, 0]
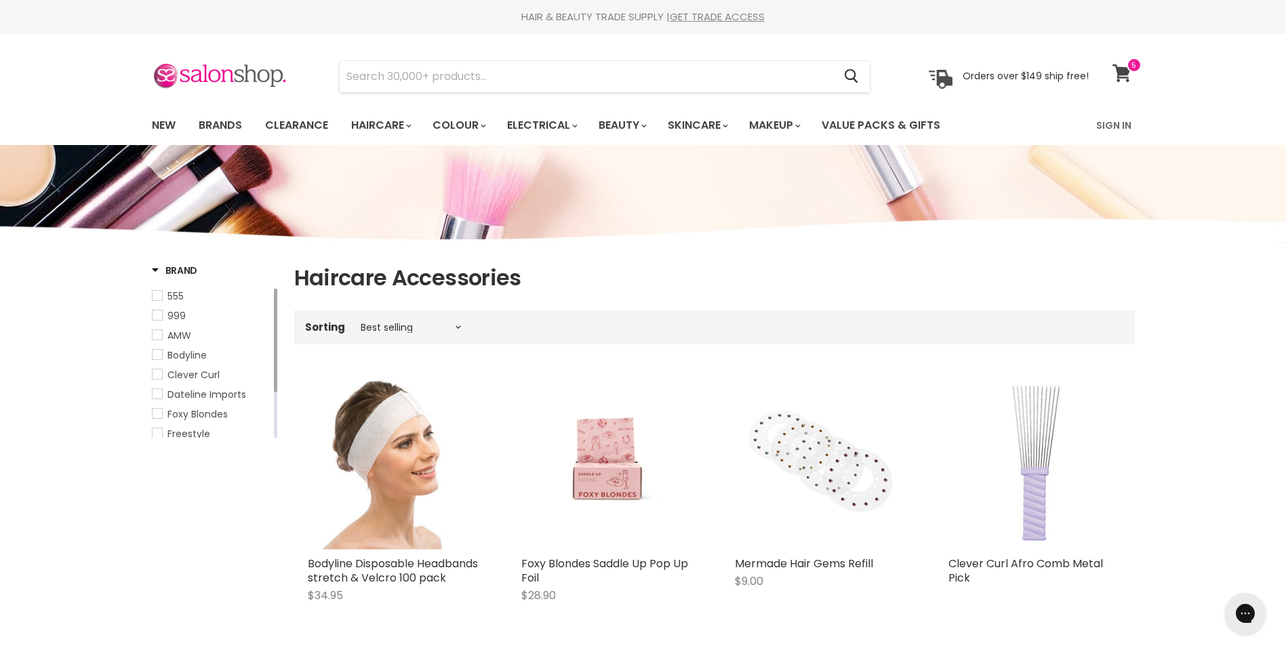
click at [1125, 68] on icon at bounding box center [1121, 73] width 18 height 18
